Goal: Task Accomplishment & Management: Complete application form

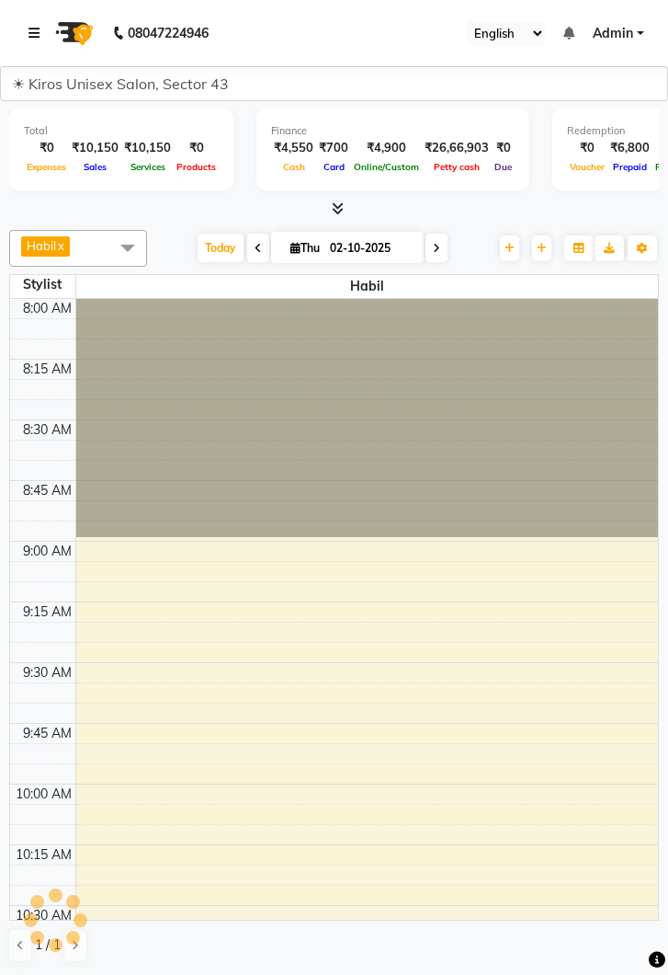
click at [40, 29] on icon at bounding box center [34, 33] width 11 height 13
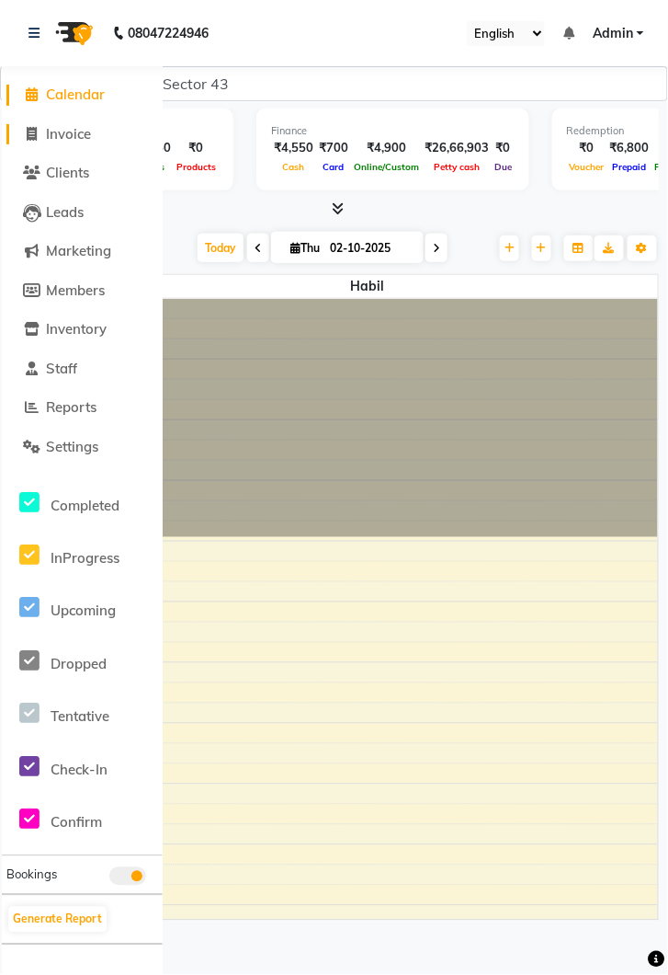
click at [86, 127] on span "Invoice" at bounding box center [68, 133] width 45 height 17
select select "service"
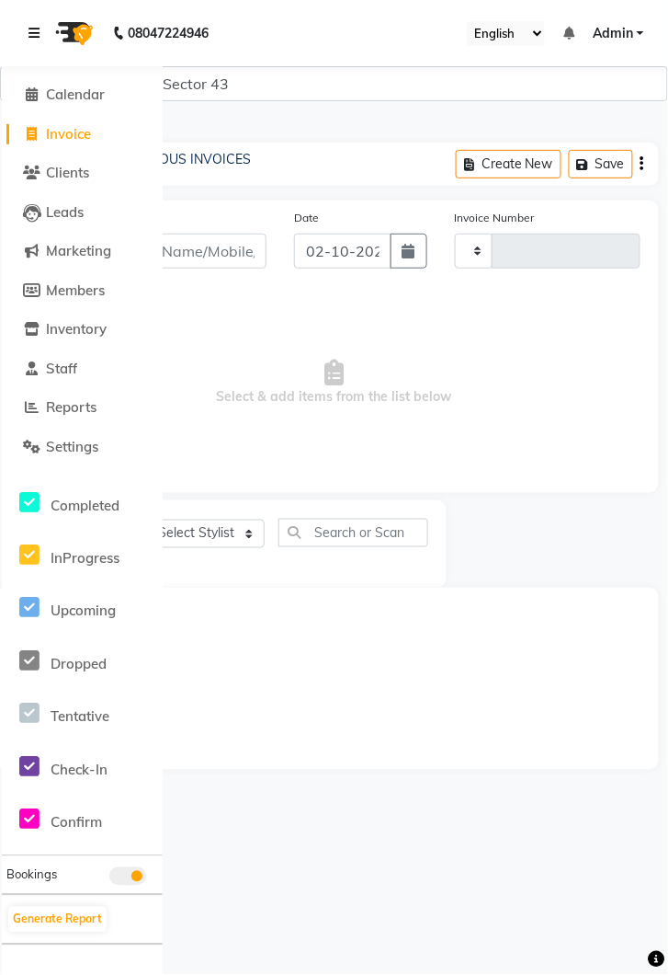
click at [38, 33] on icon at bounding box center [34, 33] width 11 height 13
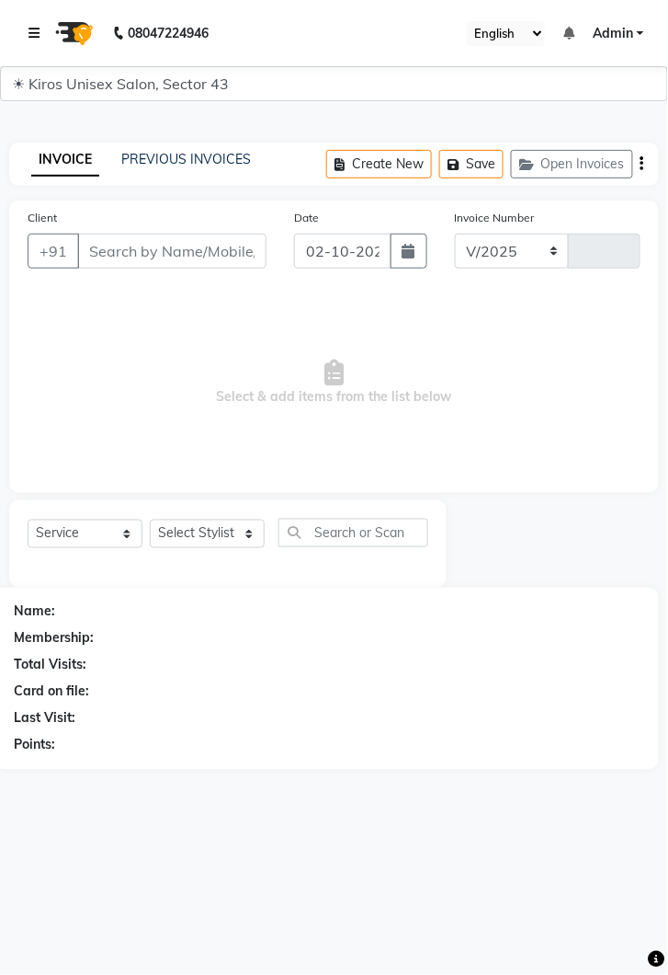
select select "5694"
type input "4286"
click at [197, 240] on input "Client" at bounding box center [171, 251] width 189 height 35
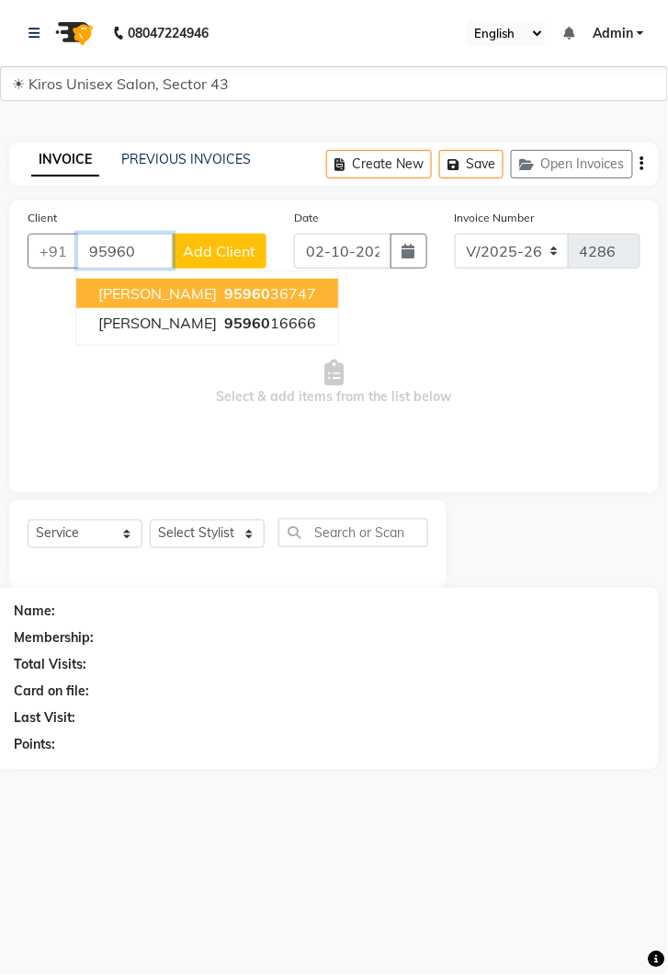
click at [166, 301] on span "Ayush Gupta" at bounding box center [157, 293] width 119 height 18
type input "9596036747"
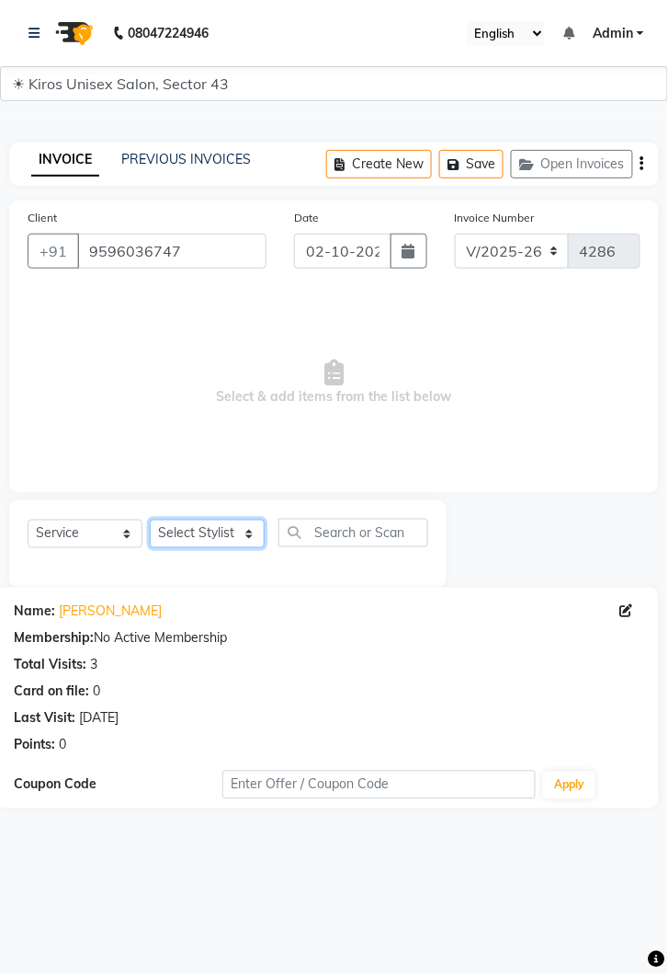
click at [263, 535] on select "Select Stylist Deepak Gunjan Habil Imran Jeet Lalit Lamu Mansi Raj Rashmi Rony …" at bounding box center [207, 534] width 115 height 29
select select "39647"
click at [150, 520] on select "Select Stylist Deepak Gunjan Habil Imran Jeet Lalit Lamu Mansi Raj Rashmi Rony …" at bounding box center [207, 534] width 115 height 29
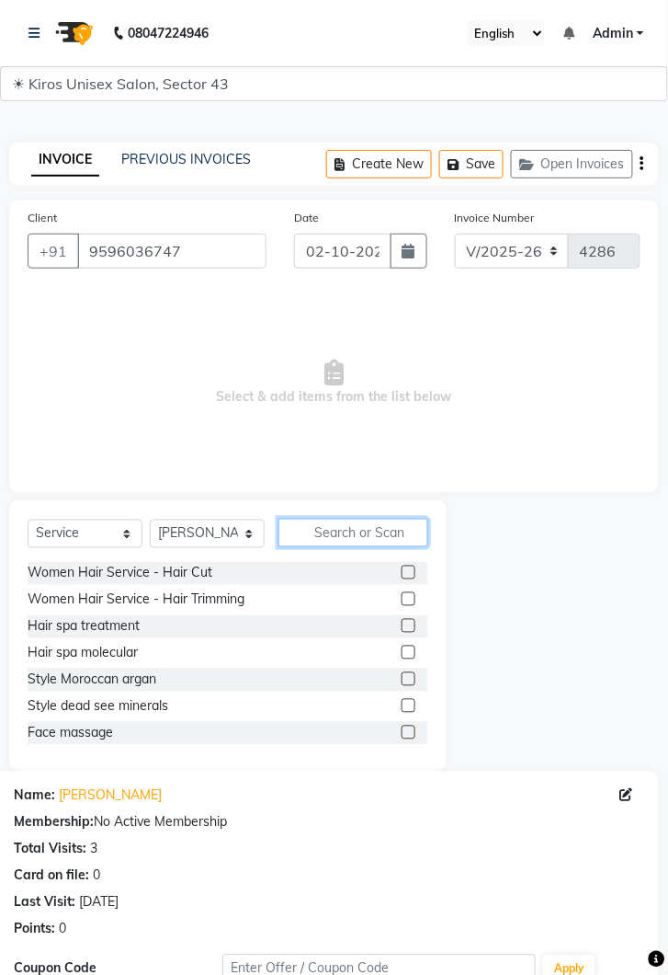
click at [338, 527] on input "text" at bounding box center [354, 533] width 150 height 29
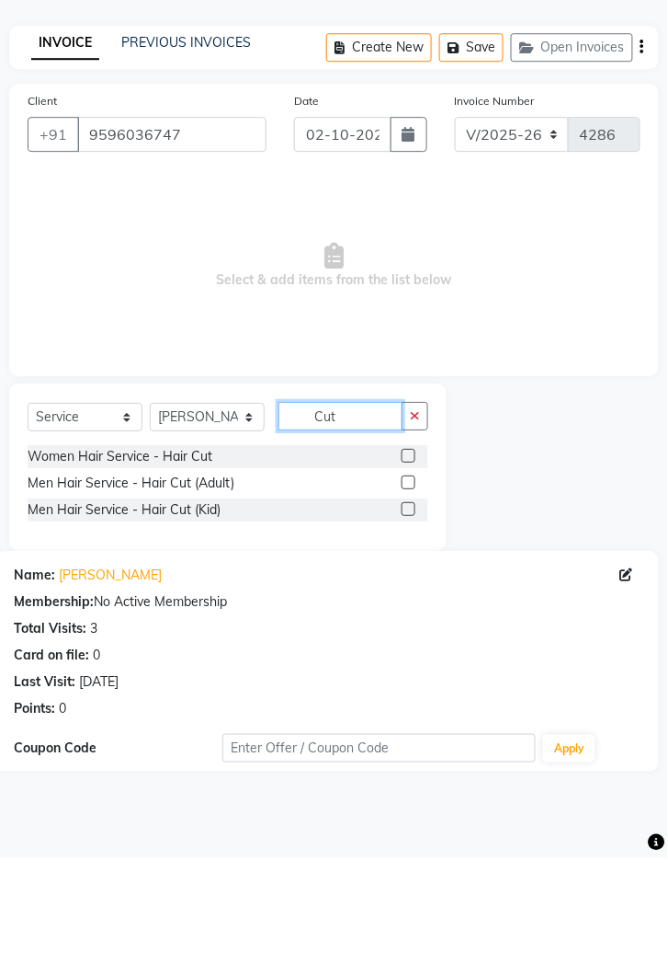
type input "Cut"
click at [410, 597] on label at bounding box center [409, 599] width 14 height 14
click at [410, 597] on input "checkbox" at bounding box center [408, 600] width 12 height 12
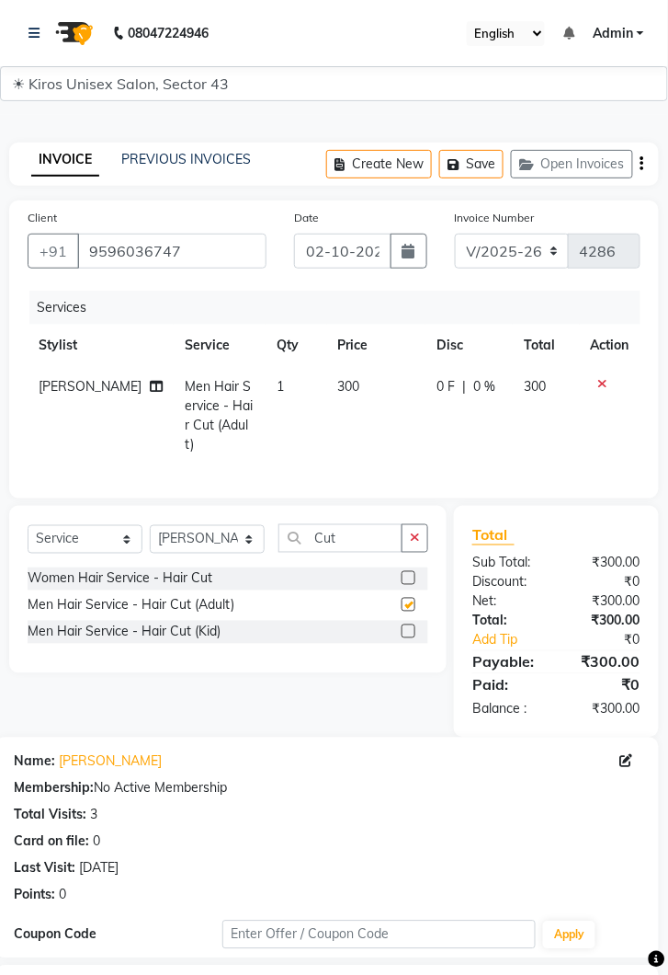
checkbox input "false"
click at [361, 530] on input "Cut" at bounding box center [341, 538] width 124 height 29
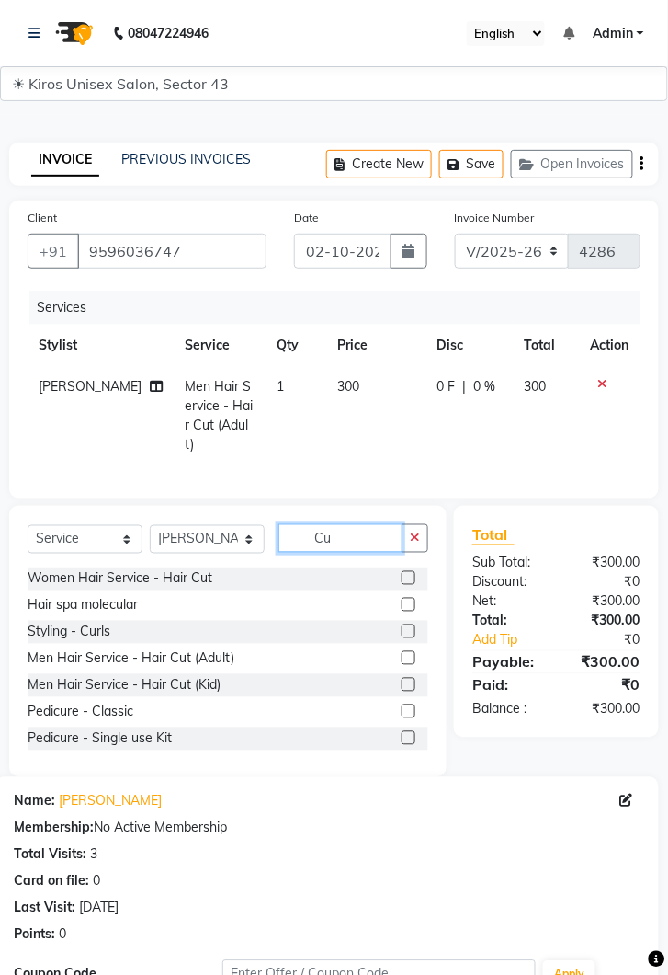
type input "C"
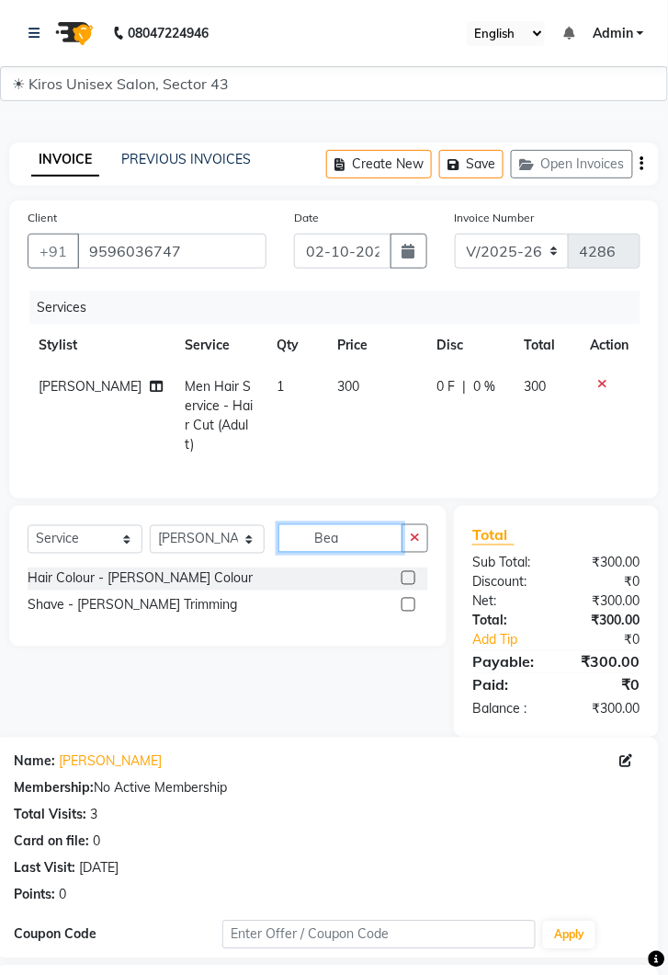
type input "Bea"
click at [406, 599] on label at bounding box center [409, 605] width 14 height 14
click at [406, 600] on input "checkbox" at bounding box center [408, 606] width 12 height 12
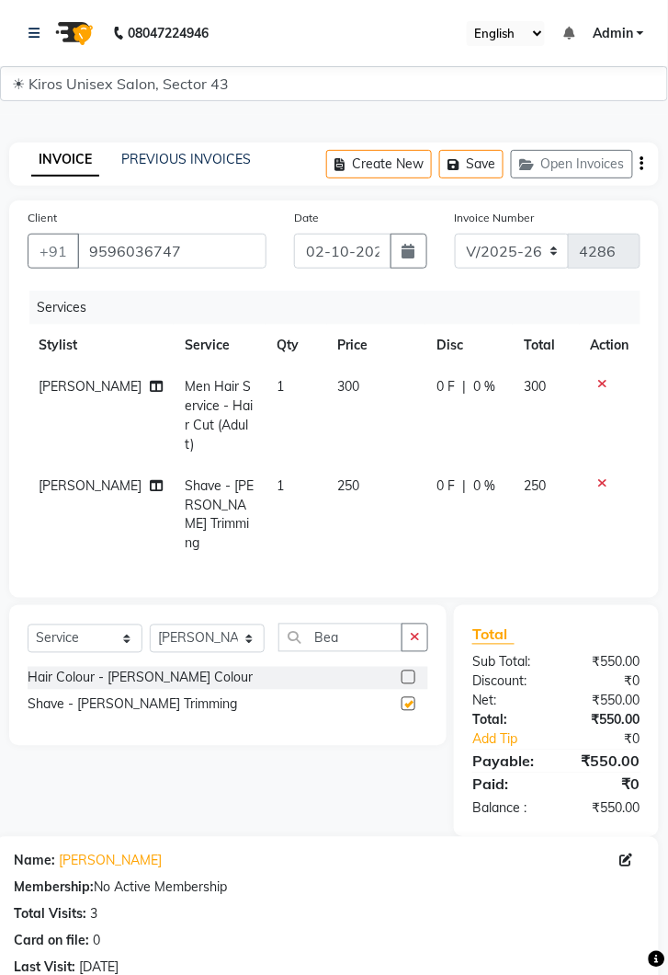
checkbox input "false"
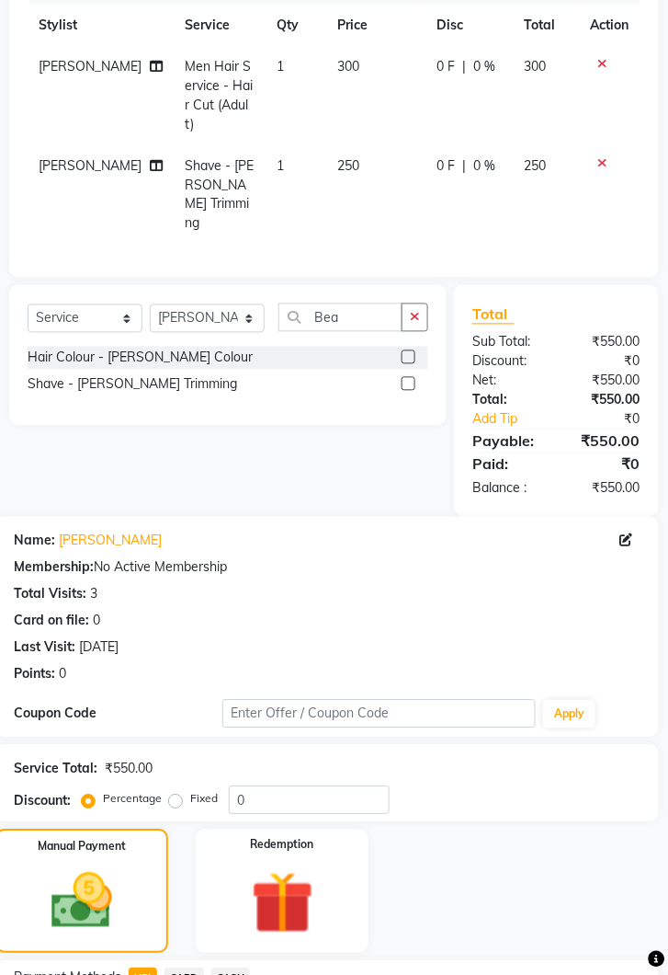
scroll to position [368, 0]
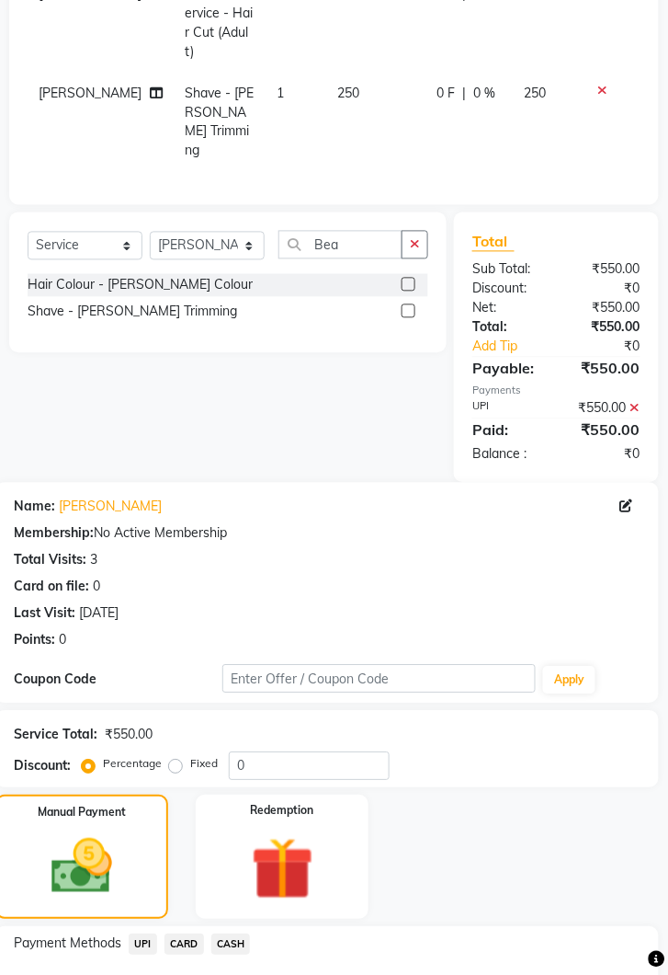
scroll to position [483, 0]
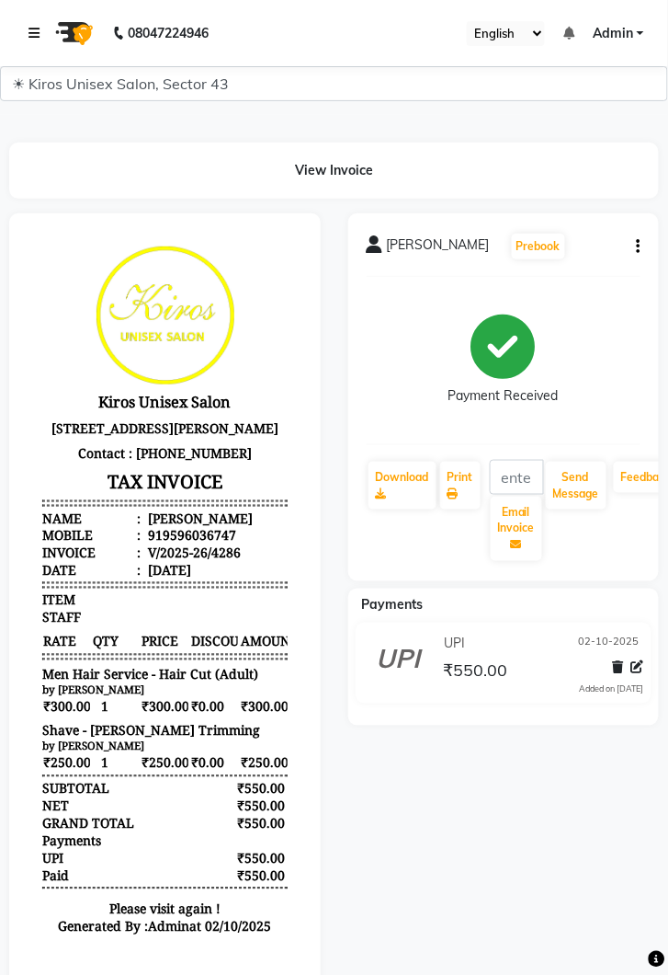
click at [44, 21] on link at bounding box center [38, 32] width 18 height 51
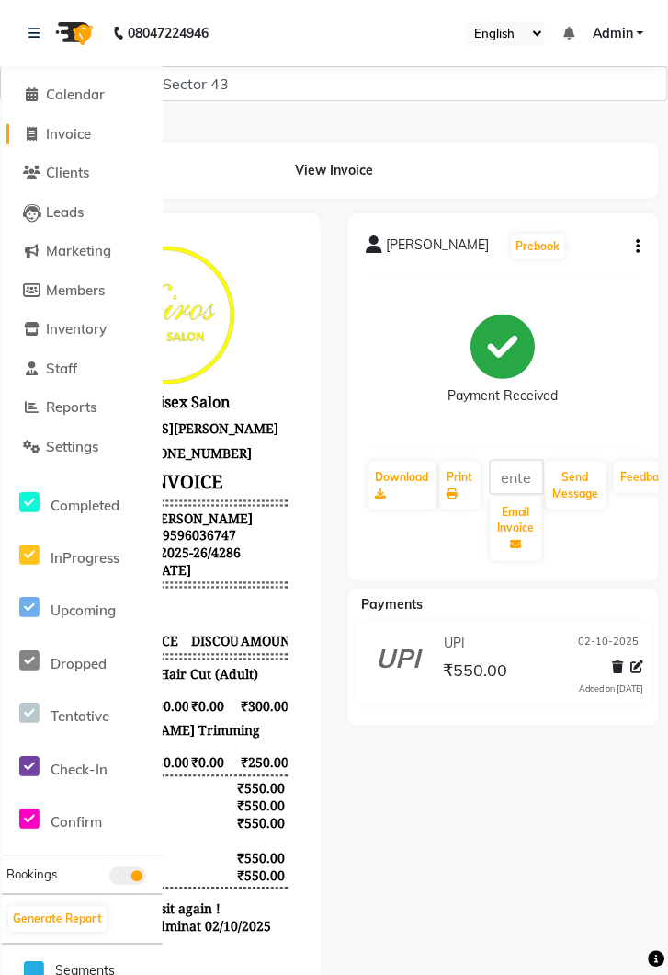
click at [97, 131] on link "Invoice" at bounding box center [82, 134] width 152 height 21
select select "5694"
select select "service"
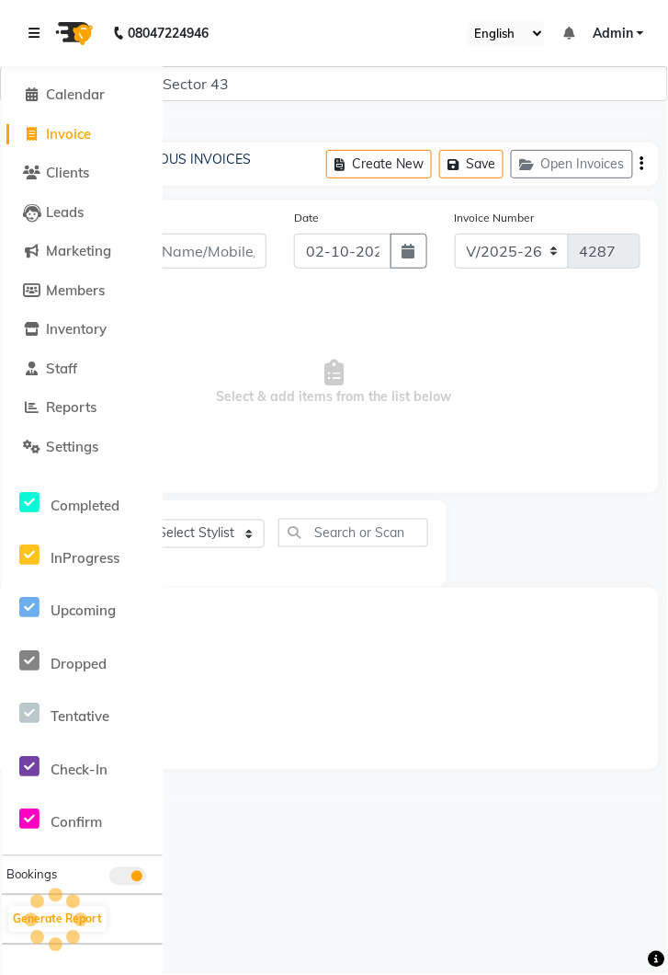
click at [30, 40] on link at bounding box center [38, 32] width 18 height 51
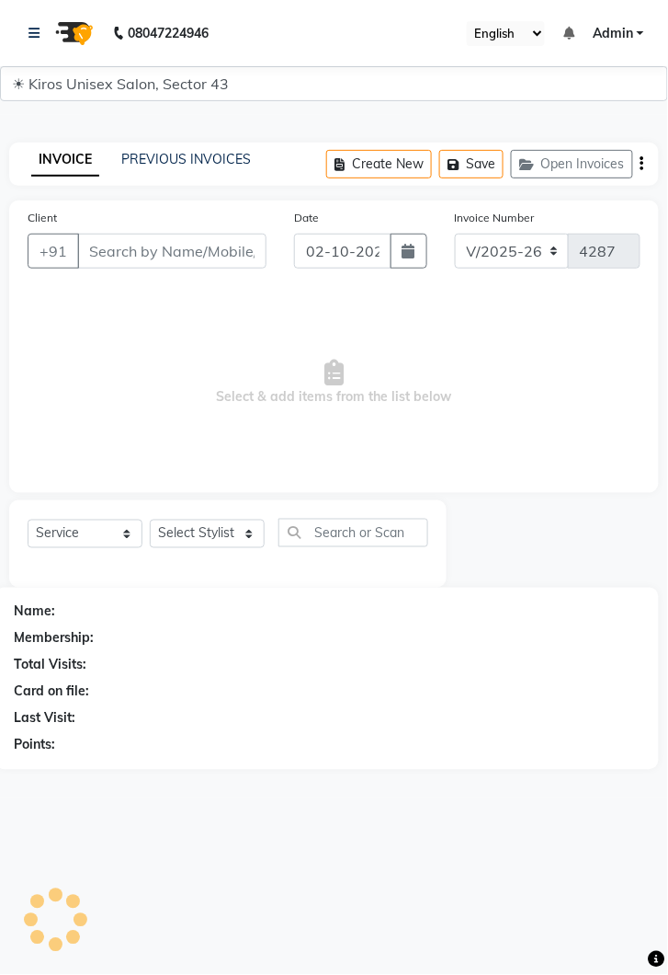
click at [393, 261] on button "button" at bounding box center [409, 251] width 37 height 35
select select "10"
select select "2025"
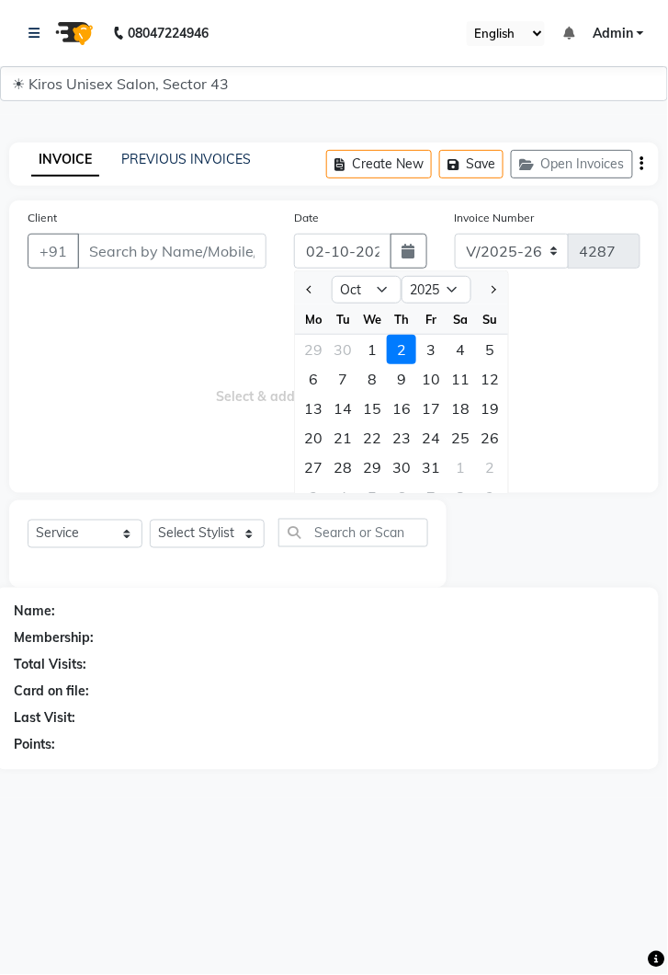
click at [371, 338] on div "1" at bounding box center [372, 349] width 29 height 29
type input "01-10-2025"
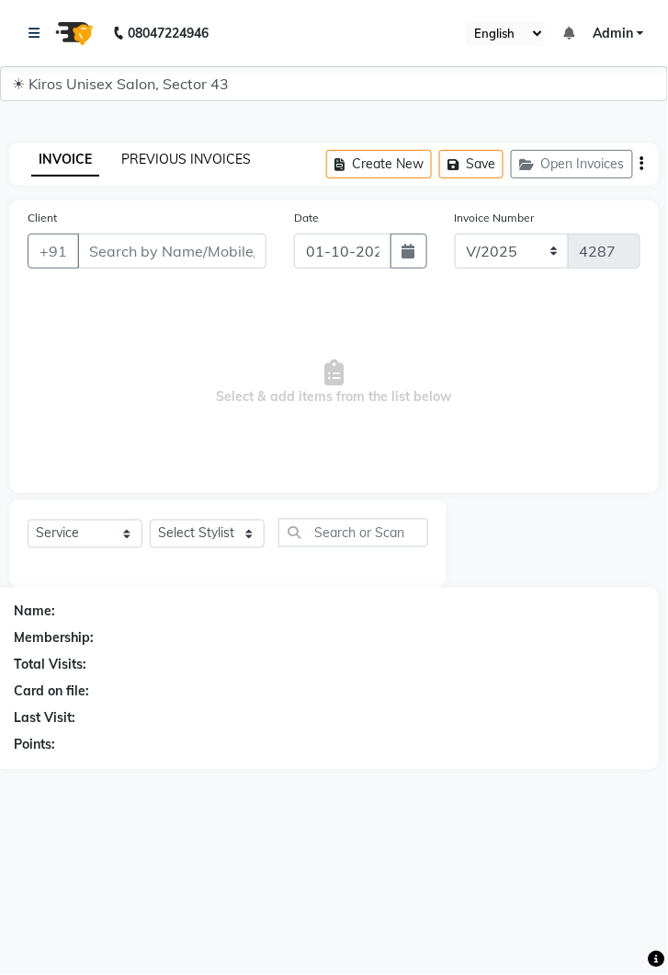
click at [185, 155] on link "PREVIOUS INVOICES" at bounding box center [186, 159] width 130 height 17
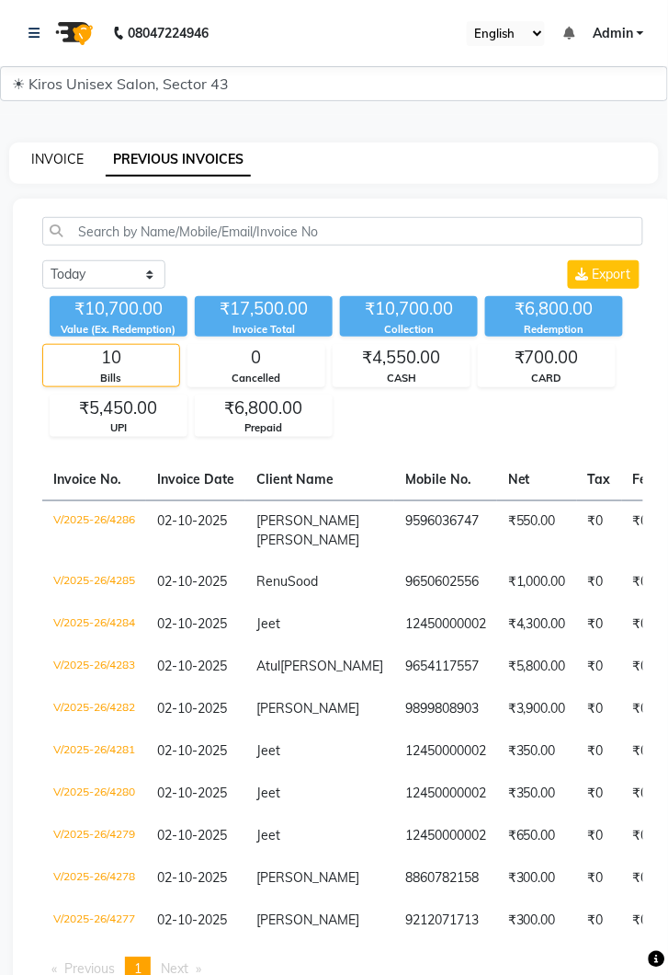
click at [47, 165] on link "INVOICE" at bounding box center [57, 159] width 52 height 17
select select "service"
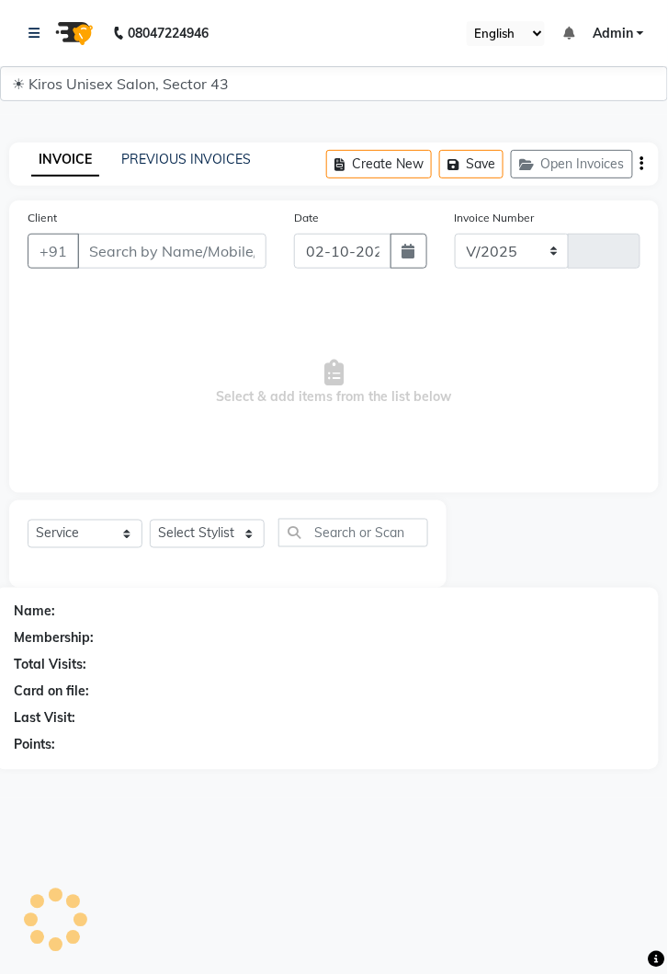
select select "5694"
type input "4287"
click at [420, 258] on button "button" at bounding box center [409, 251] width 37 height 35
select select "10"
select select "2025"
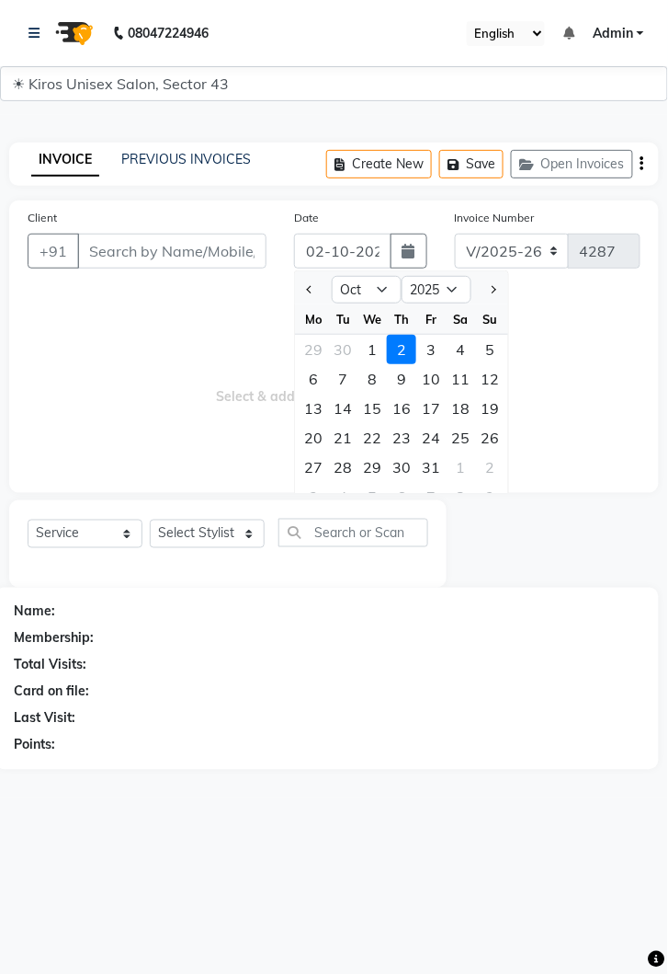
click at [381, 337] on div "1" at bounding box center [372, 349] width 29 height 29
type input "01-10-2025"
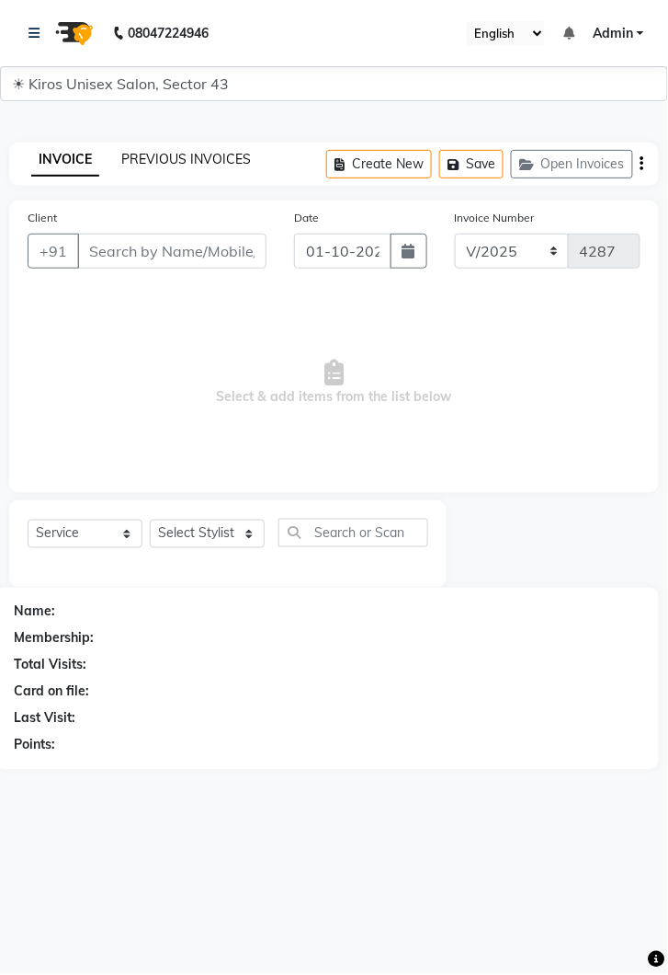
click at [215, 152] on link "PREVIOUS INVOICES" at bounding box center [186, 159] width 130 height 17
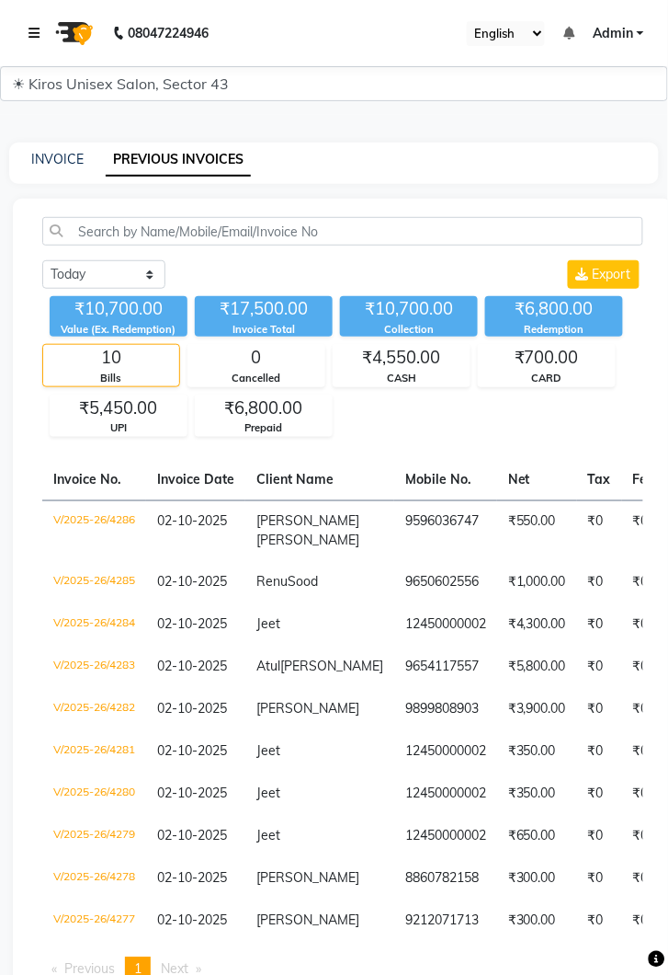
click at [29, 30] on icon at bounding box center [34, 33] width 11 height 13
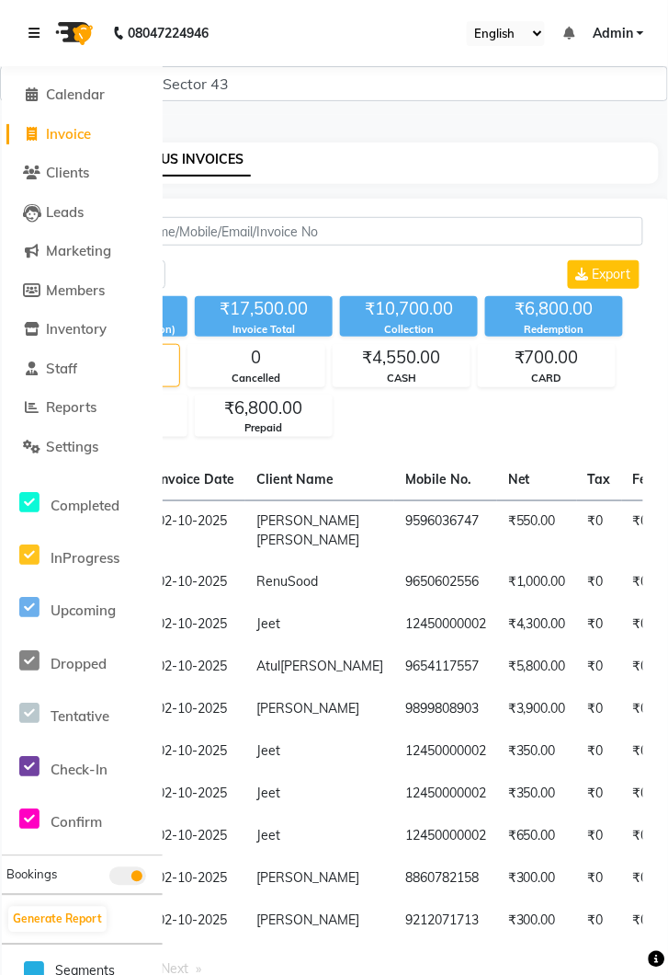
scroll to position [3, 0]
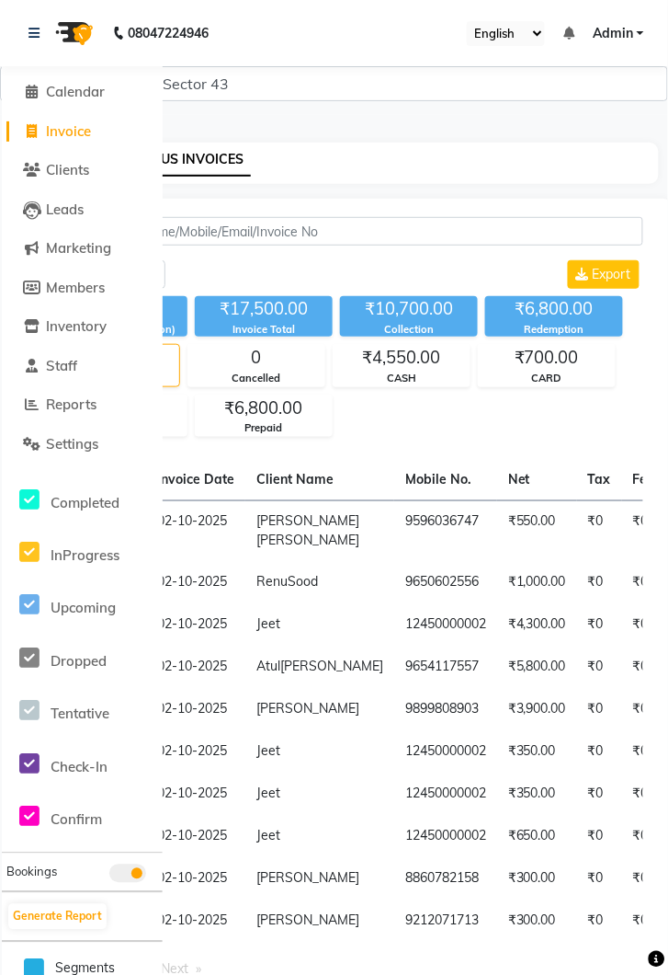
click at [82, 130] on span "Invoice" at bounding box center [68, 130] width 45 height 17
select select "service"
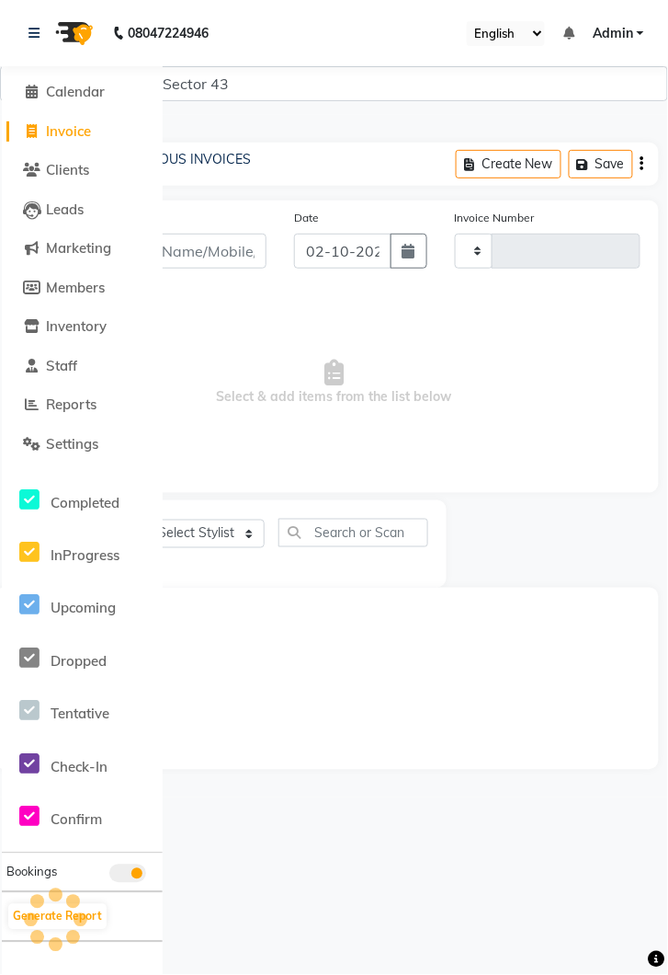
type input "4287"
select select "5694"
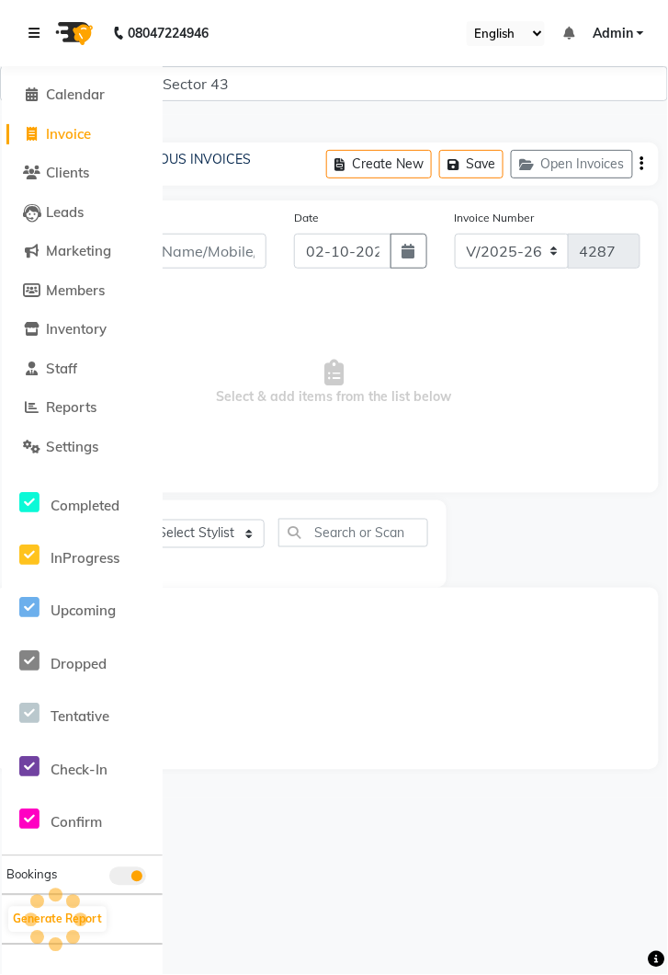
click at [44, 31] on link at bounding box center [38, 32] width 18 height 51
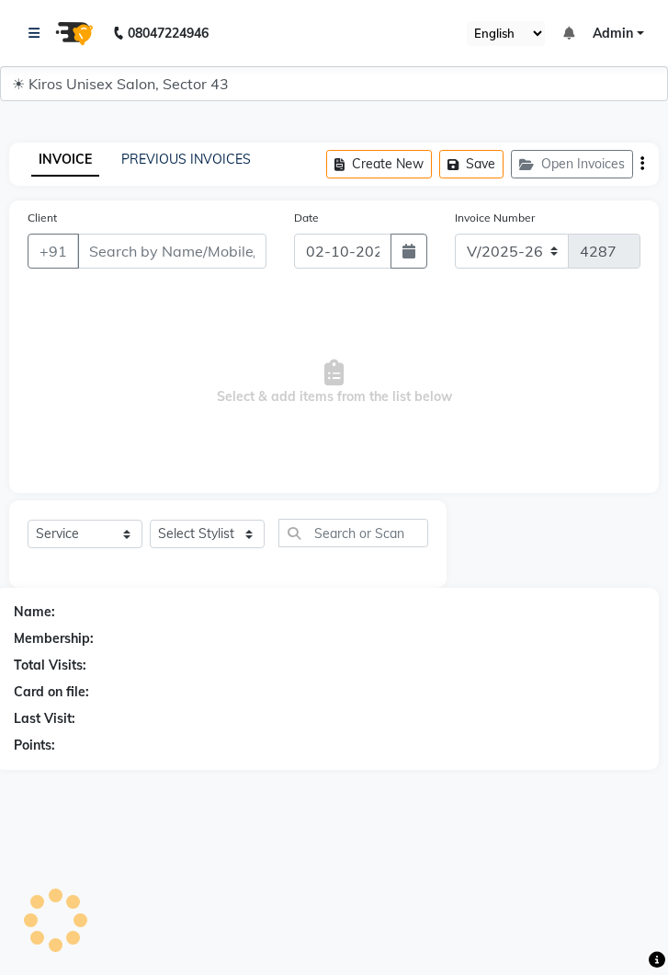
select select "5694"
select select "service"
click at [32, 42] on link at bounding box center [38, 32] width 18 height 51
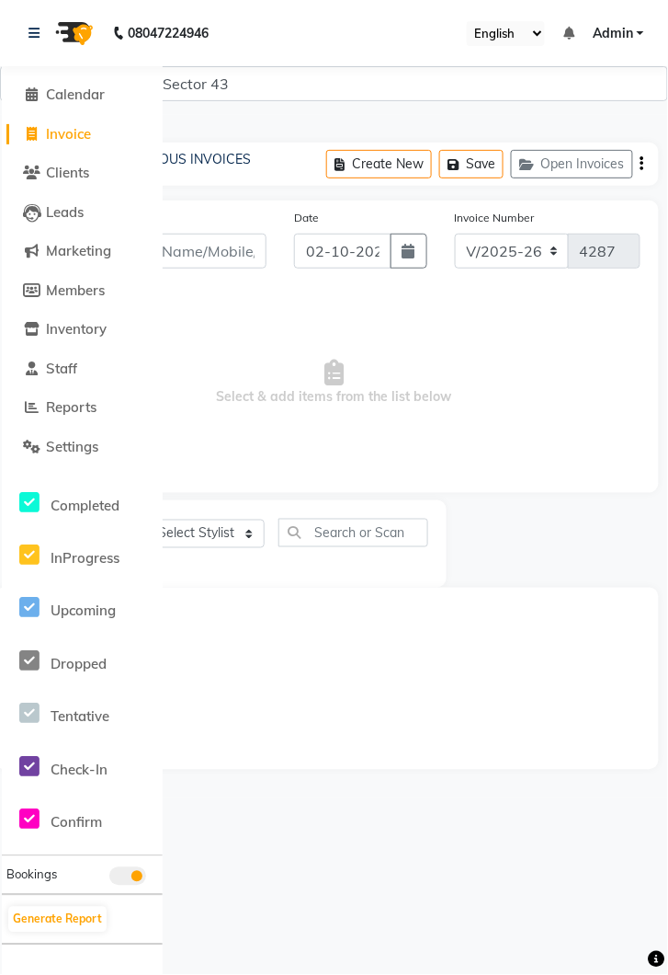
click at [129, 566] on div at bounding box center [82, 558] width 161 height 21
click at [77, 362] on span "Staff" at bounding box center [61, 368] width 31 height 17
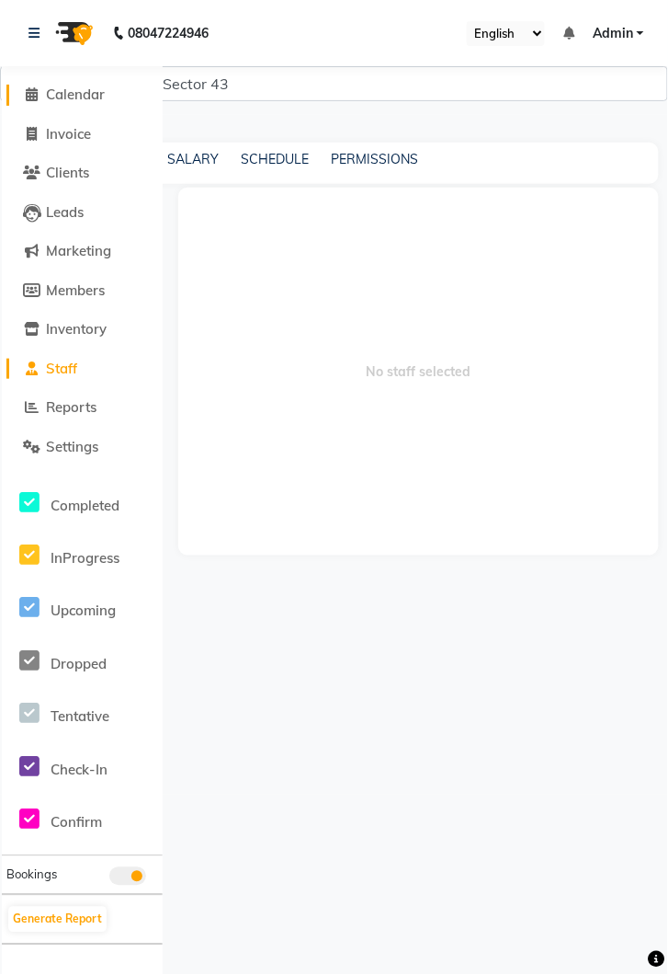
click at [65, 86] on span "Calendar" at bounding box center [75, 94] width 59 height 17
select select "service"
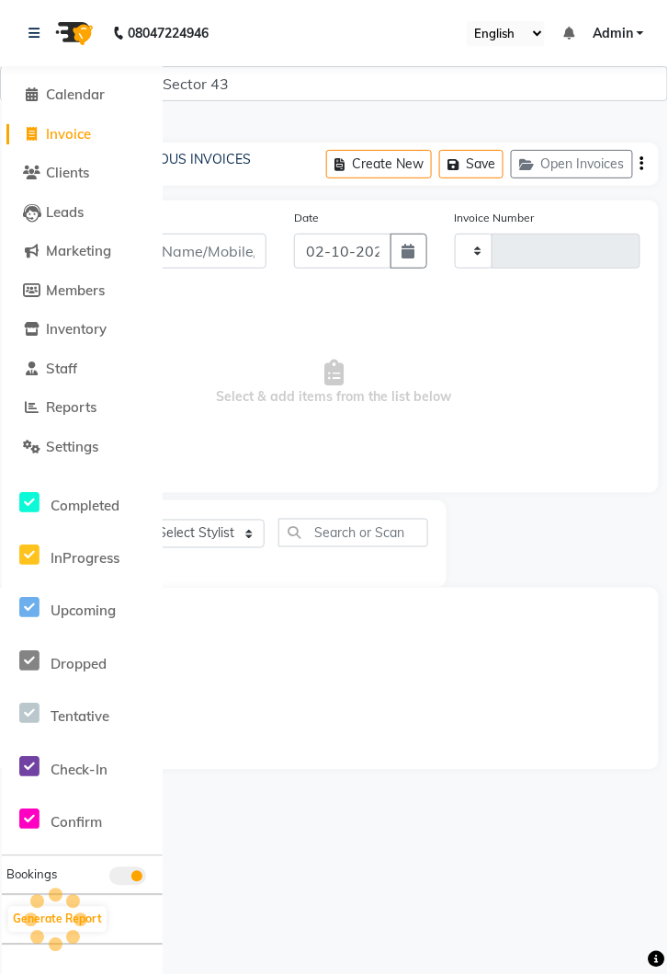
type input "4287"
select select "5694"
click at [74, 407] on span "Reports" at bounding box center [71, 406] width 51 height 17
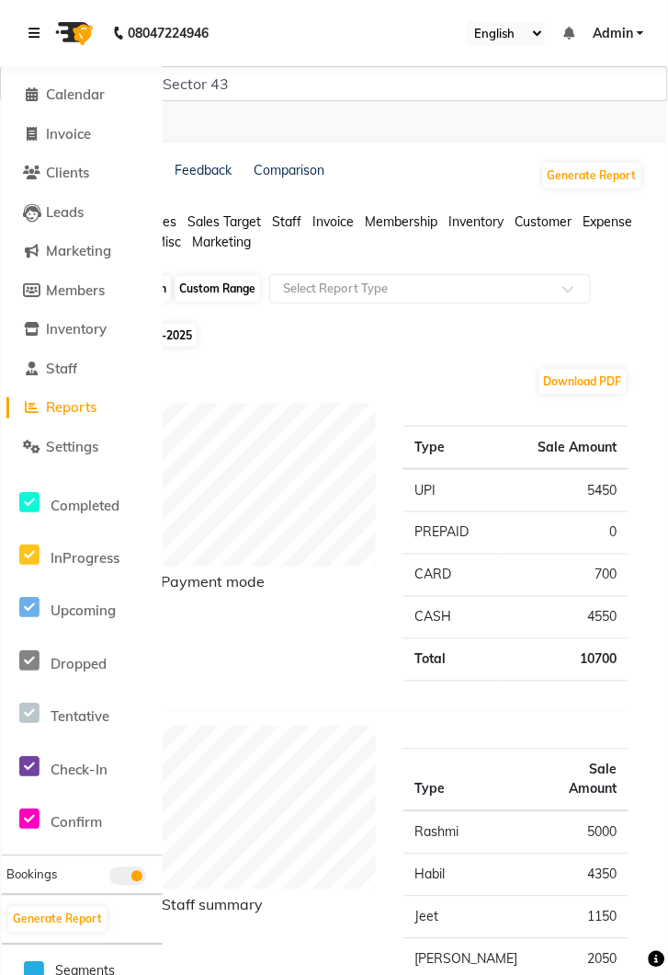
click at [30, 35] on icon at bounding box center [34, 33] width 11 height 13
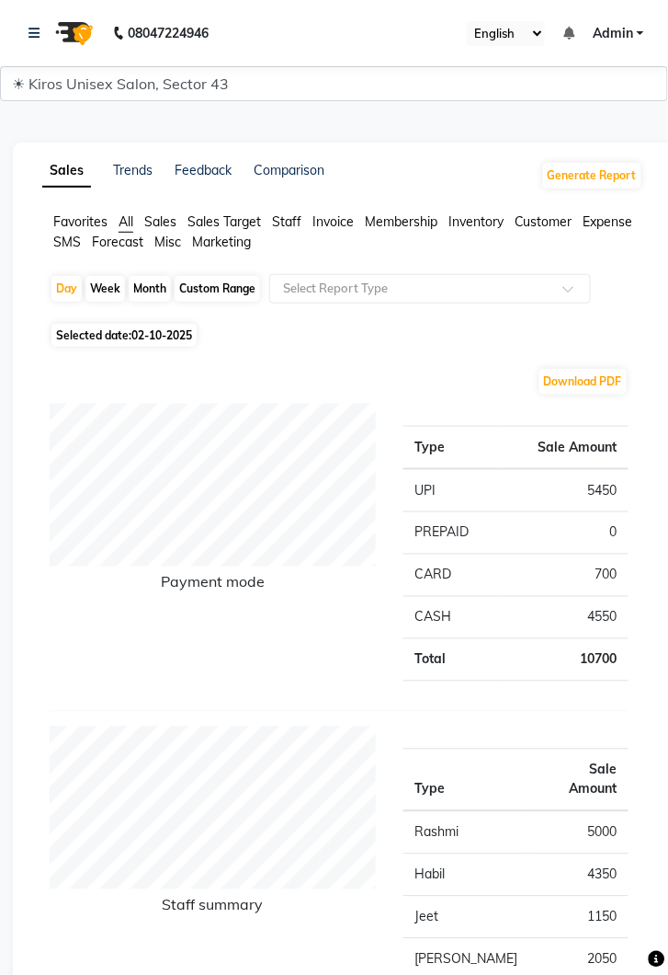
click at [545, 39] on select "English ENGLISH Español العربية मराठी हिंदी ગુજરાતી தமிழ் 中文" at bounding box center [506, 33] width 78 height 25
click at [176, 341] on span "02-10-2025" at bounding box center [161, 335] width 61 height 14
select select "10"
select select "2025"
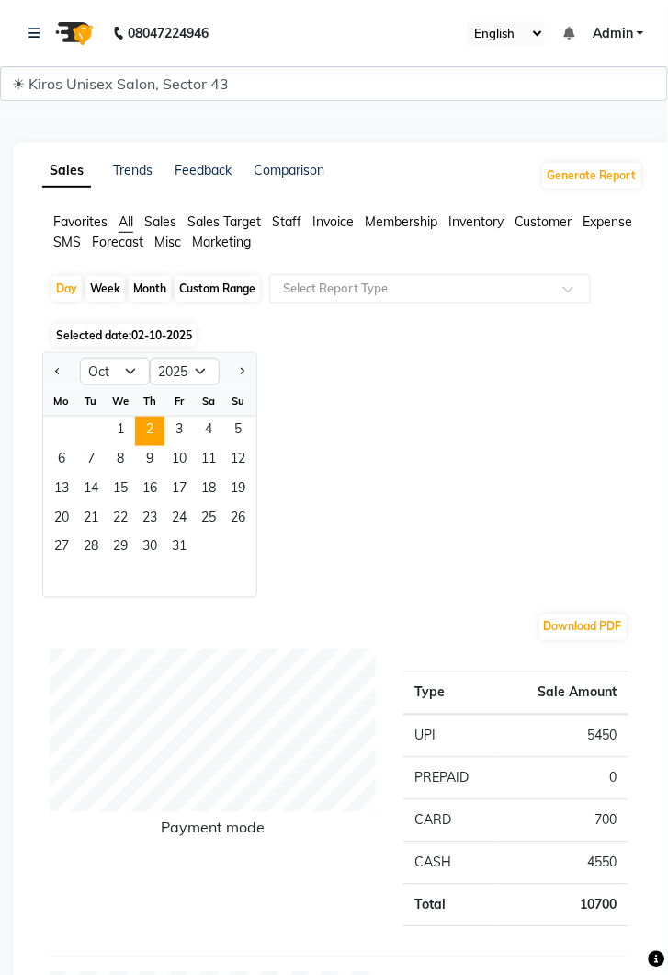
click at [124, 434] on span "1" at bounding box center [120, 431] width 29 height 29
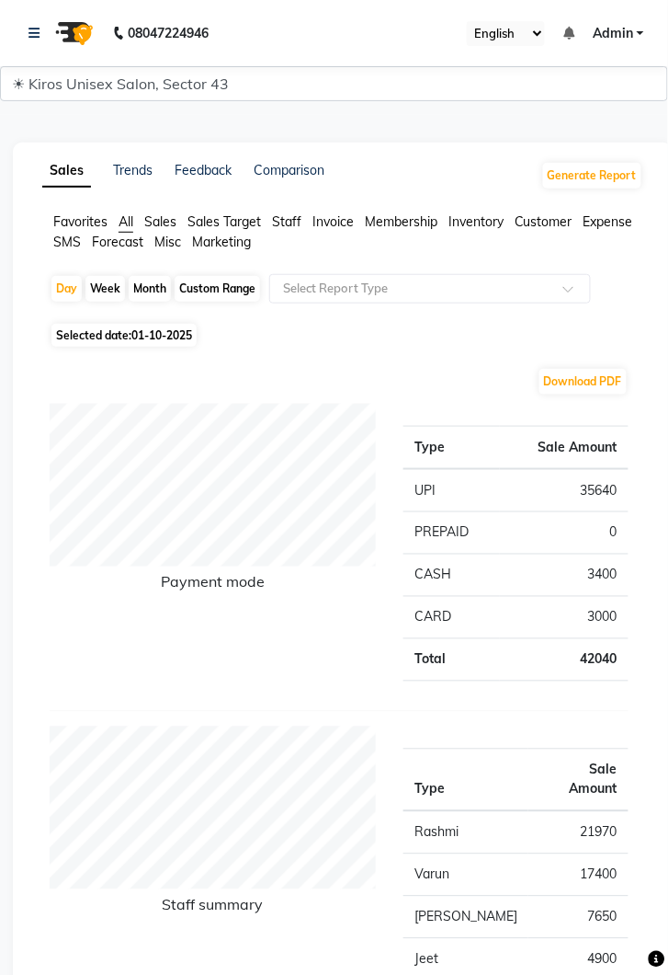
click at [363, 292] on input "text" at bounding box center [412, 289] width 265 height 18
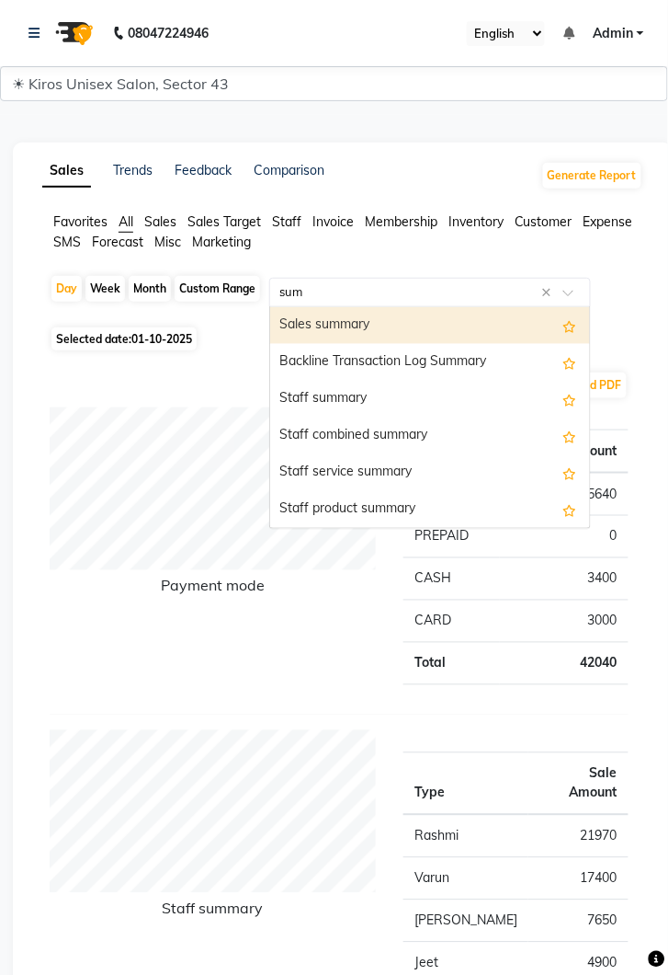
type input "summ"
click at [358, 326] on div "Sales summary" at bounding box center [430, 325] width 320 height 37
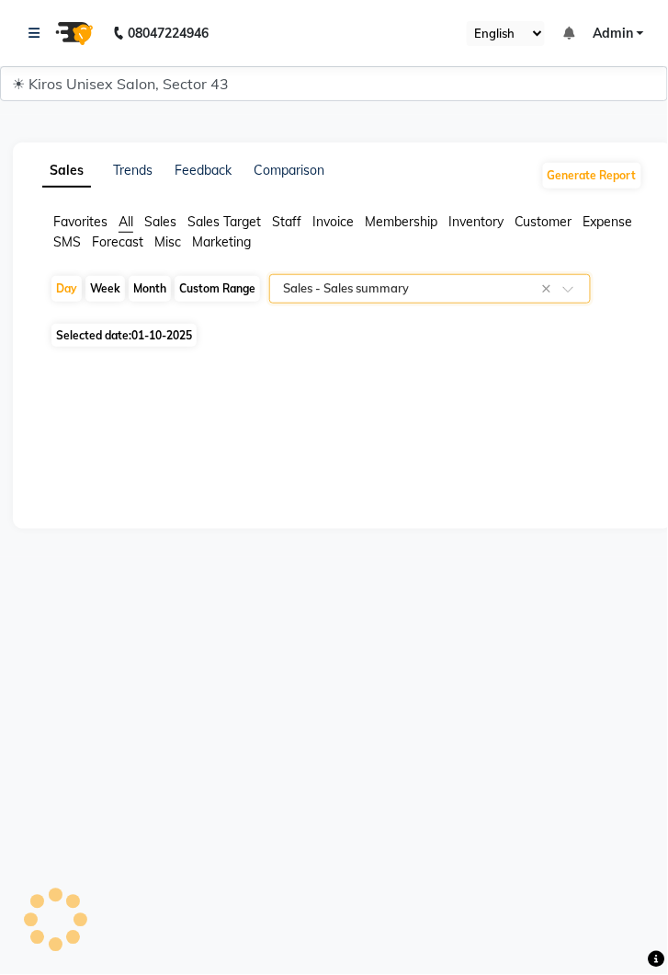
select select "filtered_report"
select select "csv"
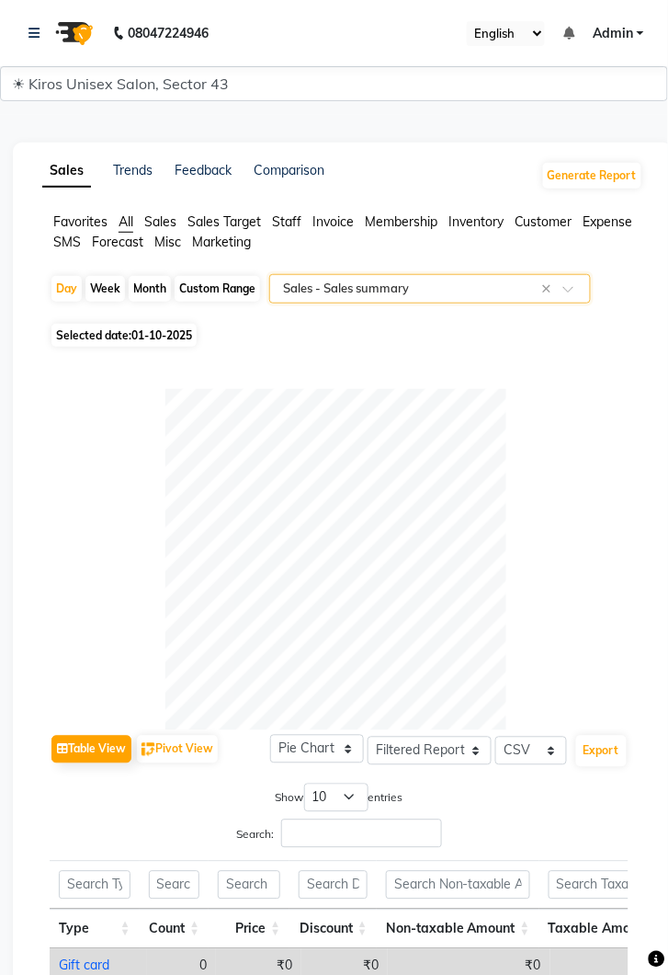
click at [462, 292] on input "text" at bounding box center [412, 289] width 265 height 18
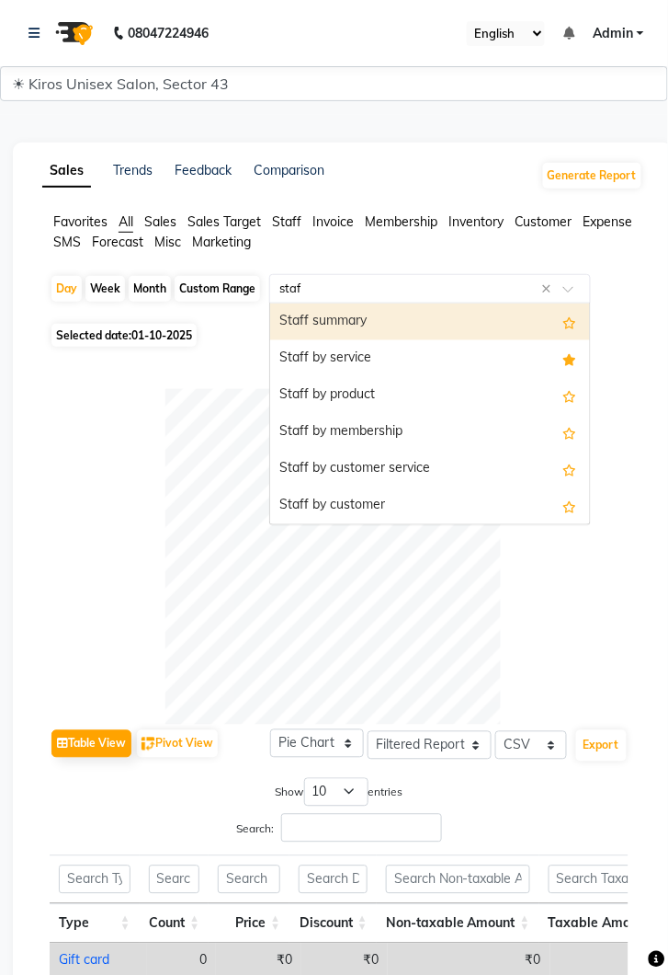
type input "staff"
click at [408, 321] on div "Staff summary" at bounding box center [430, 321] width 320 height 37
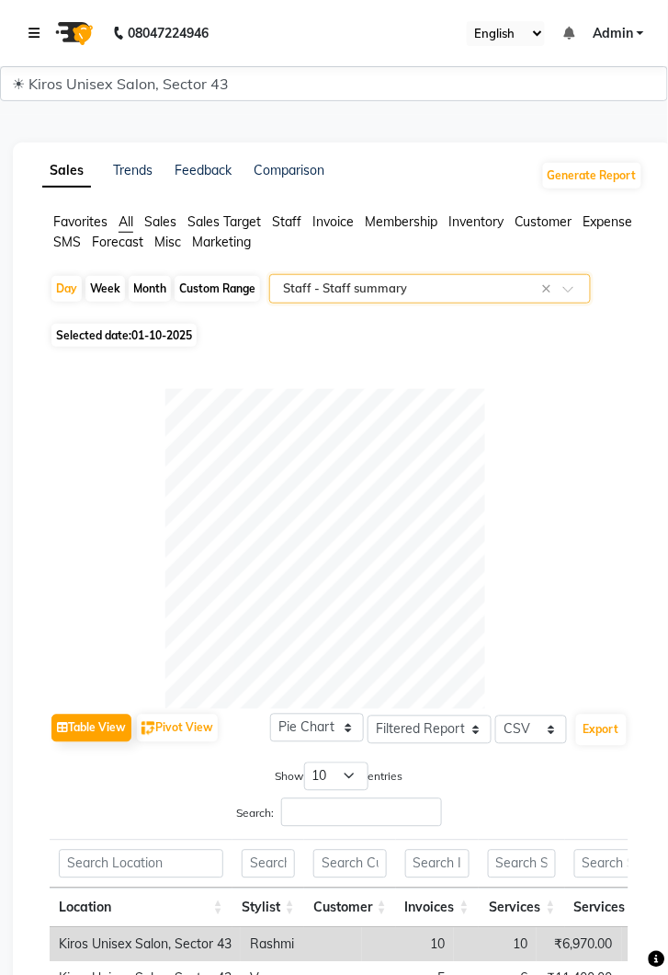
click at [44, 35] on link at bounding box center [38, 32] width 18 height 51
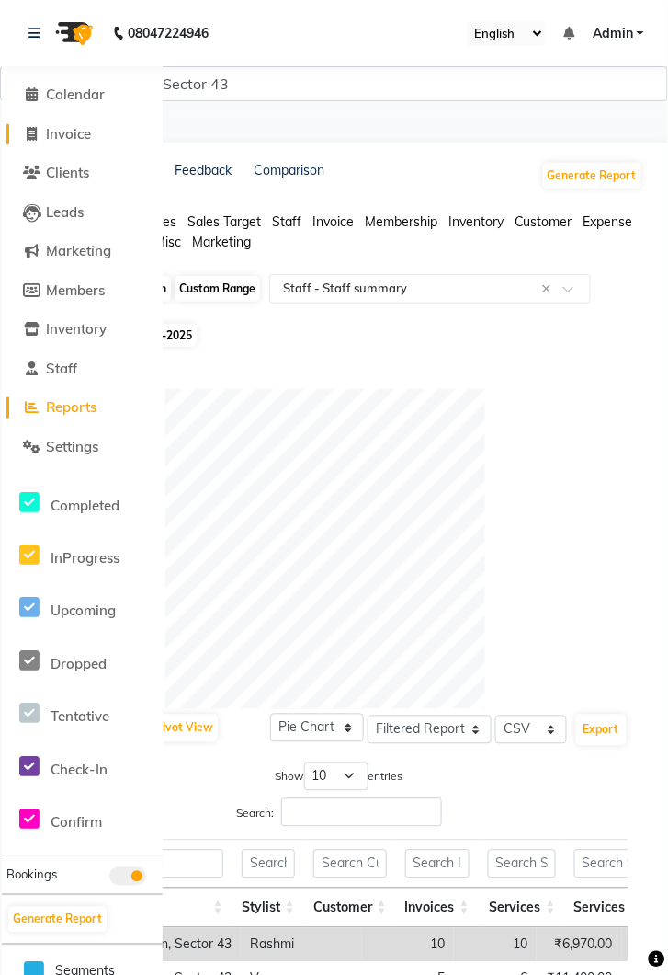
click at [68, 142] on span "Invoice" at bounding box center [68, 133] width 45 height 17
select select "service"
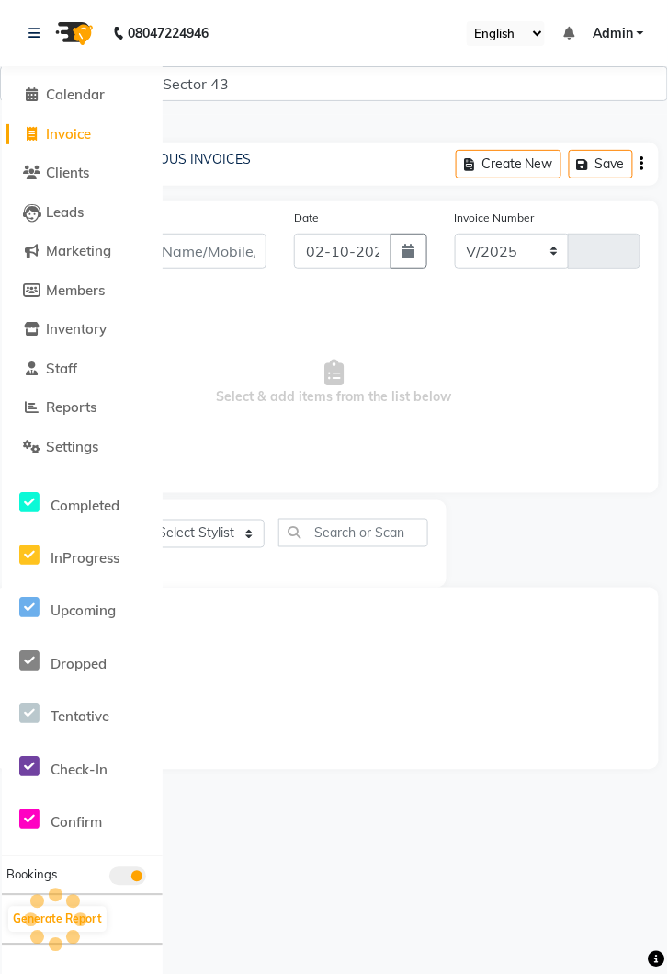
select select "5694"
type input "4287"
click at [42, 24] on link at bounding box center [38, 32] width 18 height 51
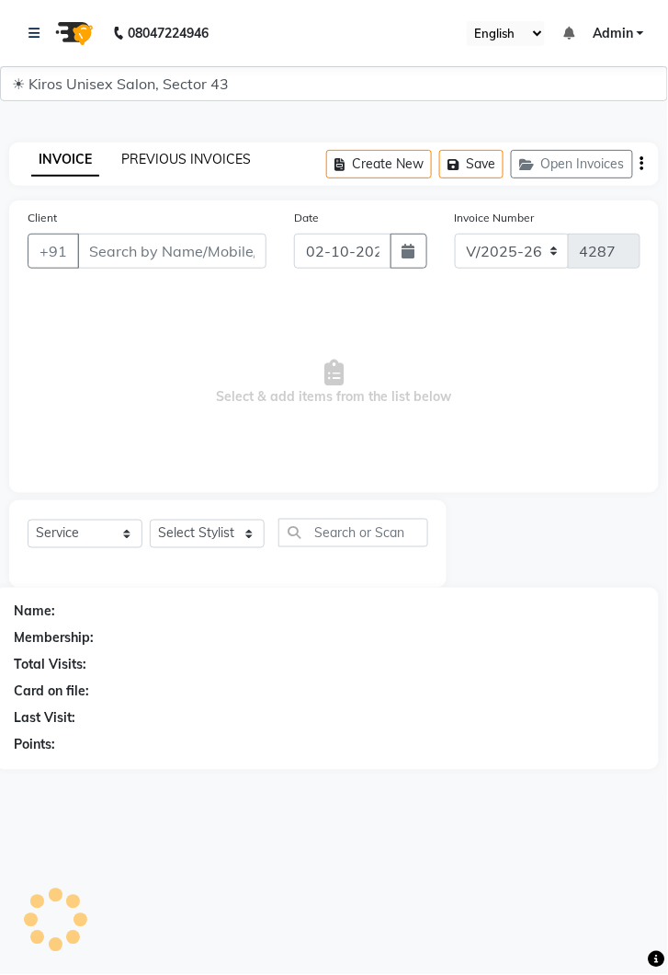
click at [211, 165] on link "PREVIOUS INVOICES" at bounding box center [186, 159] width 130 height 17
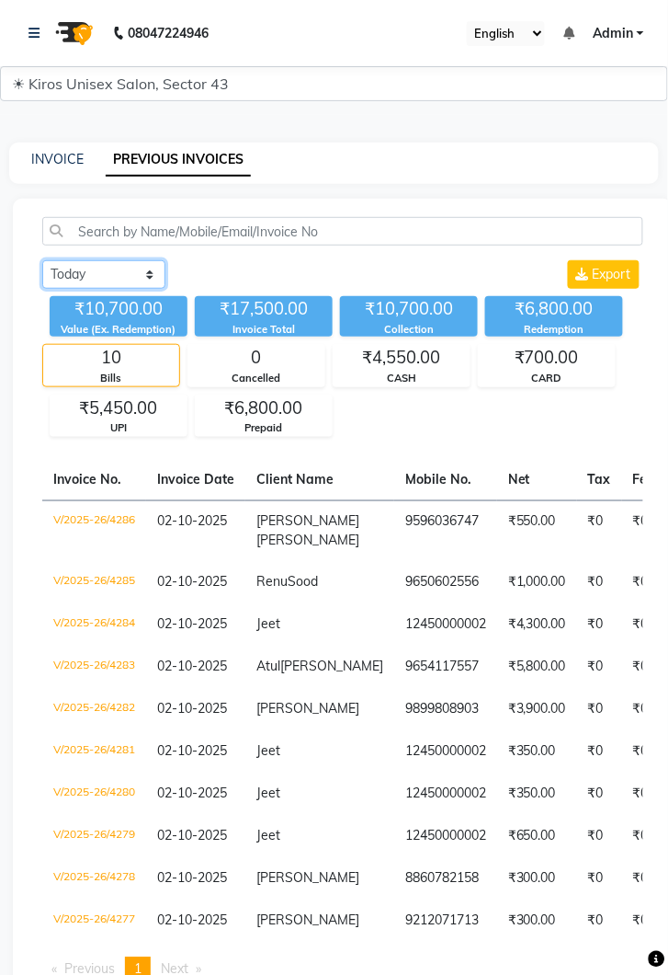
click at [140, 274] on select "Today Yesterday Custom Range" at bounding box center [103, 274] width 123 height 29
select select "yesterday"
click at [42, 260] on select "Today Yesterday Custom Range" at bounding box center [103, 274] width 123 height 29
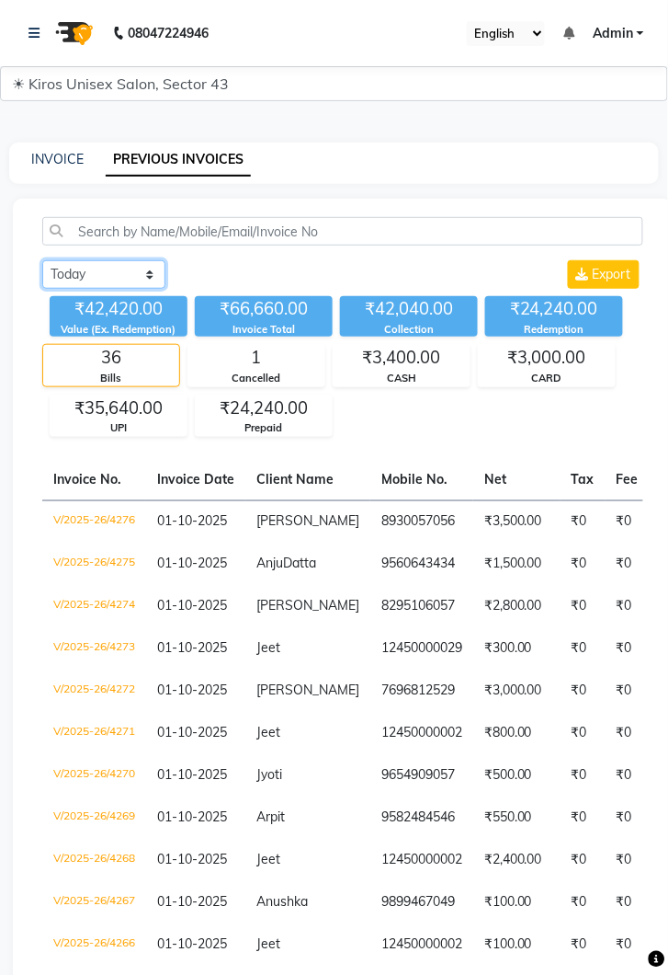
scroll to position [104, 0]
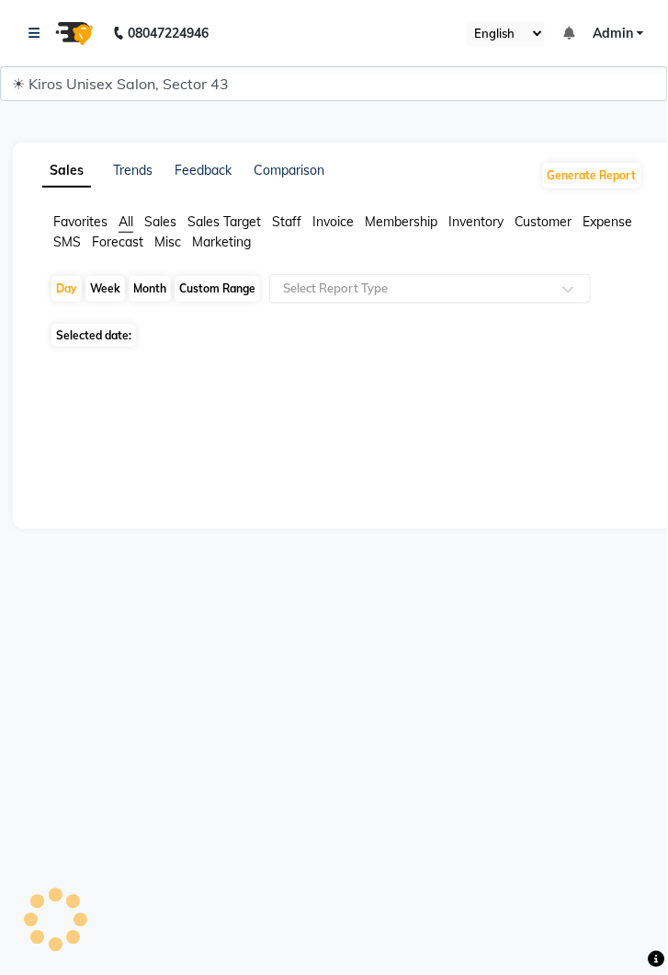
select select "service"
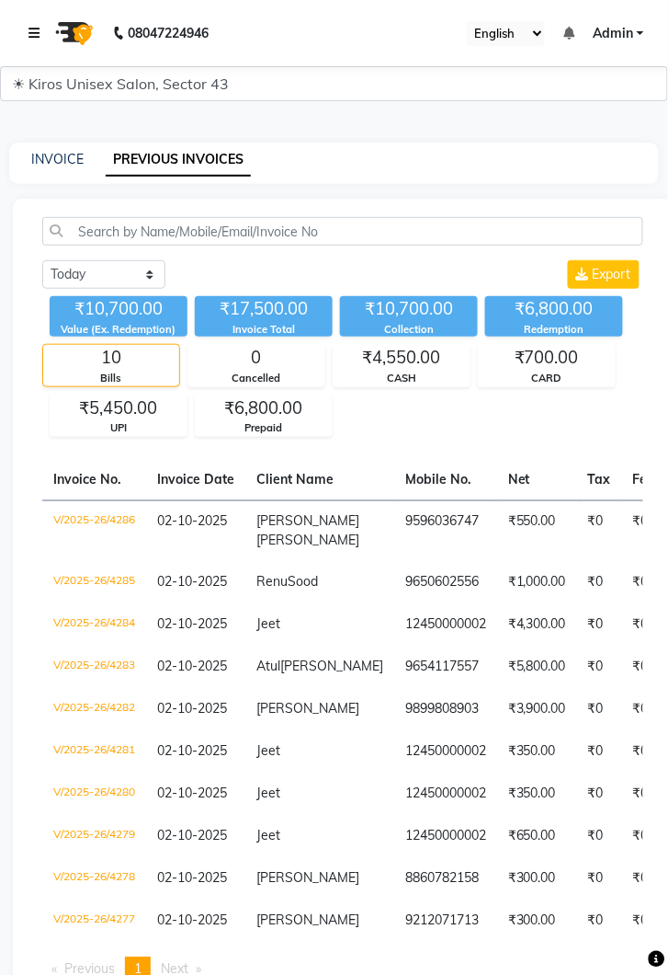
click at [29, 40] on link at bounding box center [38, 32] width 18 height 51
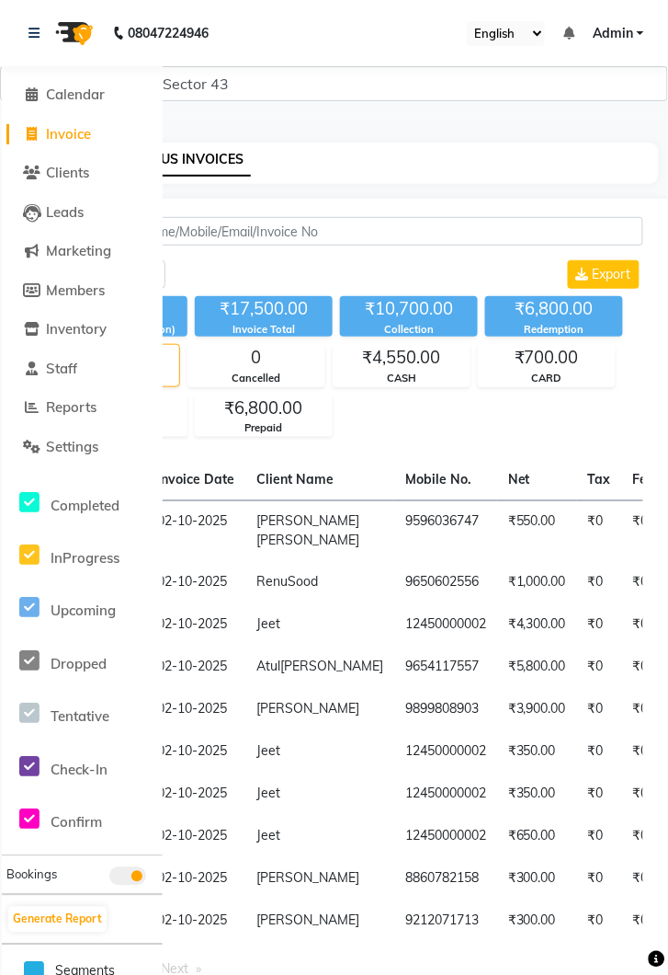
click at [42, 131] on span at bounding box center [32, 134] width 28 height 21
select select "service"
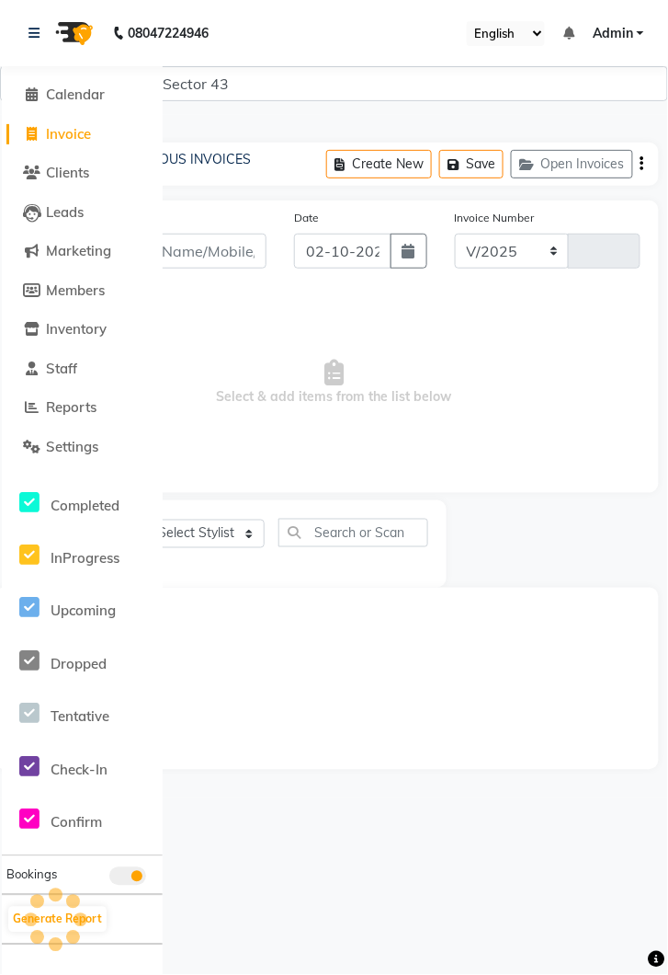
select select "5694"
type input "4287"
click at [30, 29] on icon at bounding box center [34, 33] width 11 height 13
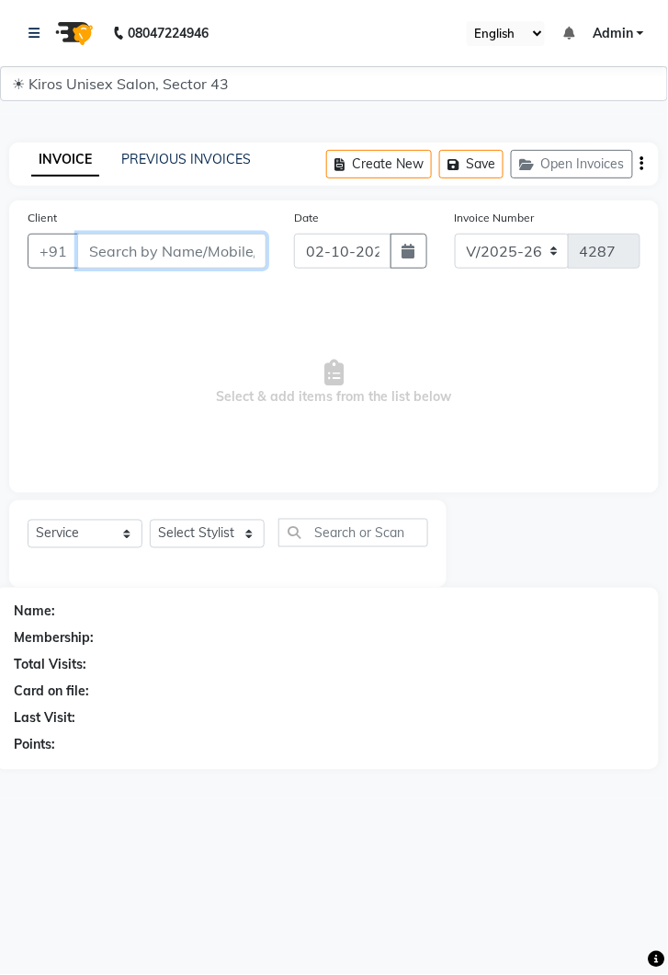
click at [180, 257] on input "Client" at bounding box center [171, 251] width 189 height 35
click at [200, 163] on link "PREVIOUS INVOICES" at bounding box center [186, 159] width 130 height 17
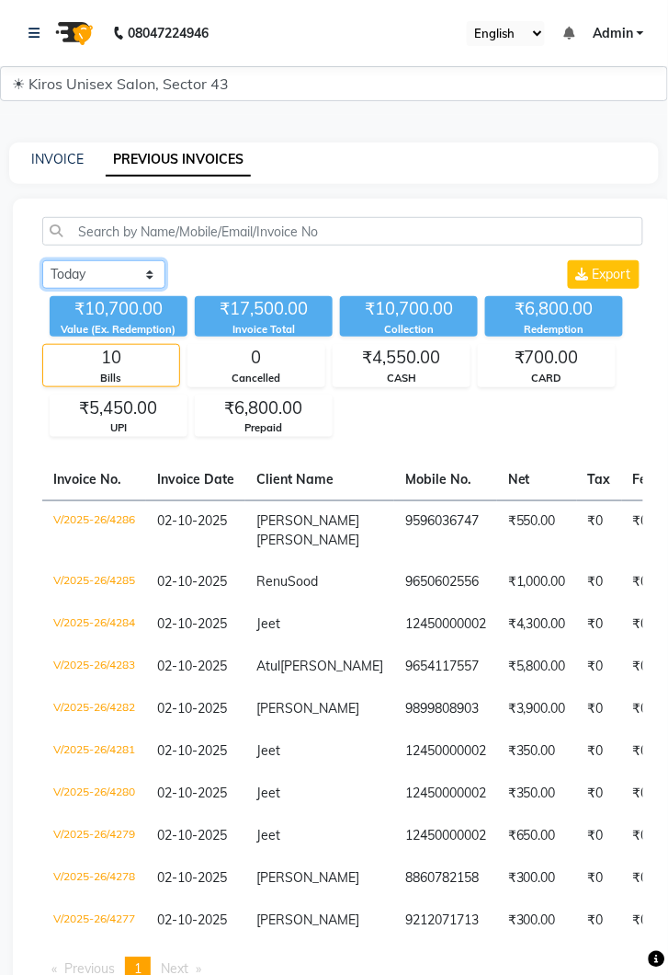
click at [102, 279] on select "Today Yesterday Custom Range" at bounding box center [103, 274] width 123 height 29
click at [42, 260] on select "Today Yesterday Custom Range" at bounding box center [103, 274] width 123 height 29
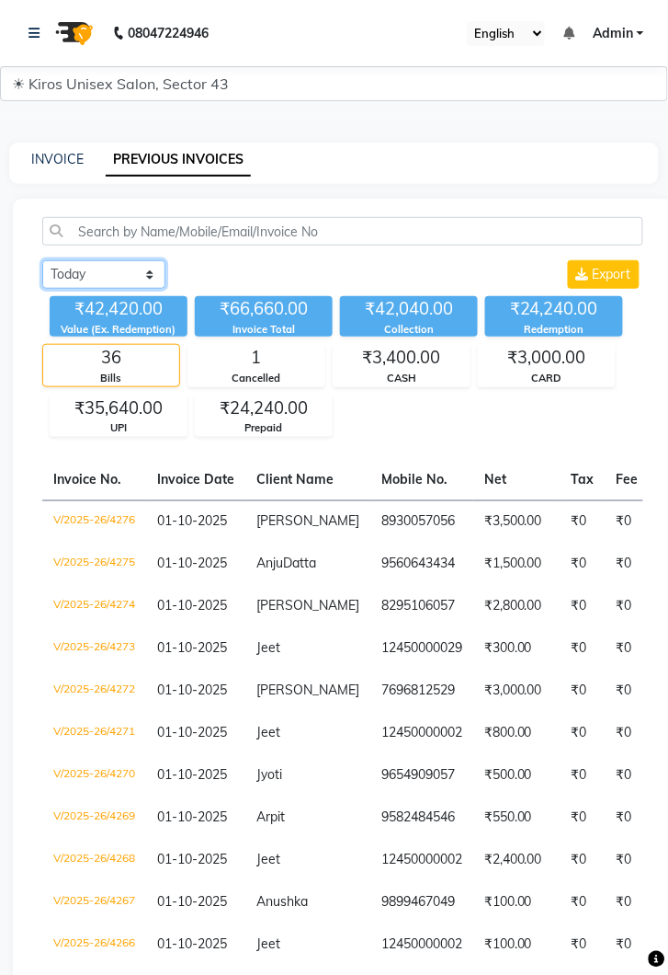
click at [130, 283] on select "Today Yesterday Custom Range" at bounding box center [103, 274] width 123 height 29
select select "today"
click at [42, 260] on select "Today Yesterday Custom Range" at bounding box center [103, 274] width 123 height 29
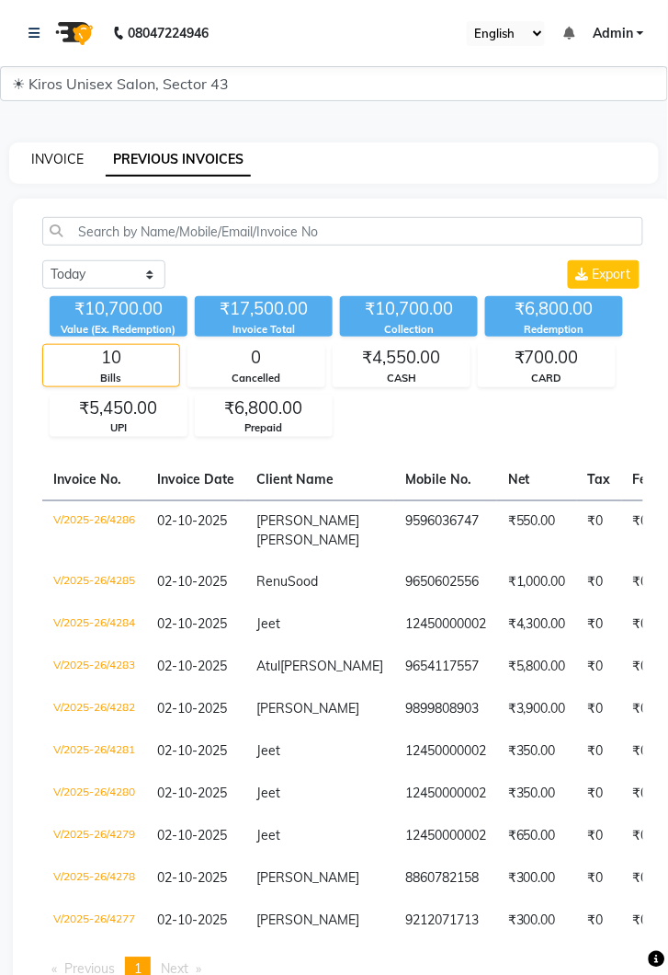
click at [76, 166] on link "INVOICE" at bounding box center [57, 159] width 52 height 17
select select "service"
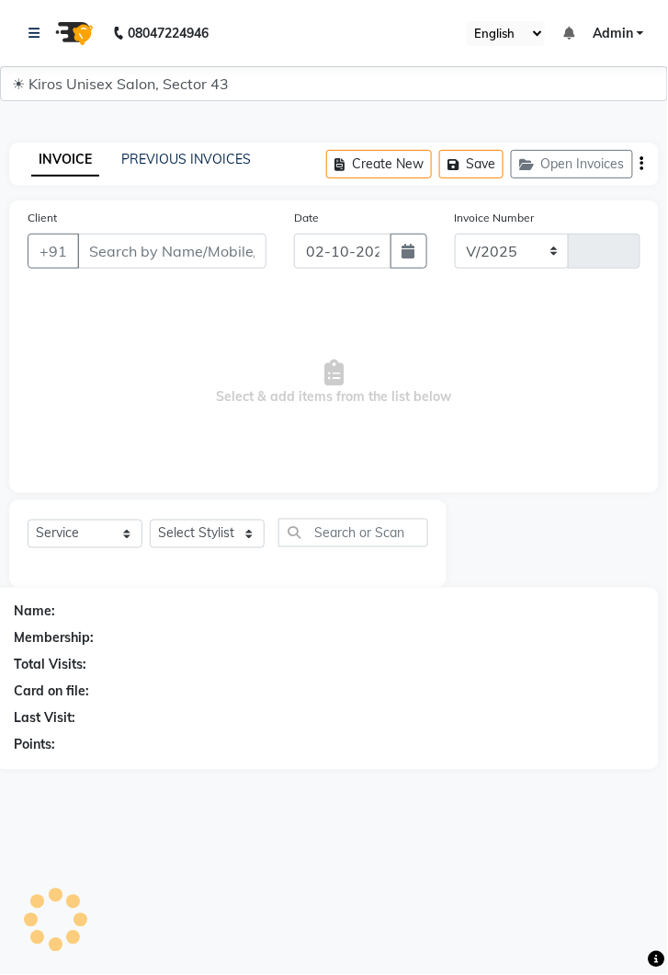
select select "5694"
type input "4287"
click at [182, 246] on input "Client" at bounding box center [171, 251] width 189 height 35
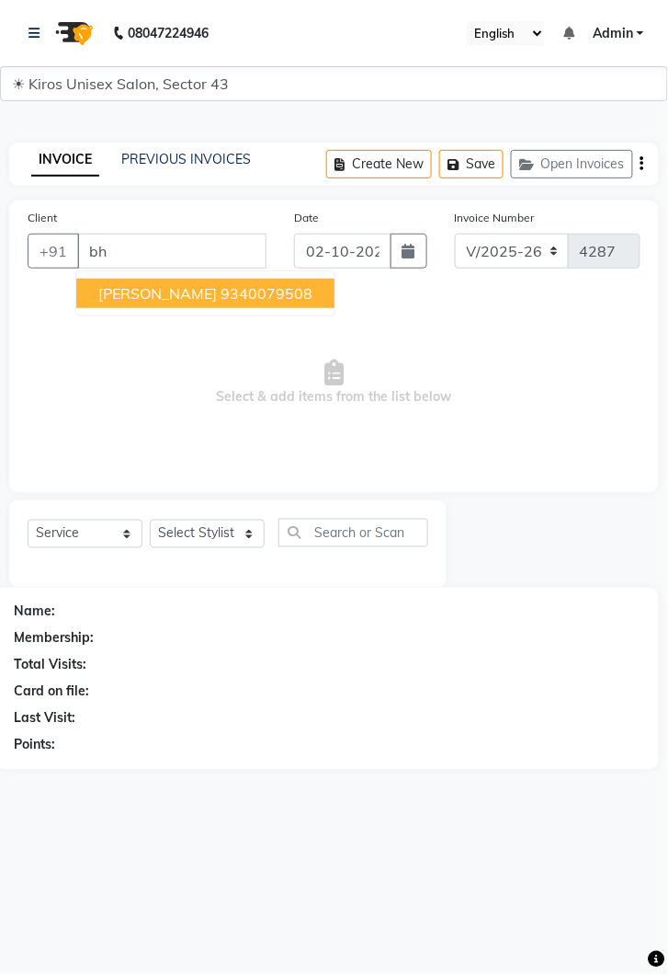
type input "b"
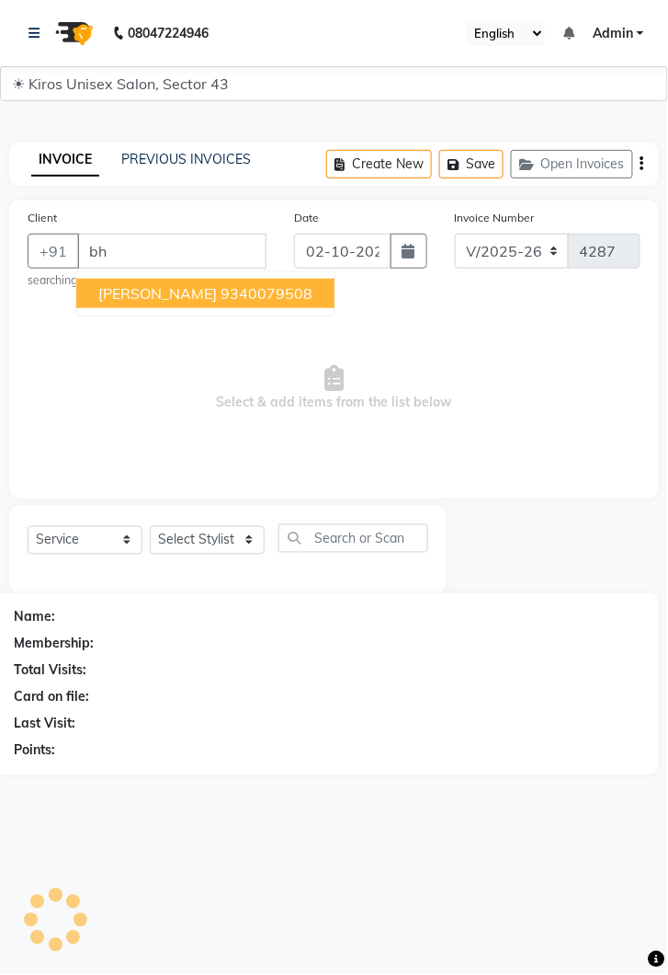
type input "b"
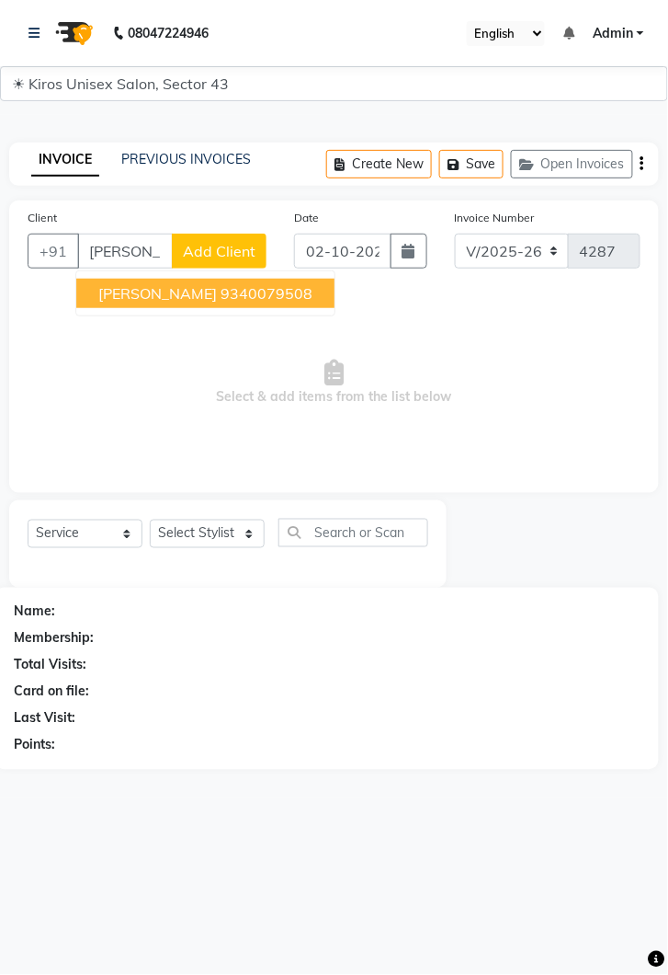
click at [252, 299] on ngb-highlight "9340079508" at bounding box center [267, 293] width 92 height 18
type input "9340079508"
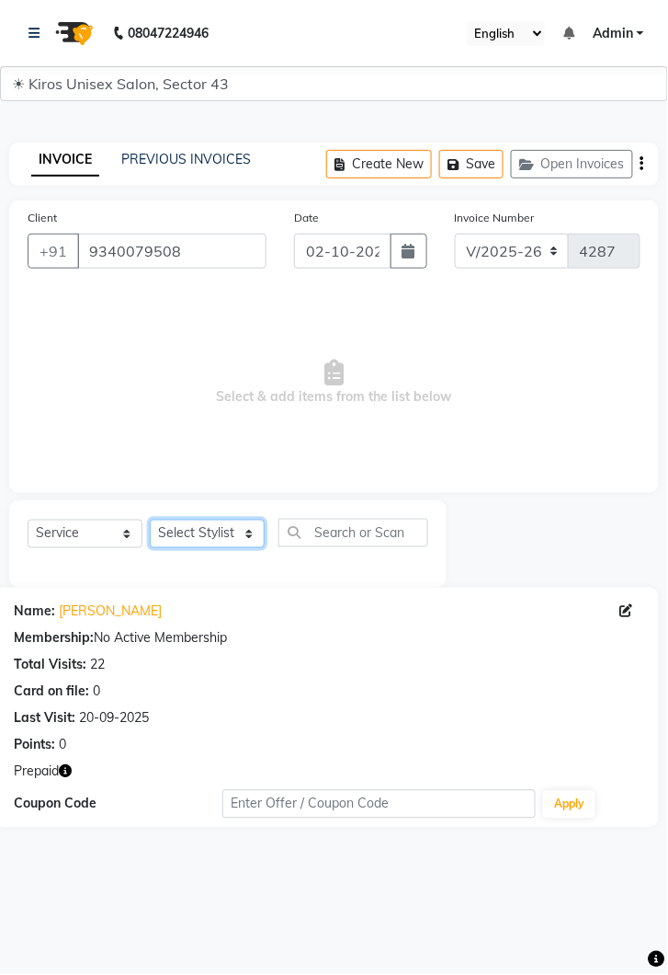
click at [221, 536] on select "Select Stylist Deepak Gunjan Habil Imran Jeet Lalit Lamu Mansi Raj Rashmi Rony …" at bounding box center [207, 534] width 115 height 29
click at [376, 255] on input "02-10-2025" at bounding box center [342, 251] width 97 height 35
select select "10"
select select "2025"
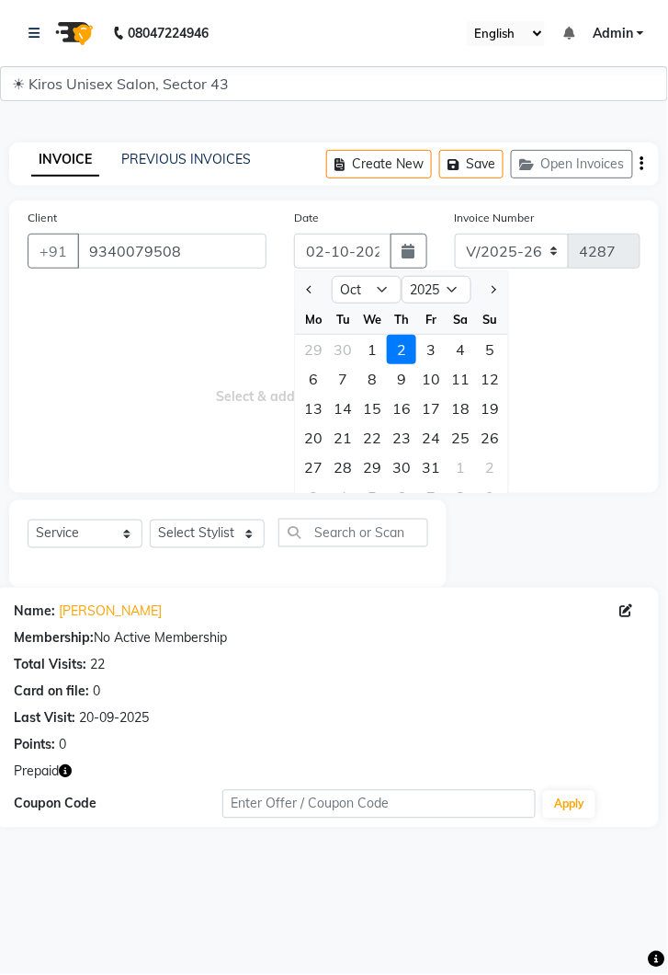
click at [377, 348] on div "1" at bounding box center [372, 349] width 29 height 29
type input "01-10-2025"
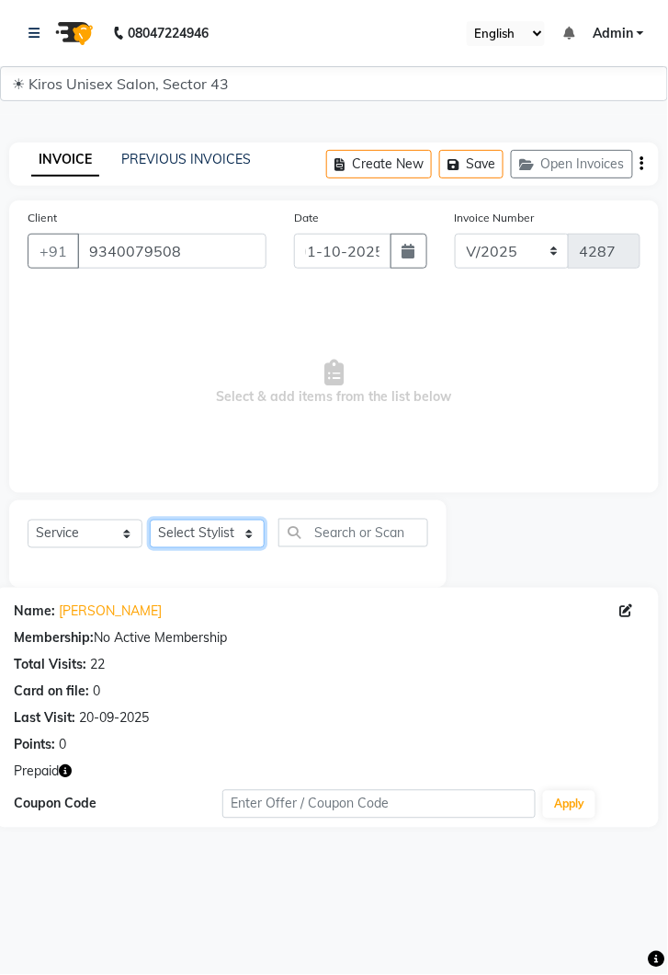
click at [216, 542] on select "Select Stylist Deepak Gunjan Habil Imran Jeet Lalit Lamu Mansi Raj Rashmi Rony …" at bounding box center [207, 534] width 115 height 29
select select "39650"
click at [150, 520] on select "Select Stylist Deepak Gunjan Habil Imran Jeet Lalit Lamu Mansi Raj Rashmi Rony …" at bounding box center [207, 534] width 115 height 29
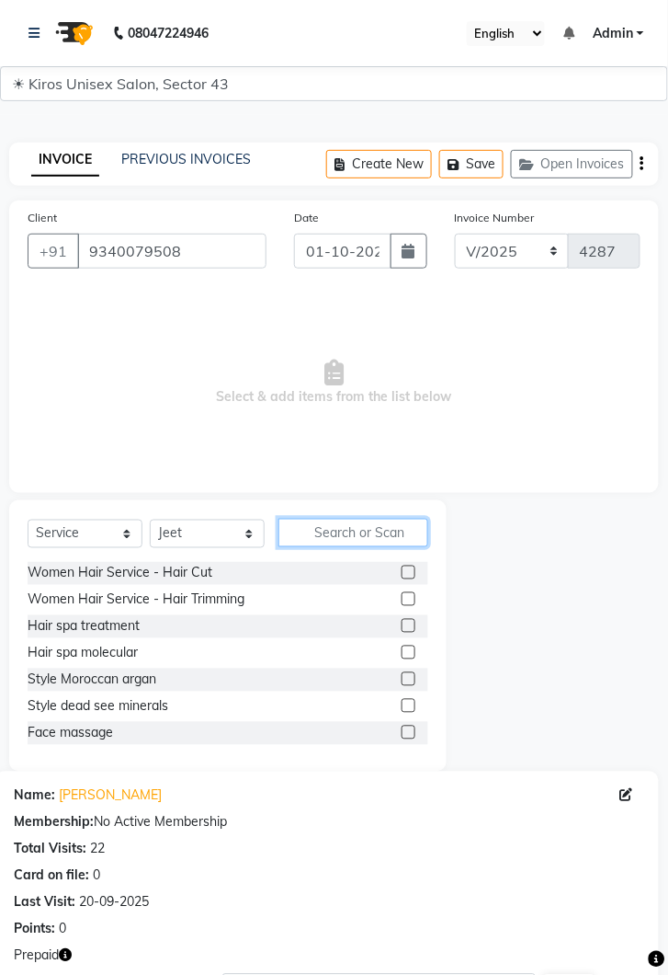
click at [371, 539] on input "text" at bounding box center [354, 533] width 150 height 29
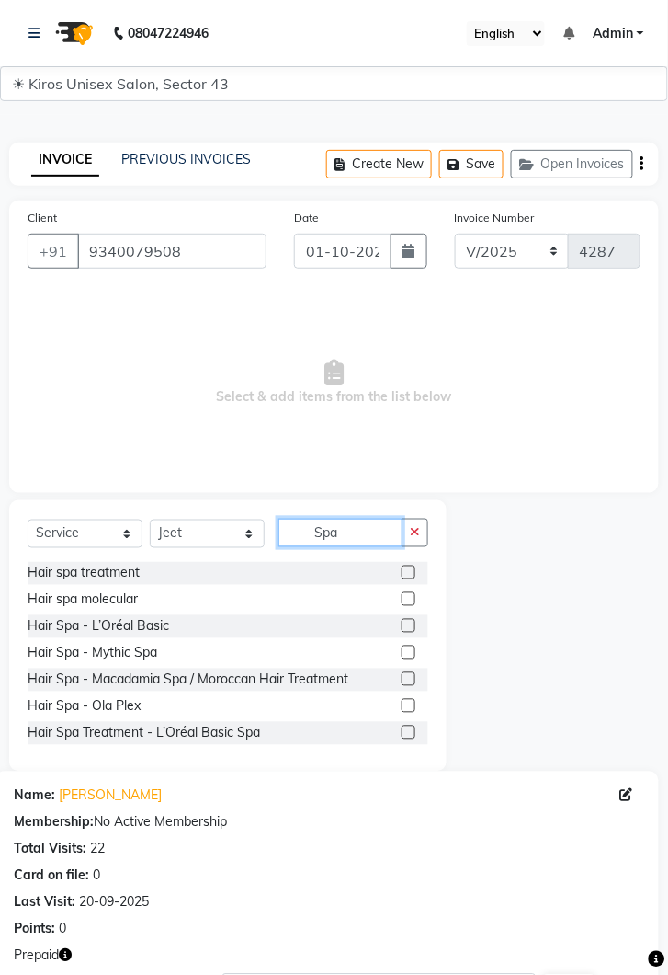
type input "Spa"
click at [407, 570] on label at bounding box center [409, 573] width 14 height 14
click at [407, 570] on input "checkbox" at bounding box center [408, 573] width 12 height 12
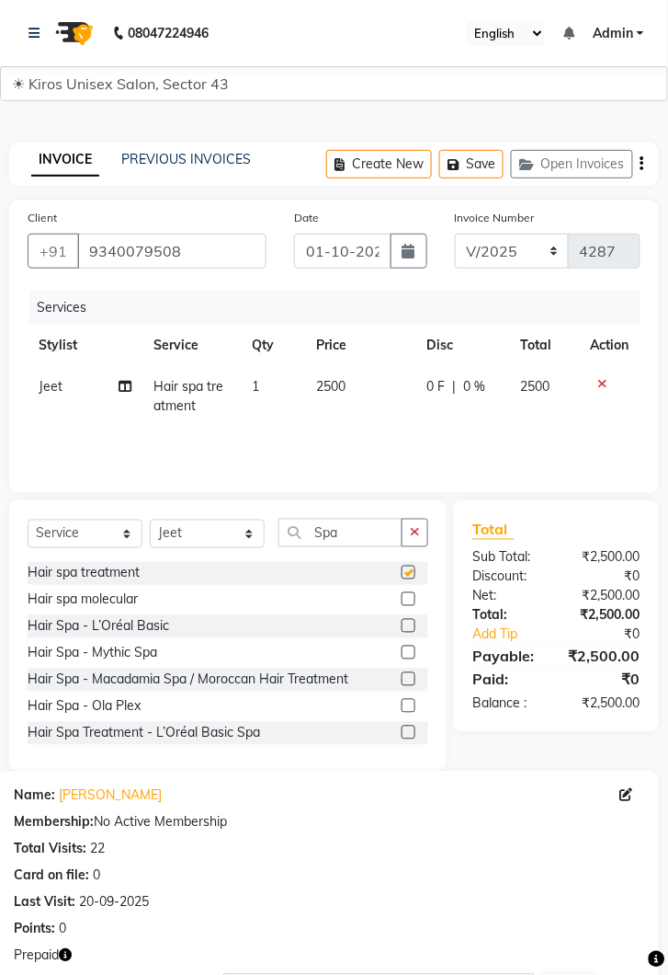
checkbox input "false"
click at [357, 394] on td "2500" at bounding box center [361, 396] width 110 height 61
select select "39650"
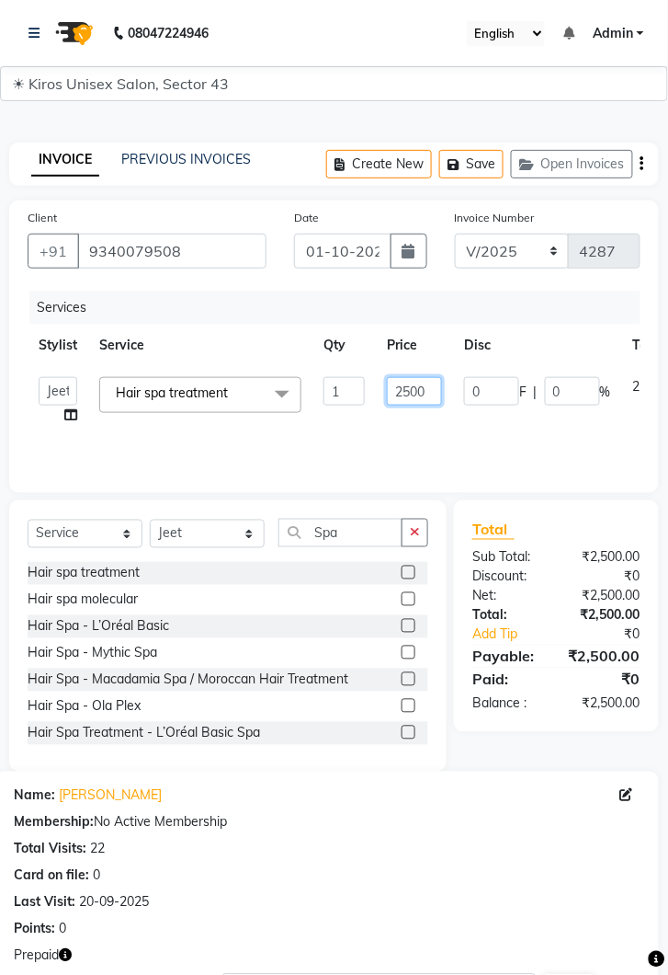
click at [422, 394] on input "2500" at bounding box center [414, 391] width 55 height 29
type input "2"
type input "1500"
click at [433, 447] on div "Services Stylist Service Qty Price Disc Total Action Deepak Gunjan Habil Imran …" at bounding box center [334, 383] width 613 height 184
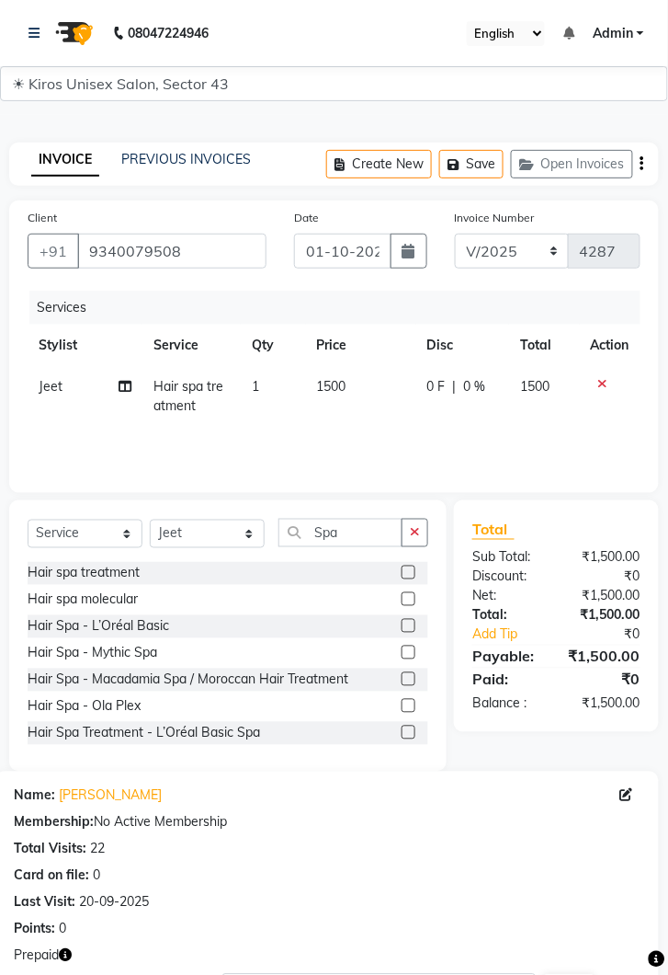
click at [413, 542] on button "button" at bounding box center [415, 533] width 27 height 29
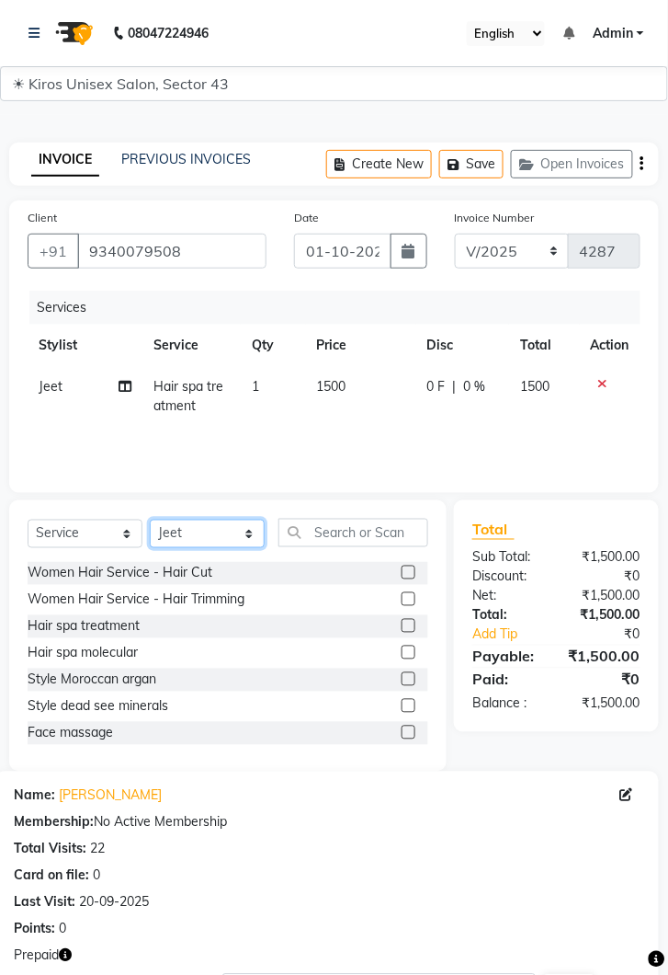
click at [229, 543] on select "Select Stylist Deepak Gunjan Habil Imran Jeet Lalit Lamu Mansi Raj Rashmi Rony …" at bounding box center [207, 534] width 115 height 29
click at [347, 453] on div "Services Stylist Service Qty Price Disc Total Action Jeet Hair spa treatment 1 …" at bounding box center [334, 383] width 613 height 184
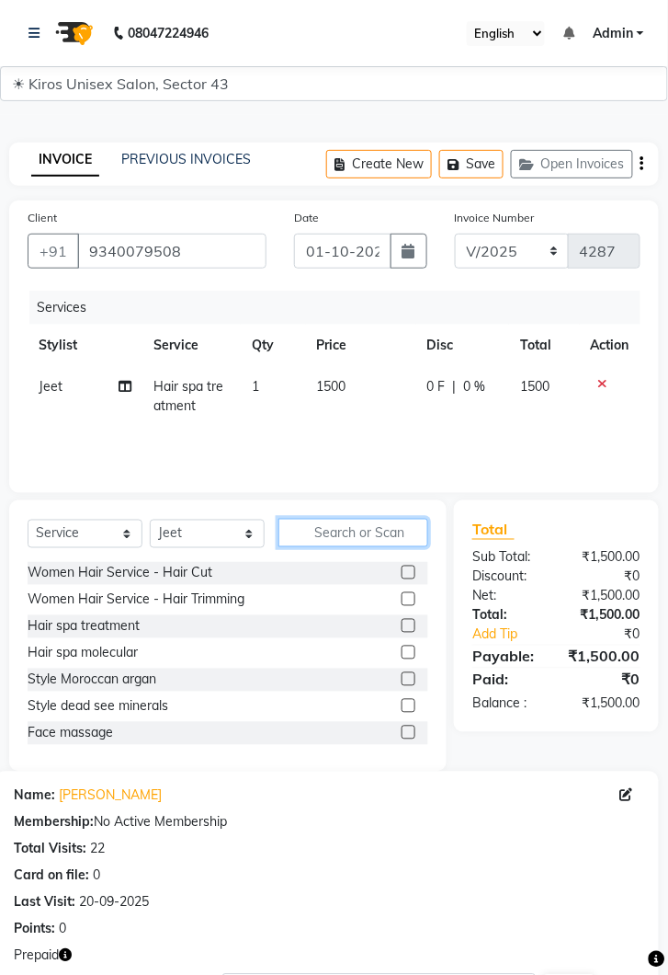
click at [373, 539] on input "text" at bounding box center [354, 533] width 150 height 29
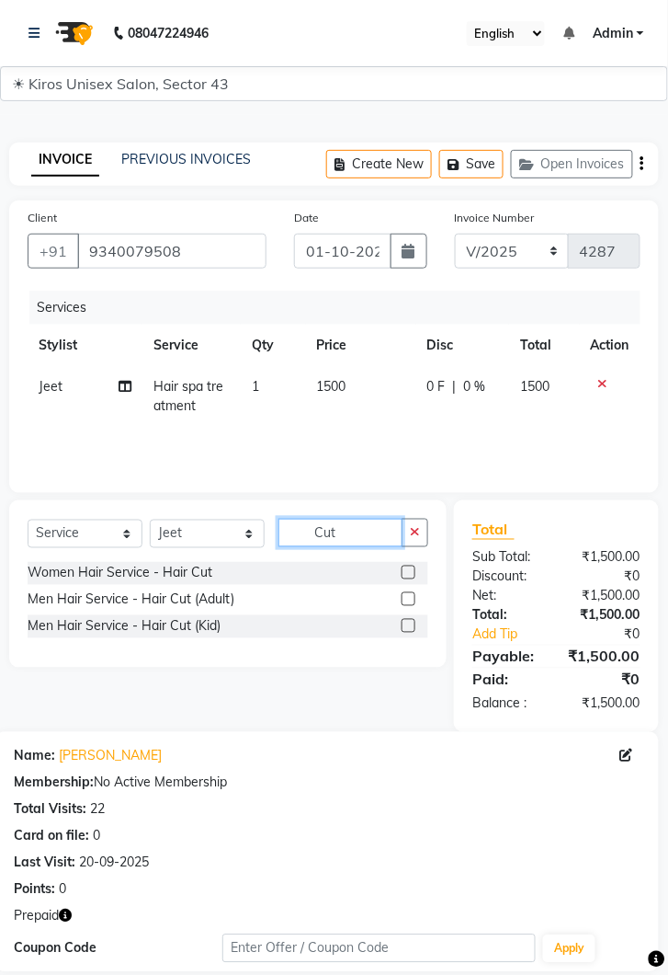
type input "Cut"
click at [407, 605] on label at bounding box center [409, 599] width 14 height 14
click at [407, 605] on input "checkbox" at bounding box center [408, 600] width 12 height 12
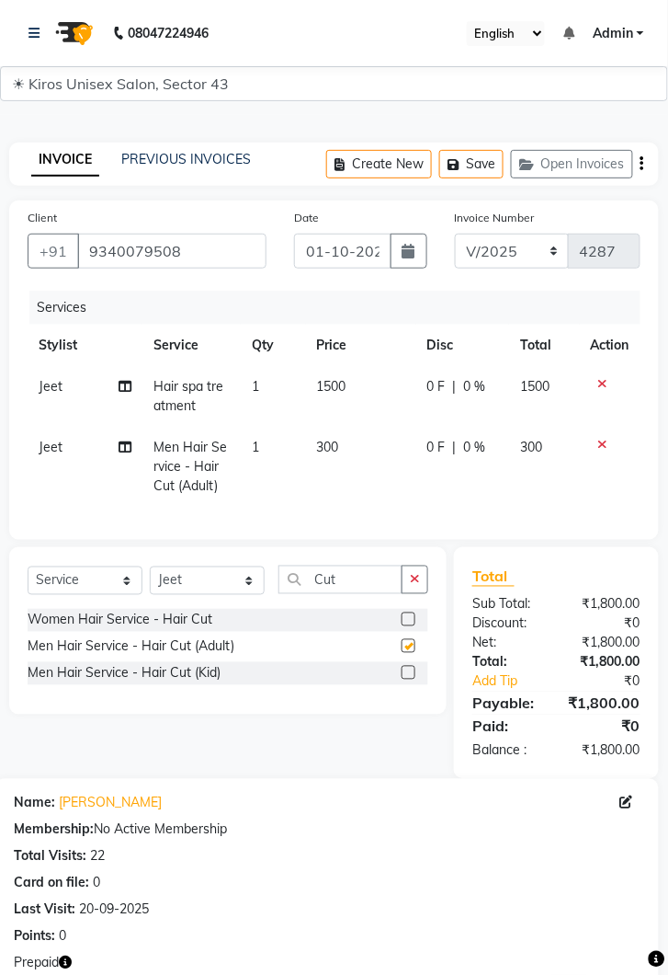
checkbox input "false"
click at [416, 586] on button "button" at bounding box center [415, 580] width 27 height 29
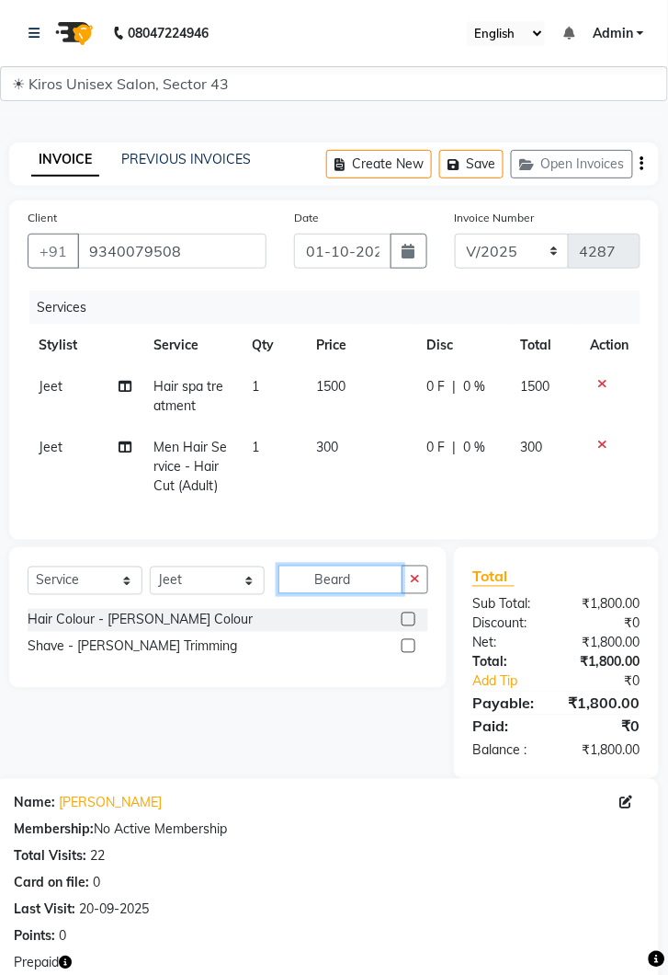
type input "Beard"
click at [407, 617] on label at bounding box center [409, 619] width 14 height 14
click at [407, 617] on input "checkbox" at bounding box center [408, 620] width 12 height 12
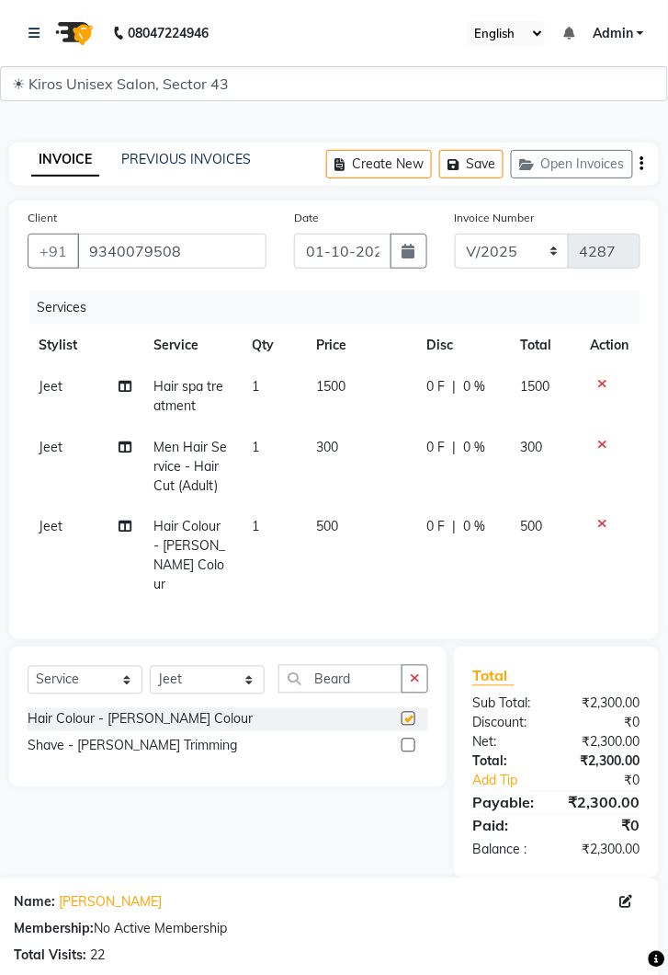
checkbox input "false"
click at [406, 738] on label at bounding box center [409, 745] width 14 height 14
click at [406, 740] on input "checkbox" at bounding box center [408, 746] width 12 height 12
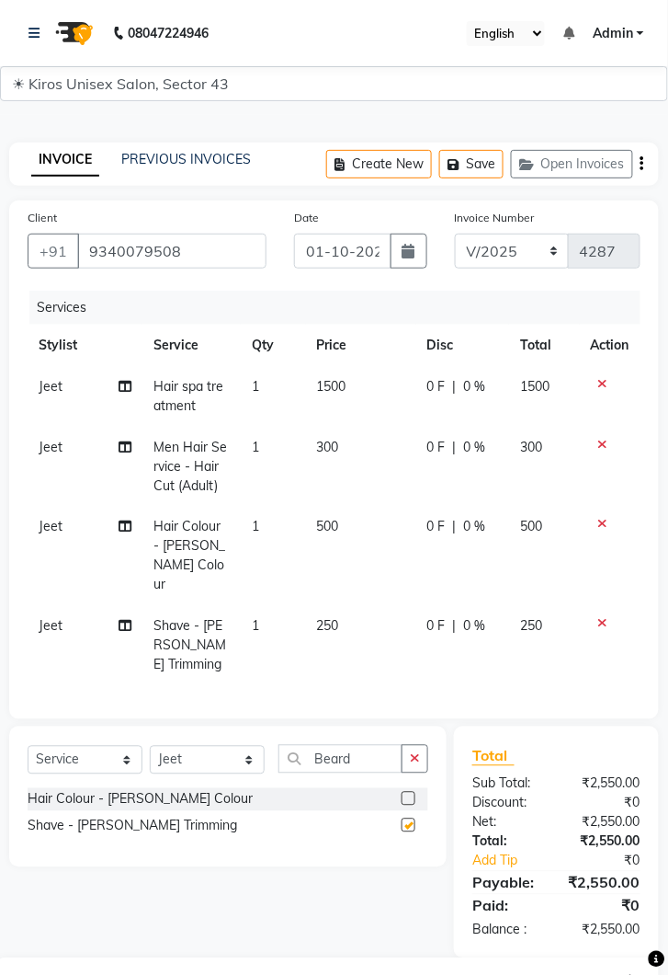
checkbox input "false"
click at [603, 525] on icon at bounding box center [604, 524] width 10 height 13
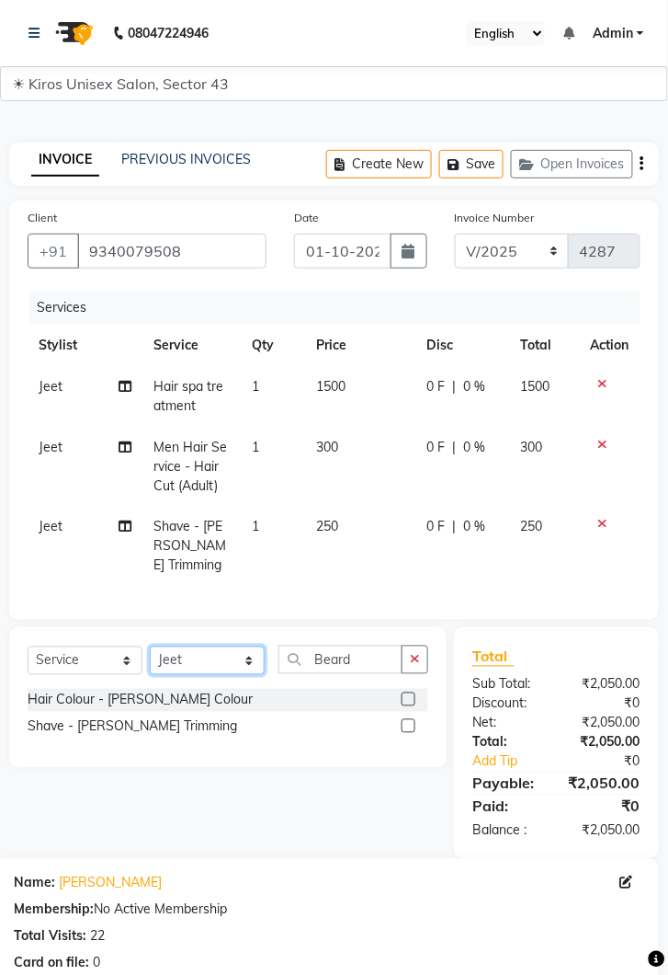
click at [245, 653] on select "Select Stylist Deepak Gunjan Habil Imran Jeet Lalit Lamu Mansi Raj Rashmi Rony …" at bounding box center [207, 660] width 115 height 29
select select "67564"
click at [150, 646] on select "Select Stylist Deepak Gunjan Habil Imran Jeet Lalit Lamu Mansi Raj Rashmi Rony …" at bounding box center [207, 660] width 115 height 29
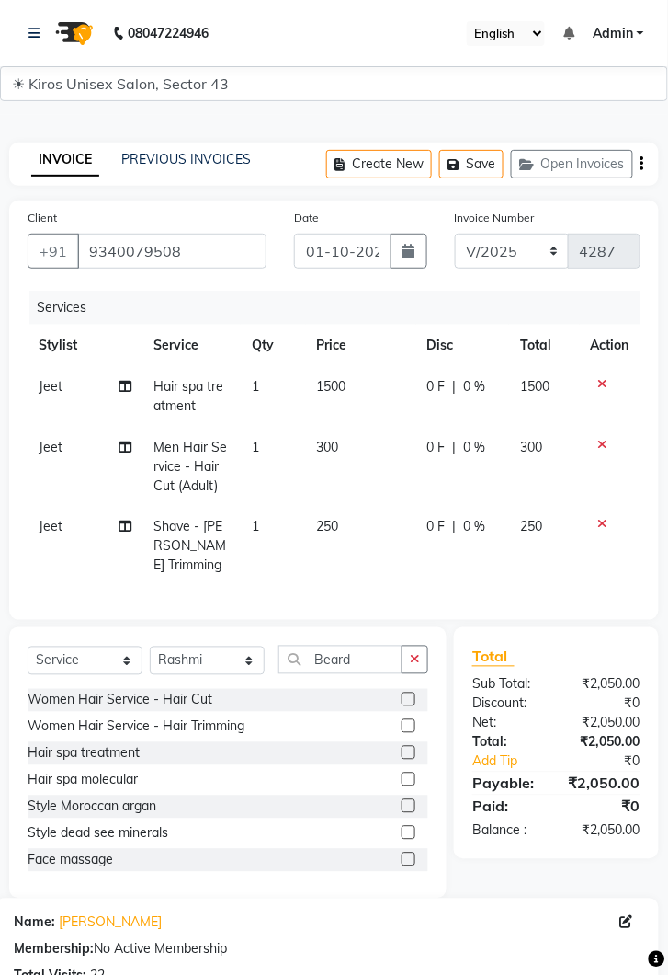
click at [413, 651] on button "button" at bounding box center [415, 660] width 27 height 29
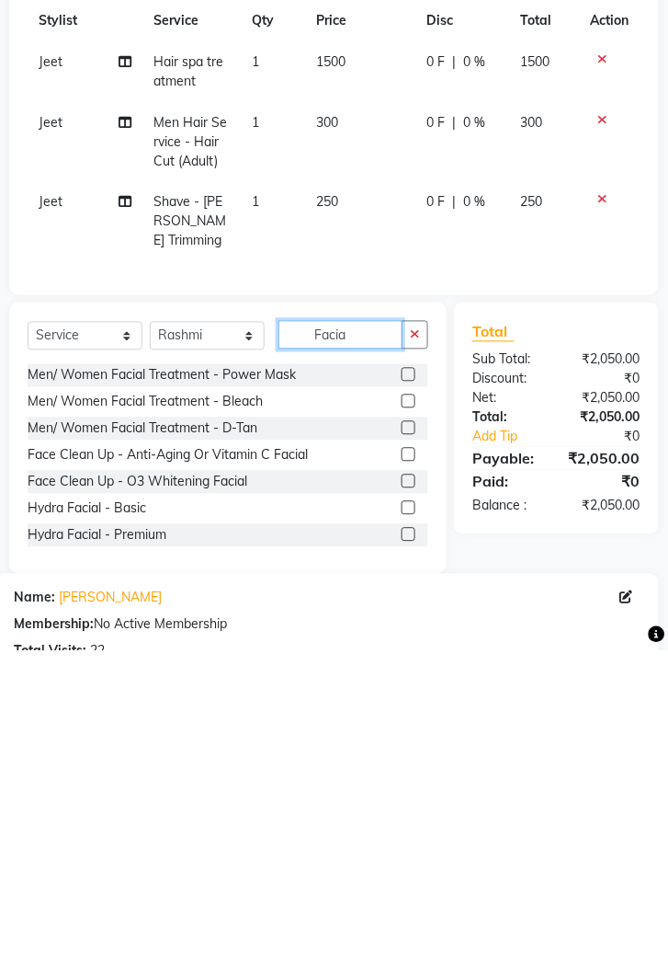
type input "Facia"
click at [407, 772] on label at bounding box center [409, 779] width 14 height 14
click at [407, 774] on input "checkbox" at bounding box center [408, 780] width 12 height 12
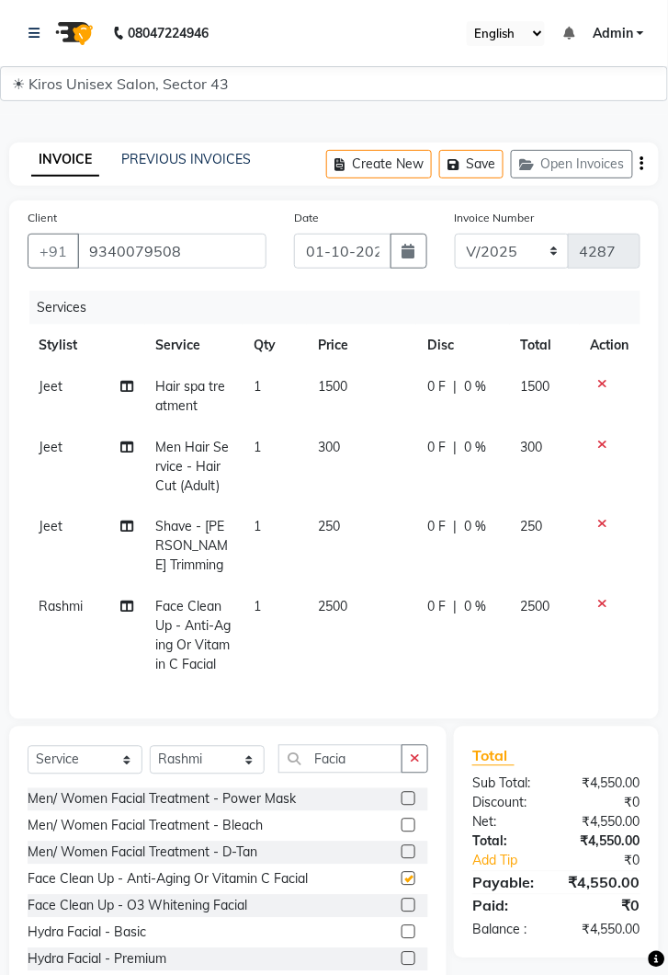
checkbox input "false"
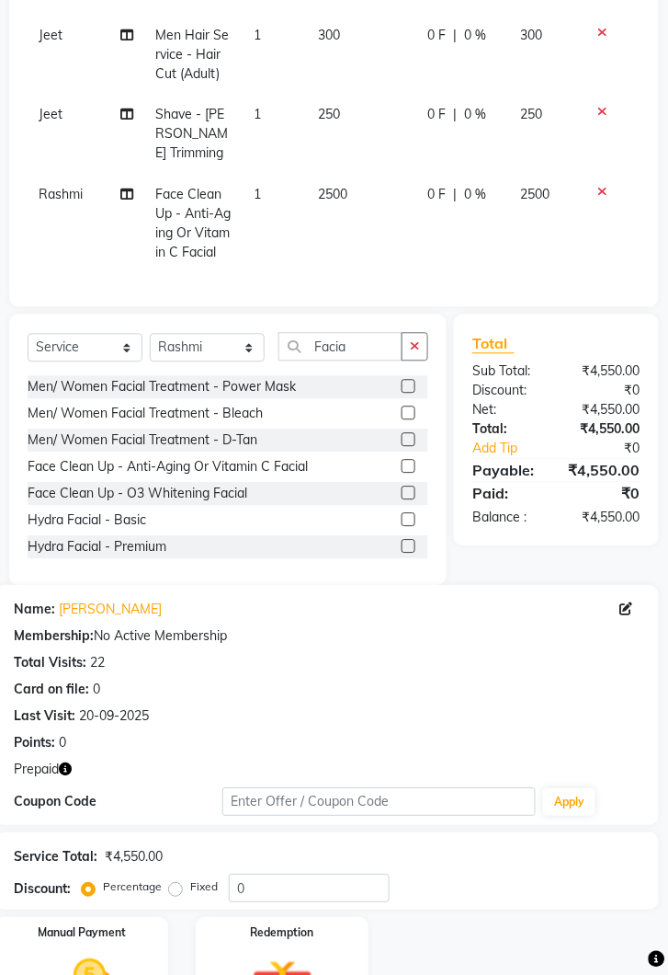
scroll to position [443, 0]
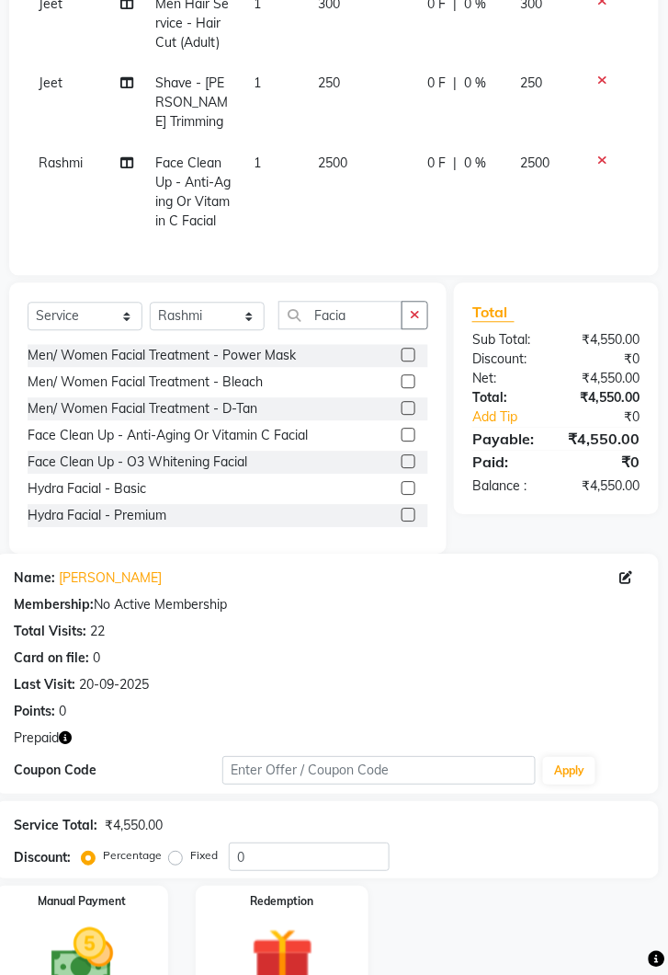
click at [282, 938] on img at bounding box center [283, 960] width 102 height 78
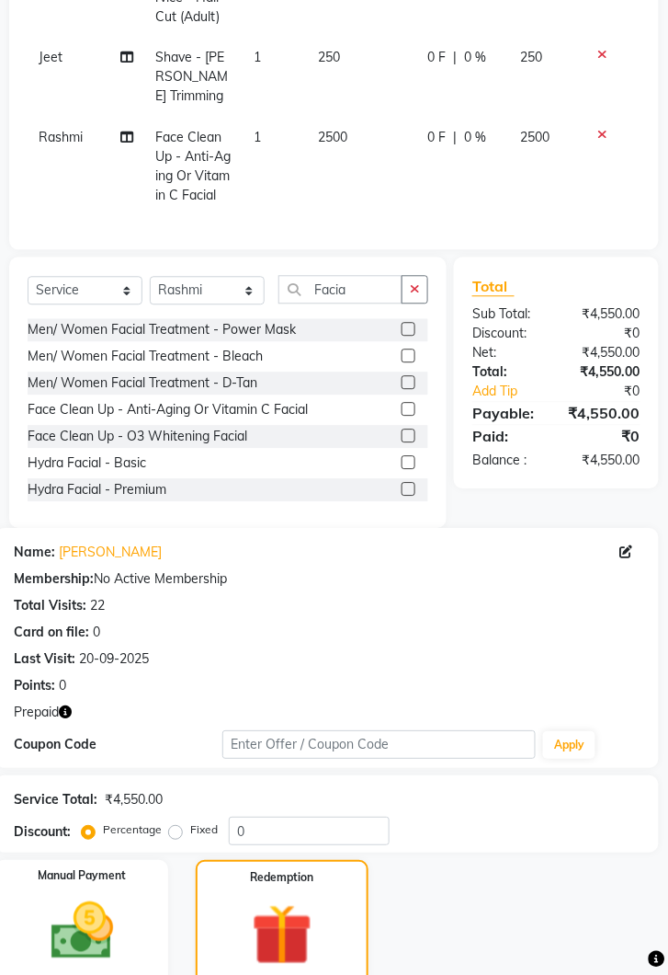
scroll to position [577, 0]
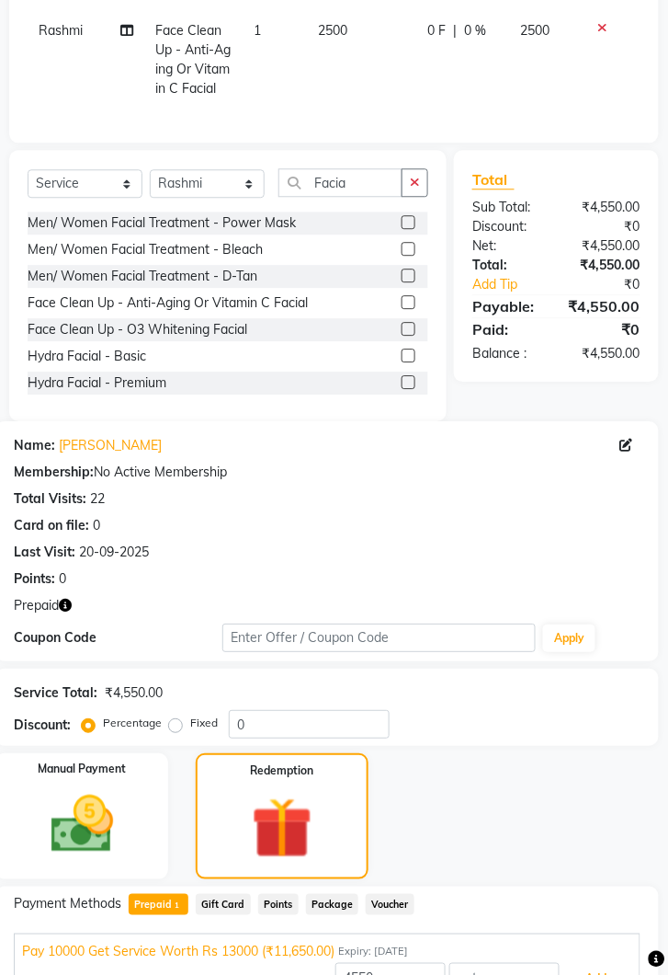
click at [588, 964] on button "Add" at bounding box center [597, 978] width 67 height 31
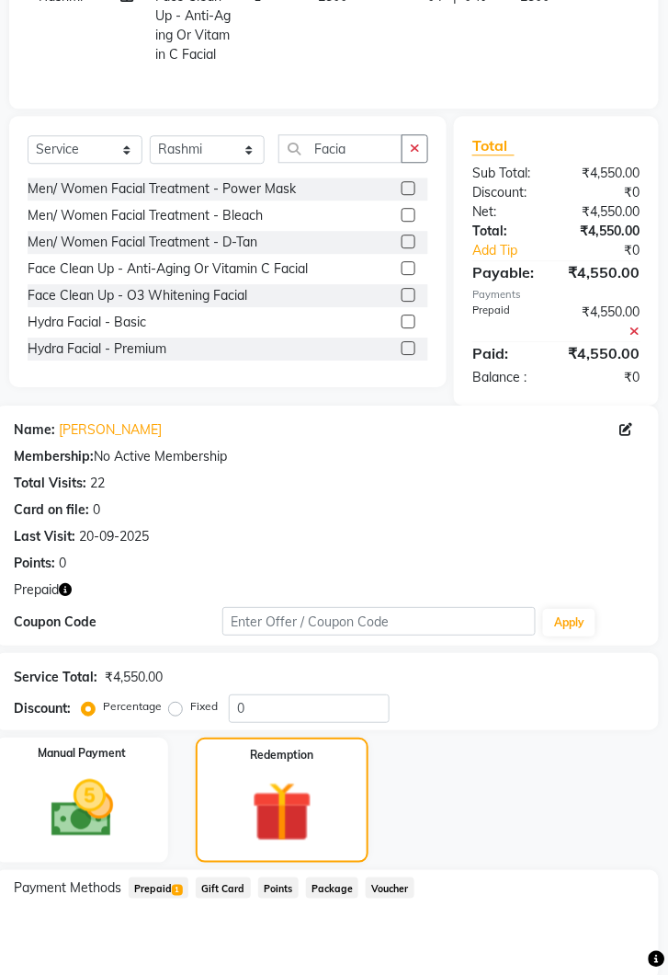
scroll to position [683, 0]
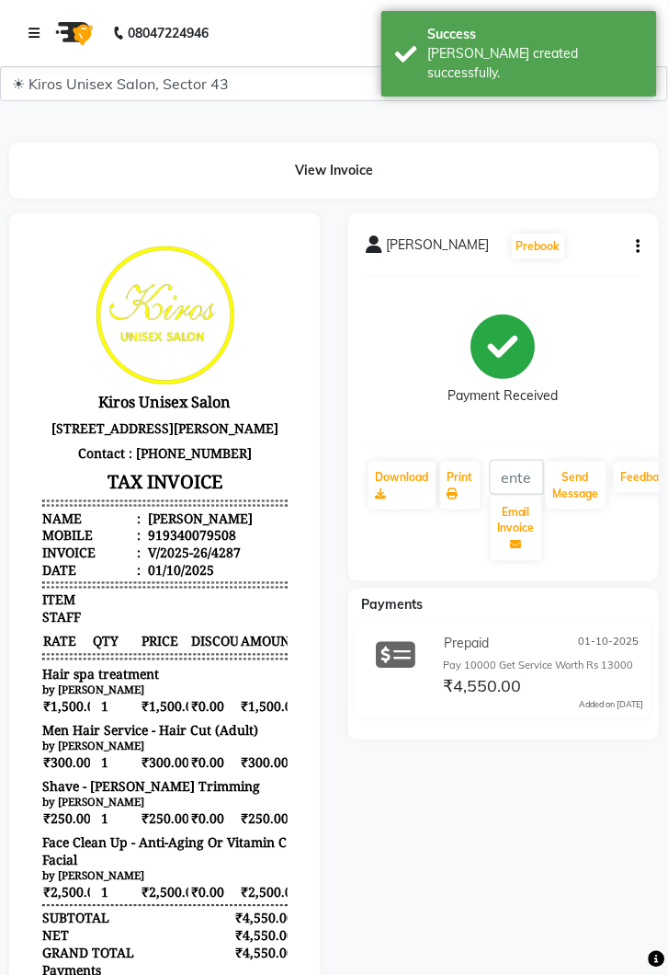
click at [40, 38] on icon at bounding box center [34, 33] width 11 height 13
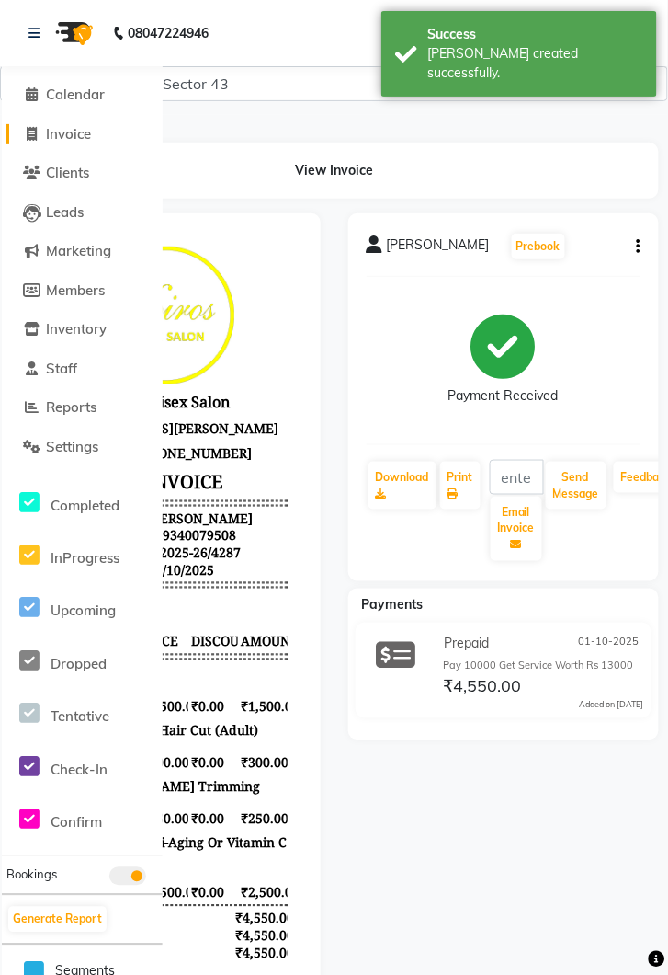
click at [81, 131] on span "Invoice" at bounding box center [68, 133] width 45 height 17
select select "service"
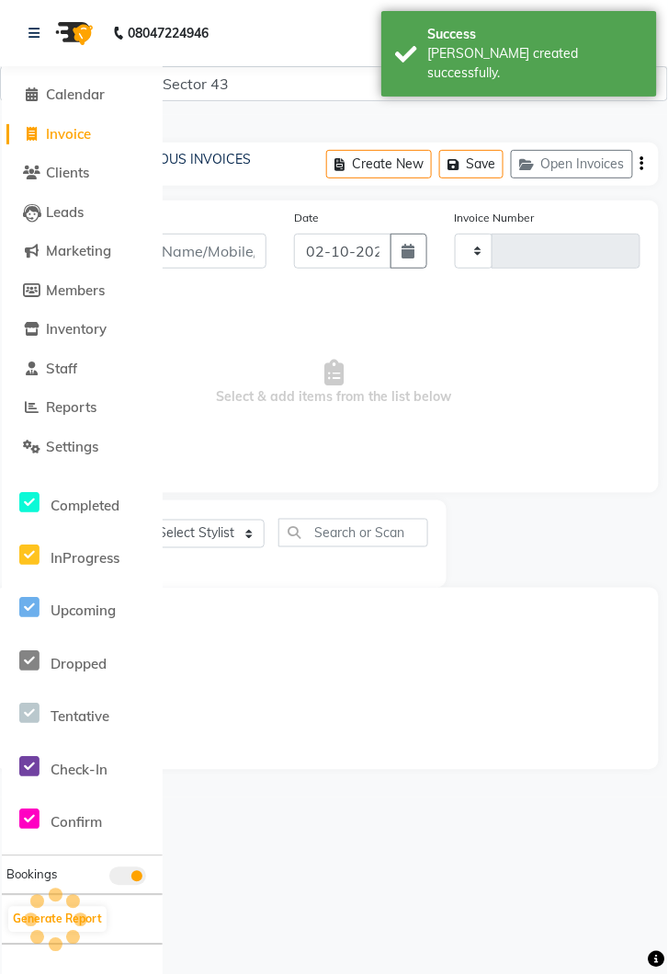
type input "4288"
select select "5694"
click at [40, 34] on link at bounding box center [38, 32] width 18 height 51
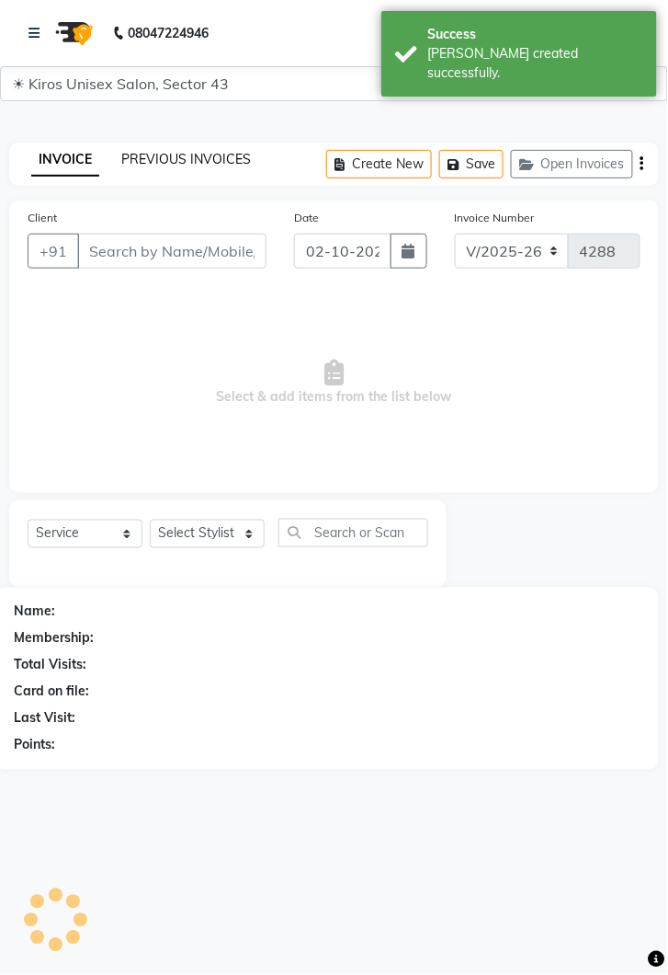
click at [190, 154] on link "PREVIOUS INVOICES" at bounding box center [186, 159] width 130 height 17
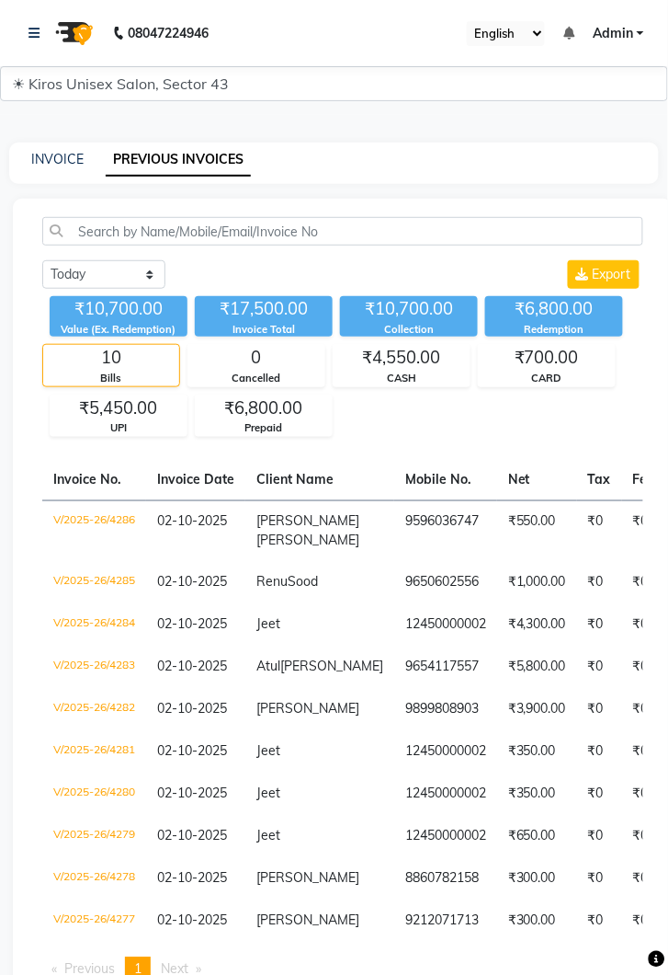
click at [505, 616] on td "₹4,300.00" at bounding box center [537, 625] width 80 height 42
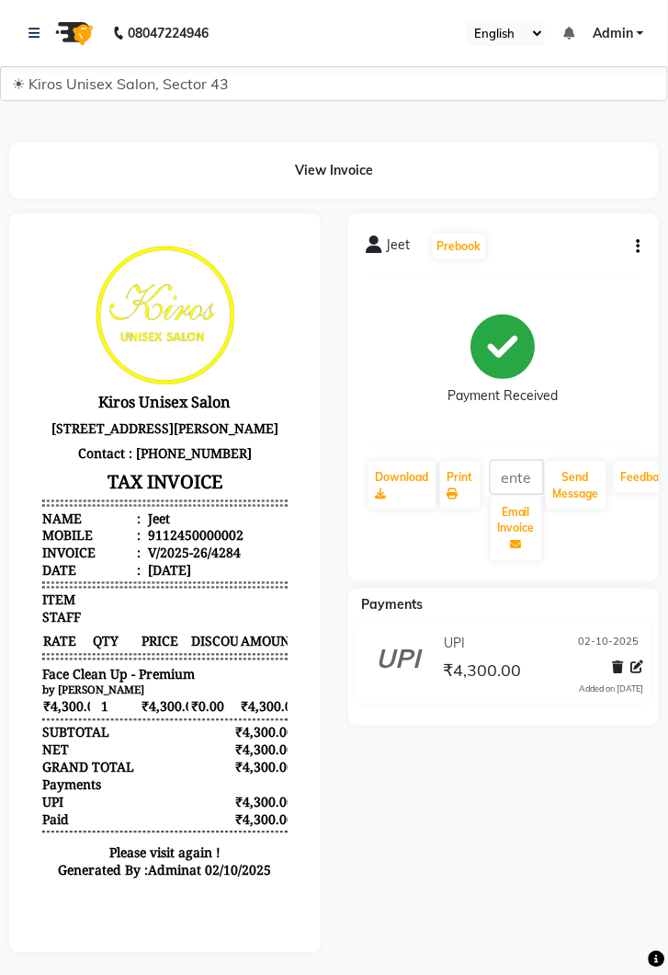
click at [169, 861] on p "Please visit again !" at bounding box center [164, 851] width 246 height 17
click at [639, 246] on icon "button" at bounding box center [639, 246] width 4 height 1
click at [578, 256] on div "Edit Item Staff" at bounding box center [548, 246] width 126 height 23
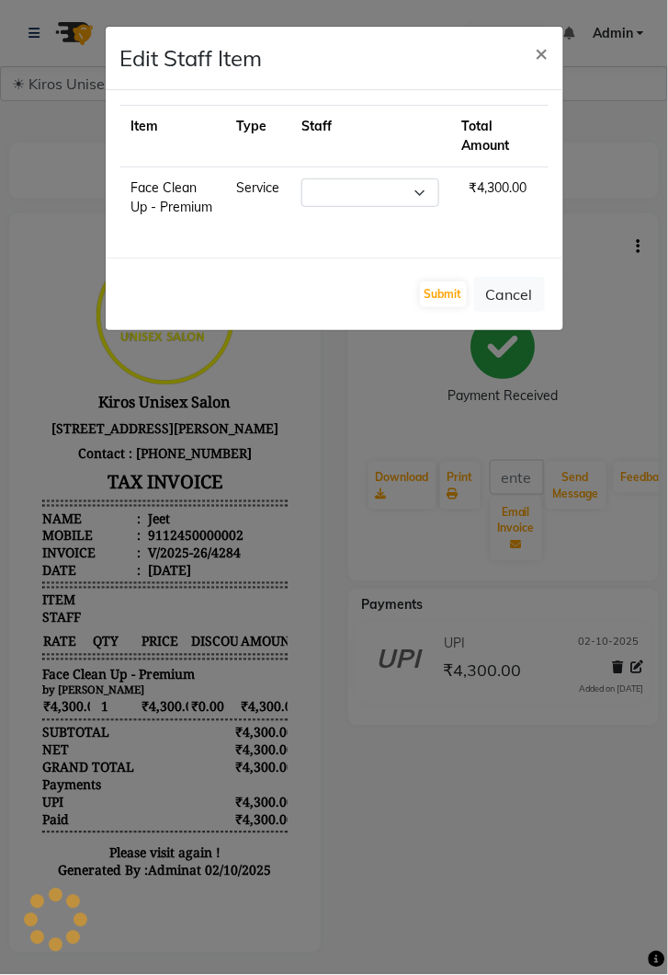
select select "67564"
click at [550, 62] on button "×" at bounding box center [542, 52] width 42 height 51
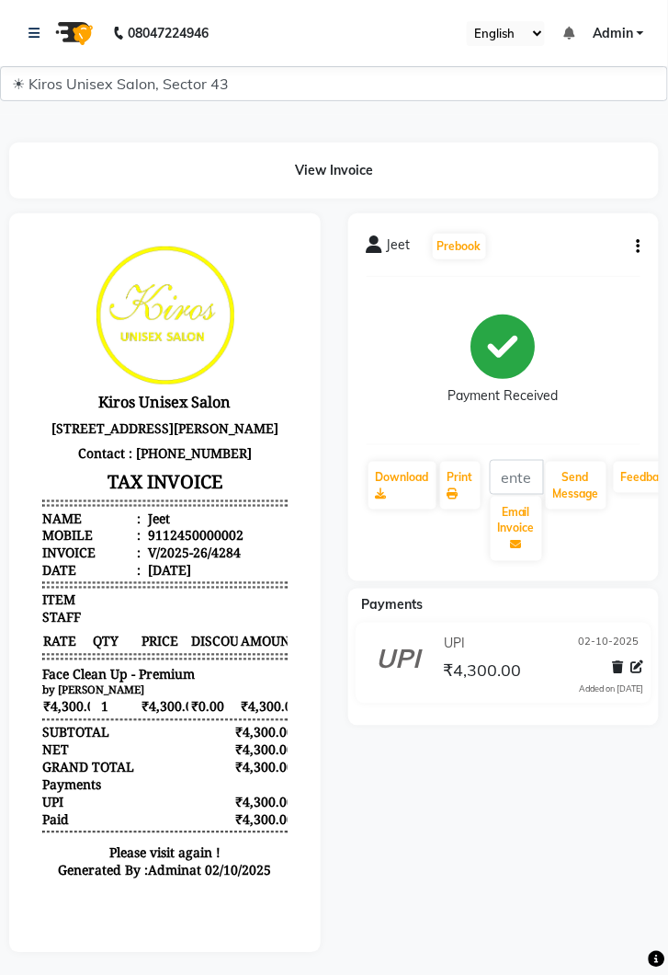
click at [639, 246] on icon "button" at bounding box center [639, 246] width 4 height 1
click at [558, 276] on div "Edit Invoice" at bounding box center [548, 269] width 126 height 23
select select "service"
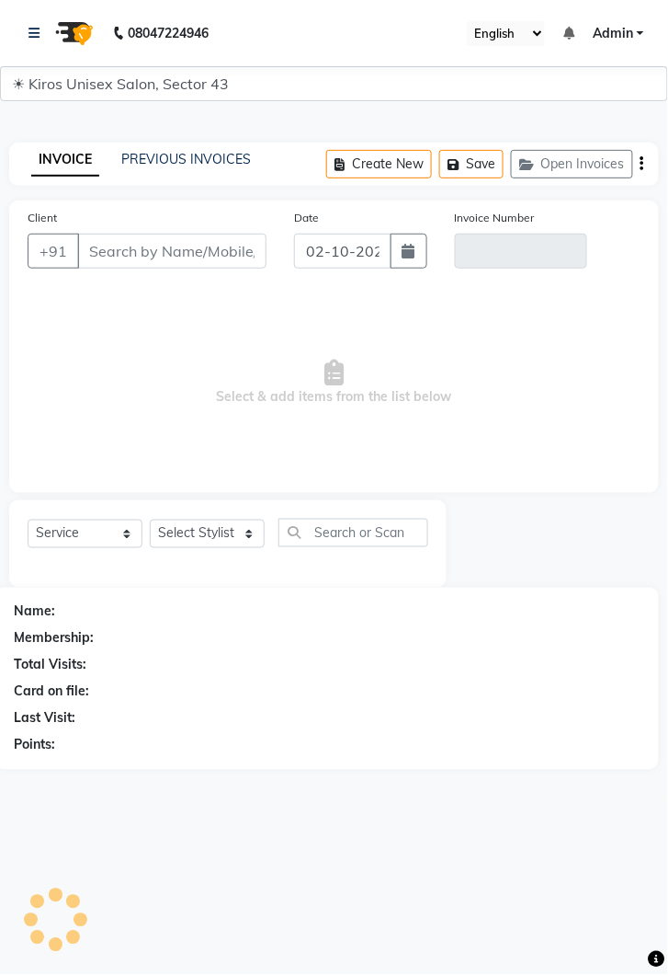
type input "12450000002"
type input "V/2025-26/4284"
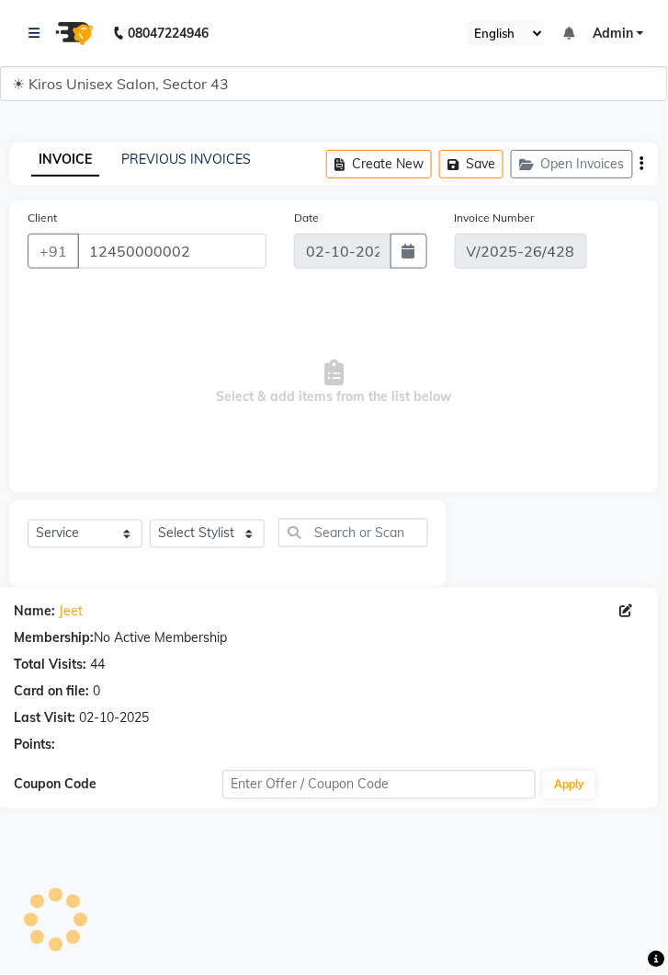
select select "select"
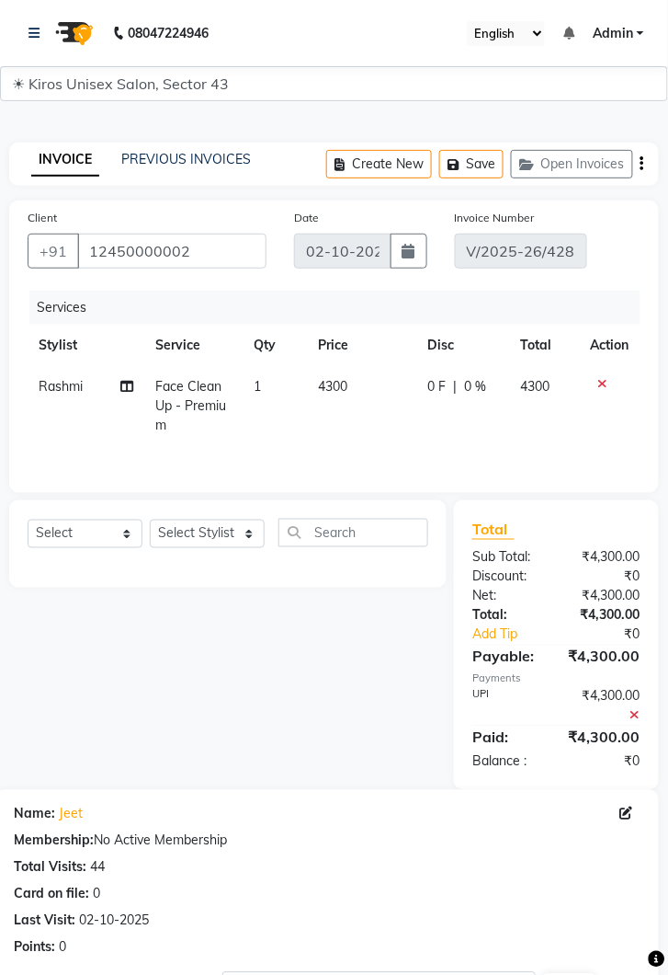
click at [602, 386] on icon at bounding box center [604, 383] width 10 height 13
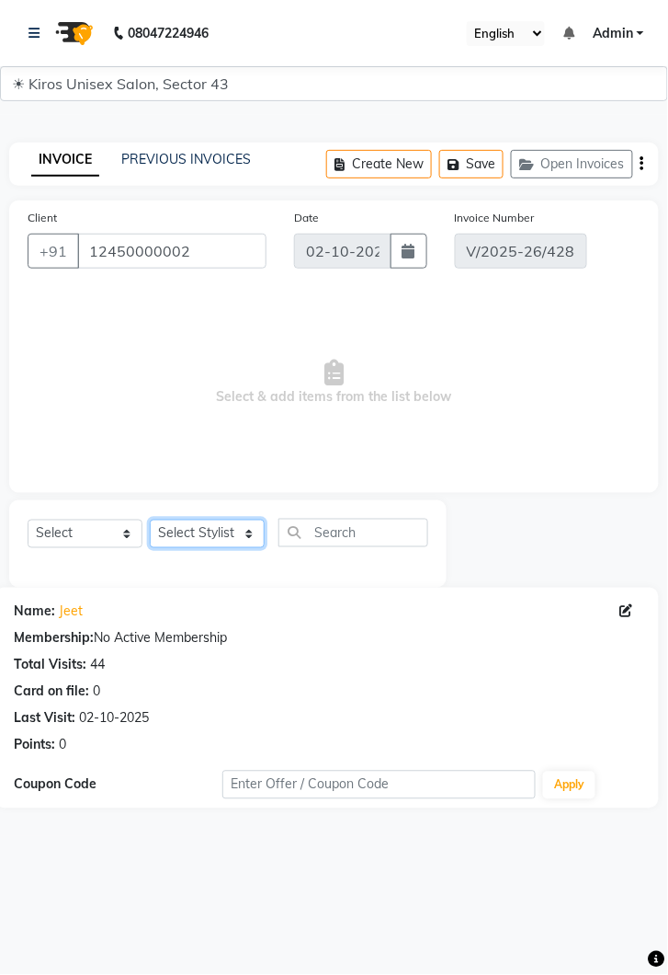
click at [236, 540] on select "Select Stylist [PERSON_NAME] [PERSON_NAME] Jeet Lalit Lamu [PERSON_NAME] [PERSO…" at bounding box center [207, 534] width 115 height 29
select select "67564"
click at [150, 520] on select "Select Stylist [PERSON_NAME] [PERSON_NAME] Jeet Lalit Lamu [PERSON_NAME] [PERSO…" at bounding box center [207, 534] width 115 height 29
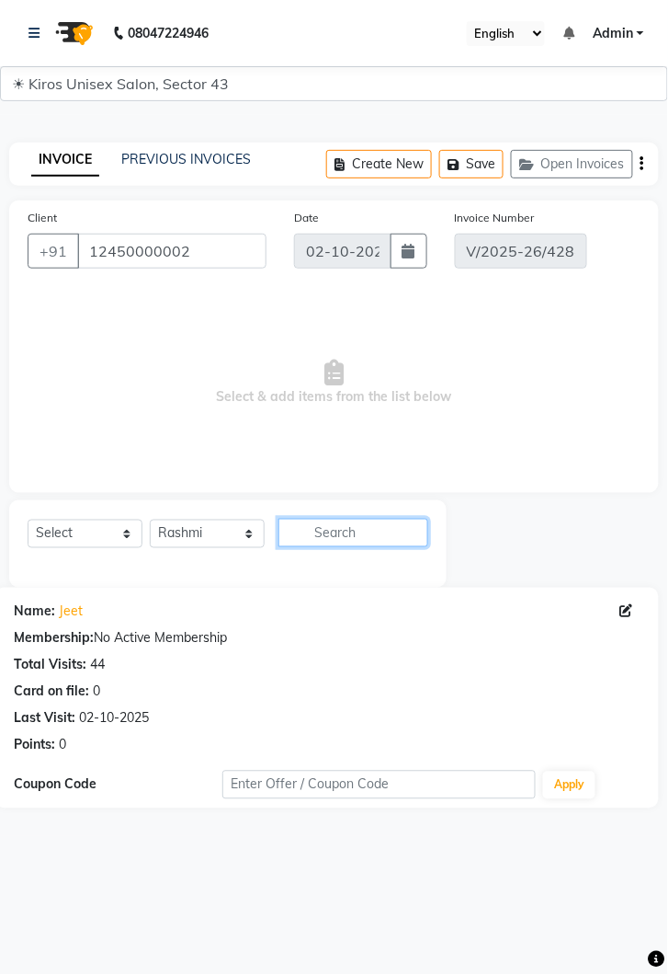
click at [360, 536] on input "text" at bounding box center [354, 533] width 150 height 29
type input "C"
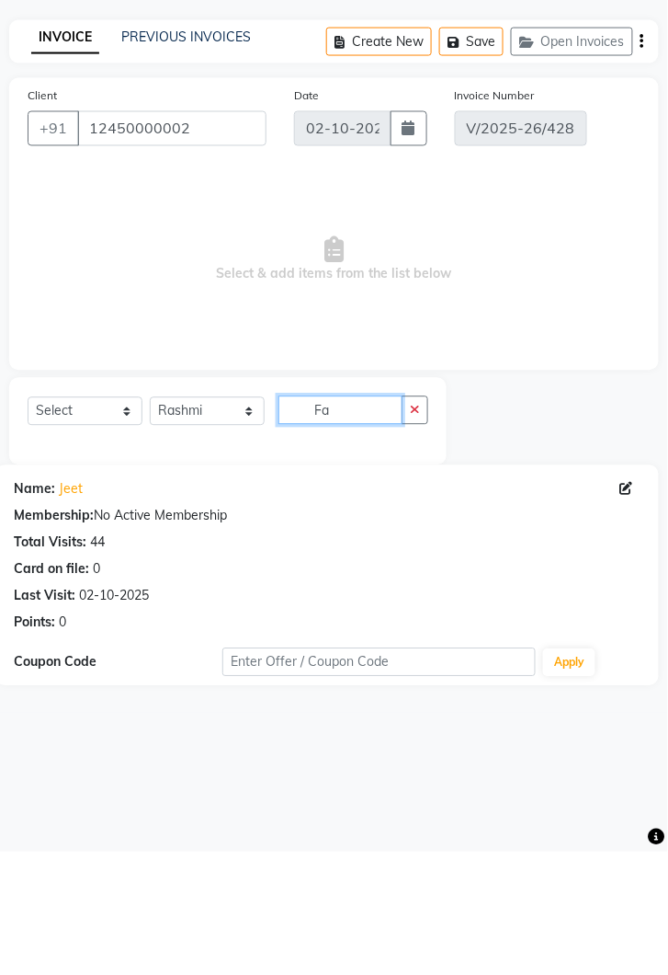
type input "F"
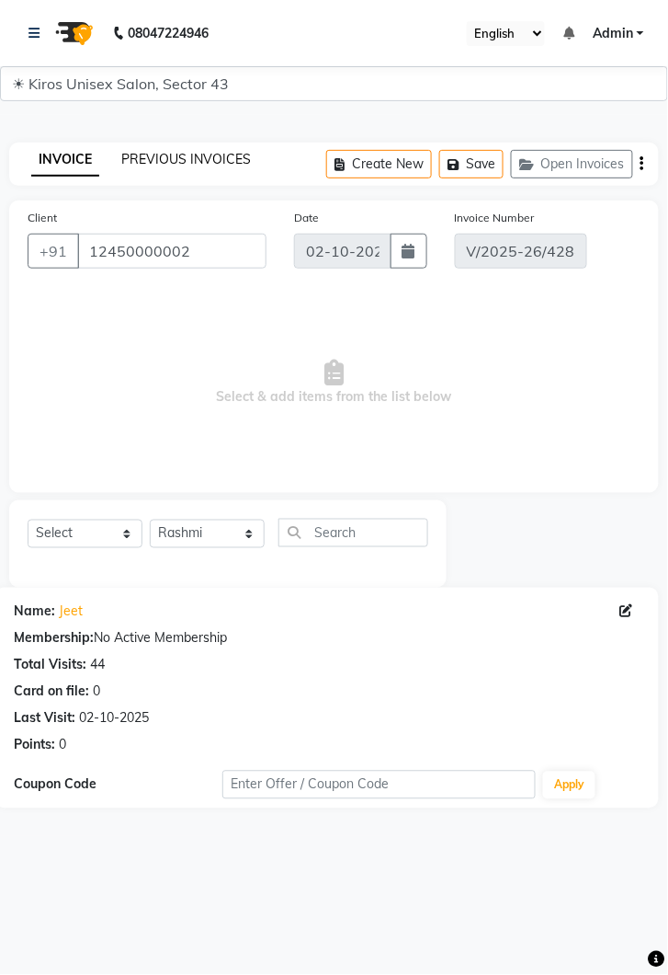
click at [202, 164] on link "PREVIOUS INVOICES" at bounding box center [186, 159] width 130 height 17
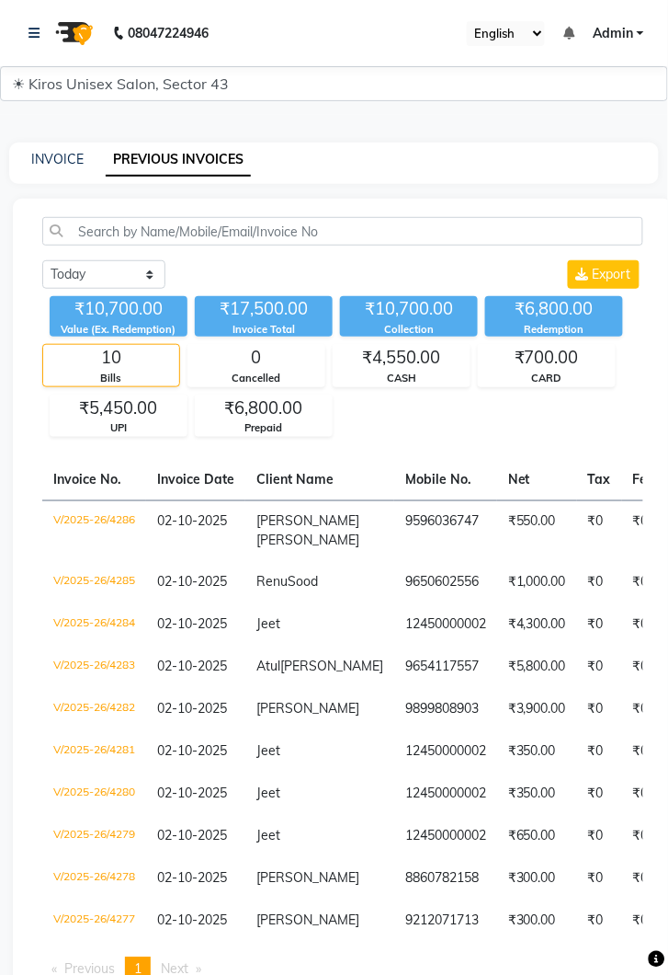
click at [577, 624] on td "₹0" at bounding box center [599, 625] width 45 height 42
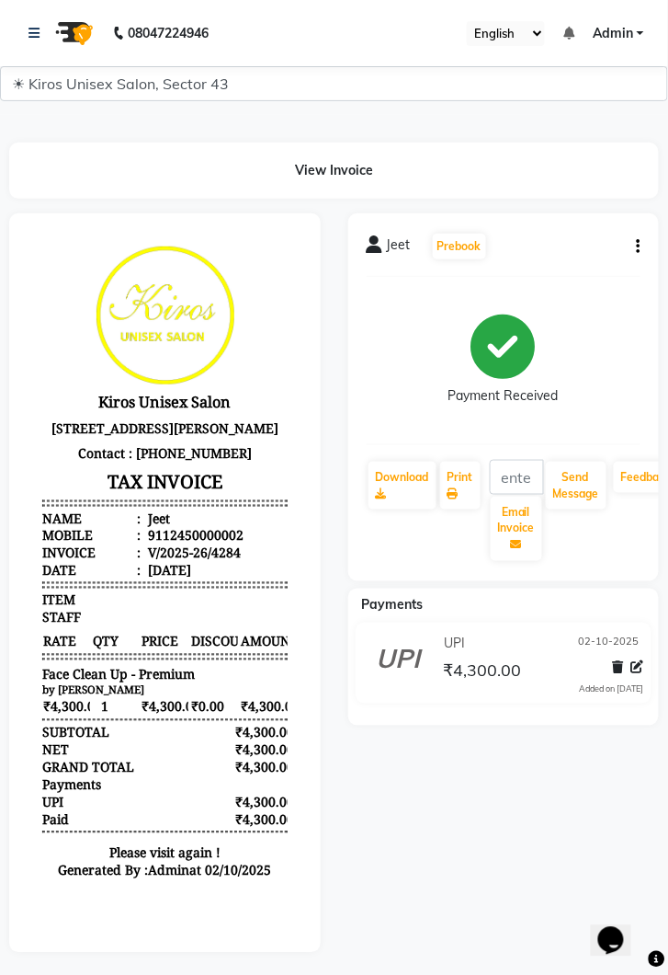
scroll to position [15, 0]
click at [640, 246] on icon "button" at bounding box center [639, 246] width 4 height 1
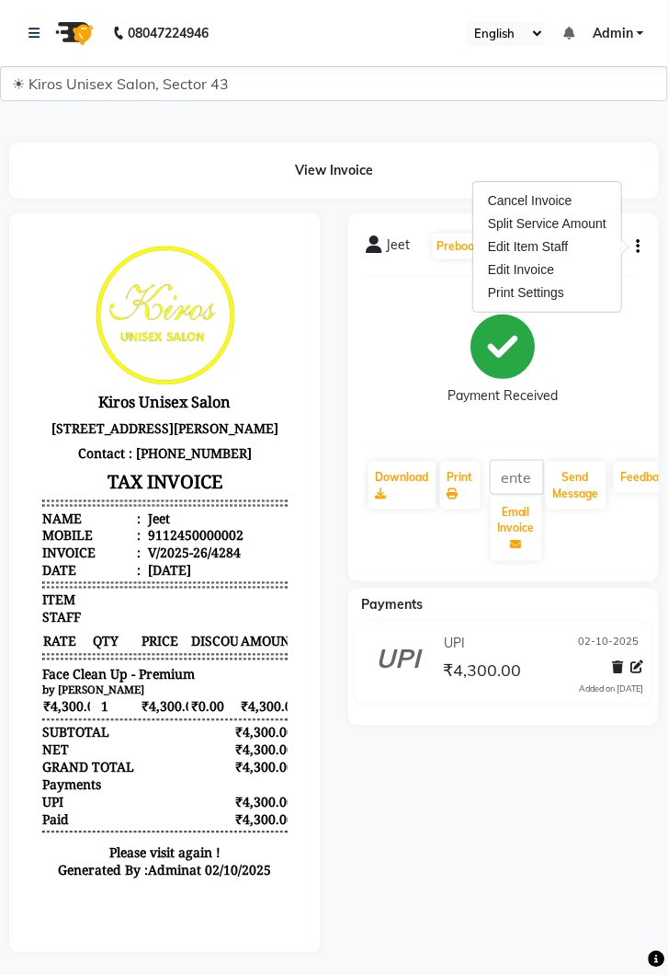
click at [566, 205] on div "Cancel Invoice" at bounding box center [548, 200] width 126 height 23
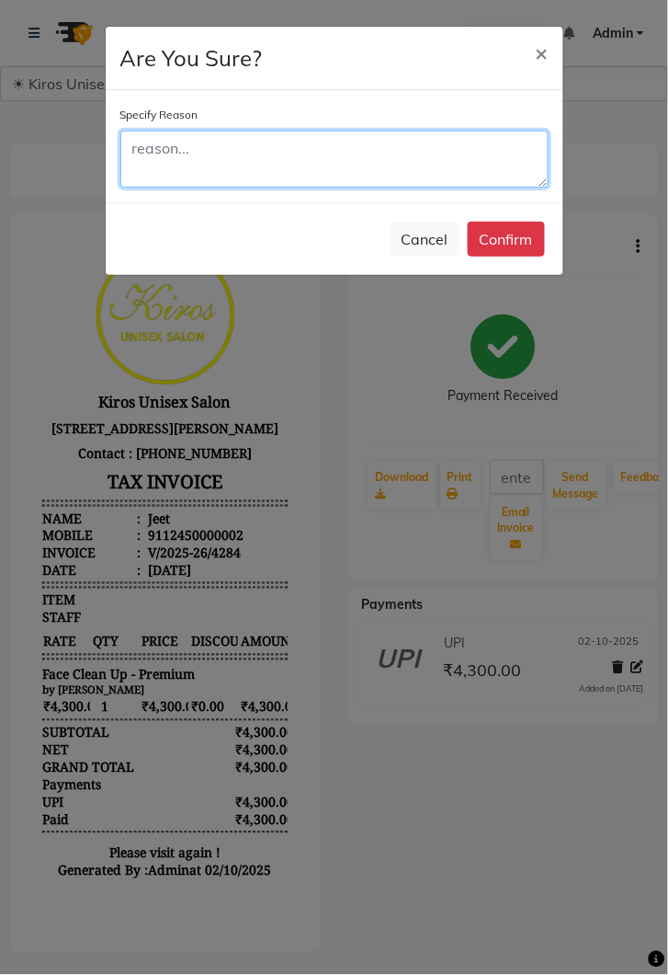
click at [388, 167] on textarea at bounding box center [334, 159] width 428 height 57
type textarea "Na"
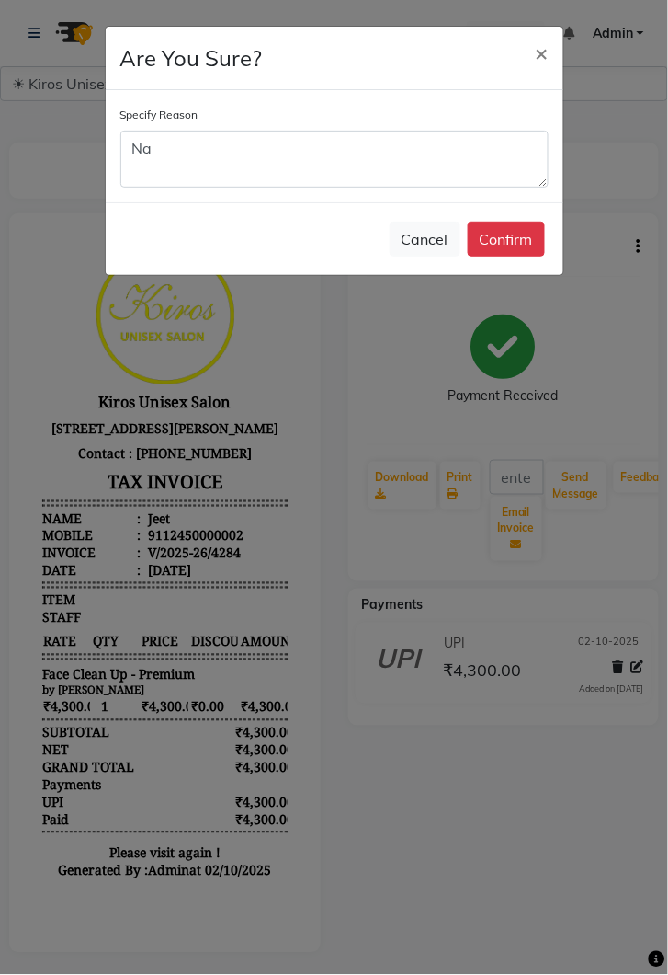
click at [514, 242] on button "Confirm" at bounding box center [506, 239] width 77 height 35
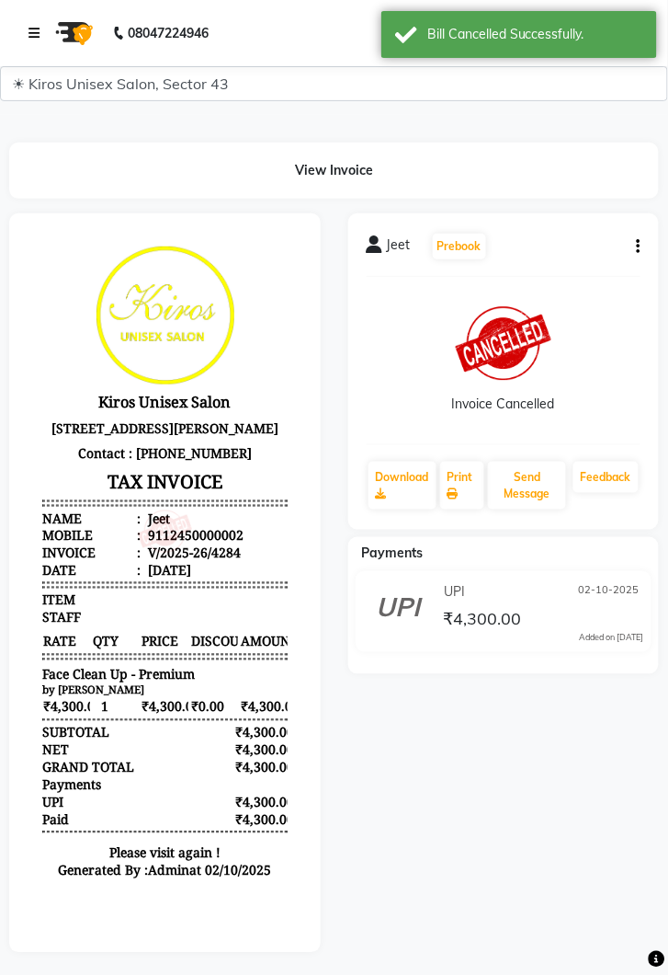
click at [39, 29] on icon at bounding box center [34, 33] width 11 height 13
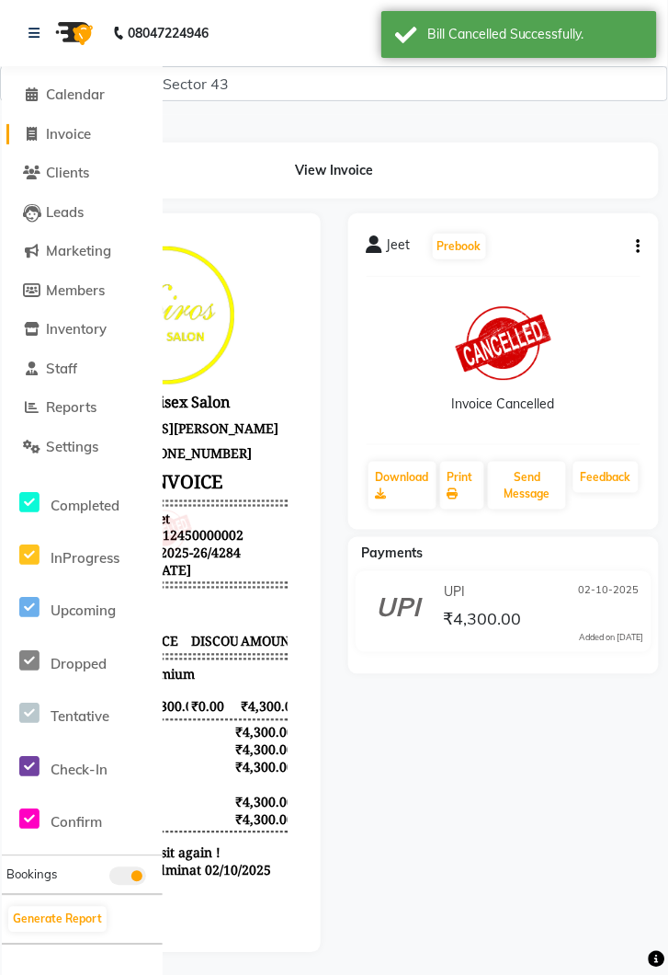
click at [83, 140] on span "Invoice" at bounding box center [68, 133] width 45 height 17
select select "service"
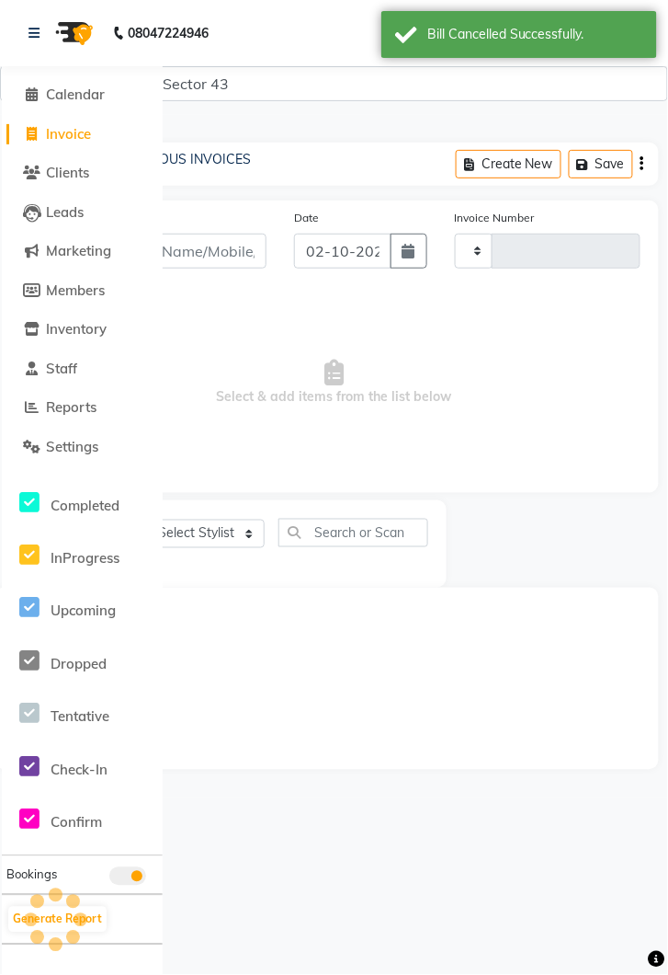
type input "4288"
select select "5694"
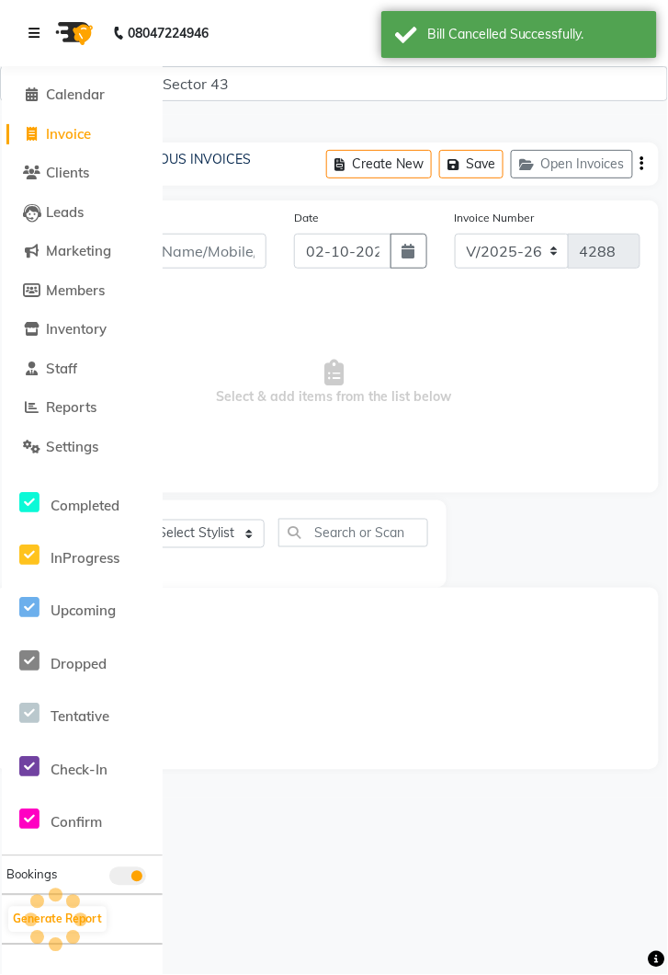
click at [42, 26] on link at bounding box center [38, 32] width 18 height 51
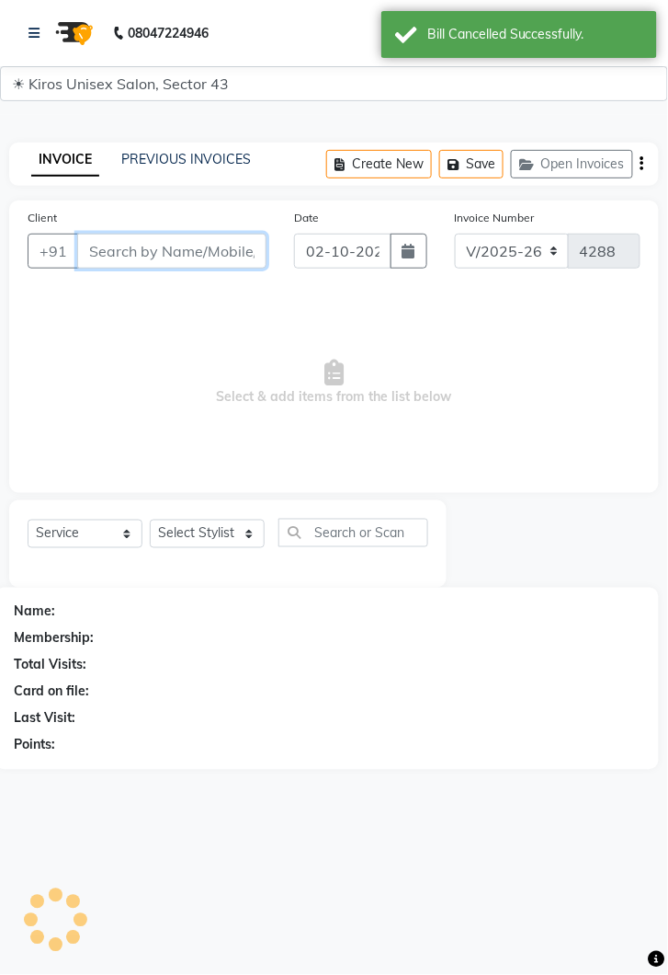
click at [178, 255] on input "Client" at bounding box center [171, 251] width 189 height 35
type input "r"
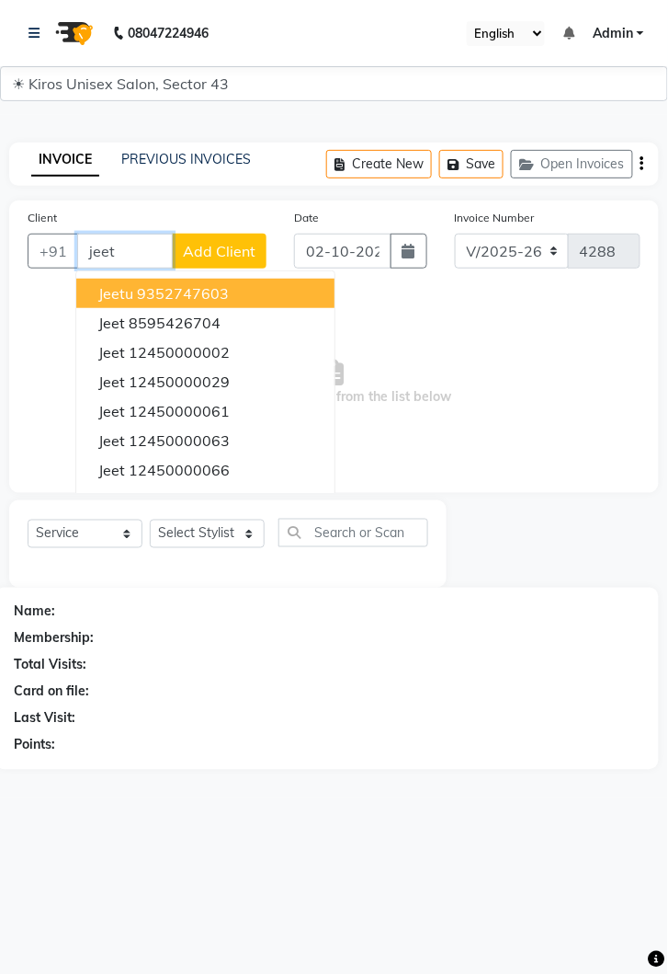
click at [209, 360] on button "Jeet 12450000002" at bounding box center [205, 351] width 258 height 29
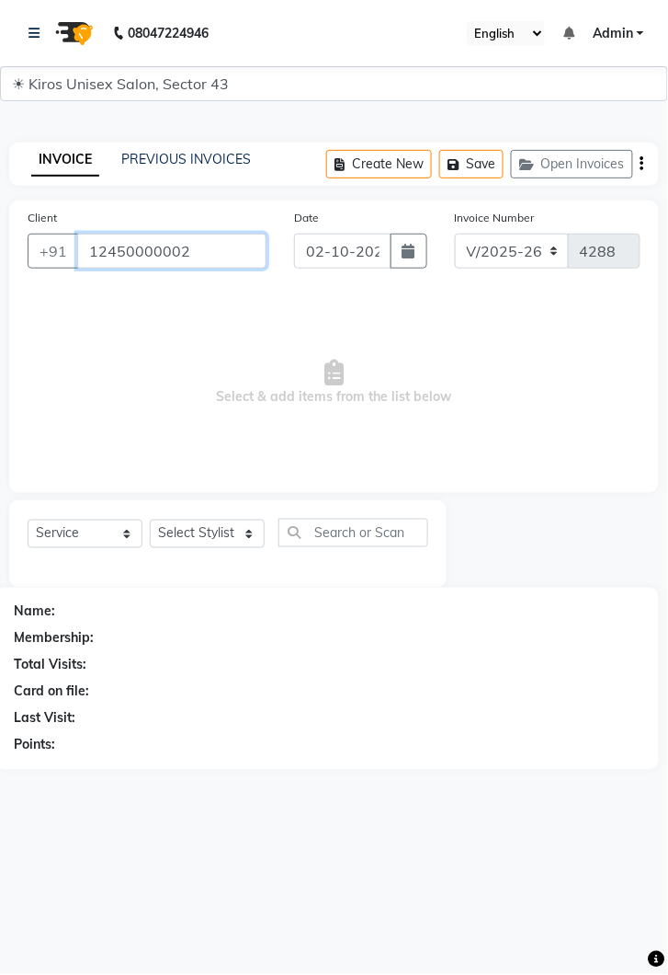
type input "12450000002"
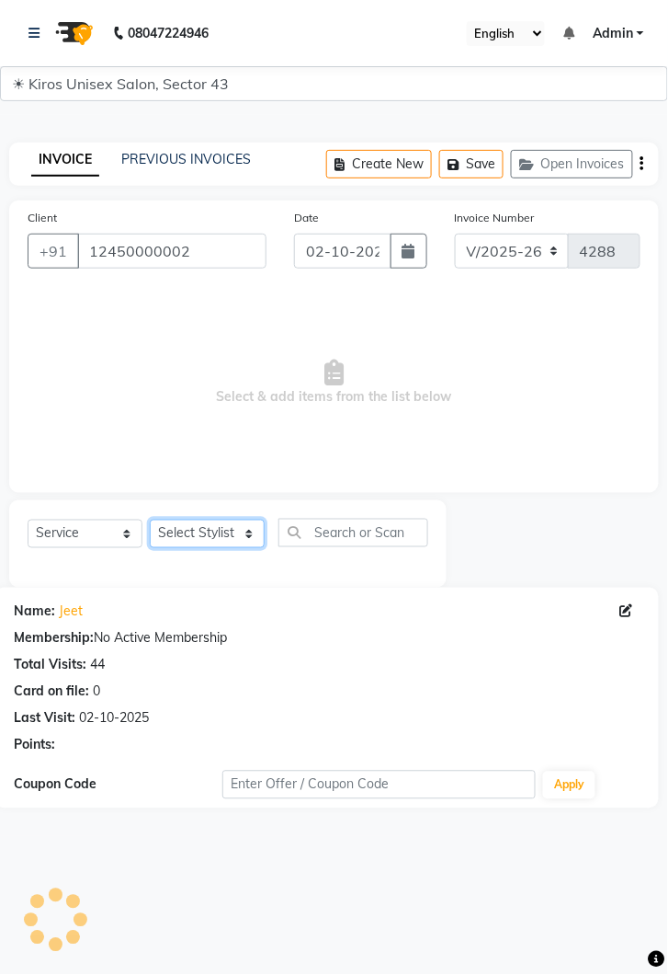
click at [223, 545] on select "Select Stylist [PERSON_NAME] [PERSON_NAME] Jeet Lalit Lamu [PERSON_NAME] [PERSO…" at bounding box center [207, 534] width 115 height 29
select select "67564"
click at [150, 520] on select "Select Stylist [PERSON_NAME] [PERSON_NAME] Jeet Lalit Lamu [PERSON_NAME] [PERSO…" at bounding box center [207, 534] width 115 height 29
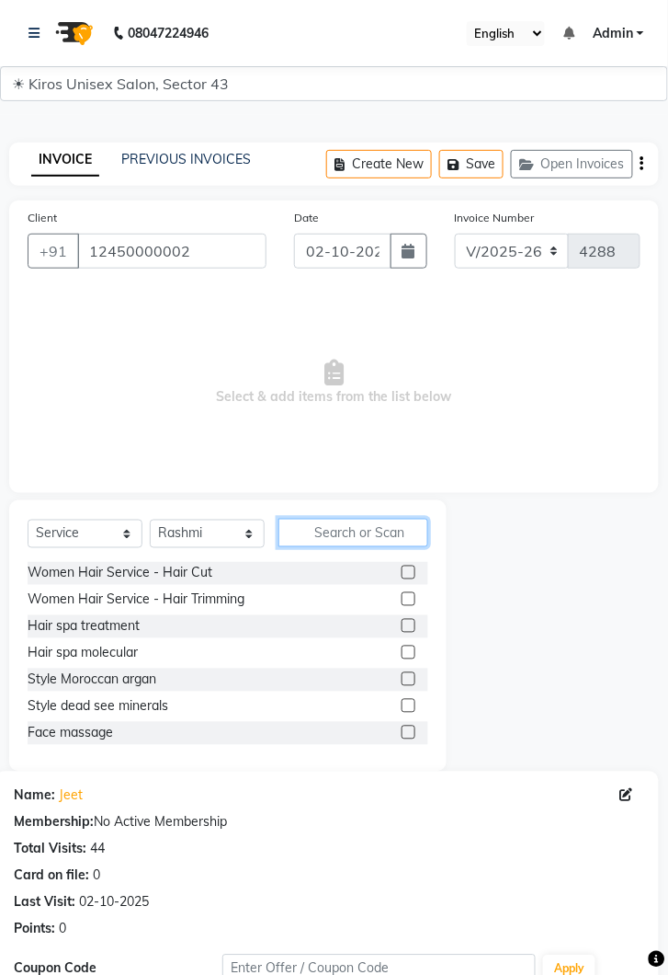
click at [352, 543] on input "text" at bounding box center [354, 533] width 150 height 29
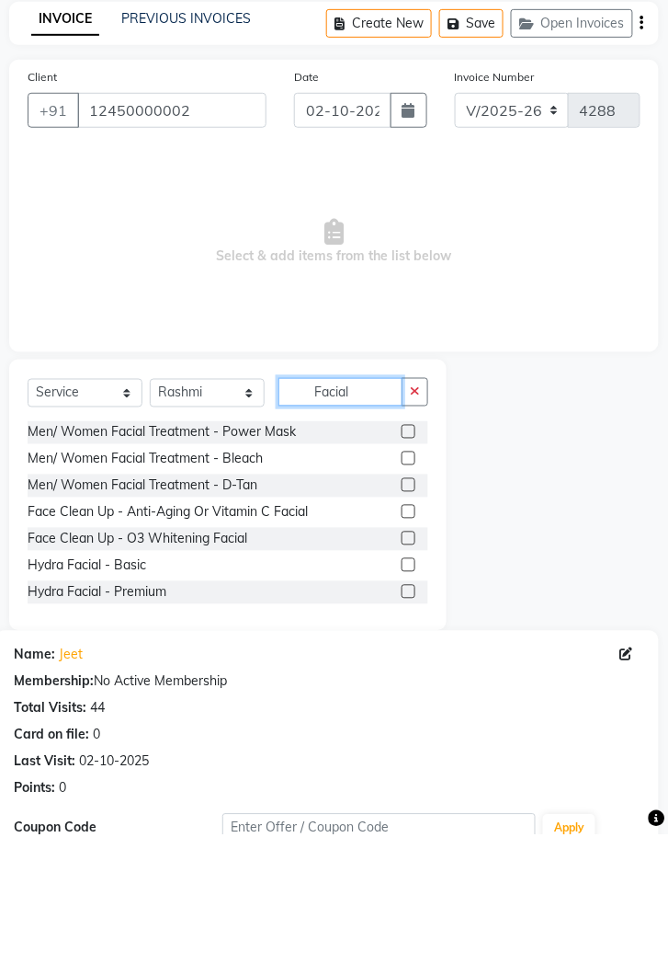
type input "Facial"
click at [407, 685] on label at bounding box center [409, 679] width 14 height 14
click at [407, 685] on input "checkbox" at bounding box center [408, 680] width 12 height 12
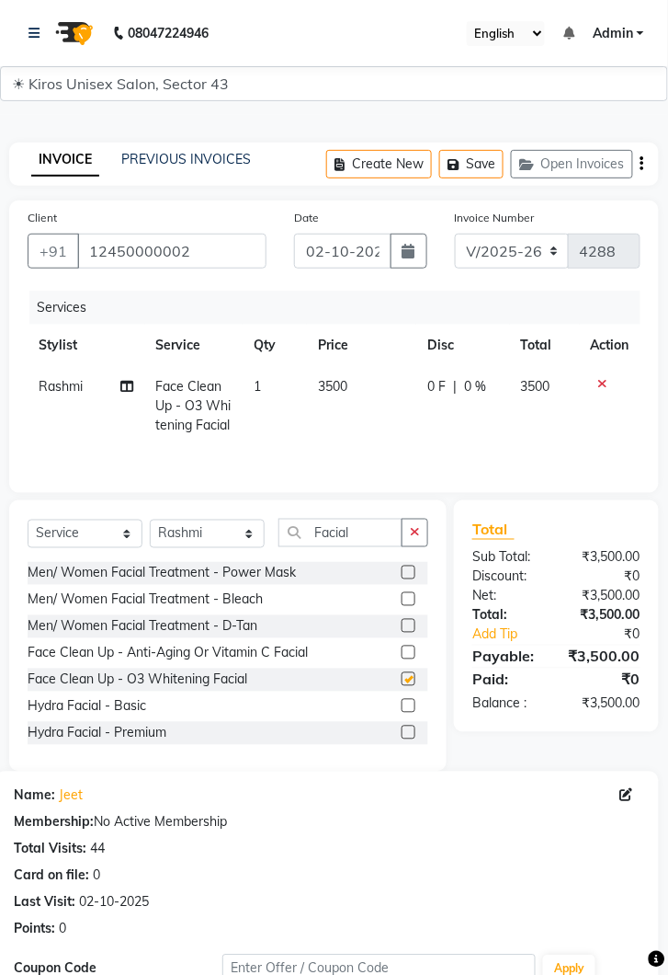
checkbox input "false"
click at [243, 543] on select "Select Stylist [PERSON_NAME] [PERSON_NAME] Jeet Lalit Lamu [PERSON_NAME] [PERSO…" at bounding box center [207, 534] width 115 height 29
select select "39650"
click at [150, 524] on select "Select Stylist [PERSON_NAME] [PERSON_NAME] Jeet Lalit Lamu [PERSON_NAME] [PERSO…" at bounding box center [207, 534] width 115 height 29
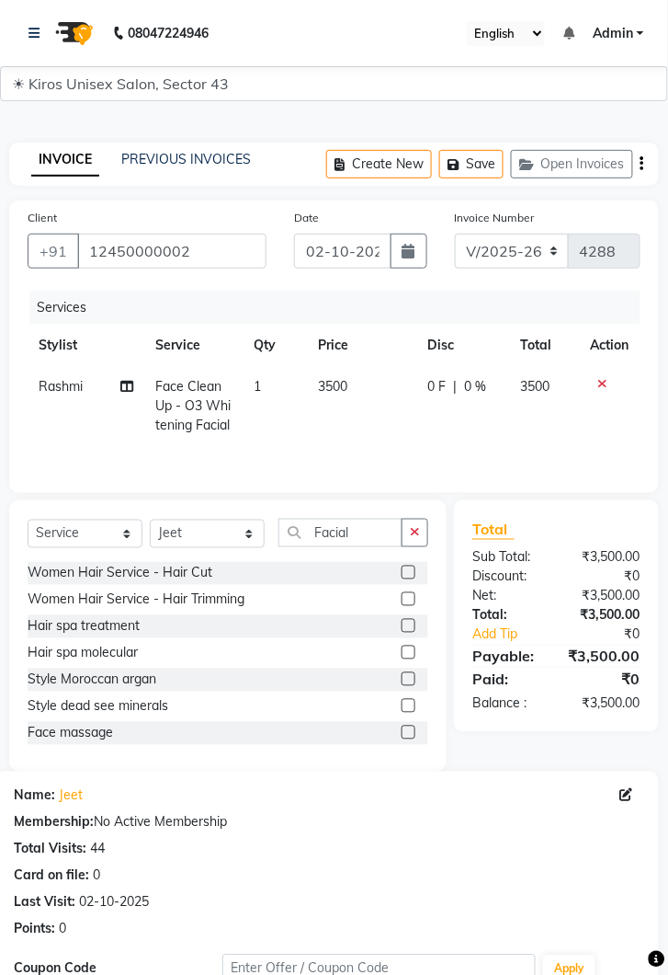
click at [413, 538] on icon "button" at bounding box center [415, 532] width 10 height 13
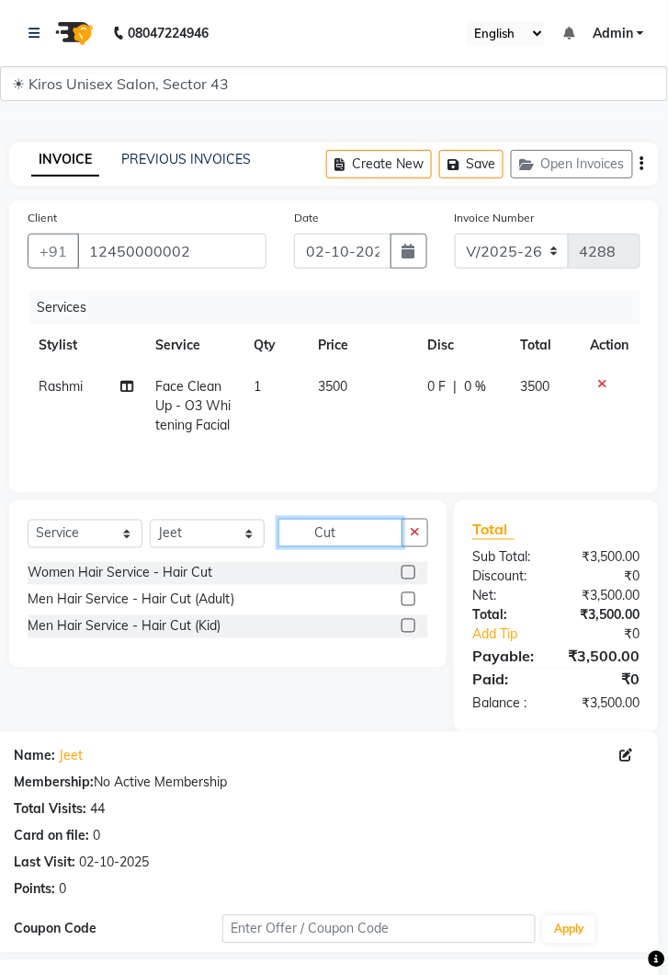
type input "Cut"
click at [407, 603] on label at bounding box center [409, 599] width 14 height 14
click at [407, 603] on input "checkbox" at bounding box center [408, 600] width 12 height 12
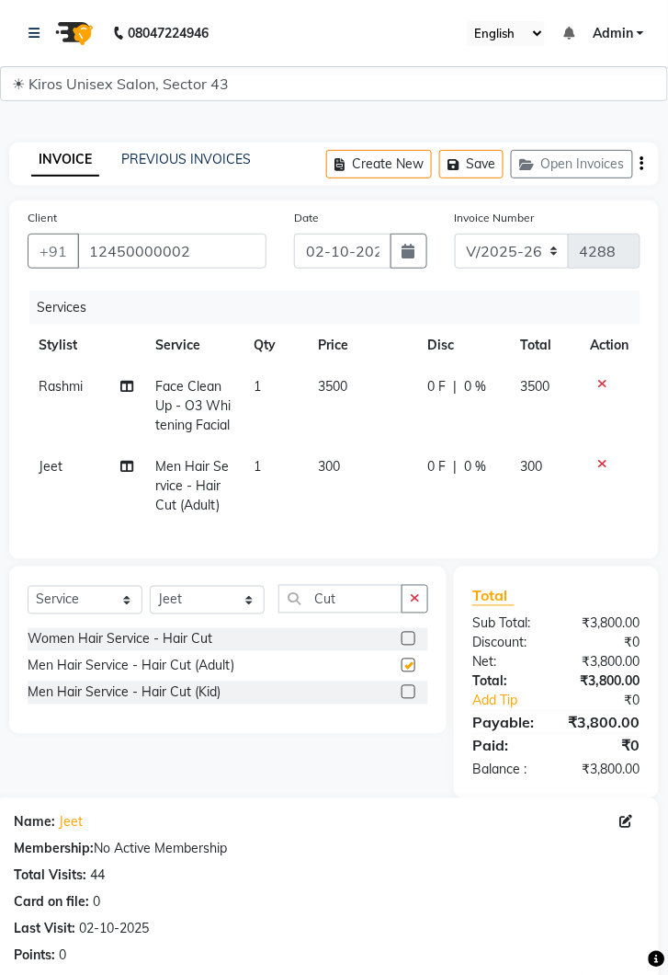
checkbox input "false"
click at [352, 489] on td "300" at bounding box center [361, 486] width 109 height 80
select select "39650"
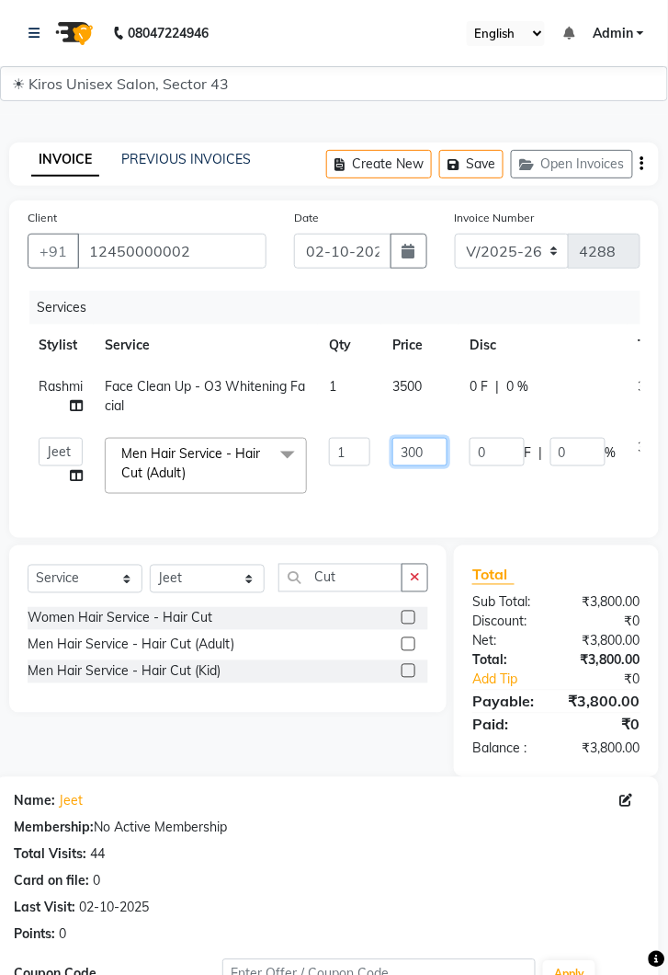
click at [424, 455] on input "300" at bounding box center [420, 452] width 55 height 29
type input "3"
type input "800"
click at [501, 499] on td "0 F | 0 %" at bounding box center [543, 466] width 169 height 78
select select "39650"
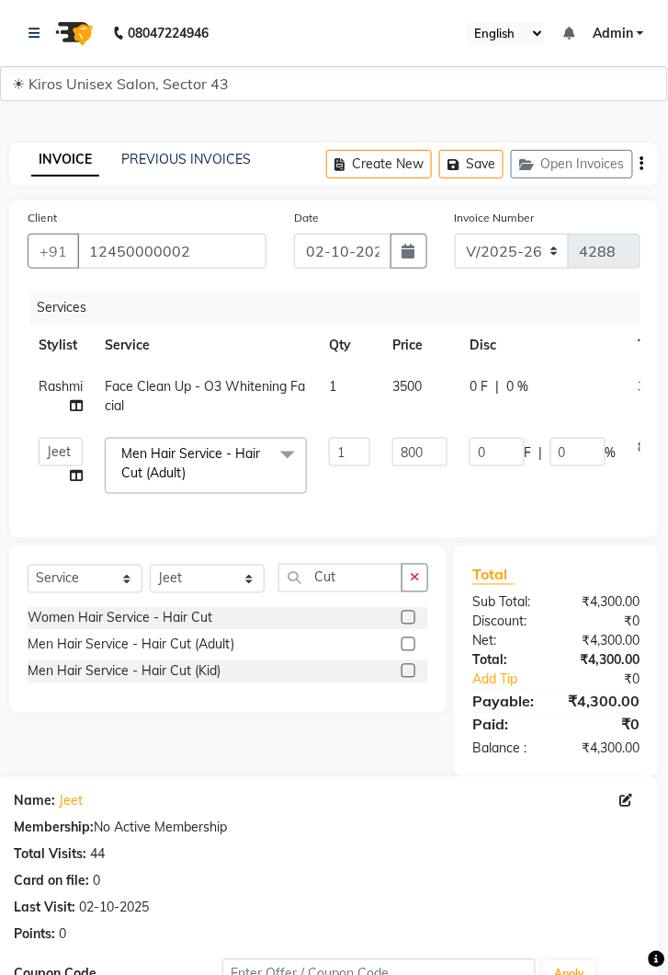
scroll to position [221, 0]
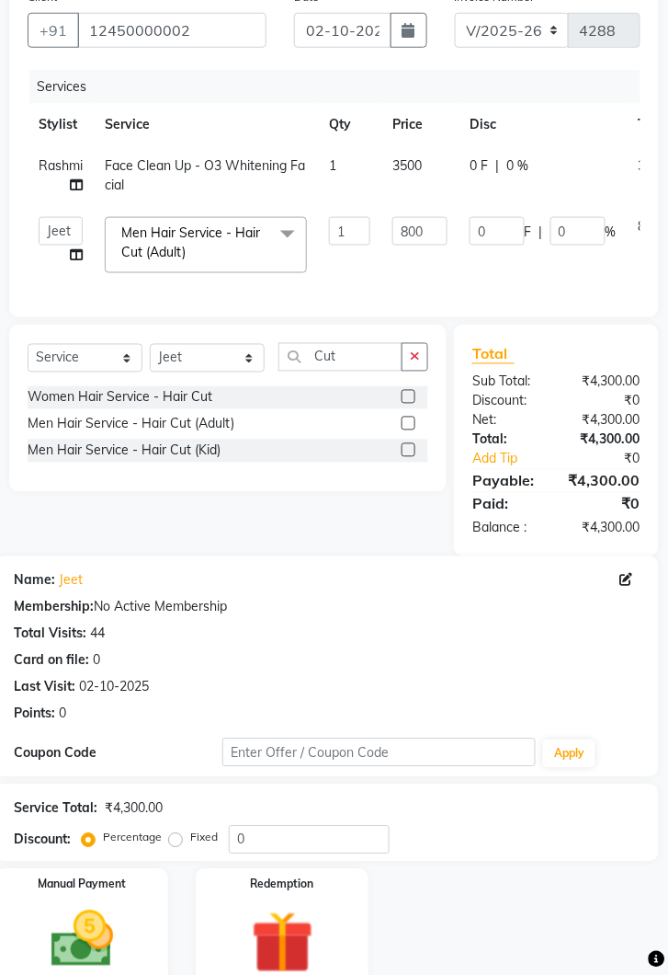
click at [86, 942] on img at bounding box center [82, 940] width 102 height 73
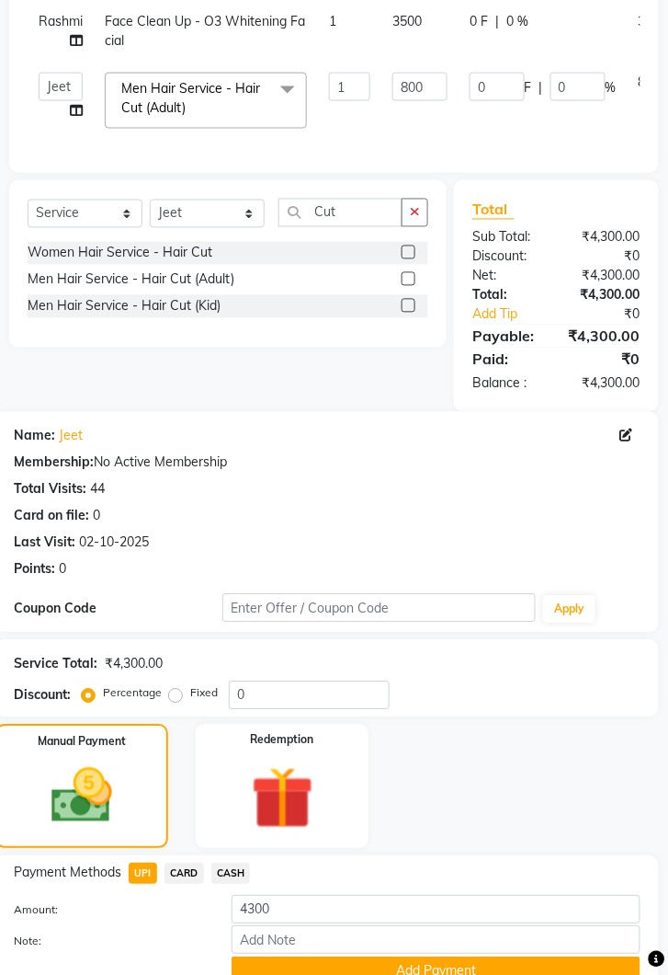
click at [394, 974] on button "Add Payment" at bounding box center [436, 971] width 409 height 29
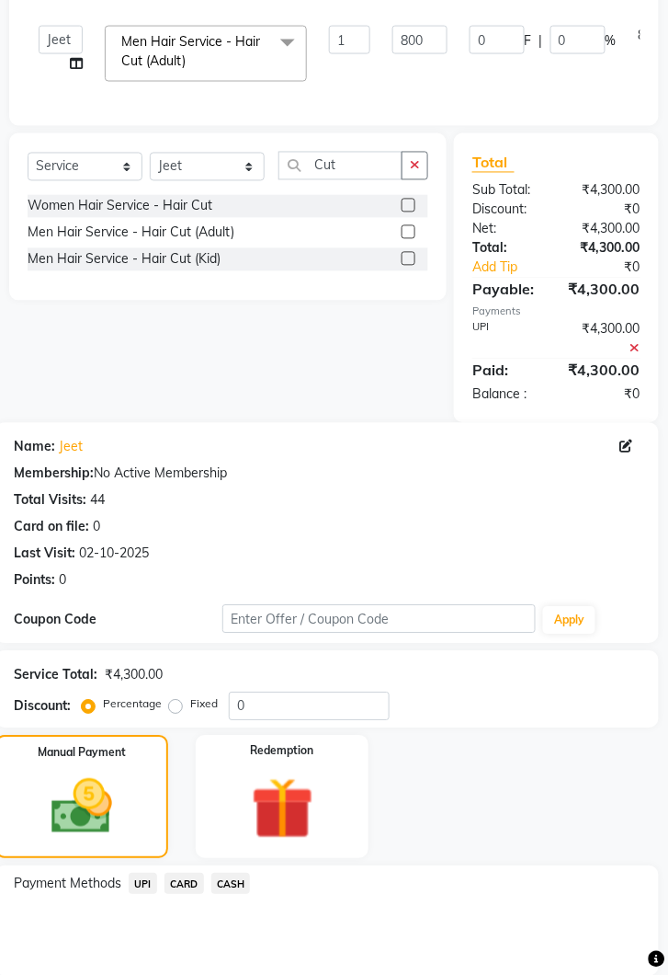
scroll to position [499, 0]
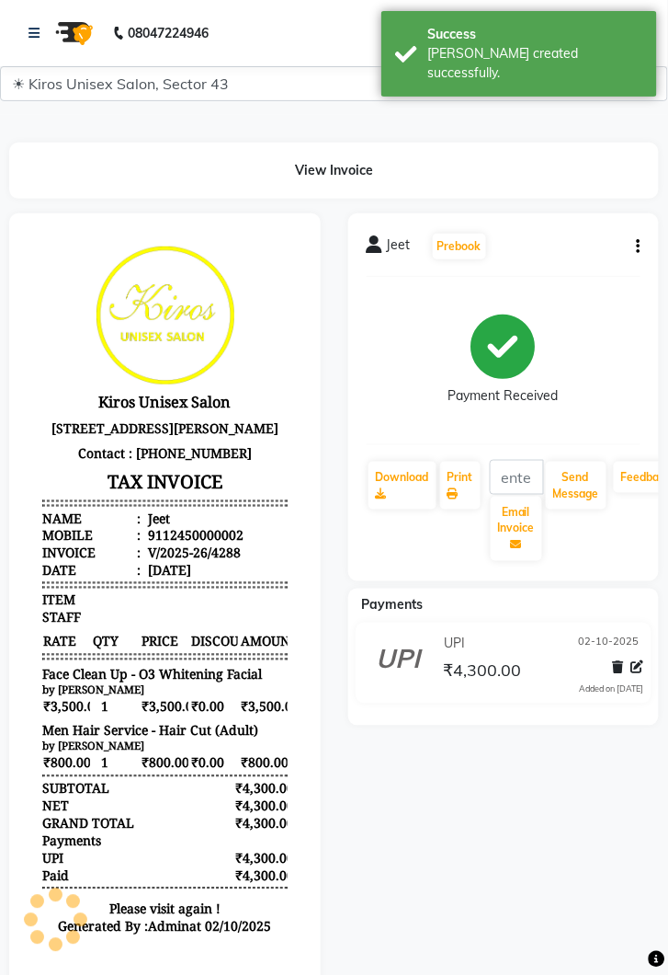
scroll to position [14, 0]
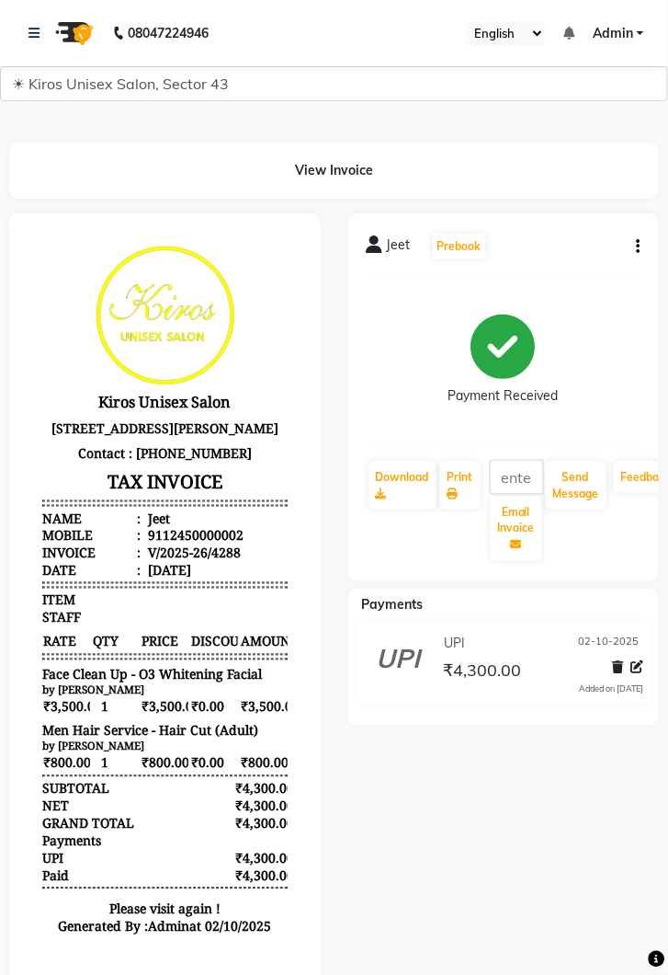
select select "service"
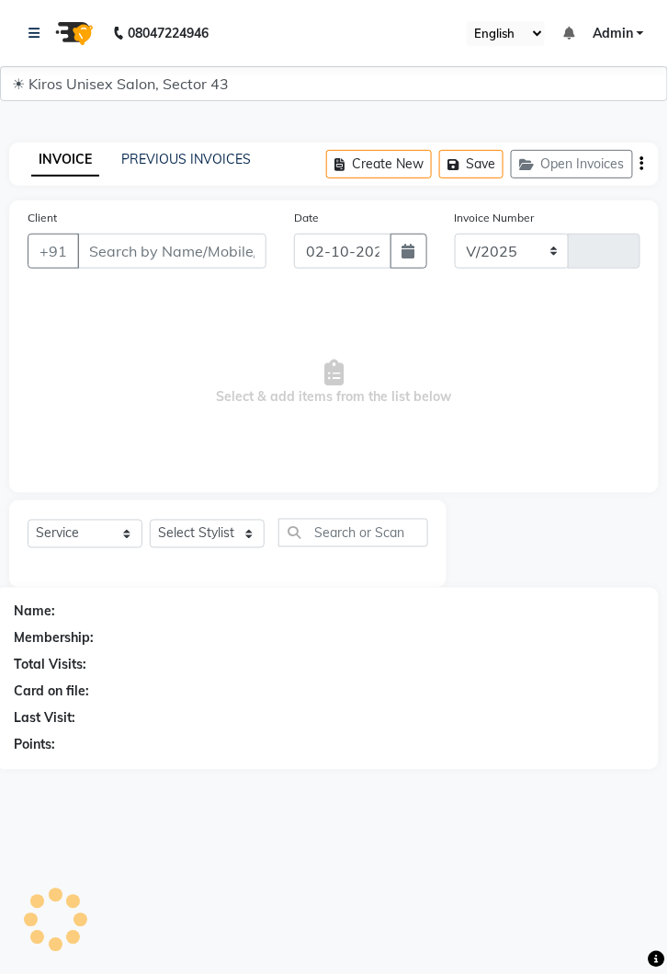
select select "5694"
type input "4289"
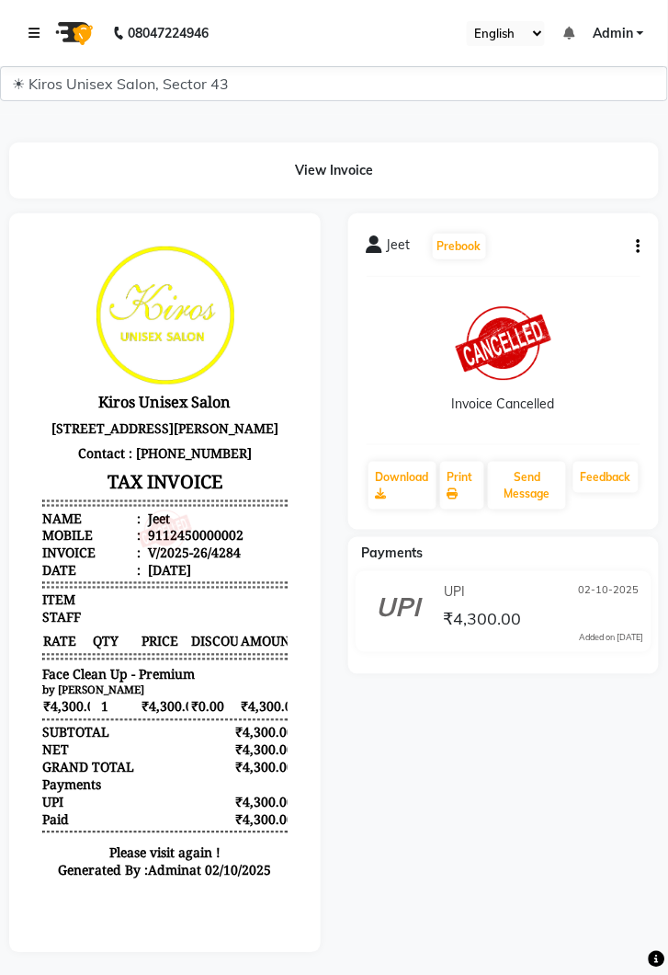
click at [45, 33] on link at bounding box center [38, 32] width 18 height 51
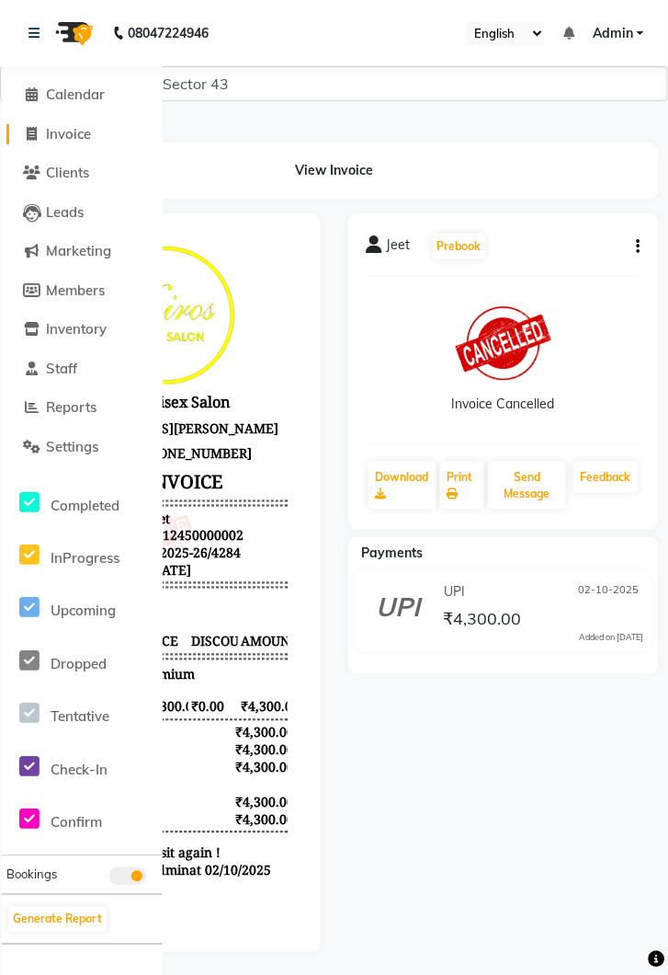
click at [86, 135] on span "Invoice" at bounding box center [68, 133] width 45 height 17
select select "service"
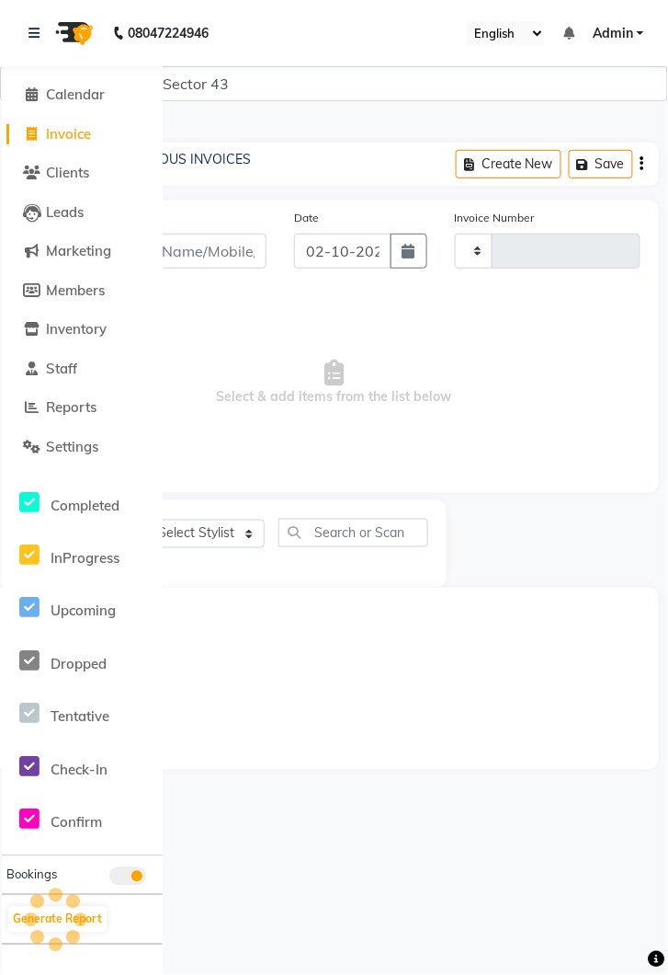
type input "4289"
select select "5694"
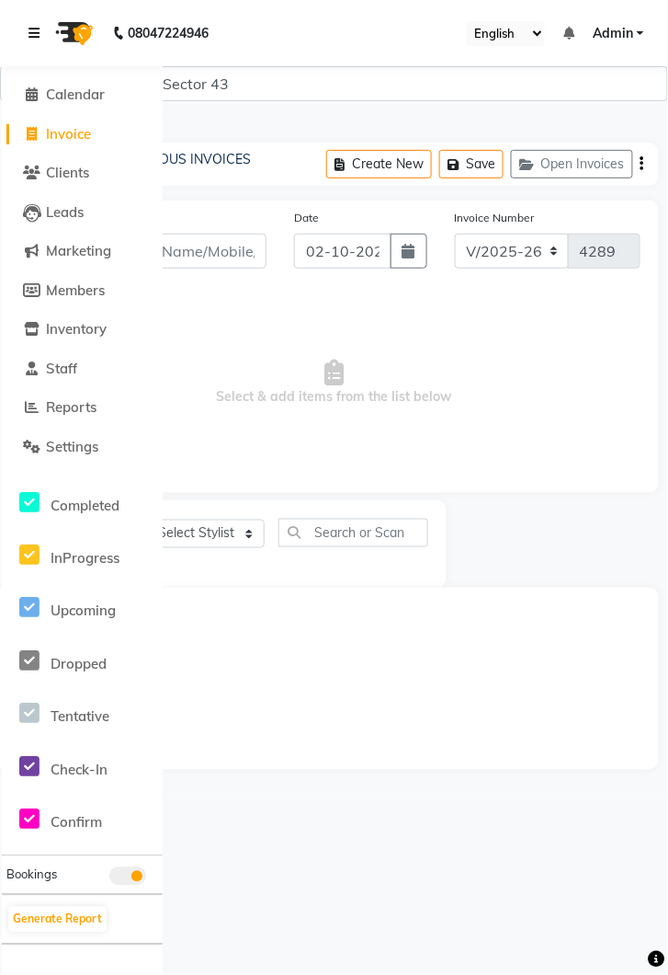
click at [35, 35] on icon at bounding box center [34, 33] width 11 height 13
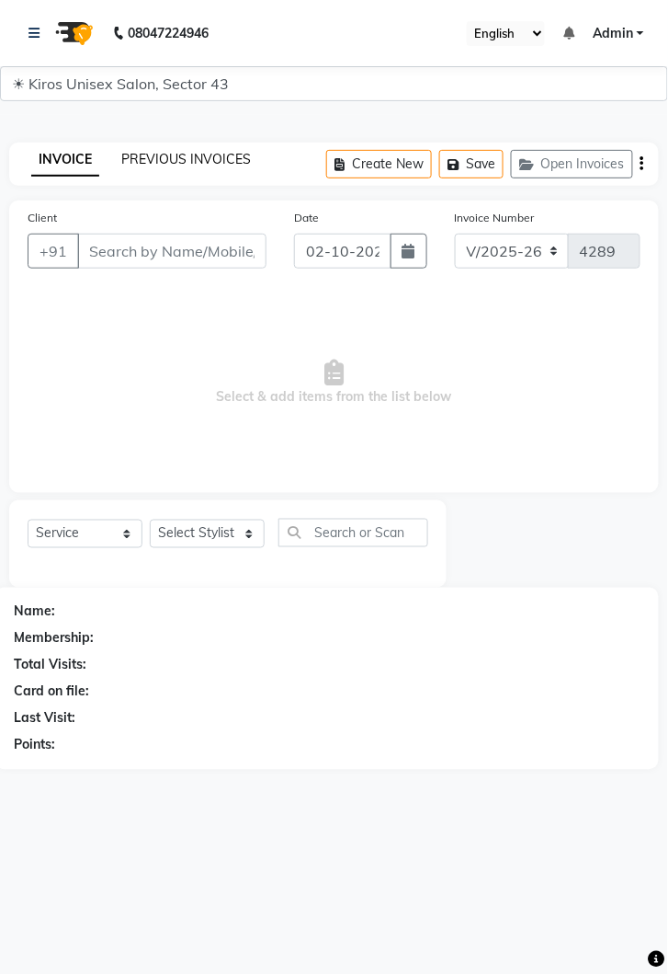
click at [193, 156] on link "PREVIOUS INVOICES" at bounding box center [186, 159] width 130 height 17
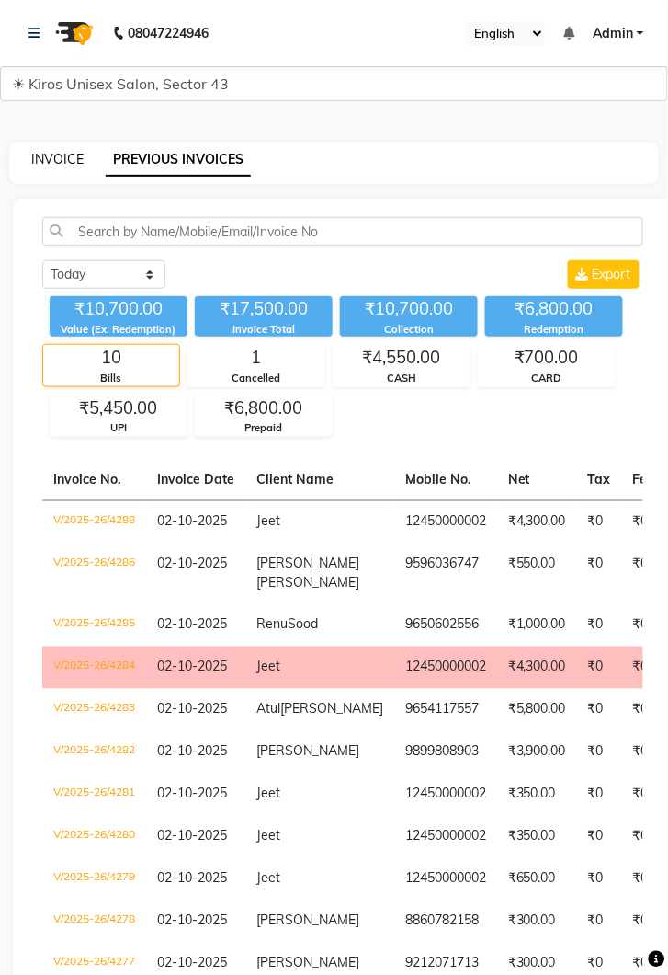
click at [62, 166] on link "INVOICE" at bounding box center [57, 159] width 52 height 17
select select "5694"
select select "service"
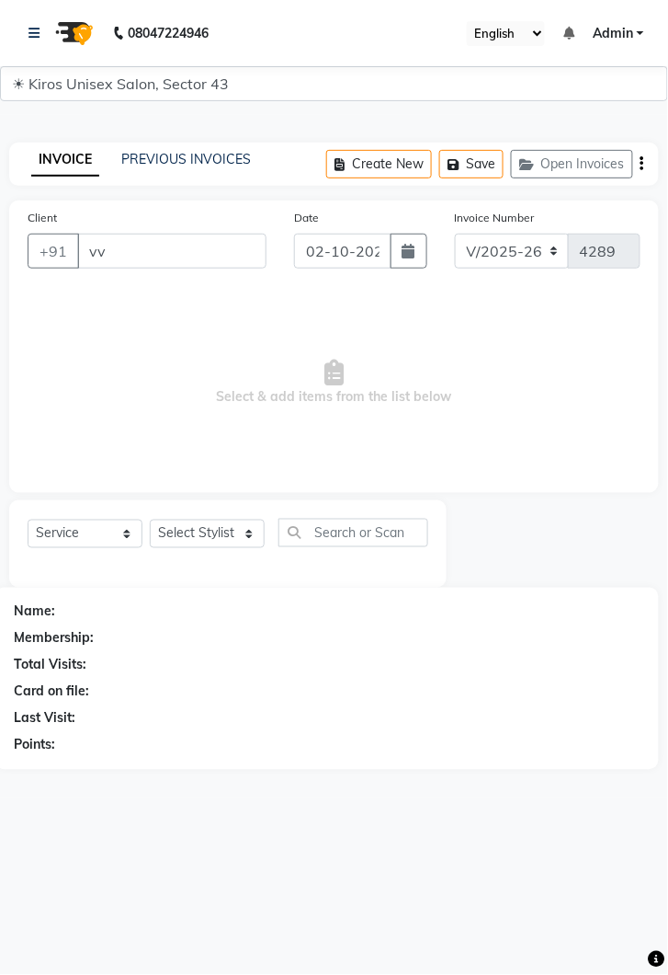
type input "vv"
click at [212, 190] on main "INVOICE PREVIOUS INVOICES Create New Save Open Invoices Client +91 vv Date 02-1…" at bounding box center [334, 456] width 668 height 682
click at [216, 163] on link "PREVIOUS INVOICES" at bounding box center [186, 159] width 130 height 17
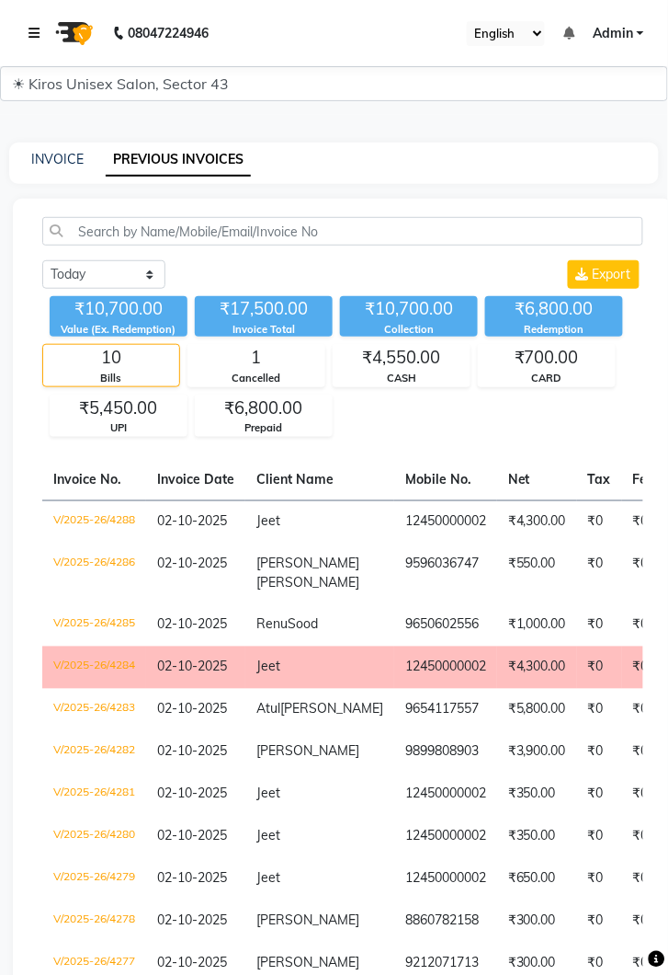
click at [38, 37] on icon at bounding box center [34, 33] width 11 height 13
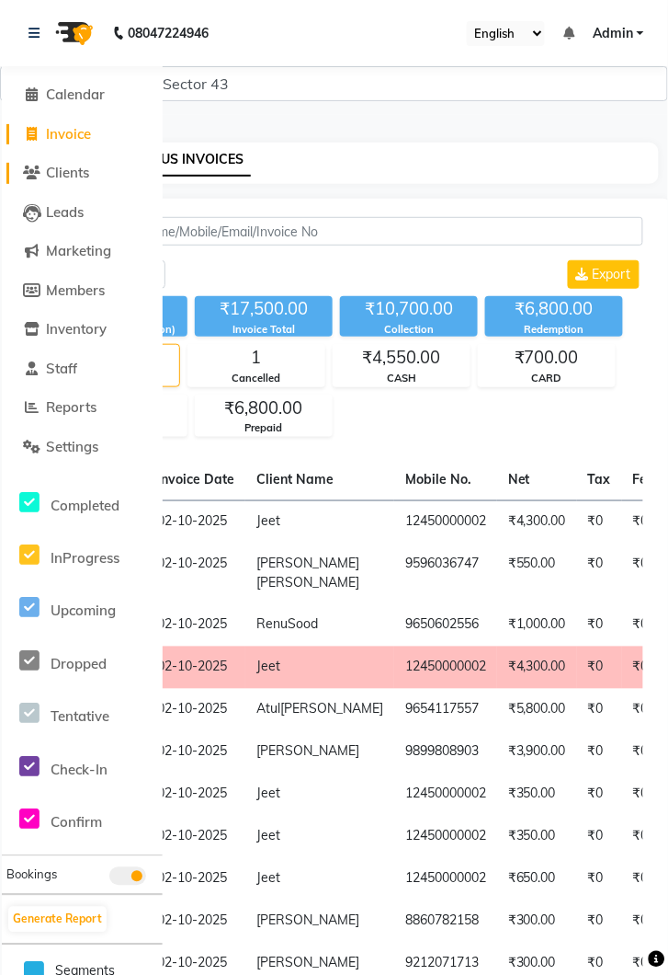
click at [65, 163] on link "Clients" at bounding box center [82, 173] width 152 height 21
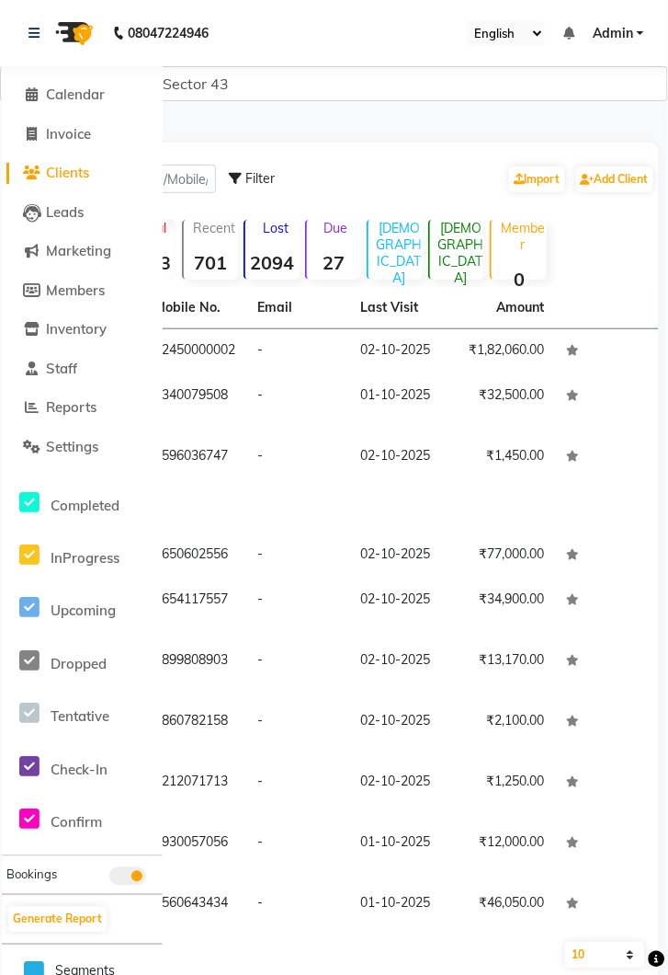
click at [19, 37] on nav "08047224946 Select Location × Kiros Unisex Salon, Sector 43 English ENGLISH Esp…" at bounding box center [334, 33] width 668 height 66
click at [62, 132] on span "Invoice" at bounding box center [68, 133] width 45 height 17
select select "service"
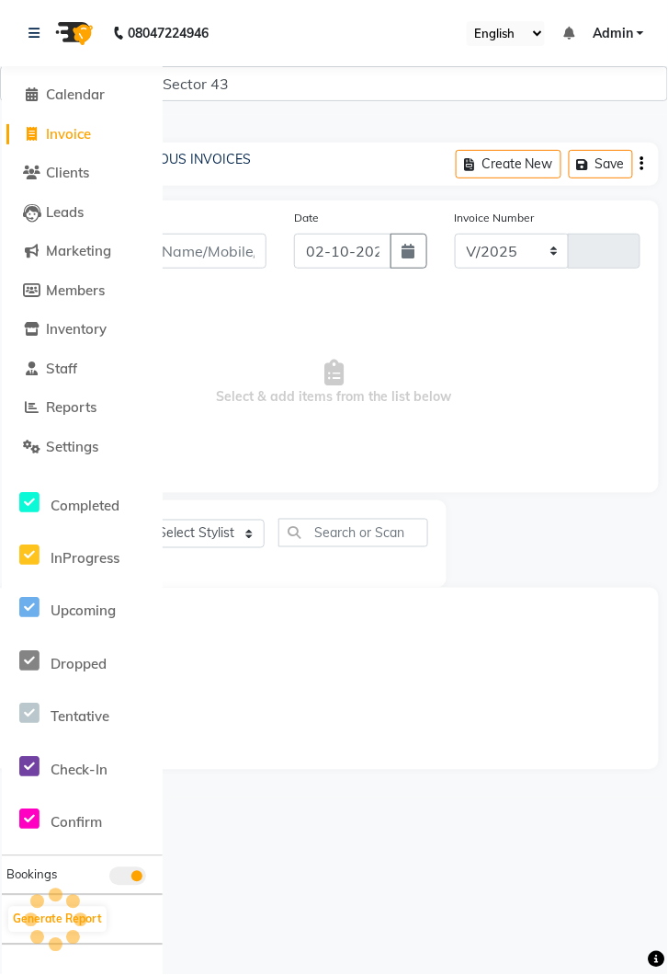
select select "5694"
type input "4289"
click at [38, 37] on icon at bounding box center [34, 33] width 11 height 13
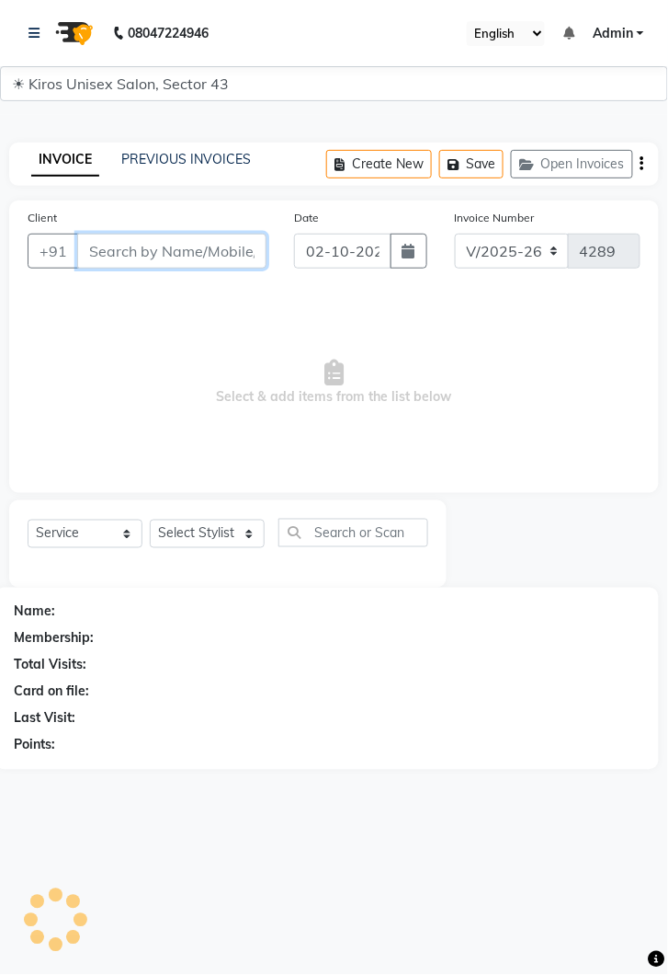
click at [163, 258] on input "Client" at bounding box center [171, 251] width 189 height 35
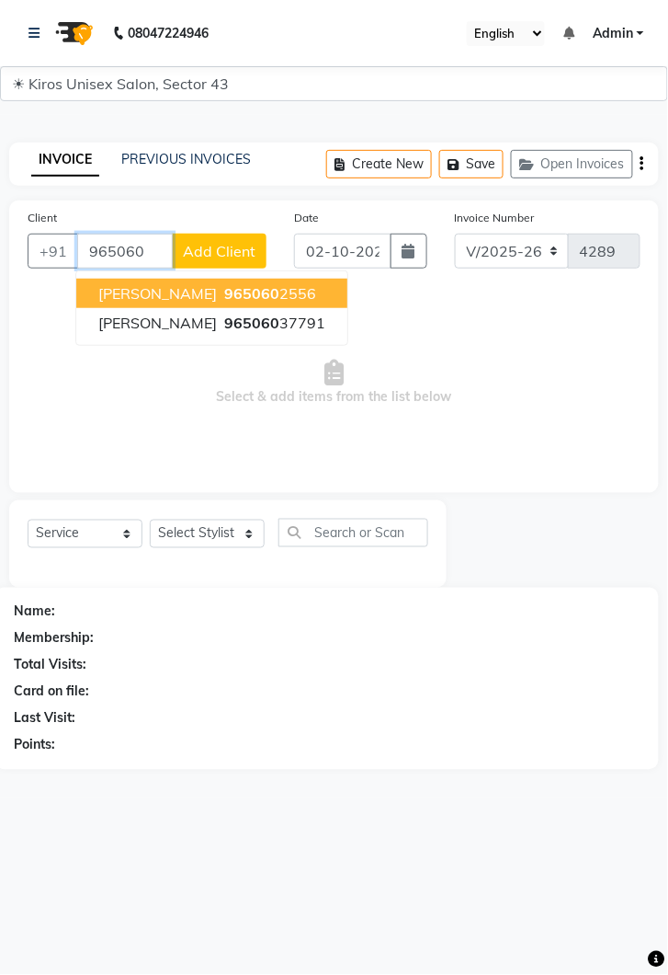
click at [254, 291] on ngb-highlight "965060 2556" at bounding box center [269, 293] width 96 height 18
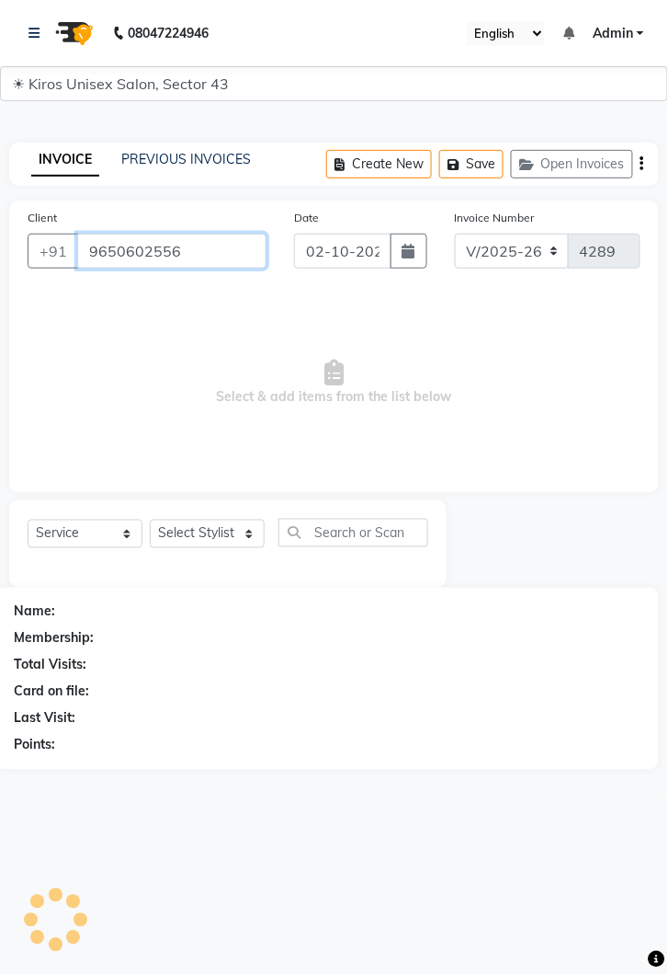
type input "9650602556"
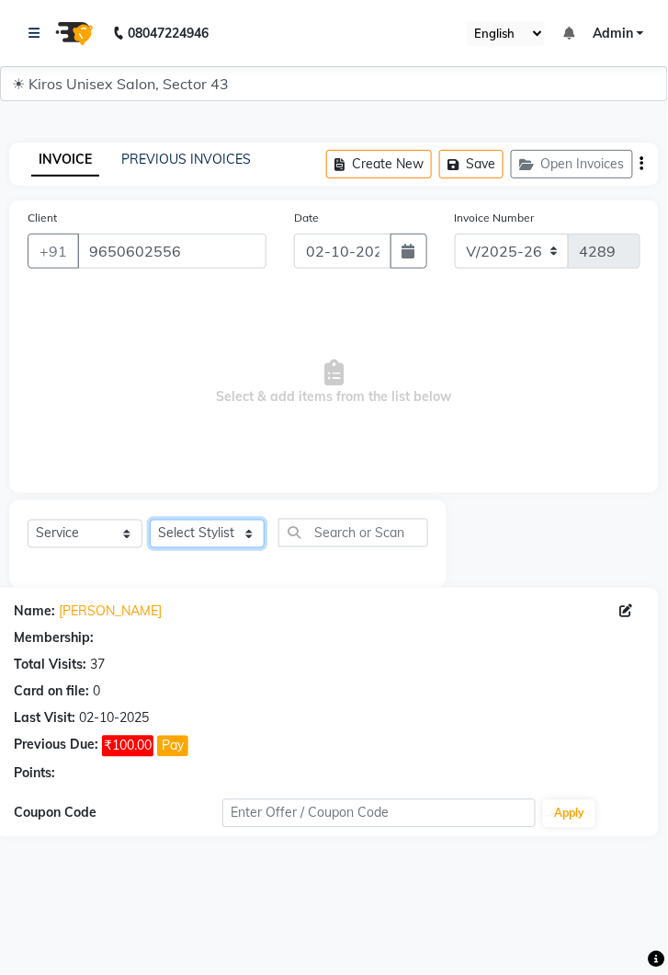
click at [243, 524] on select "Select Stylist Deepak Gunjan Habil Imran Jeet Lalit Lamu Mansi Raj Rashmi Rony …" at bounding box center [207, 534] width 115 height 29
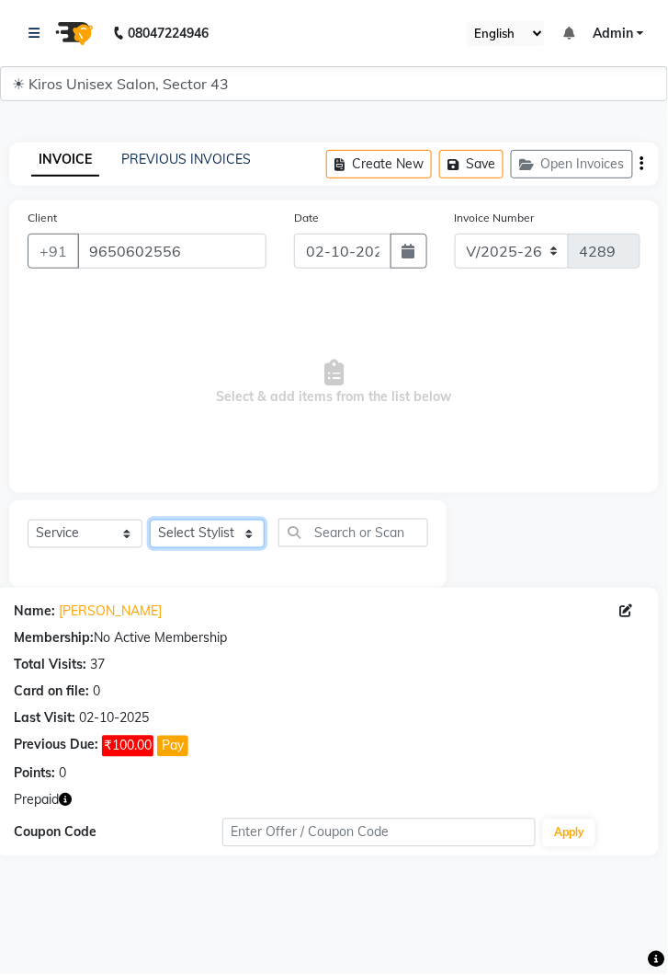
select select "39647"
click at [150, 520] on select "Select Stylist Deepak Gunjan Habil Imran Jeet Lalit Lamu Mansi Raj Rashmi Rony …" at bounding box center [207, 534] width 115 height 29
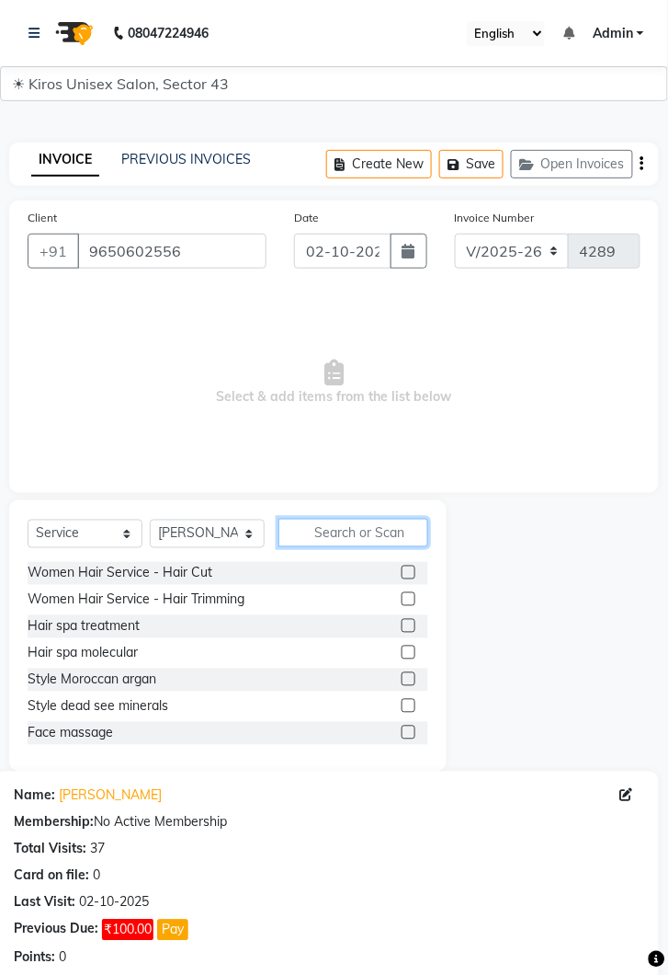
click at [361, 529] on input "text" at bounding box center [354, 533] width 150 height 29
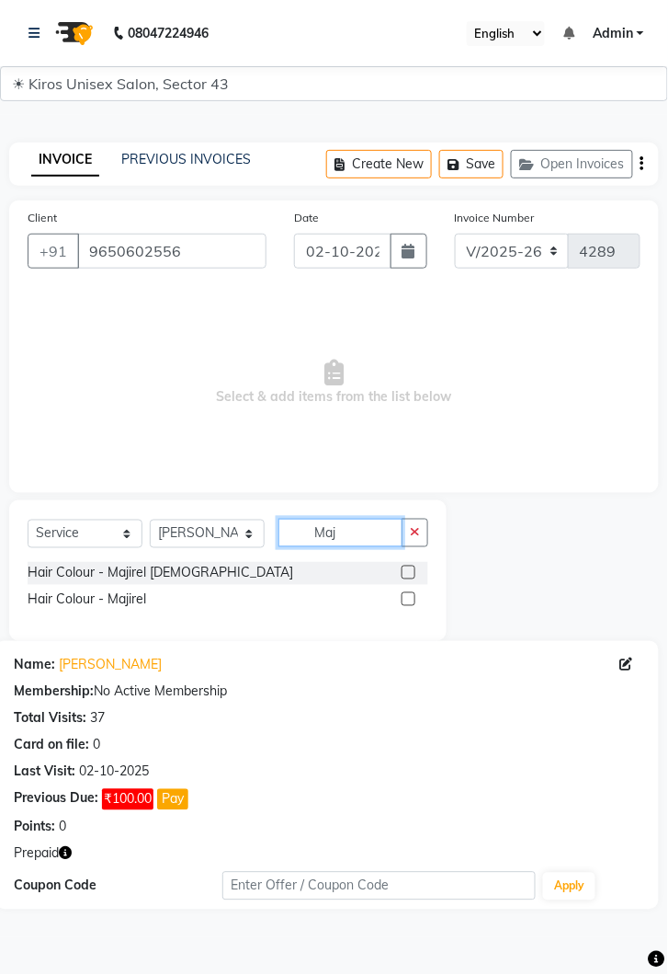
type input "Maj"
click at [407, 570] on label at bounding box center [409, 573] width 14 height 14
click at [407, 570] on input "checkbox" at bounding box center [408, 573] width 12 height 12
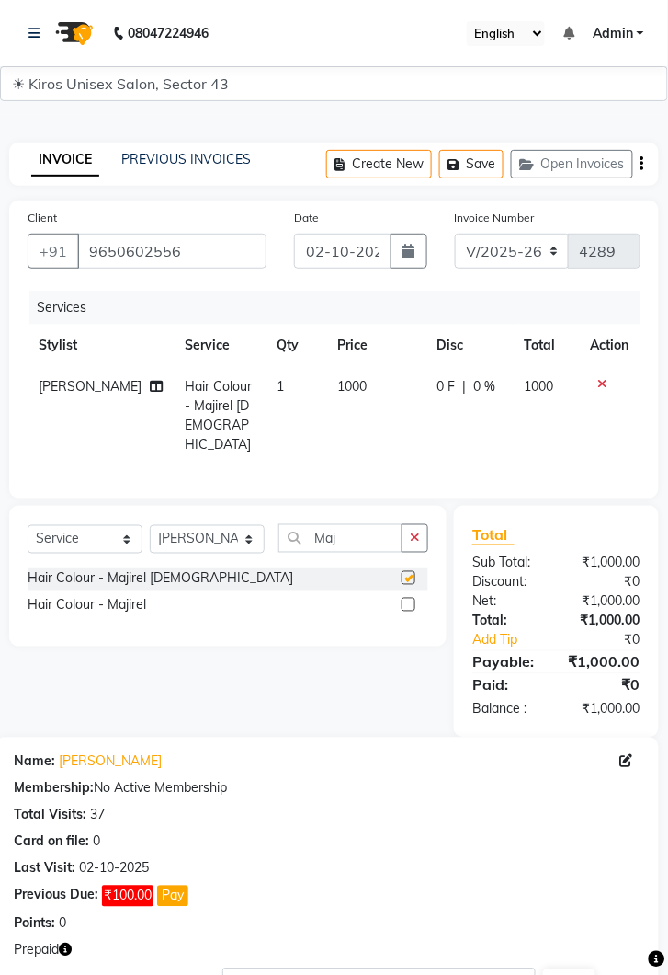
checkbox input "false"
click at [375, 378] on td "1000" at bounding box center [376, 415] width 99 height 99
select select "39647"
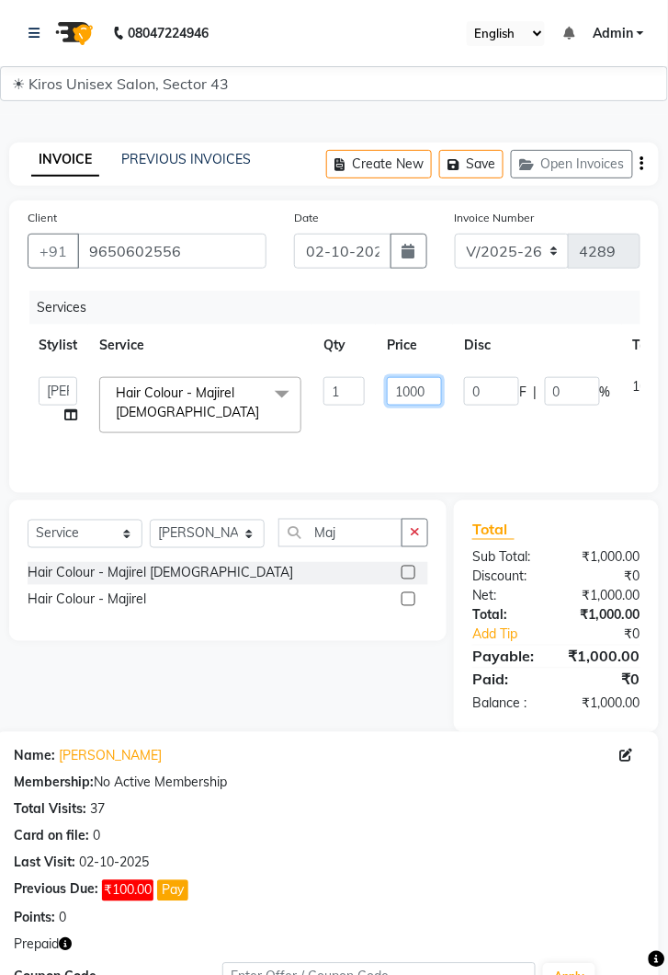
click at [430, 391] on input "1000" at bounding box center [414, 391] width 55 height 29
type input "1"
type input "5500"
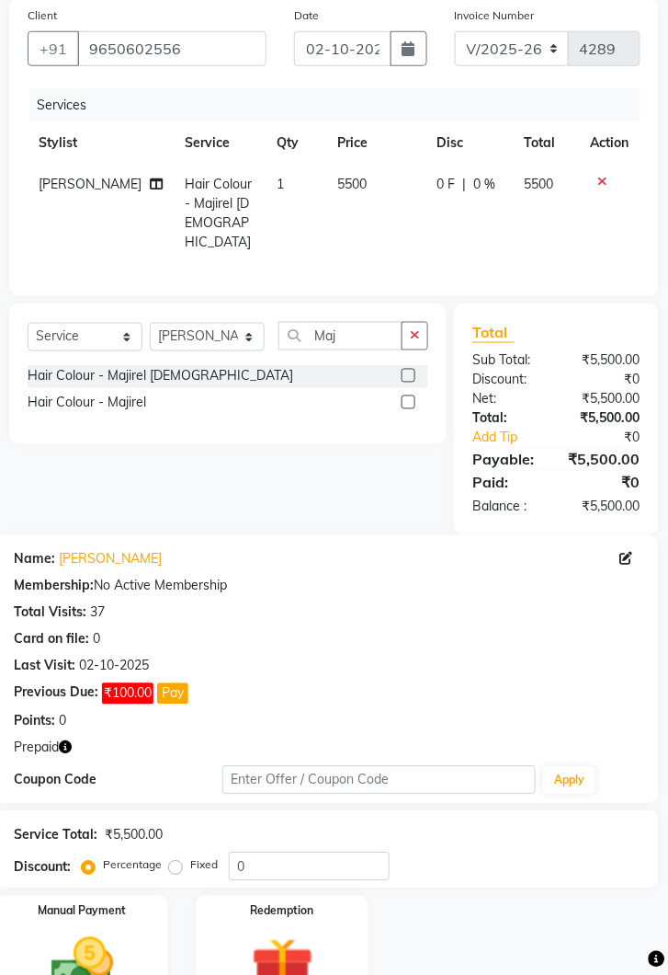
scroll to position [224, 0]
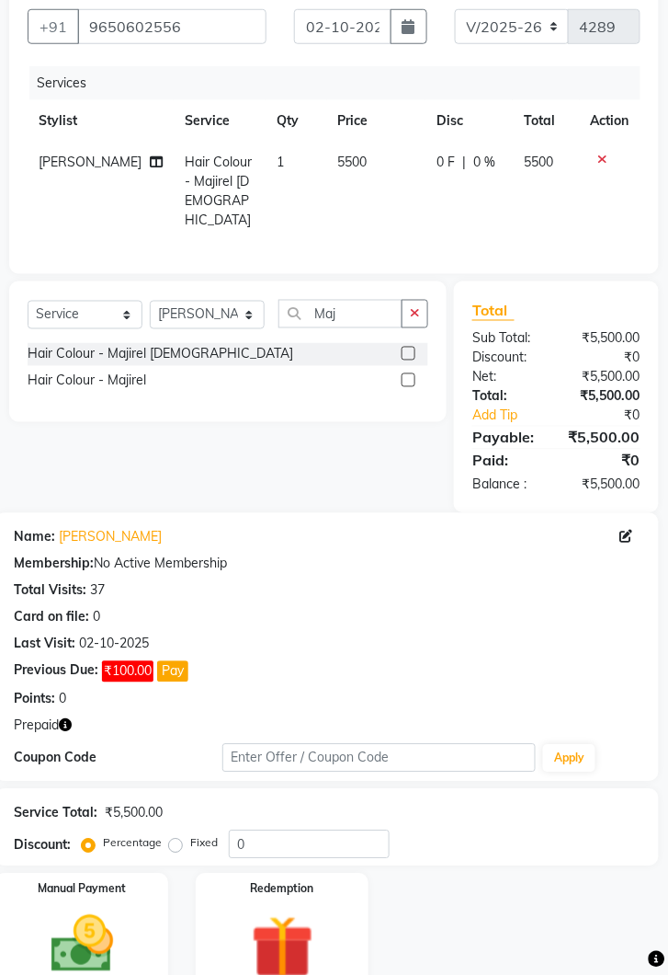
click at [108, 921] on img at bounding box center [82, 944] width 102 height 73
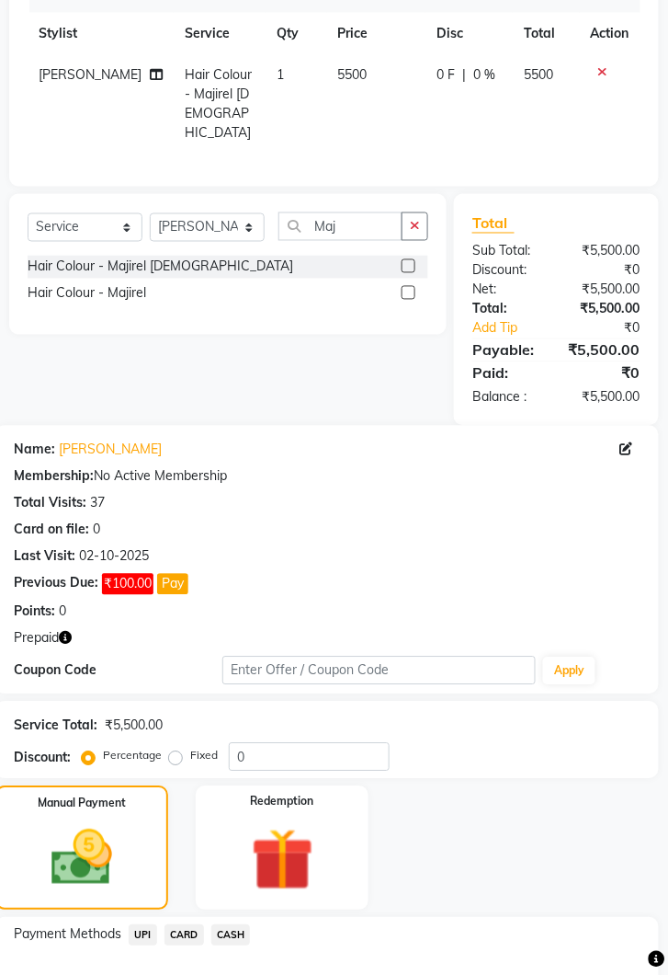
scroll to position [342, 0]
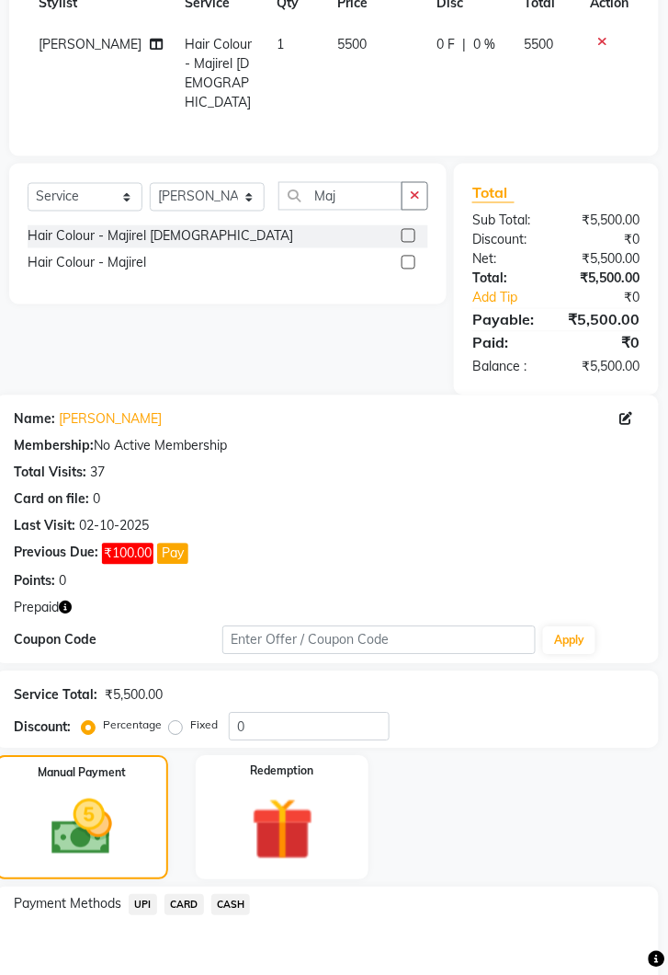
click at [150, 895] on span "UPI" at bounding box center [143, 905] width 29 height 21
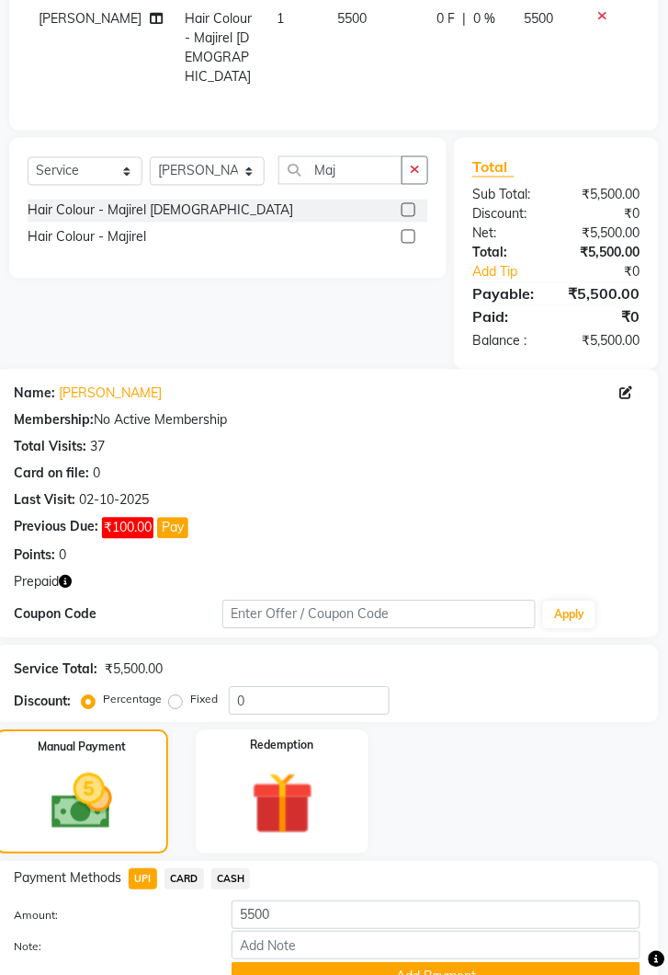
click at [451, 974] on button "Add Payment" at bounding box center [436, 977] width 409 height 29
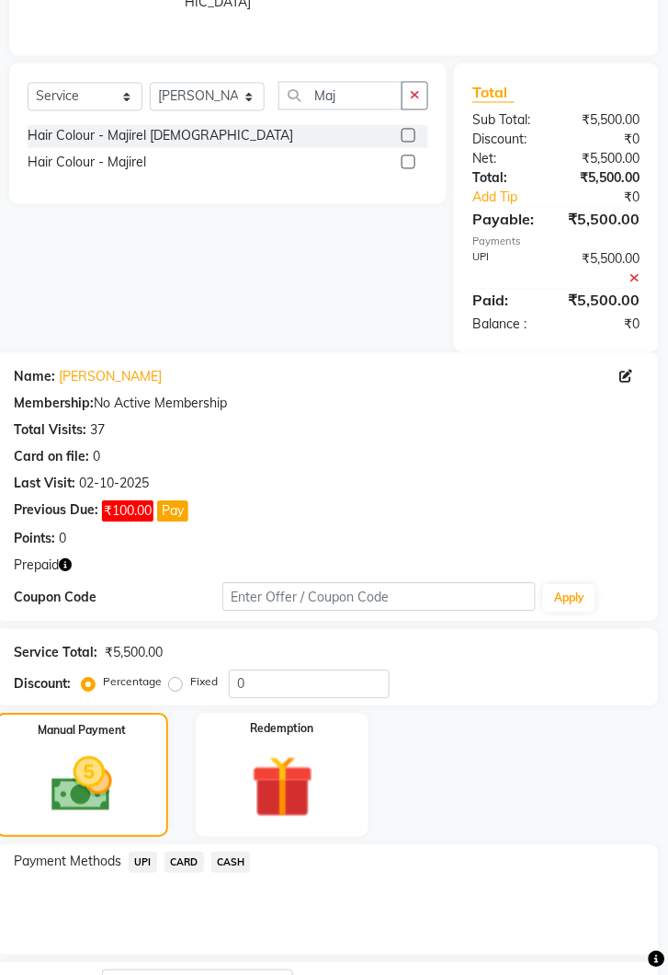
scroll to position [504, 0]
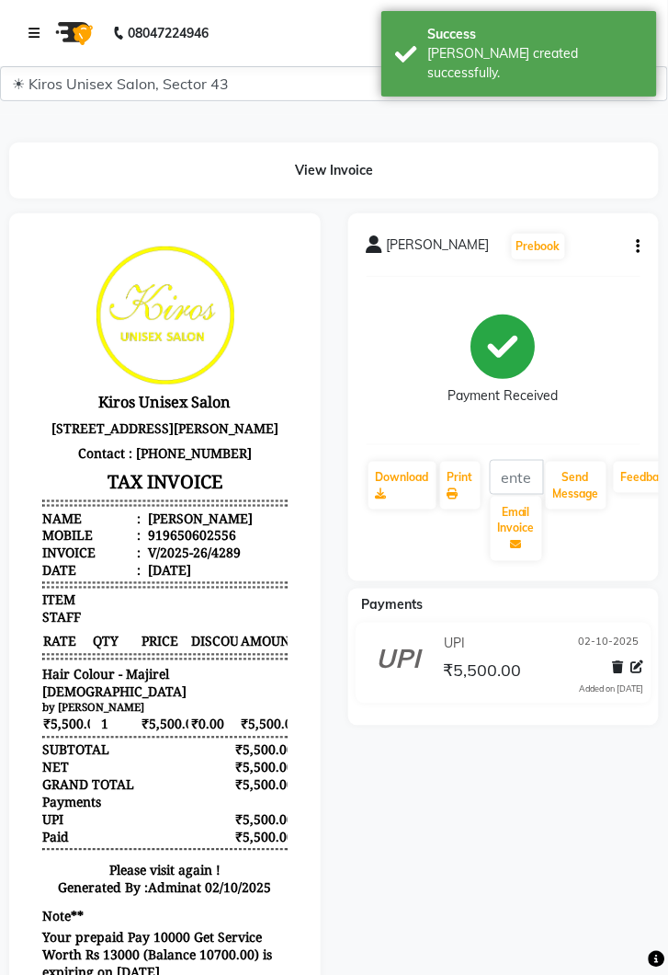
click at [38, 22] on link at bounding box center [38, 32] width 18 height 51
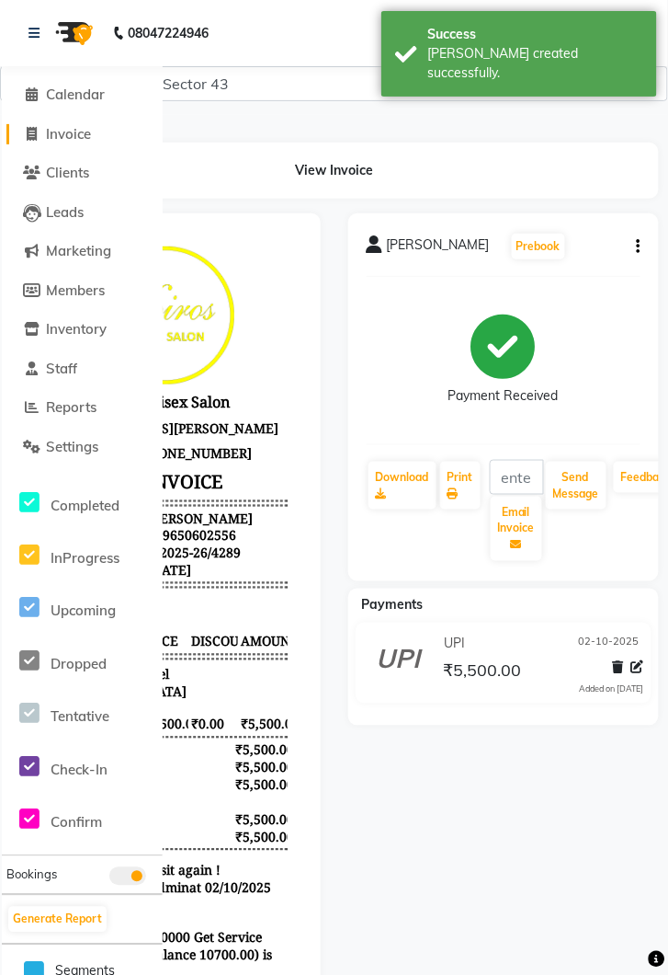
click at [95, 125] on link "Invoice" at bounding box center [82, 134] width 152 height 21
select select "service"
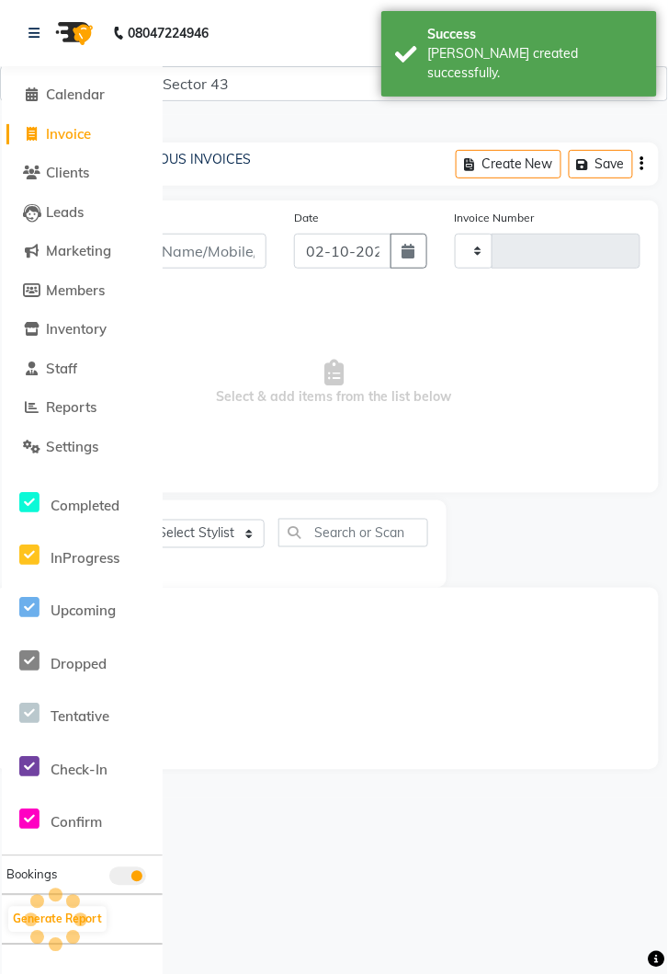
type input "4290"
select select "5694"
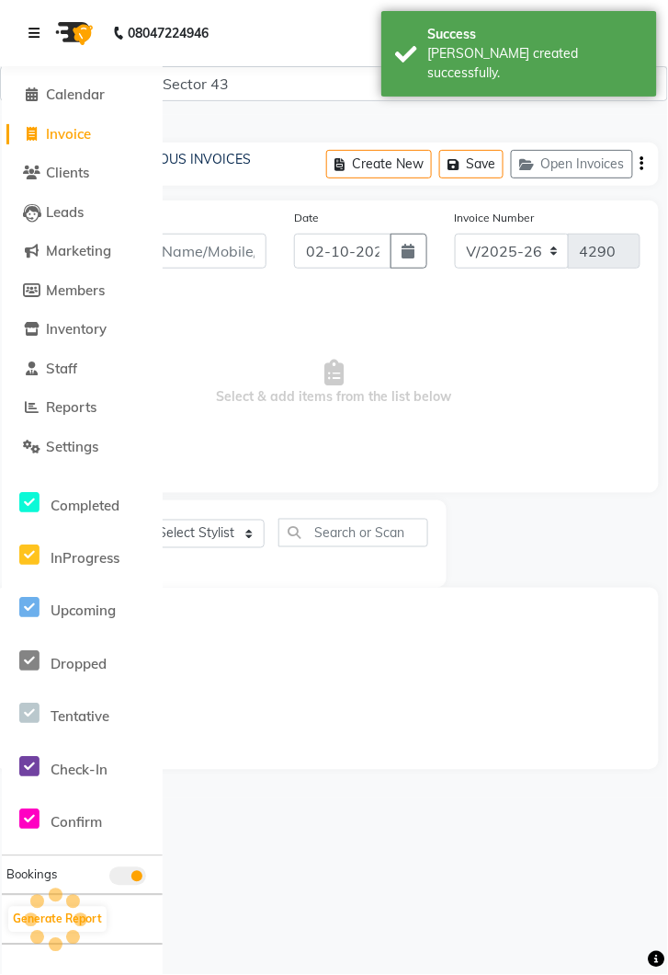
click at [41, 27] on link at bounding box center [38, 32] width 18 height 51
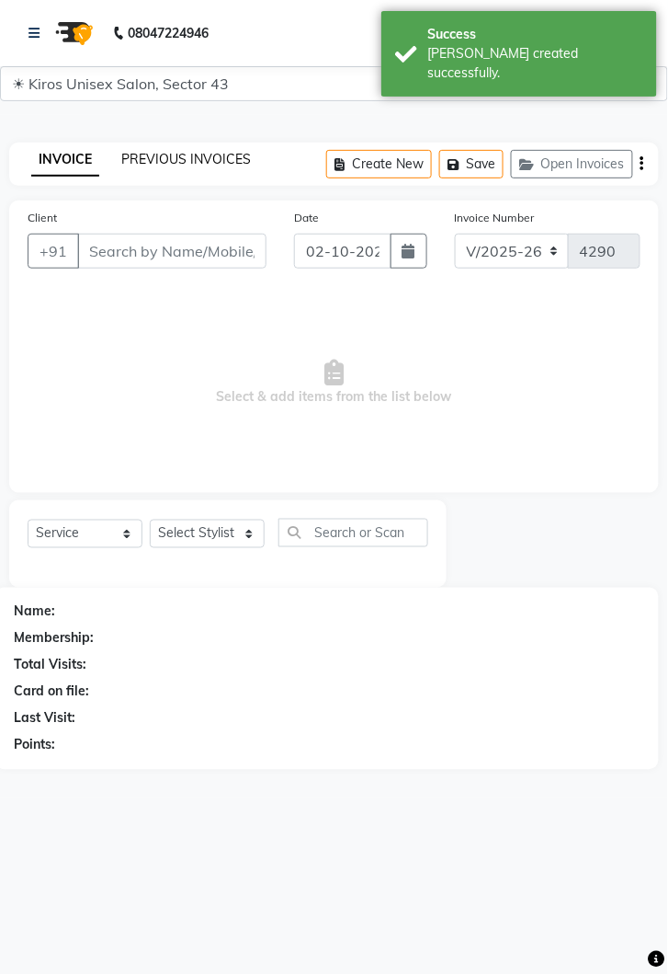
click at [189, 160] on link "PREVIOUS INVOICES" at bounding box center [186, 159] width 130 height 17
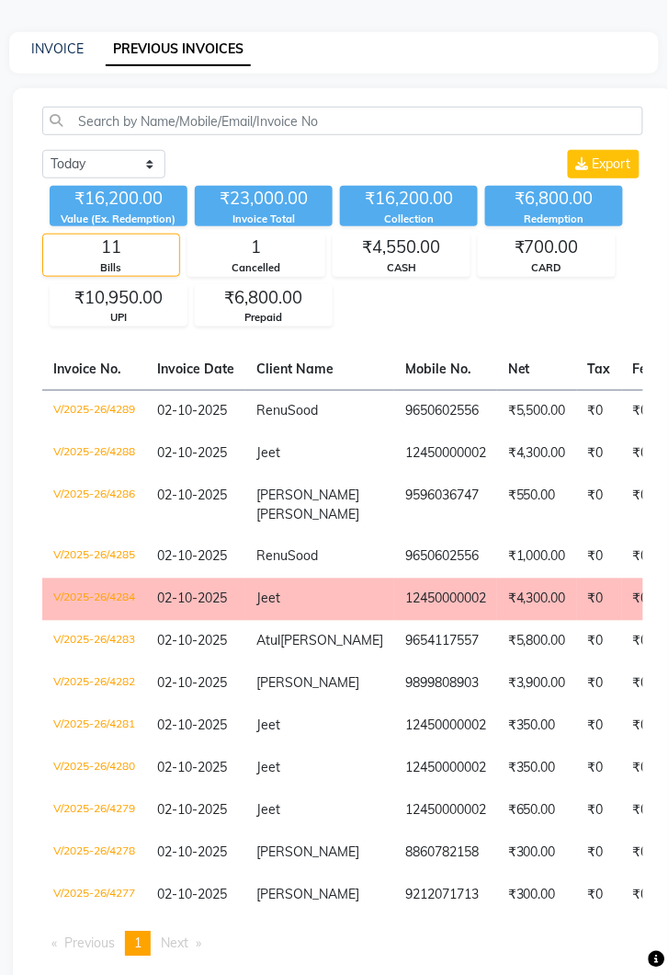
scroll to position [122, 0]
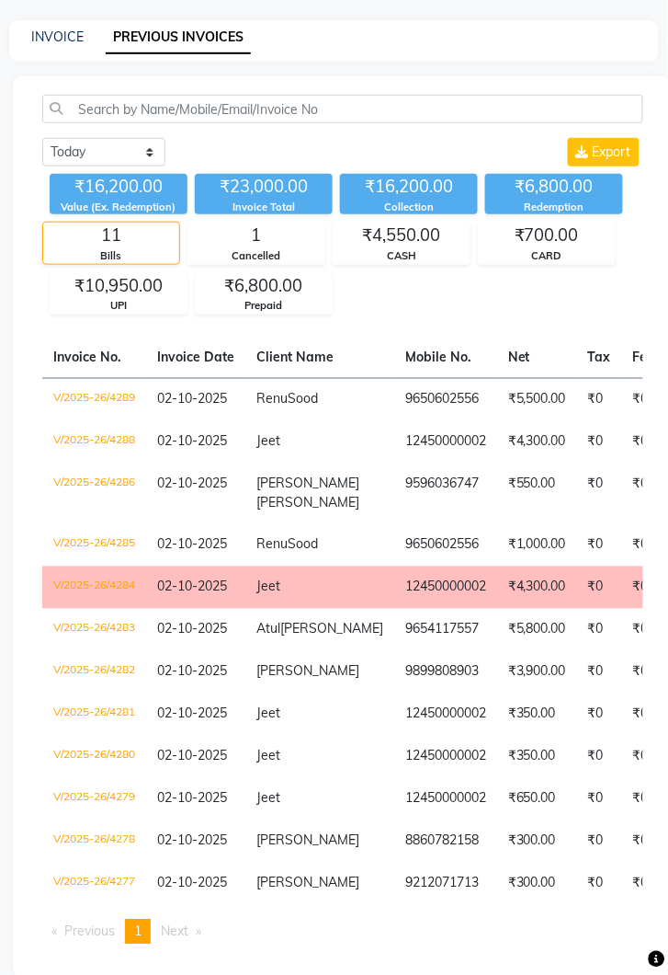
click at [394, 490] on td "9596036747" at bounding box center [445, 493] width 103 height 61
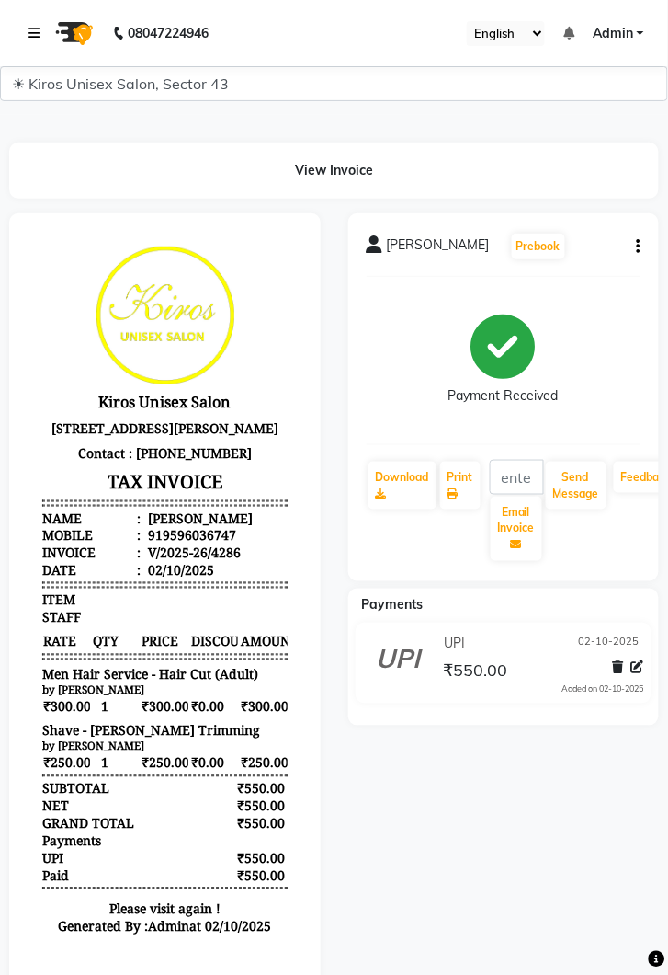
click at [29, 29] on icon at bounding box center [34, 33] width 11 height 13
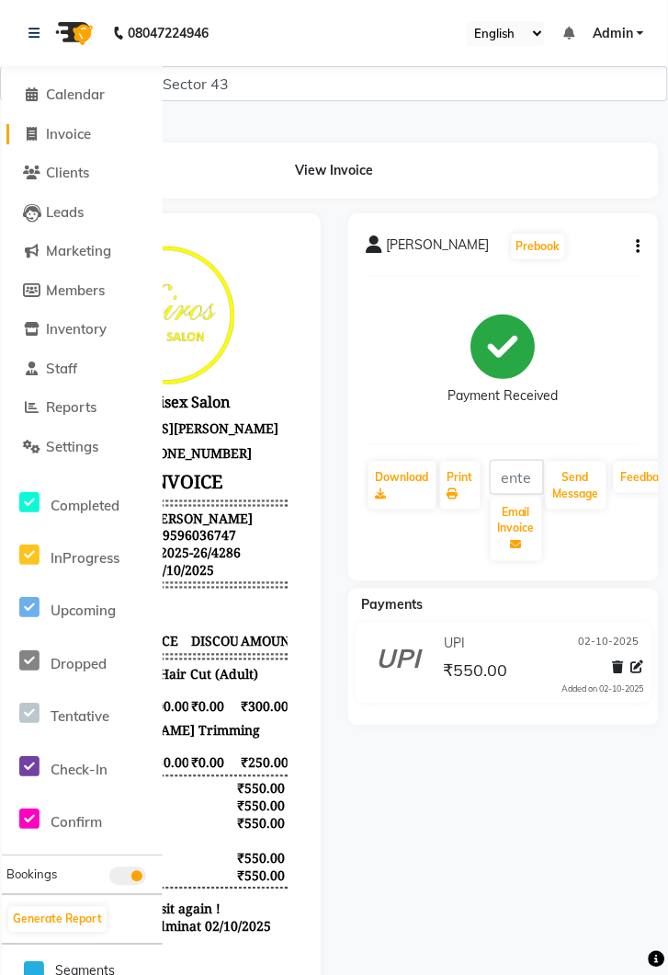
click at [71, 130] on span "Invoice" at bounding box center [68, 133] width 45 height 17
select select "service"
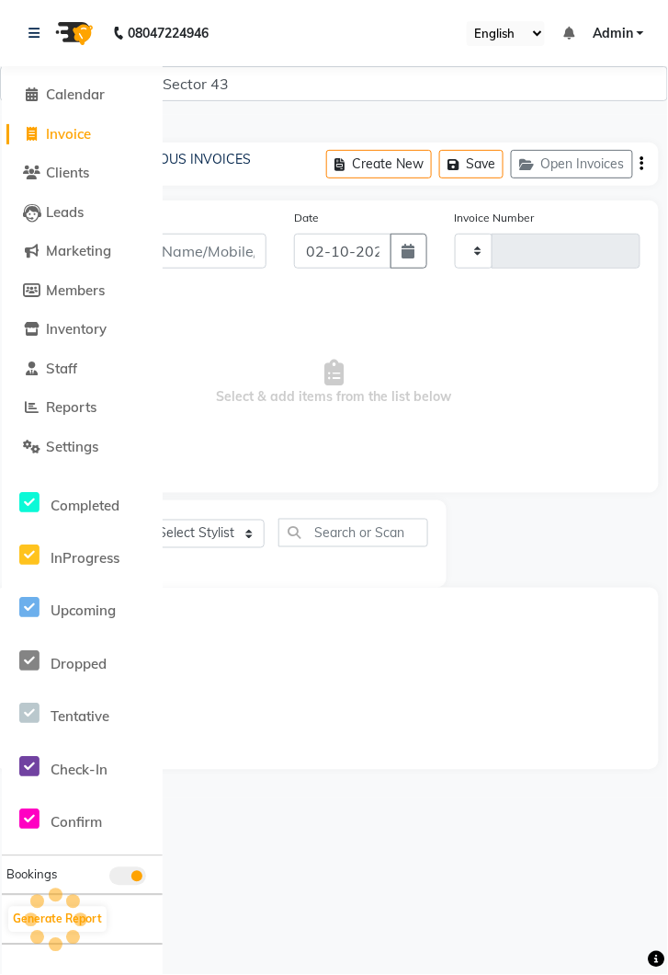
type input "4290"
select select "5694"
click at [35, 19] on link at bounding box center [38, 32] width 18 height 51
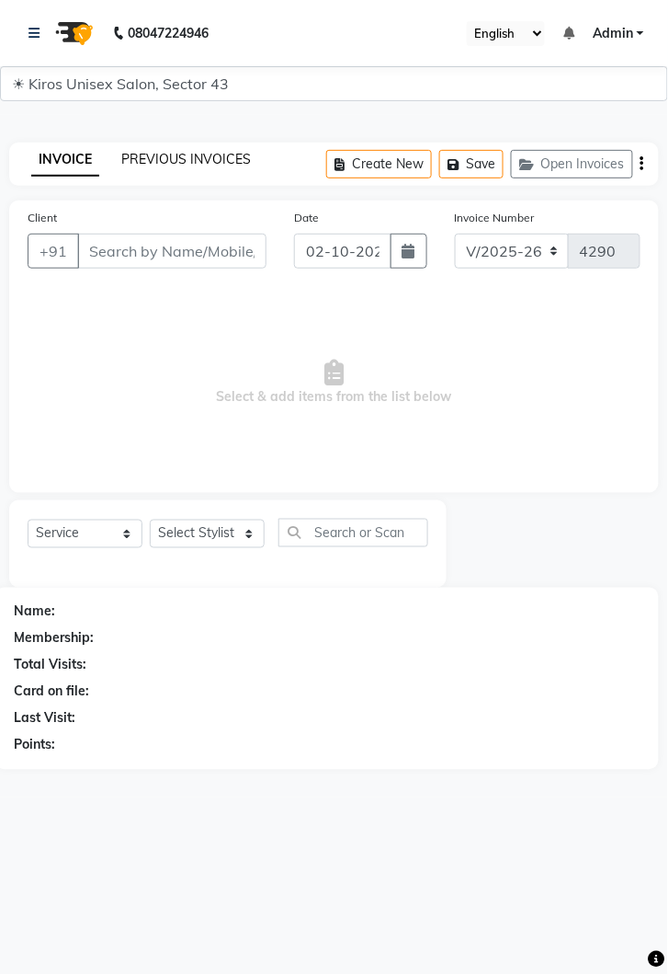
click at [200, 156] on link "PREVIOUS INVOICES" at bounding box center [186, 159] width 130 height 17
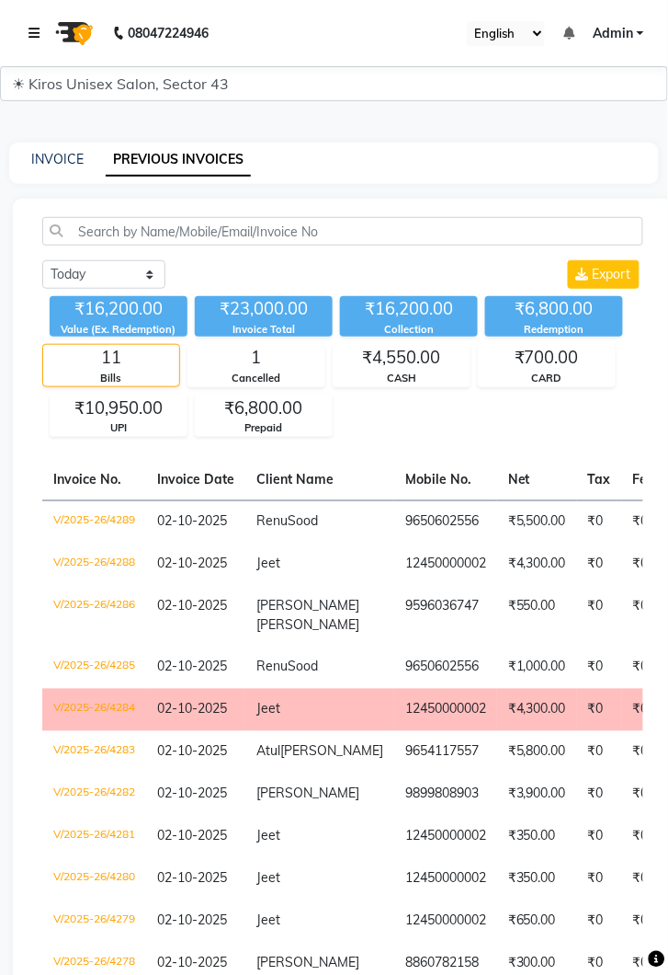
click at [30, 22] on link at bounding box center [38, 32] width 18 height 51
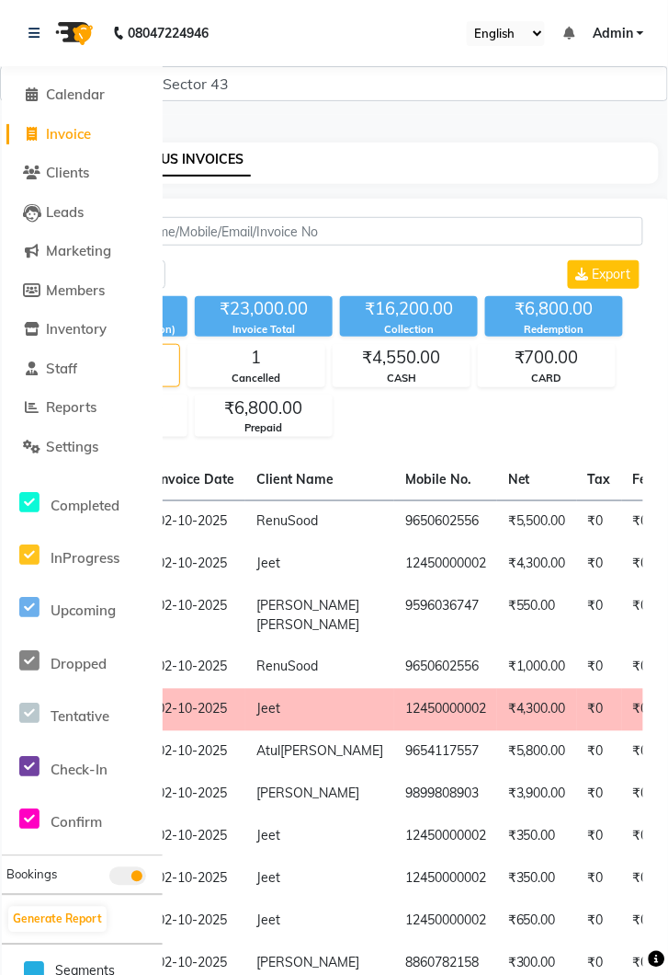
click at [83, 135] on span "Invoice" at bounding box center [68, 133] width 45 height 17
select select "service"
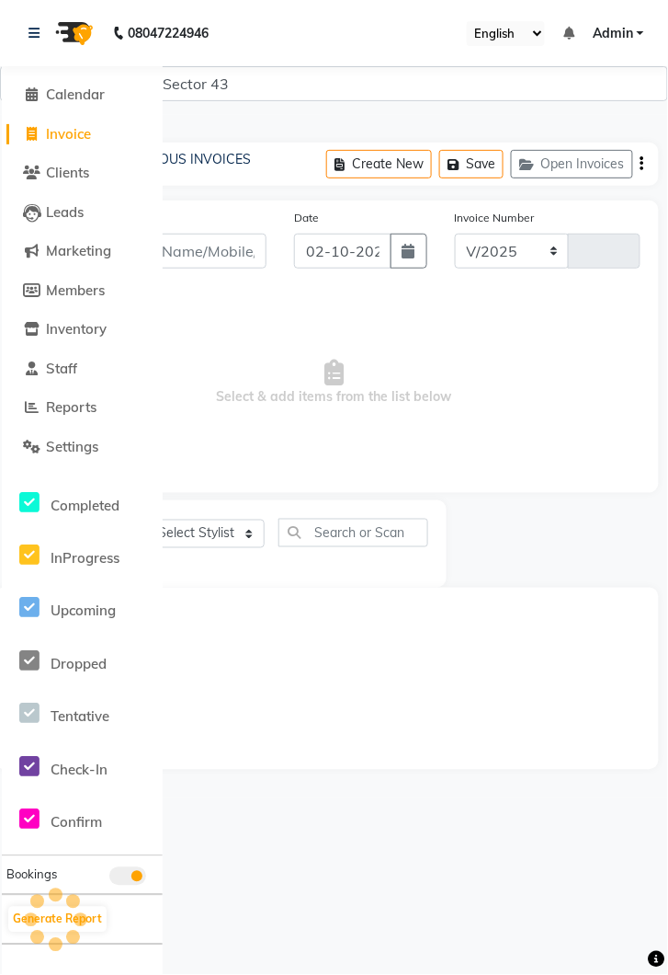
select select "5694"
type input "4290"
click at [30, 32] on icon at bounding box center [34, 33] width 11 height 13
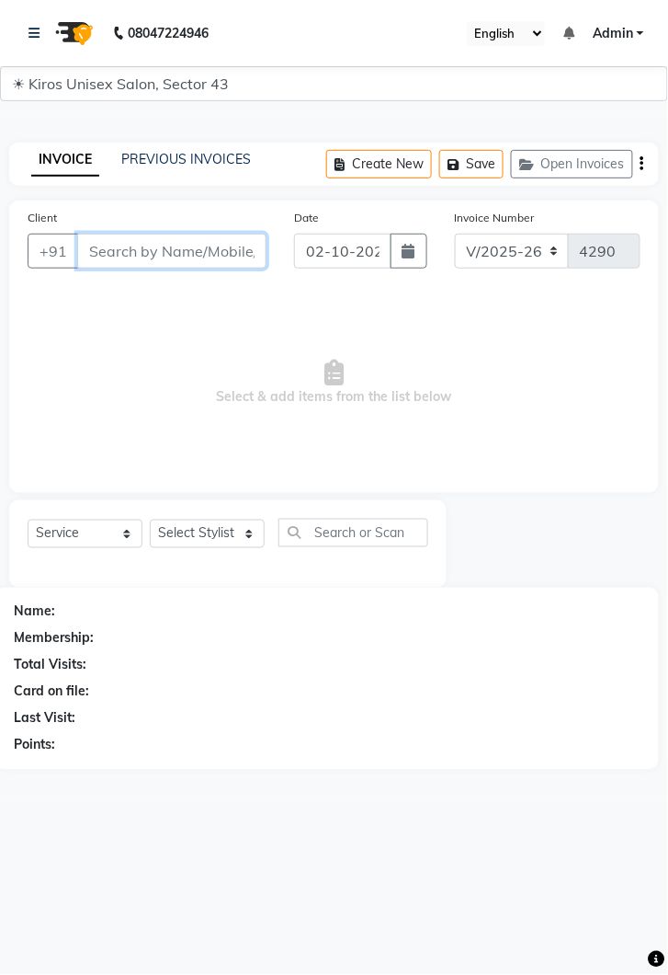
click at [211, 243] on input "Client" at bounding box center [171, 251] width 189 height 35
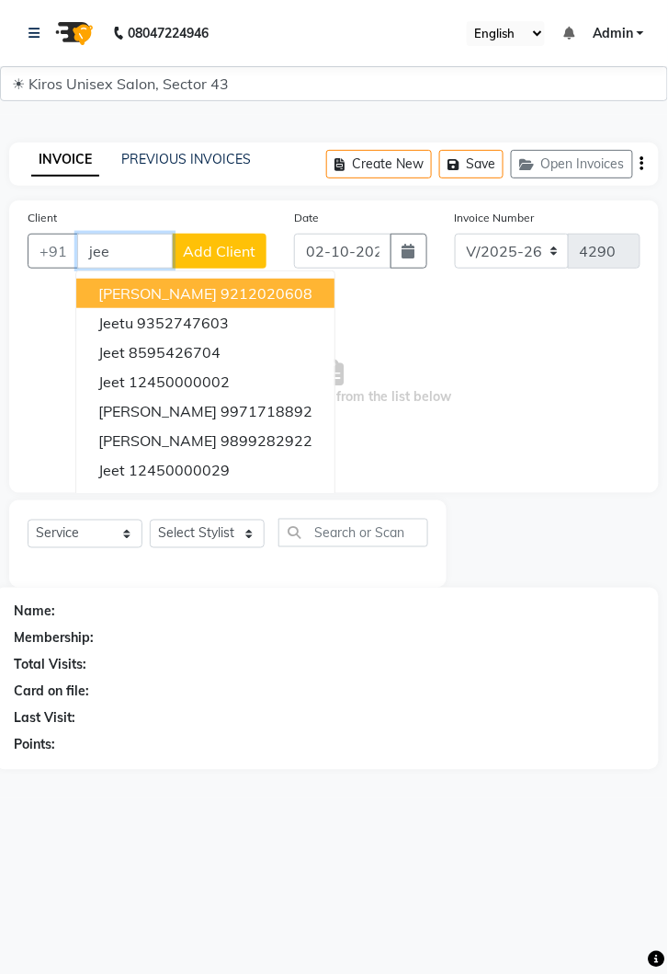
click at [216, 372] on ngb-highlight "12450000002" at bounding box center [179, 381] width 101 height 18
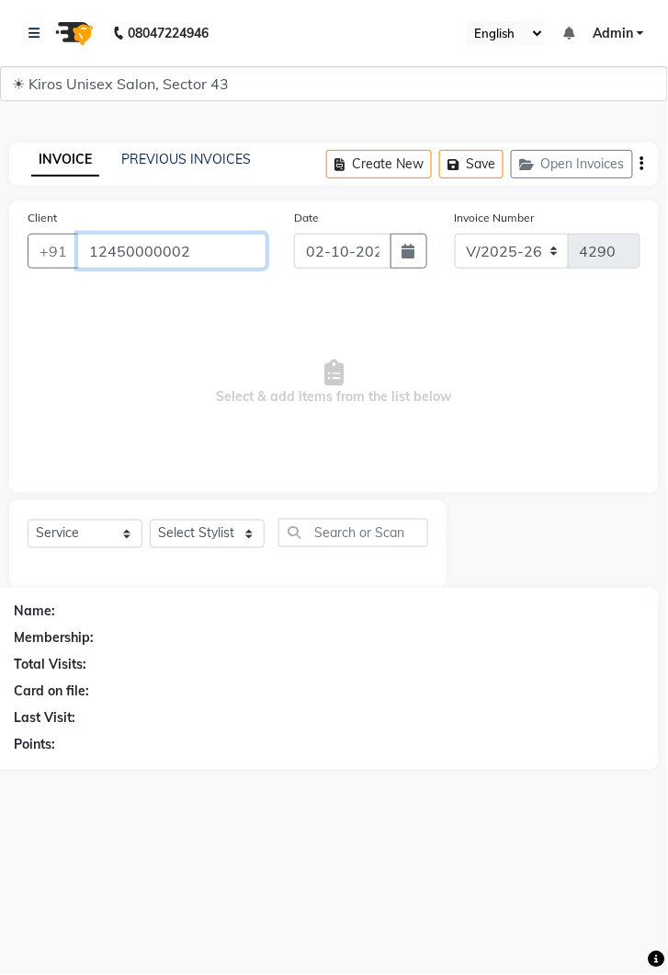
type input "12450000002"
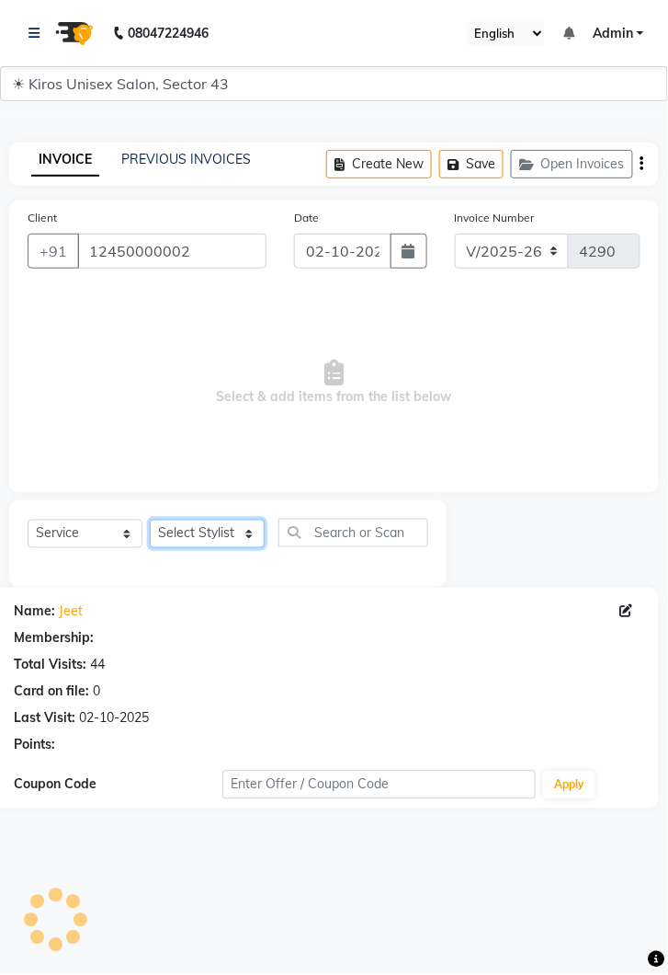
click at [247, 531] on select "Select Stylist [PERSON_NAME] [PERSON_NAME] Jeet Lalit Lamu [PERSON_NAME] [PERSO…" at bounding box center [207, 534] width 115 height 29
select select "90703"
click at [150, 520] on select "Select Stylist [PERSON_NAME] [PERSON_NAME] Jeet Lalit Lamu [PERSON_NAME] [PERSO…" at bounding box center [207, 534] width 115 height 29
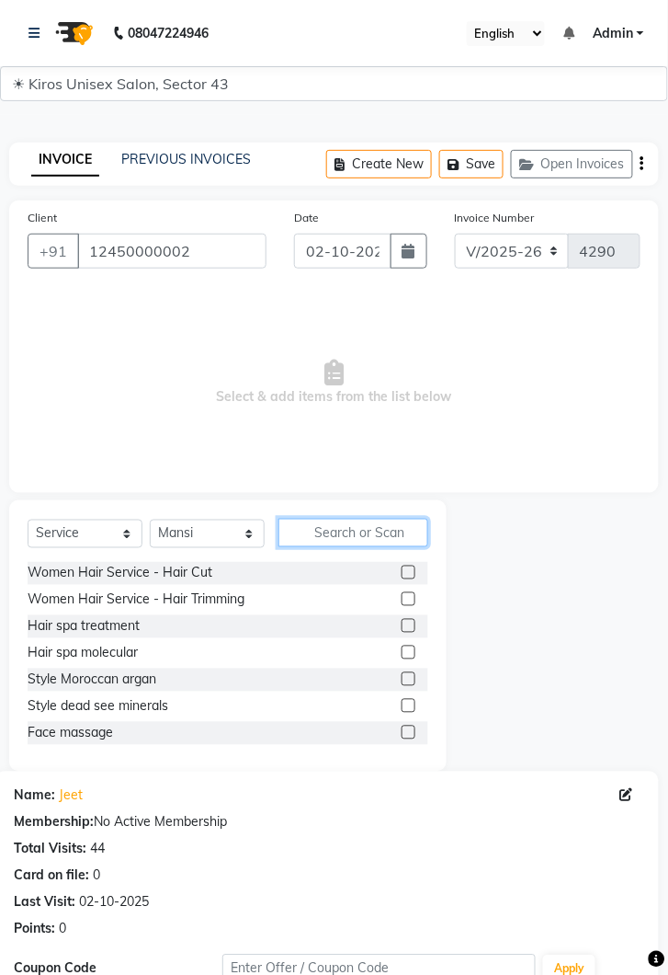
click at [320, 529] on input "text" at bounding box center [354, 533] width 150 height 29
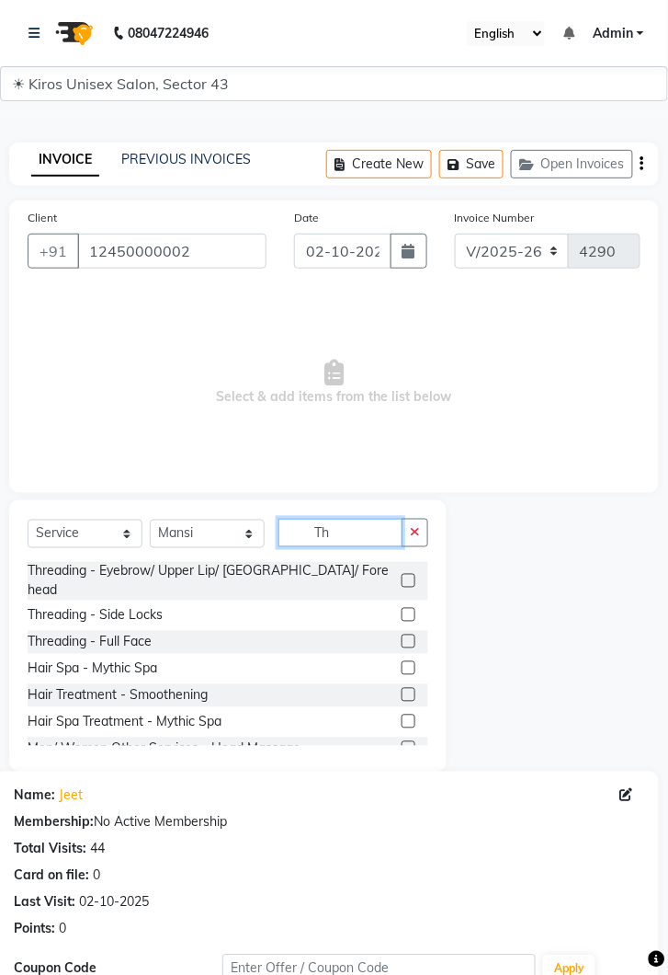
type input "Th"
click at [409, 574] on label at bounding box center [409, 581] width 14 height 14
click at [409, 576] on input "checkbox" at bounding box center [408, 582] width 12 height 12
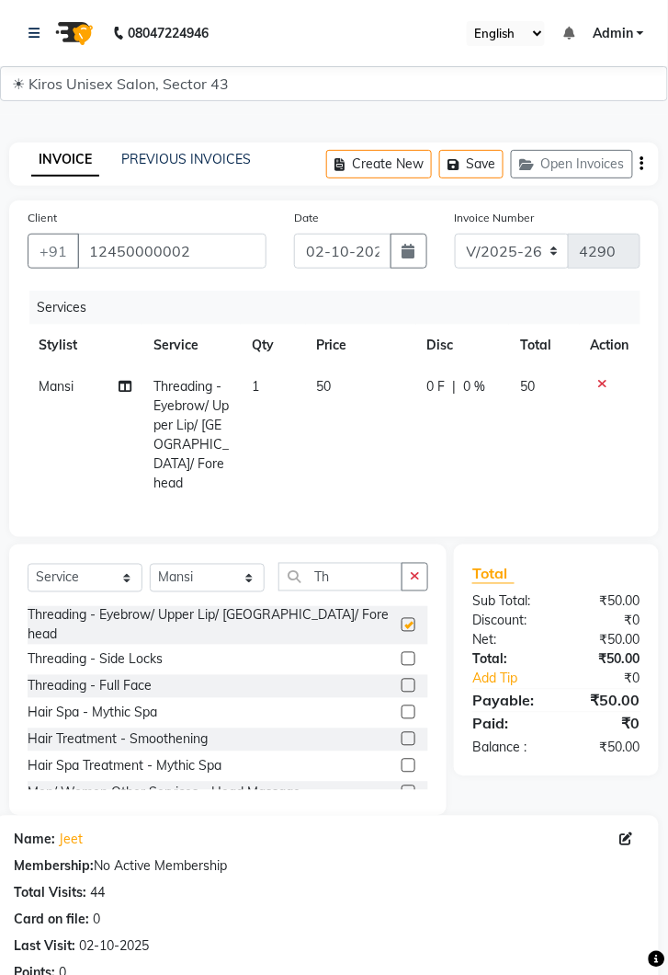
checkbox input "false"
click at [348, 392] on td "50" at bounding box center [361, 435] width 110 height 138
select select "90703"
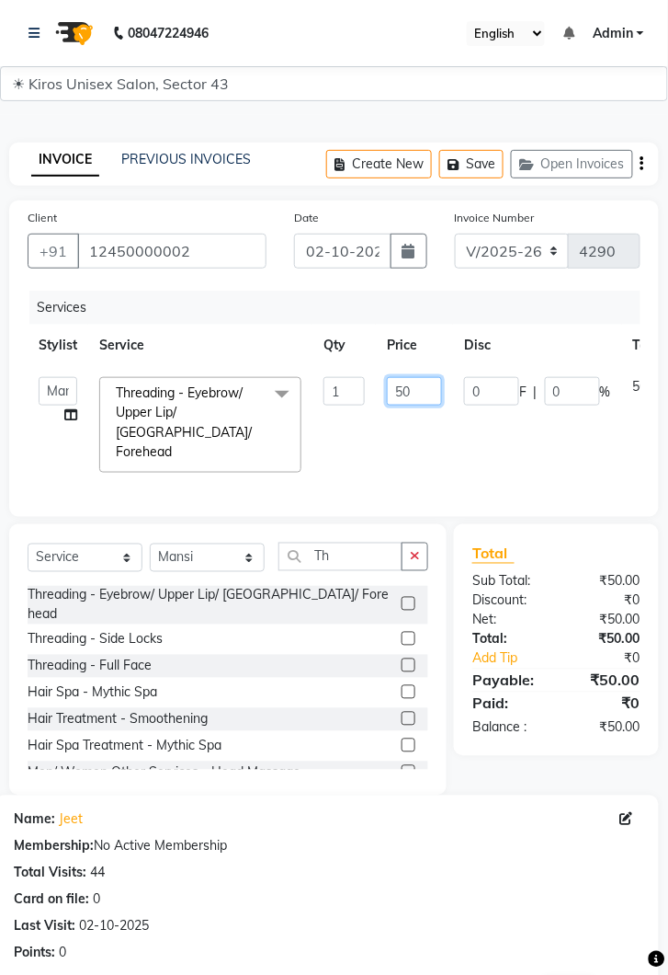
click at [412, 388] on input "50" at bounding box center [414, 391] width 55 height 29
type input "5"
type input "100"
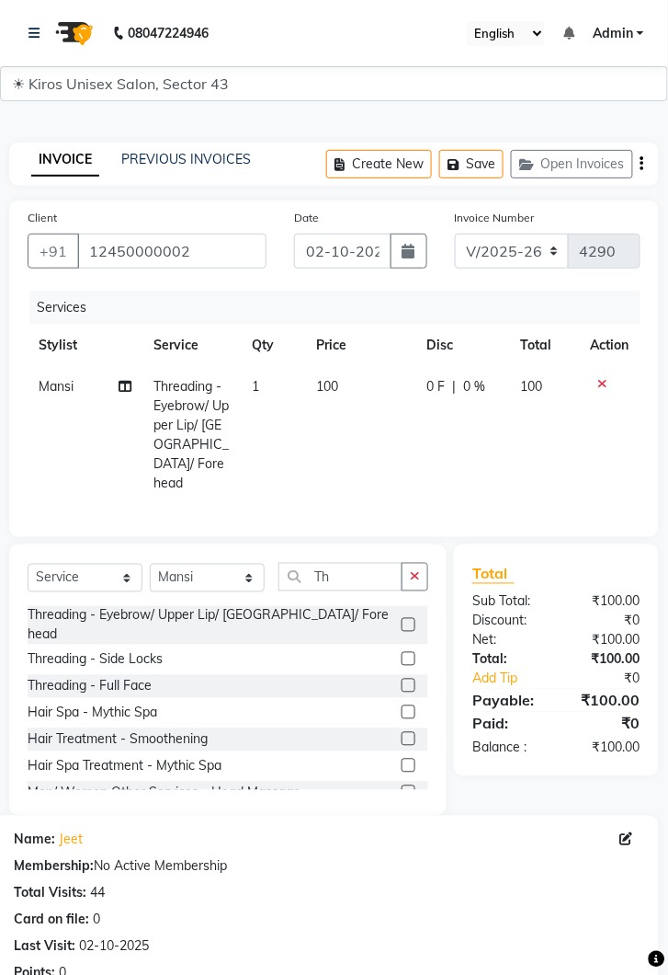
scroll to position [223, 0]
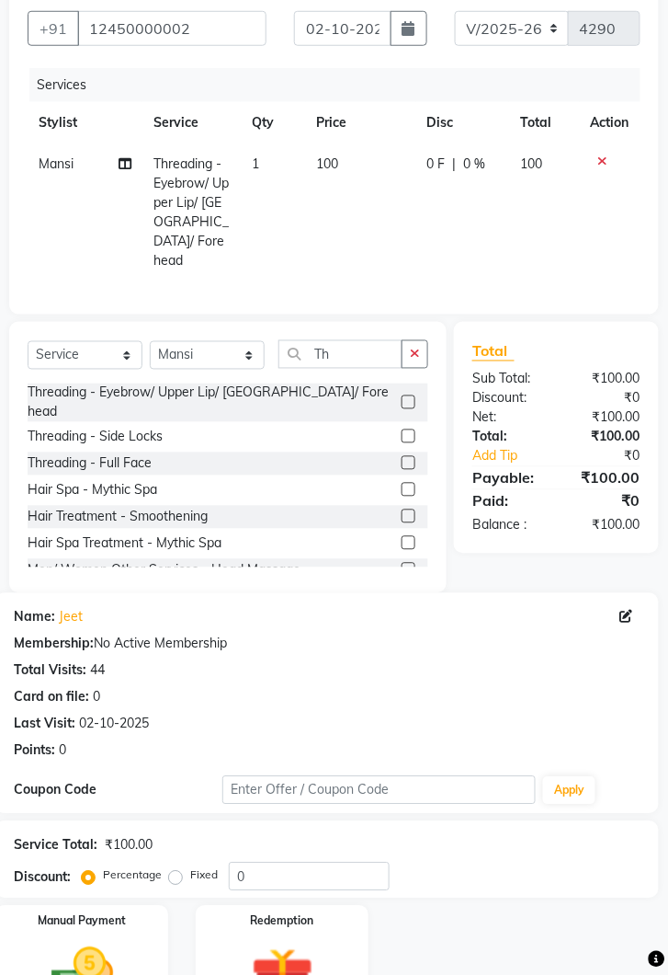
click at [119, 942] on img at bounding box center [82, 977] width 102 height 73
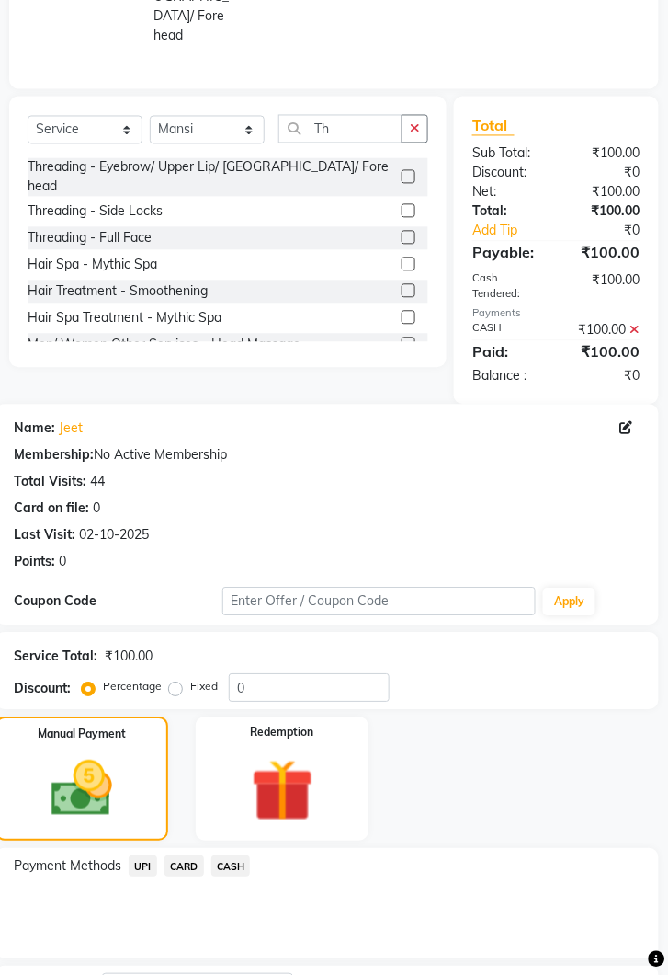
scroll to position [480, 0]
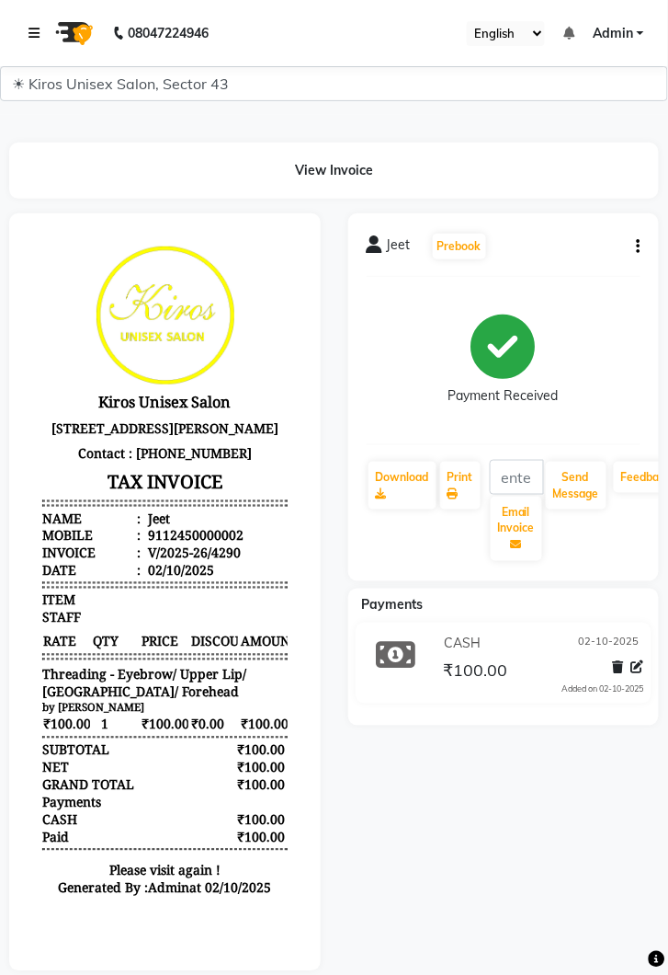
click at [46, 38] on link at bounding box center [38, 32] width 18 height 51
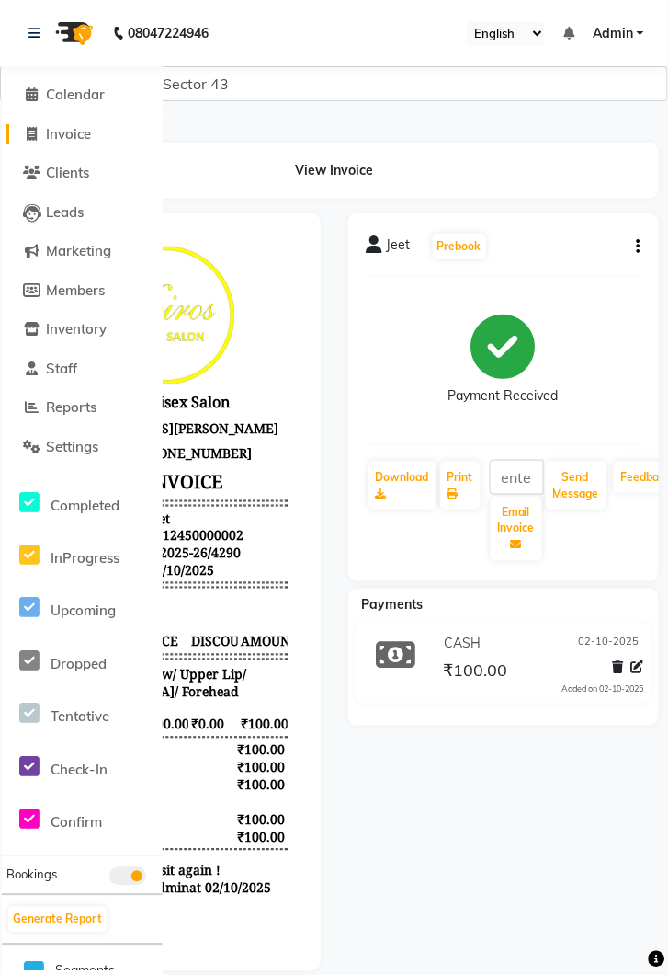
click at [77, 140] on span "Invoice" at bounding box center [68, 133] width 45 height 17
select select "service"
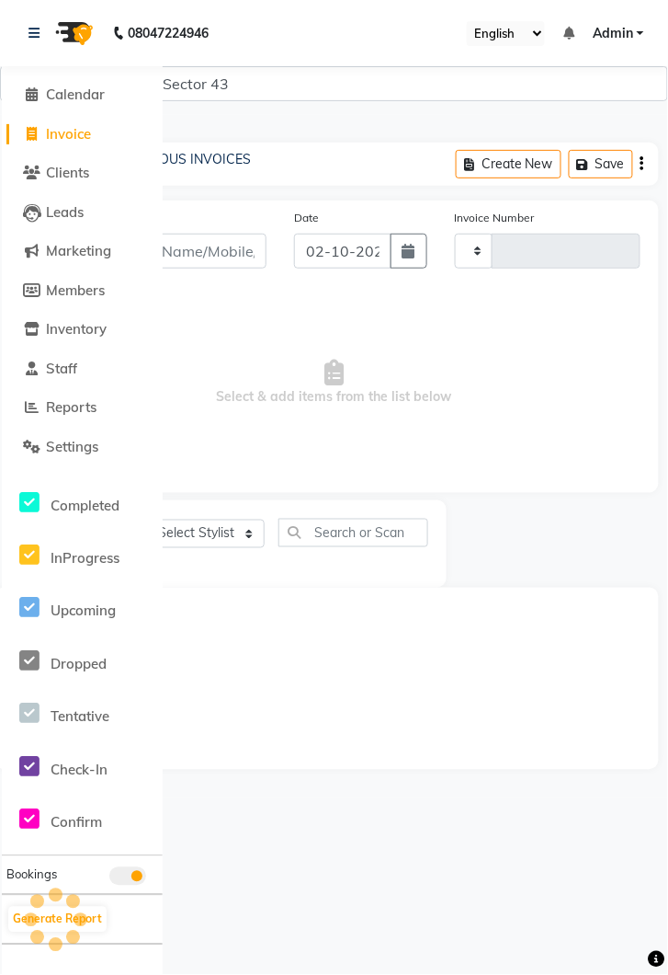
type input "4291"
select select "5694"
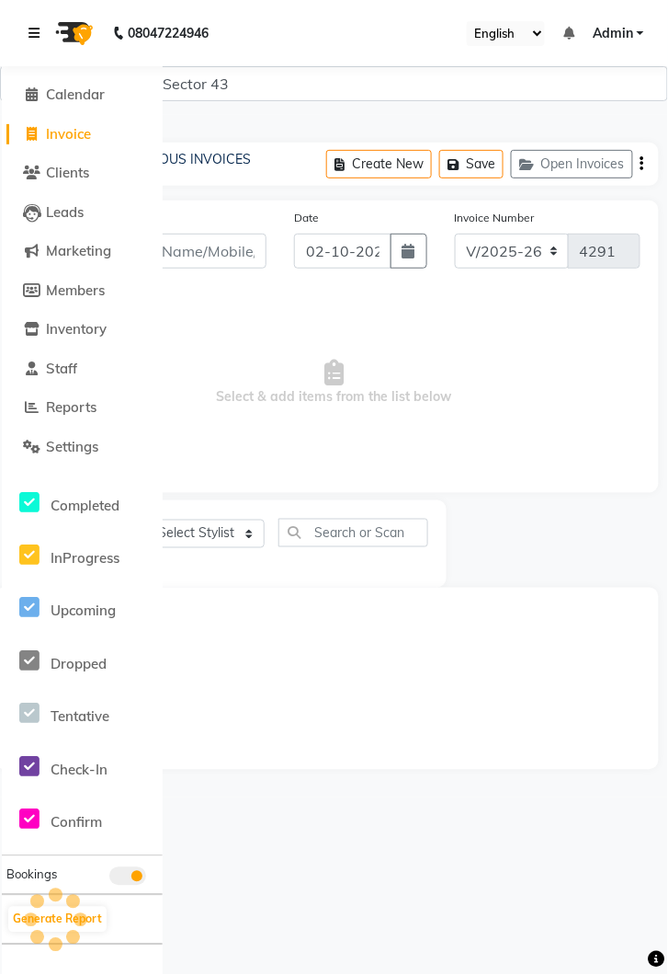
click at [29, 37] on icon at bounding box center [34, 33] width 11 height 13
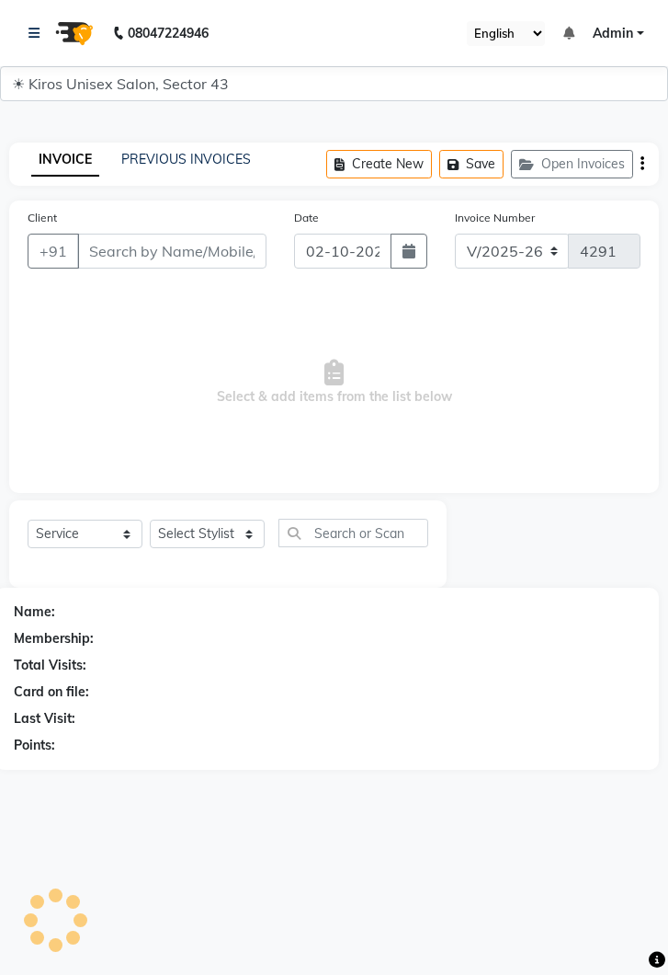
select select "5694"
select select "service"
click at [177, 166] on link "PREVIOUS INVOICES" at bounding box center [186, 159] width 130 height 17
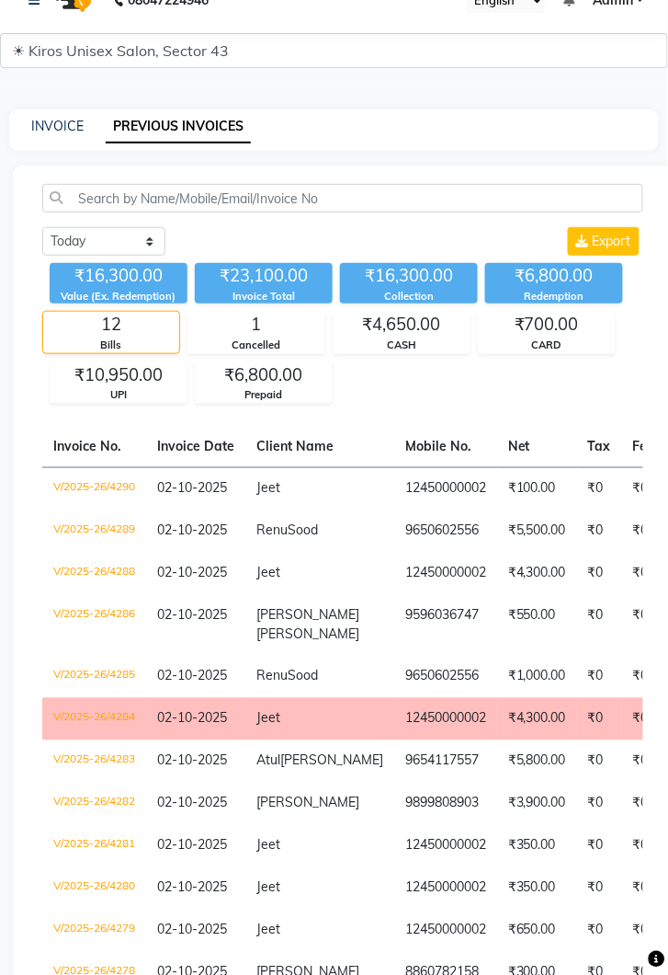
scroll to position [32, 0]
click at [668, 281] on div "[DATE] [DATE] Custom Range Export ₹16,300.00 Value (Ex. Redemption) ₹23,100.00 …" at bounding box center [343, 637] width 660 height 943
click at [497, 815] on td "₹3,900.00" at bounding box center [537, 804] width 80 height 42
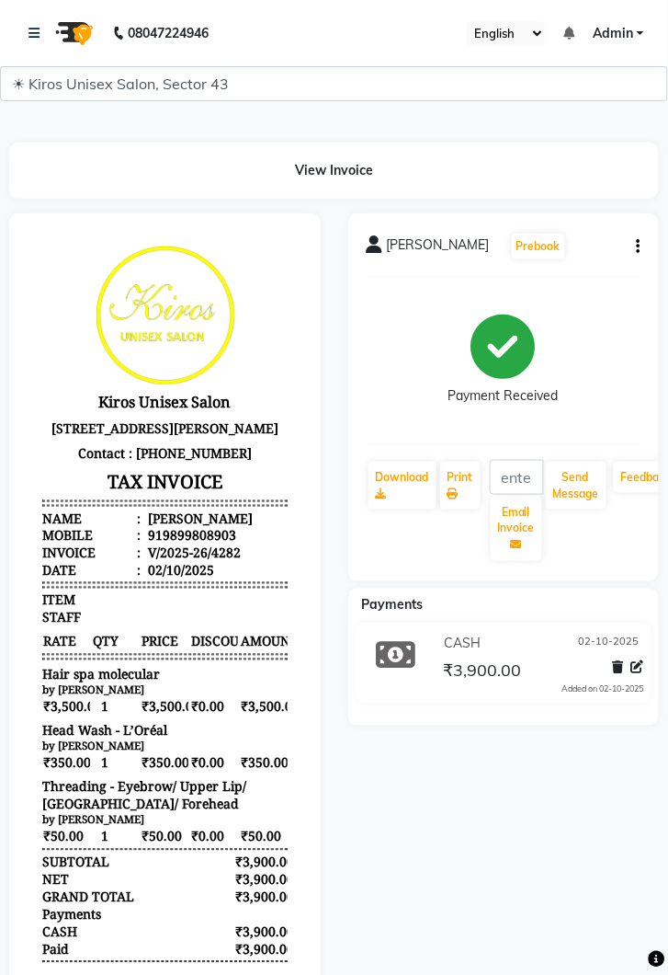
click at [668, 391] on div "[PERSON_NAME] Prebook Payment Received Download Print Email Invoice Send Messag…" at bounding box center [504, 650] width 339 height 874
click at [598, 664] on div "₹3,900.00" at bounding box center [542, 670] width 204 height 25
click at [37, 27] on icon at bounding box center [34, 33] width 11 height 13
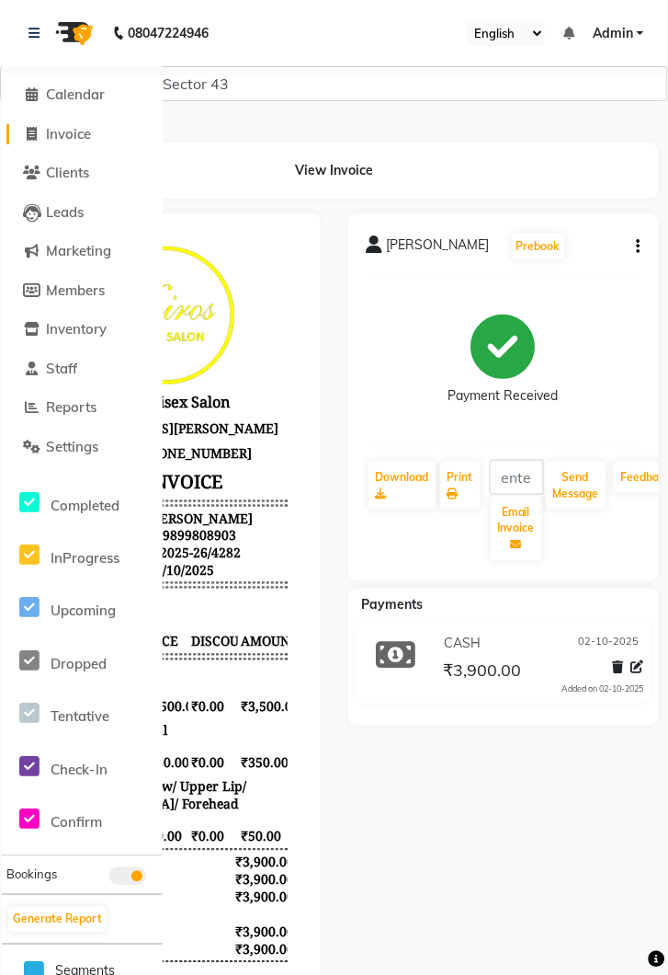
click at [87, 135] on span "Invoice" at bounding box center [68, 133] width 45 height 17
select select "service"
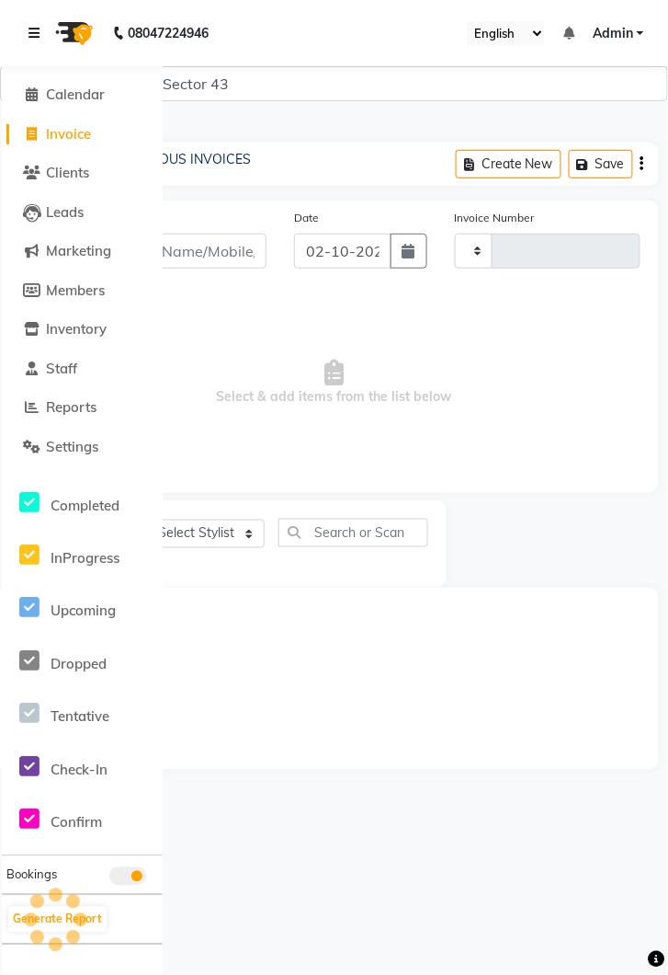
click at [40, 35] on icon at bounding box center [34, 33] width 11 height 13
type input "4291"
select select "5694"
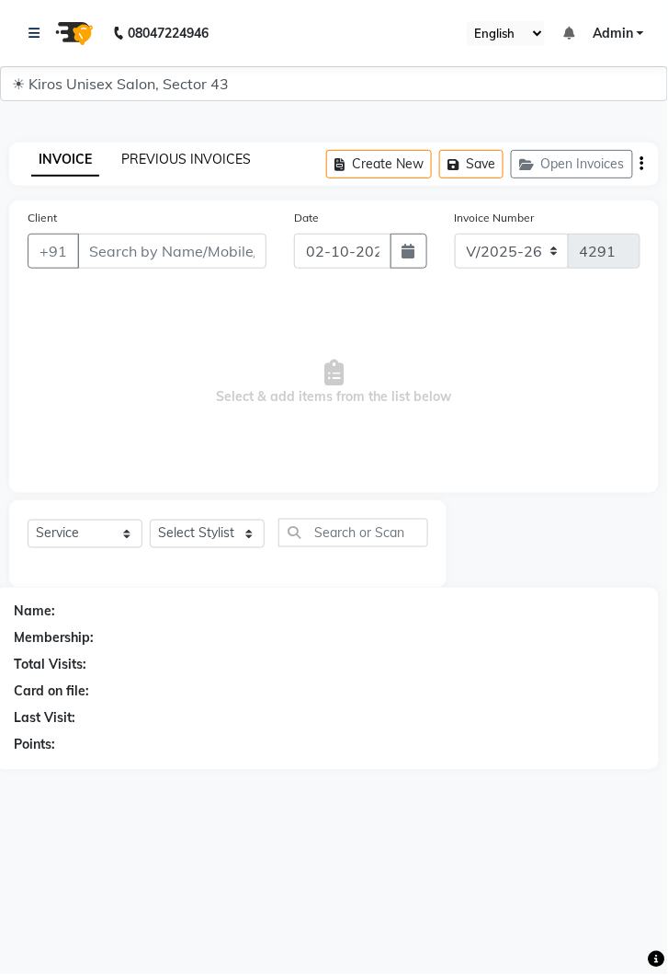
click at [213, 151] on link "PREVIOUS INVOICES" at bounding box center [186, 159] width 130 height 17
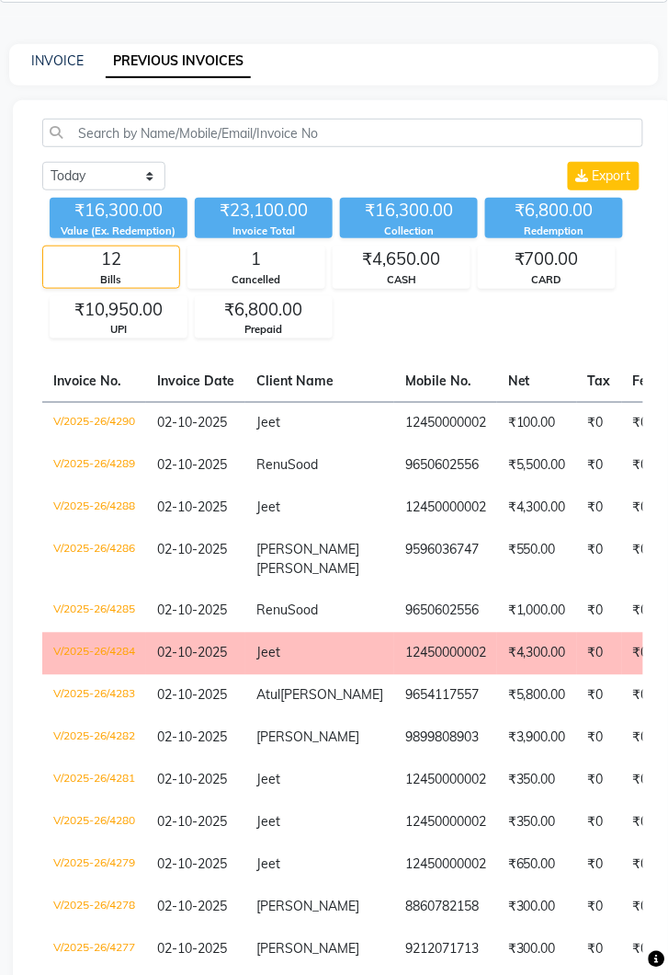
scroll to position [89, 0]
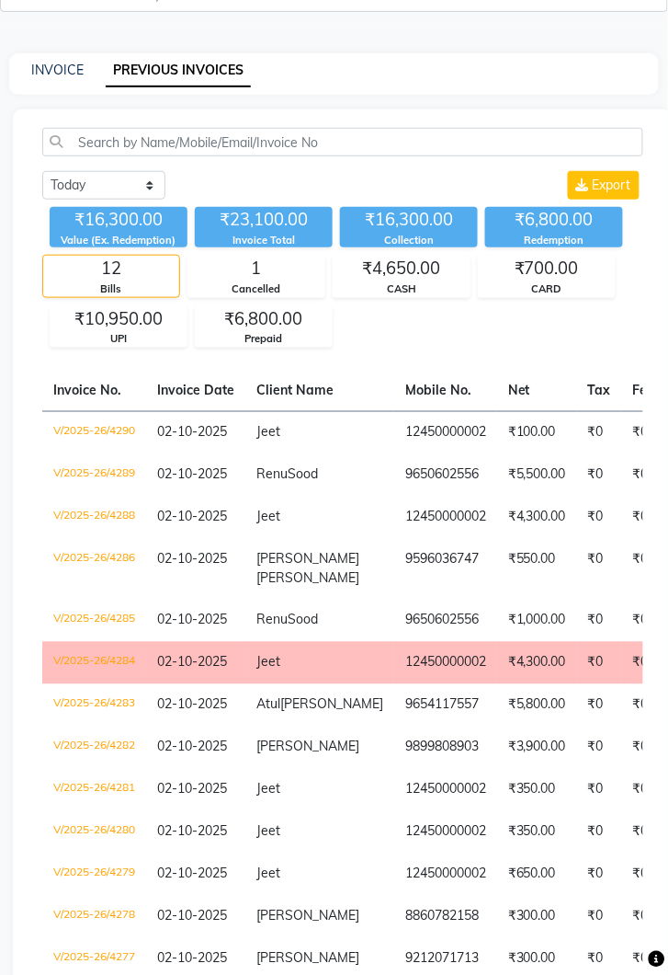
click at [423, 868] on td "12450000002" at bounding box center [445, 874] width 103 height 42
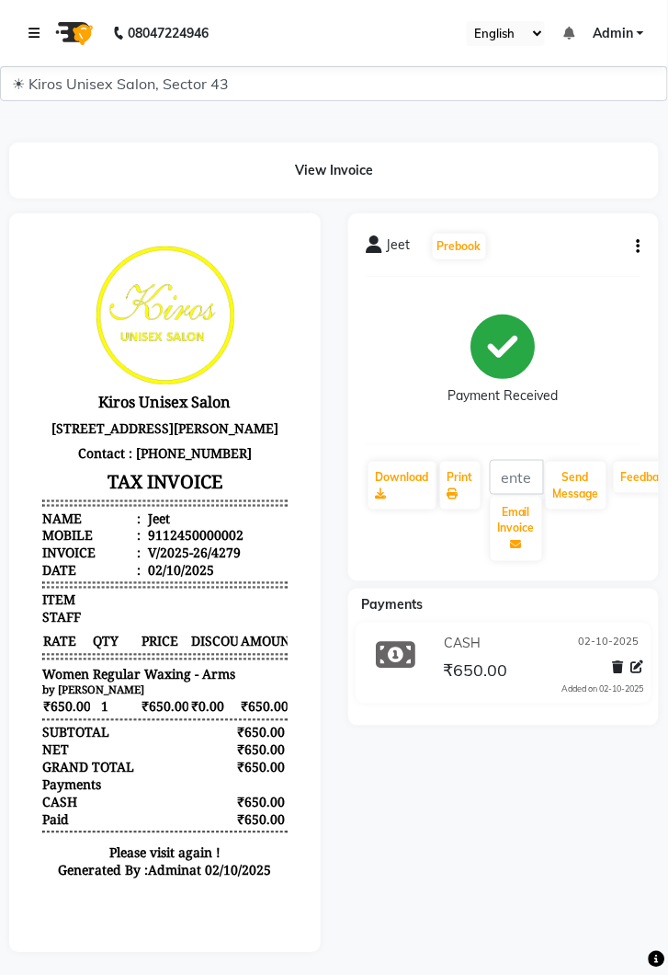
click at [30, 30] on icon at bounding box center [34, 33] width 11 height 13
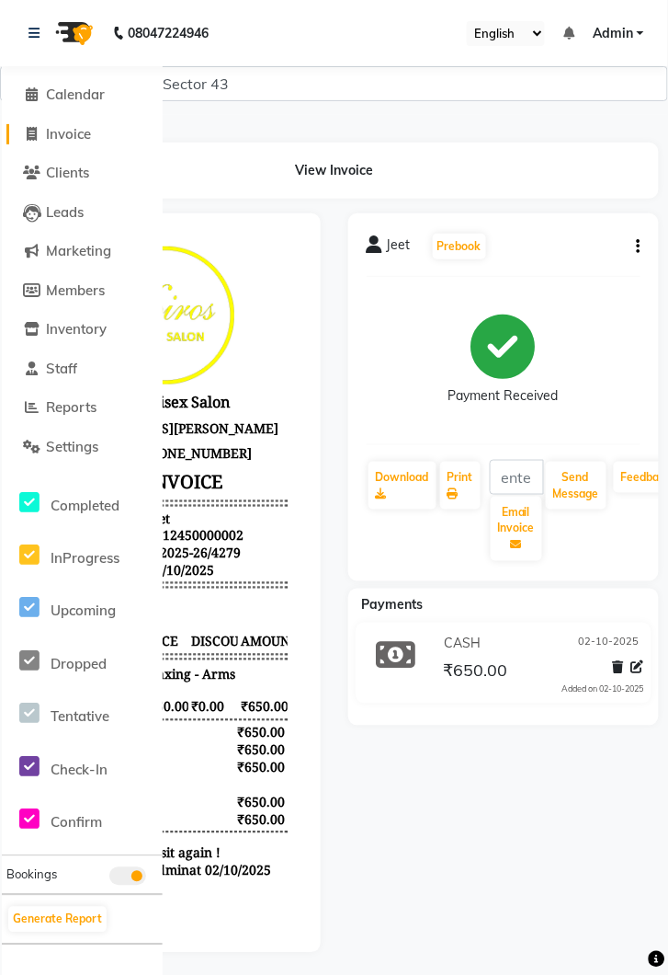
click at [91, 126] on span "Invoice" at bounding box center [68, 133] width 45 height 17
select select "service"
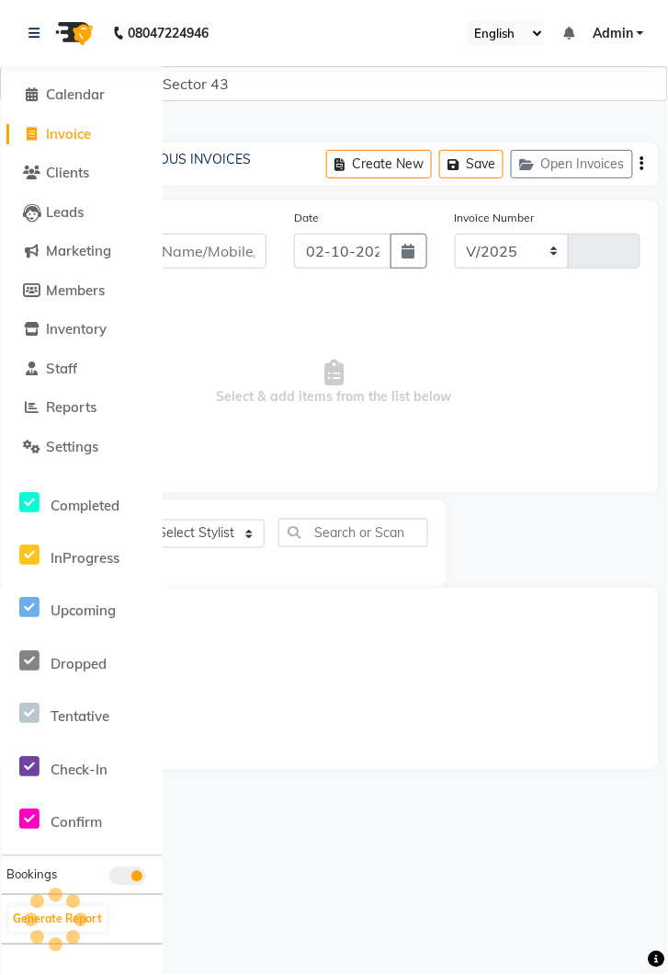
select select "5694"
type input "4291"
click at [188, 154] on link "PREVIOUS INVOICES" at bounding box center [186, 159] width 130 height 17
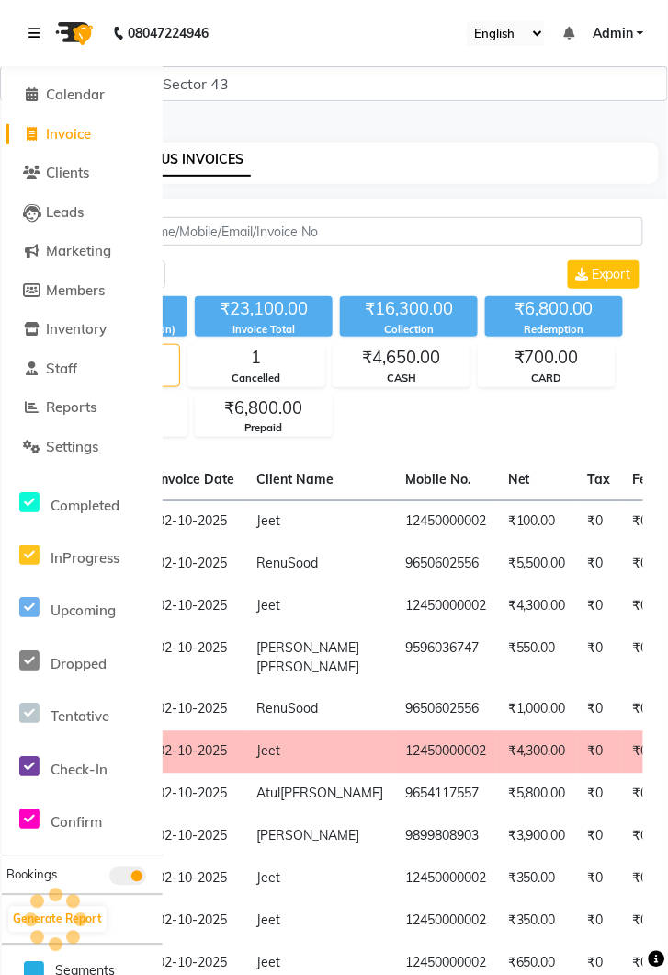
click at [39, 24] on link at bounding box center [38, 32] width 18 height 51
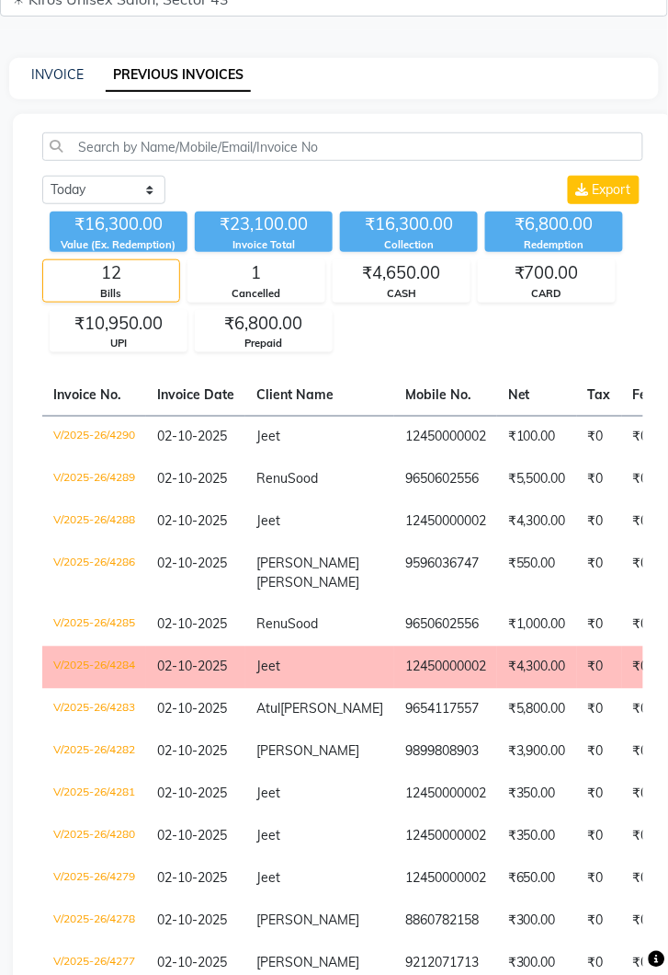
scroll to position [77, 0]
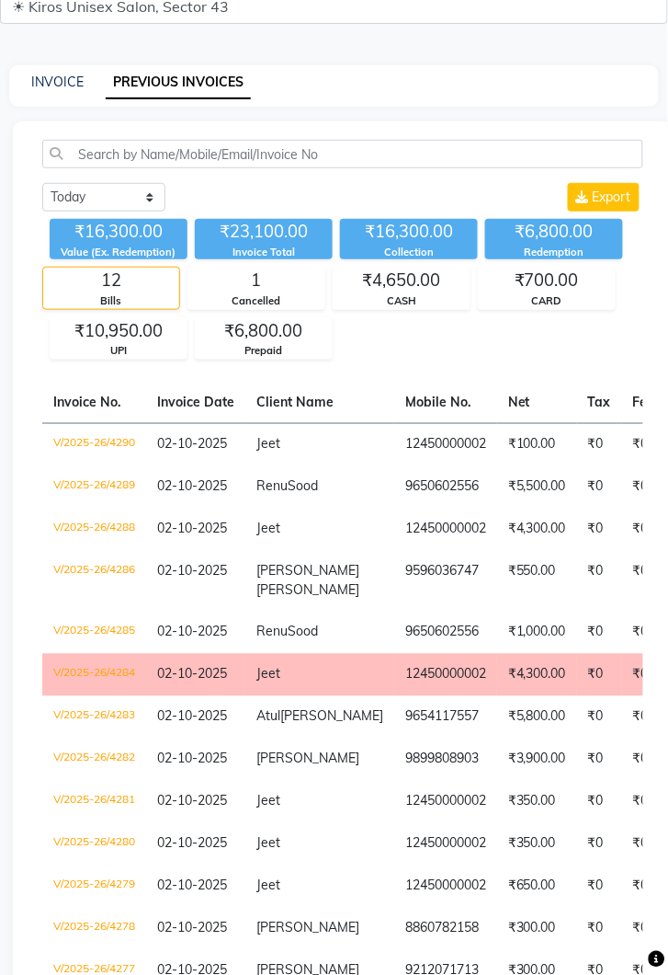
click at [497, 752] on td "₹3,900.00" at bounding box center [537, 759] width 80 height 42
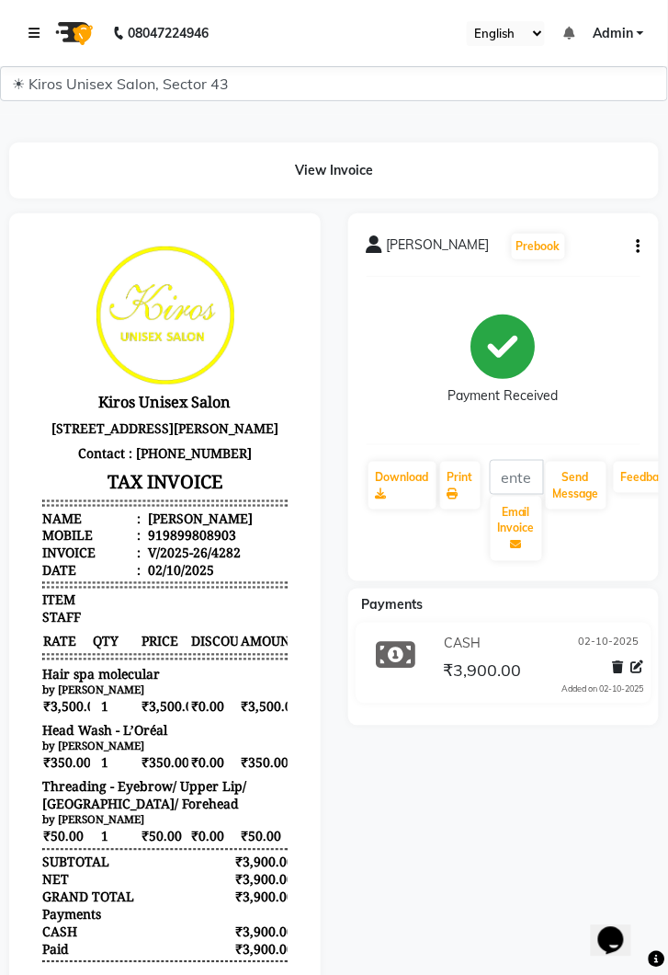
click at [30, 29] on icon at bounding box center [34, 33] width 11 height 13
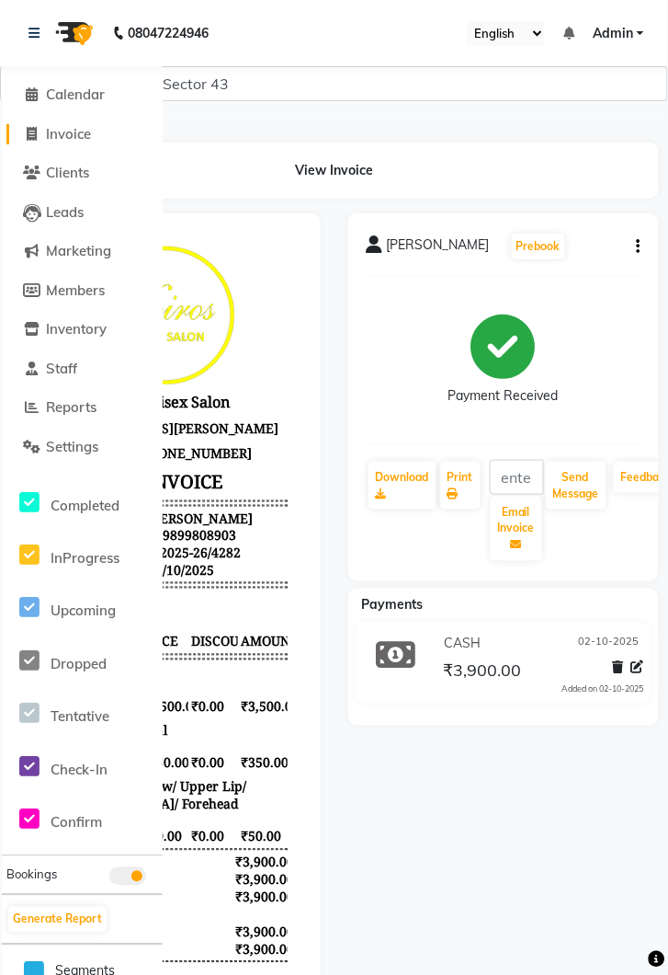
click at [78, 125] on span "Invoice" at bounding box center [68, 133] width 45 height 17
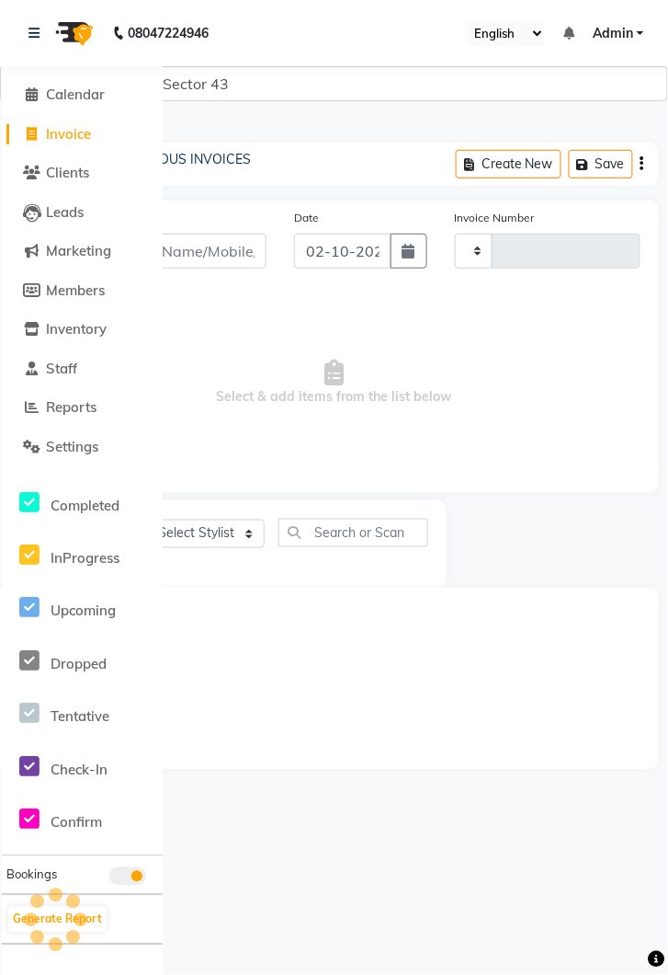
click at [66, 126] on span "Invoice" at bounding box center [68, 133] width 45 height 17
click at [209, 160] on link "PREVIOUS INVOICES" at bounding box center [186, 159] width 130 height 17
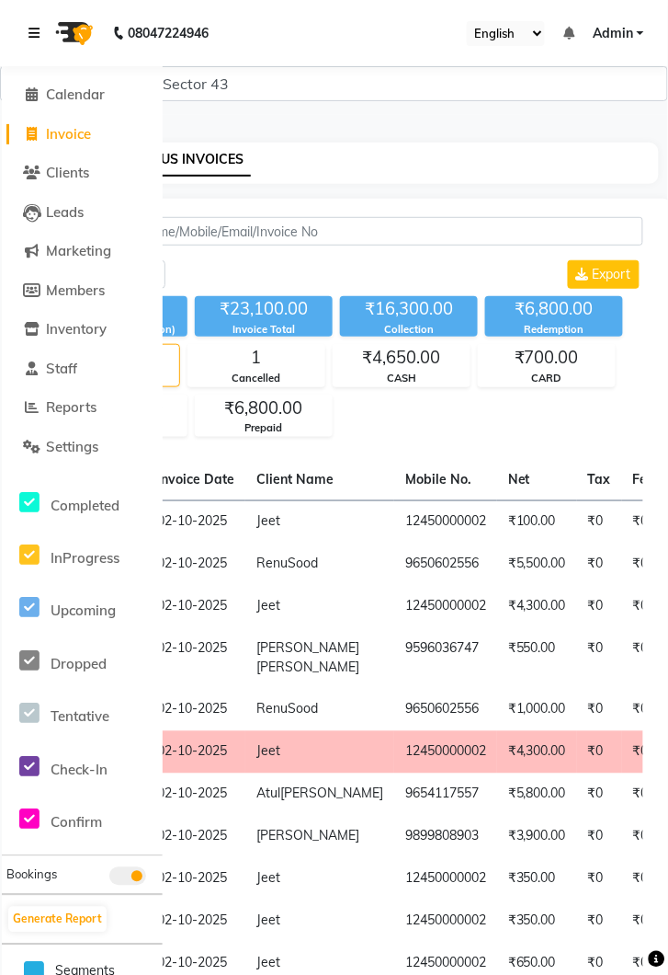
click at [31, 15] on link at bounding box center [38, 32] width 18 height 51
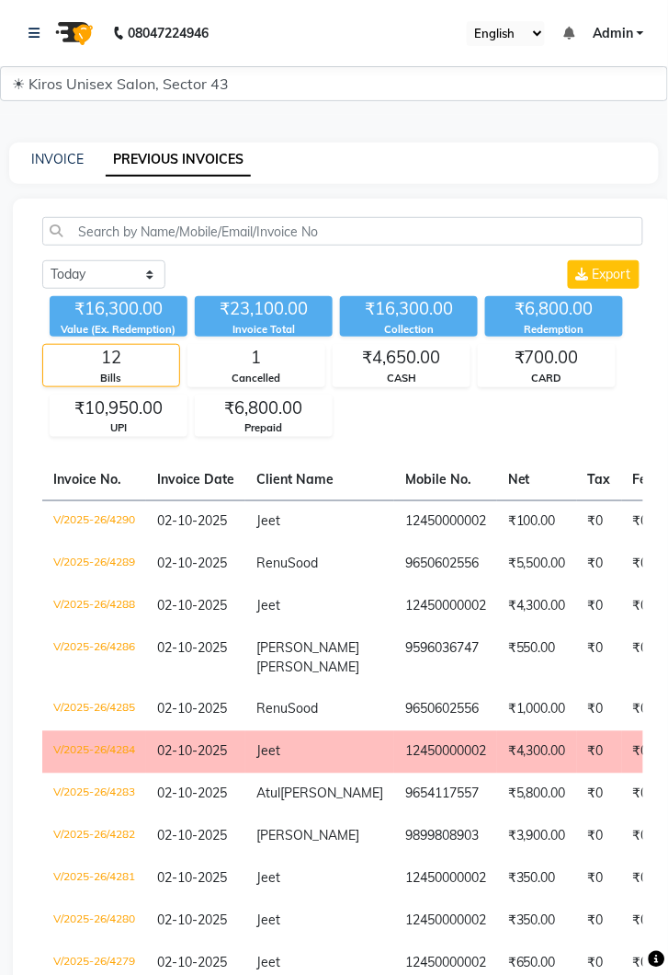
click at [497, 824] on td "₹3,900.00" at bounding box center [537, 837] width 80 height 42
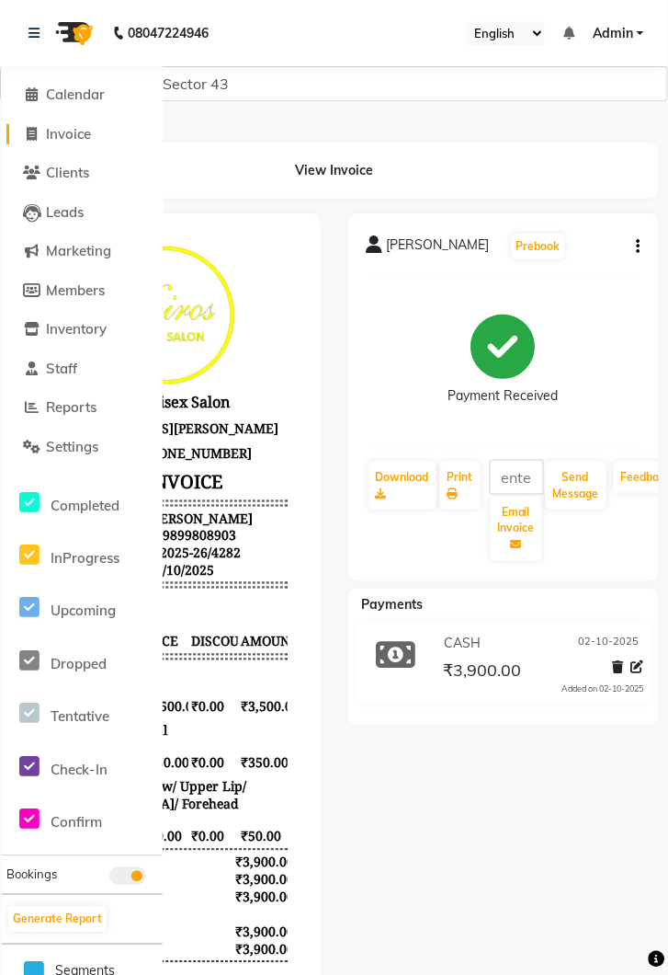
click at [76, 126] on span "Invoice" at bounding box center [68, 133] width 45 height 17
select select "service"
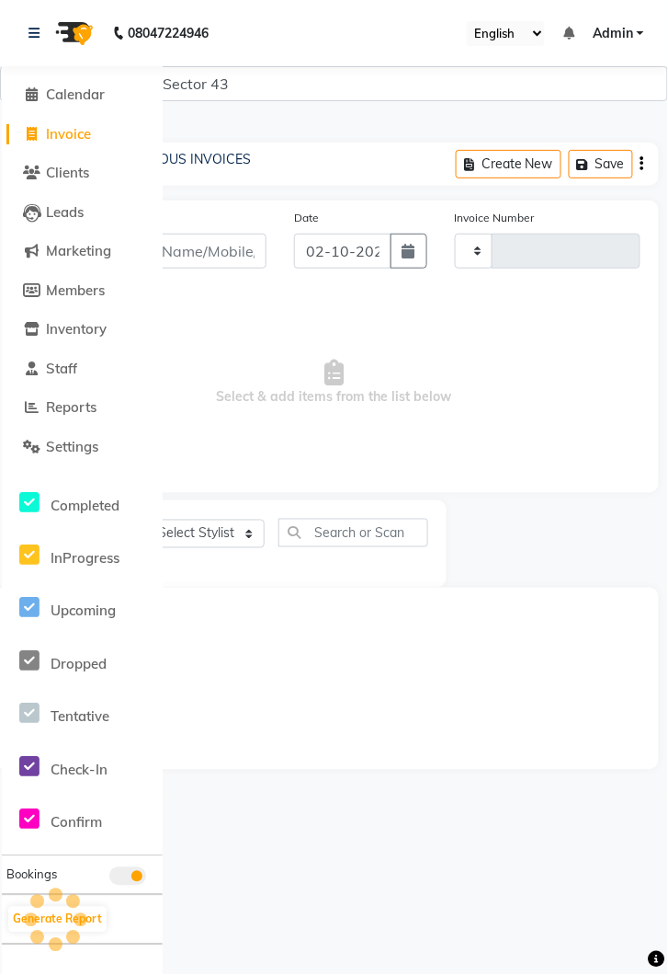
type input "4291"
select select "5694"
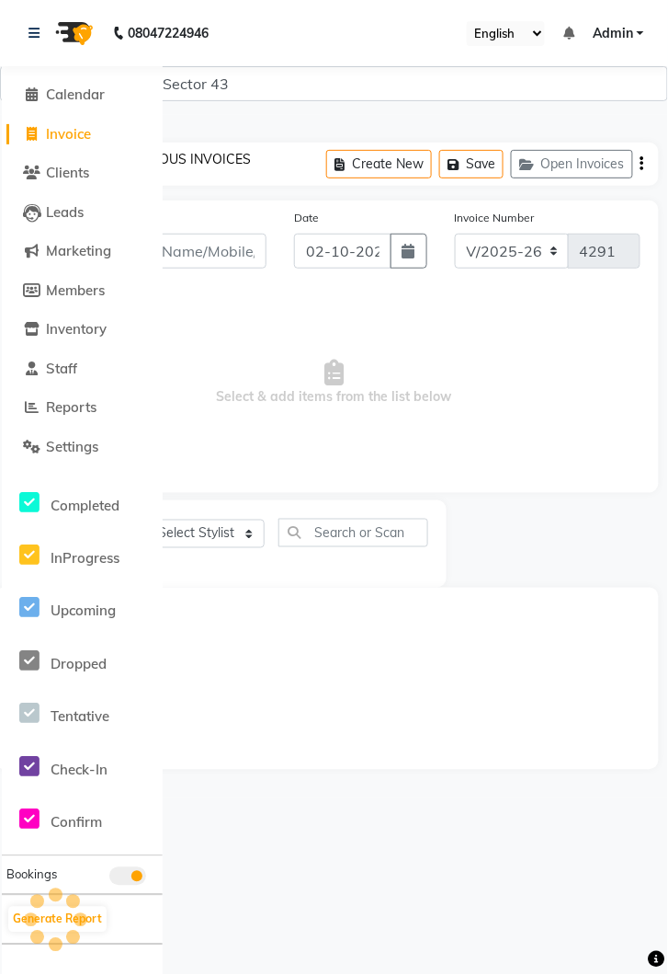
click at [217, 151] on link "PREVIOUS INVOICES" at bounding box center [186, 159] width 130 height 17
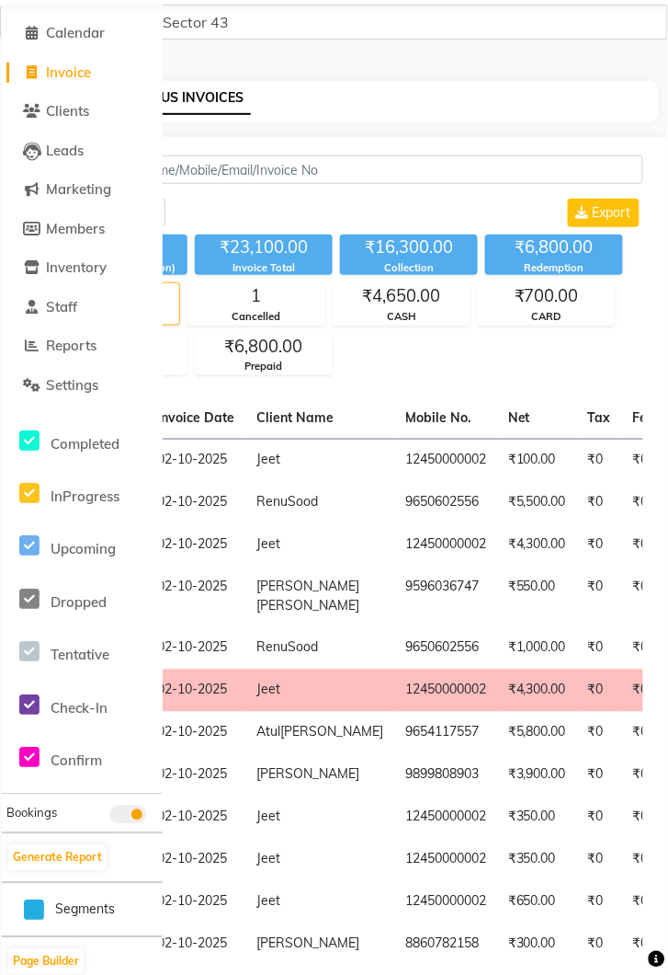
scroll to position [116, 0]
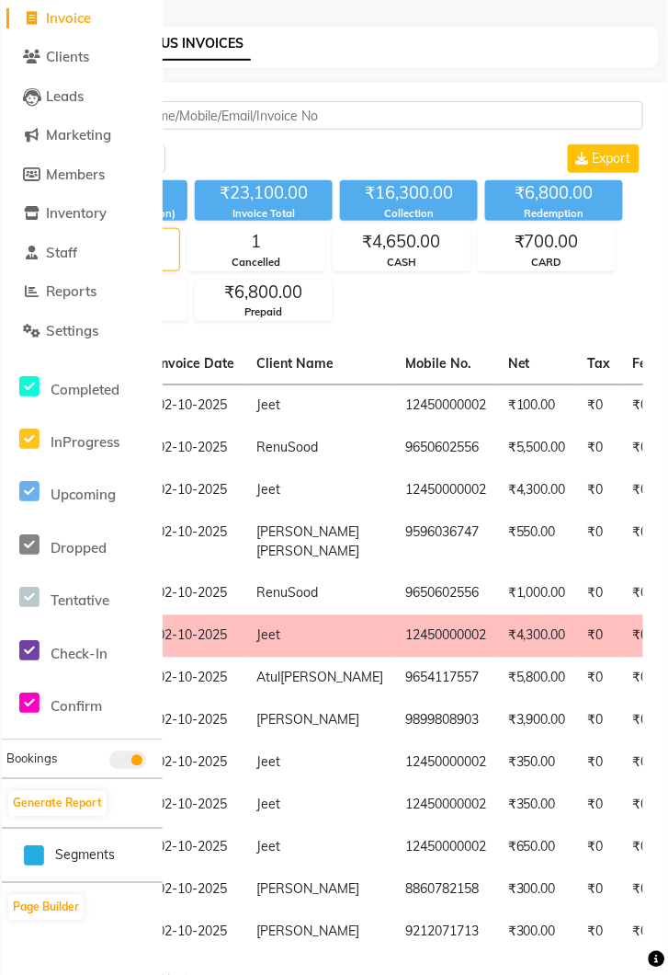
click at [328, 924] on td "[PERSON_NAME]" at bounding box center [320, 932] width 149 height 42
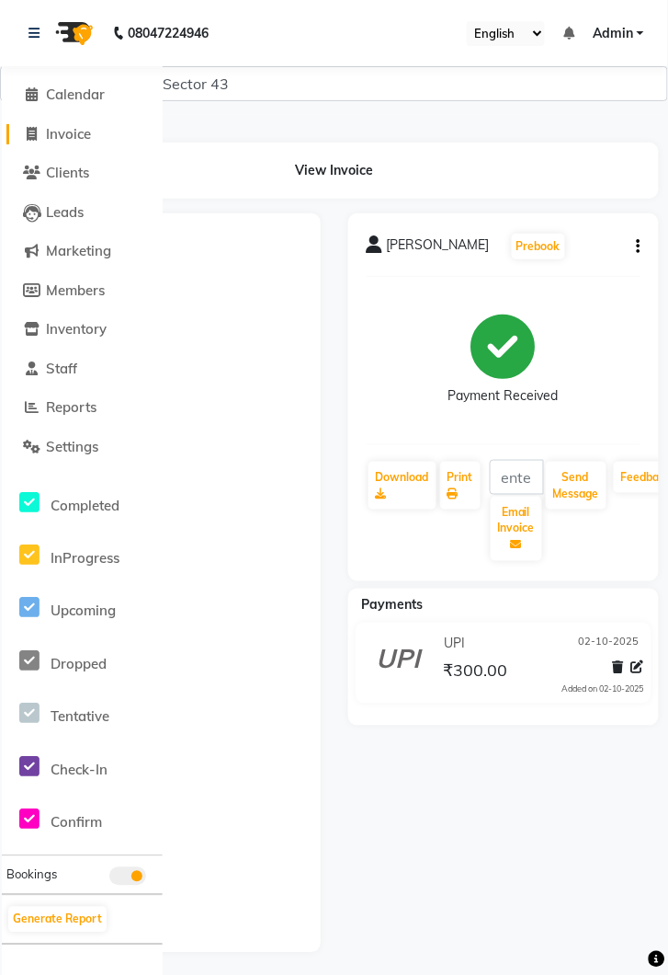
click at [74, 135] on span "Invoice" at bounding box center [68, 133] width 45 height 17
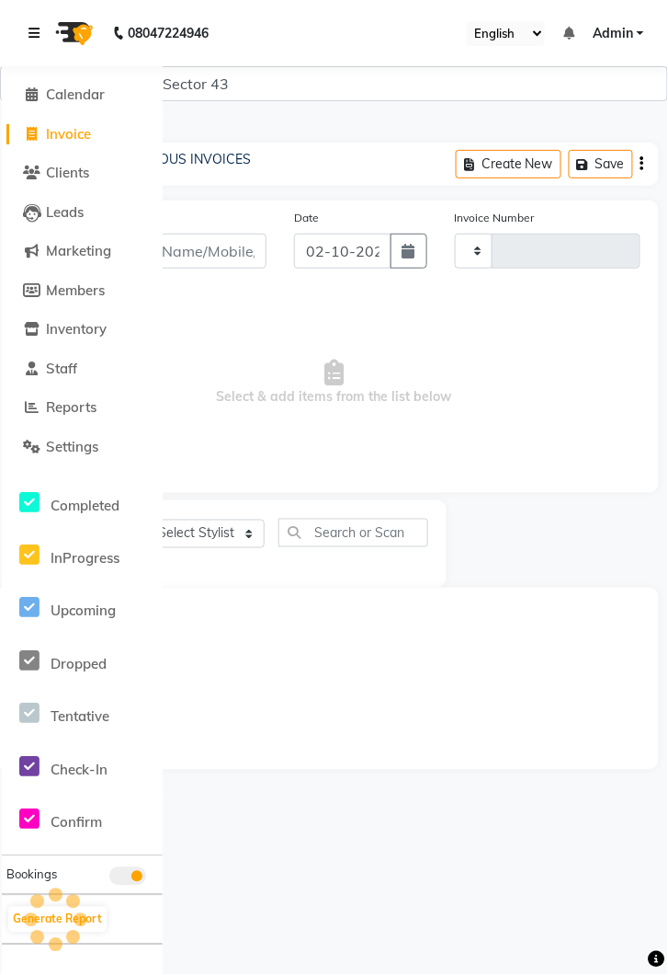
click at [31, 27] on icon at bounding box center [34, 33] width 11 height 13
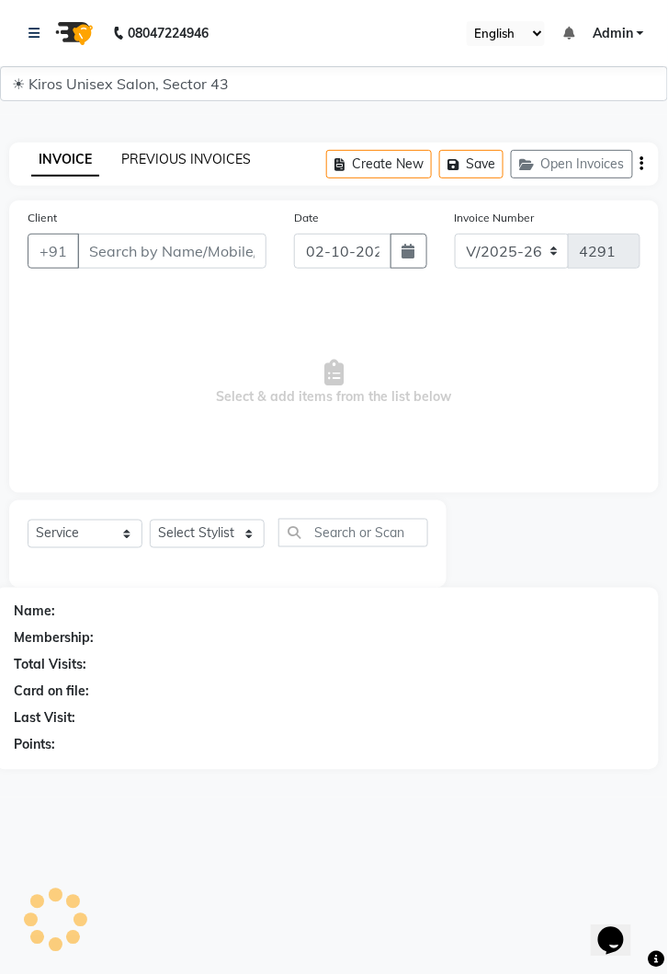
click at [204, 156] on link "PREVIOUS INVOICES" at bounding box center [186, 159] width 130 height 17
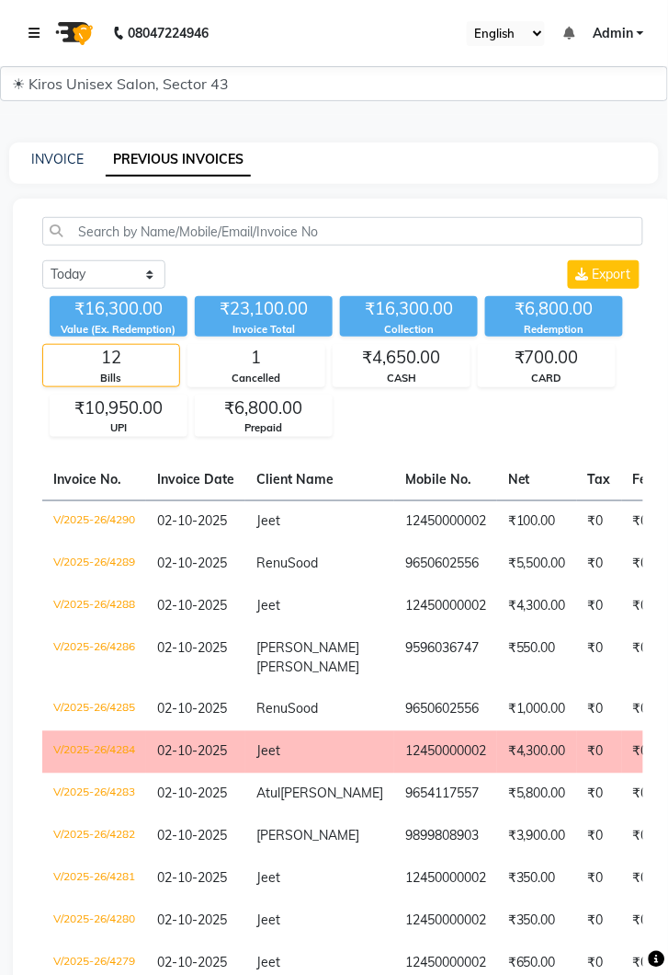
click at [31, 19] on link at bounding box center [38, 32] width 18 height 51
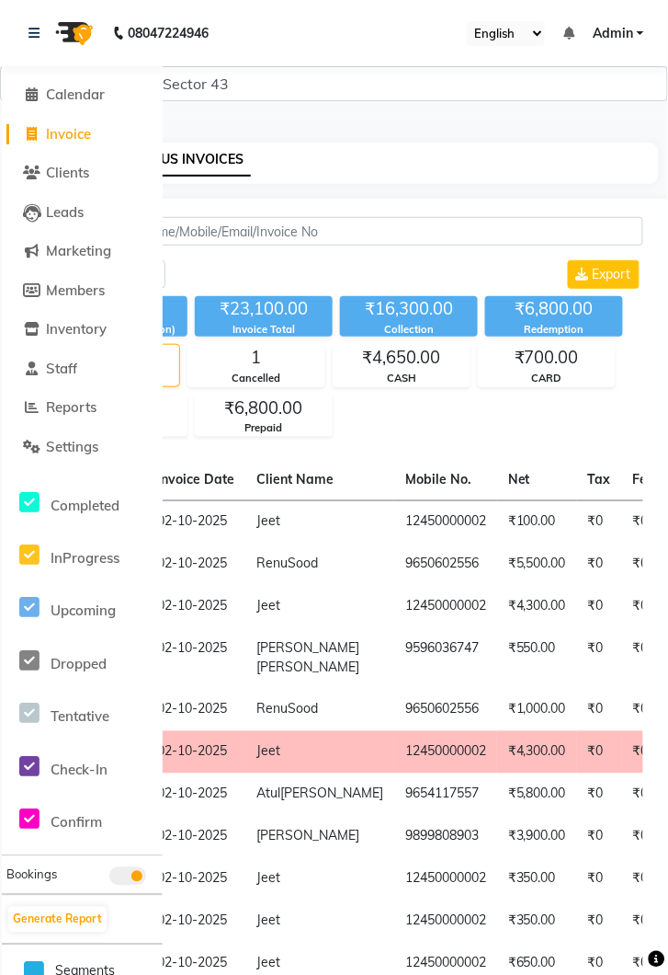
click at [86, 137] on span "Invoice" at bounding box center [68, 133] width 45 height 17
select select "service"
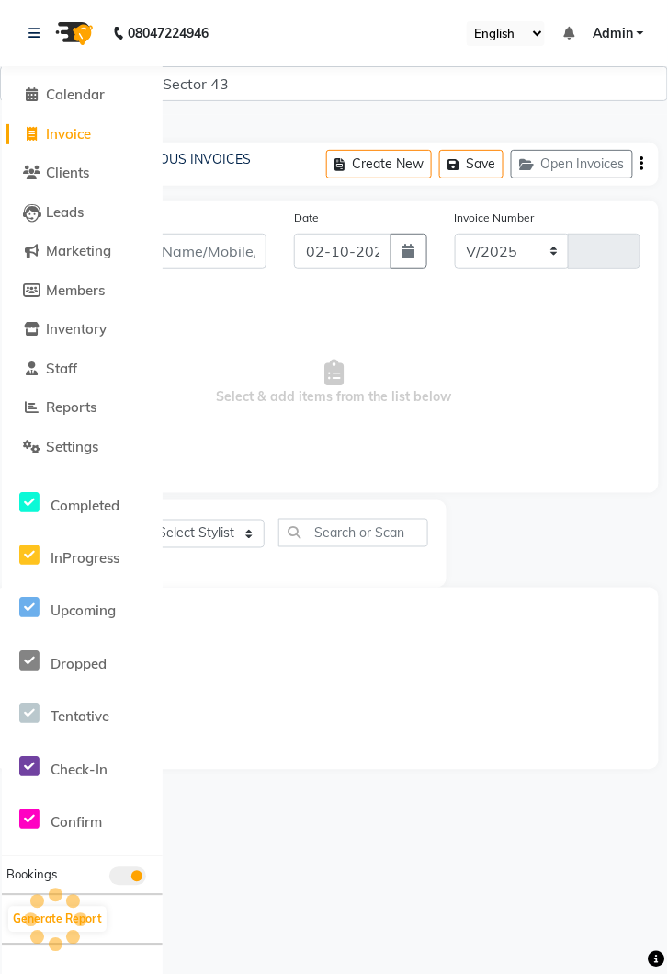
select select "5694"
type input "4291"
click at [38, 18] on link at bounding box center [38, 32] width 18 height 51
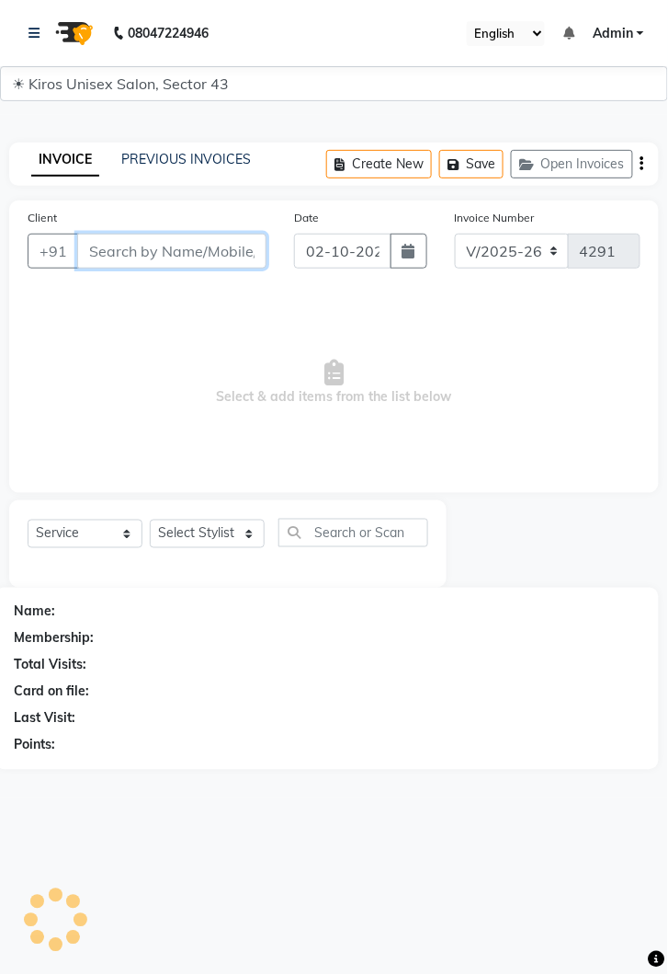
click at [189, 263] on input "Client" at bounding box center [171, 251] width 189 height 35
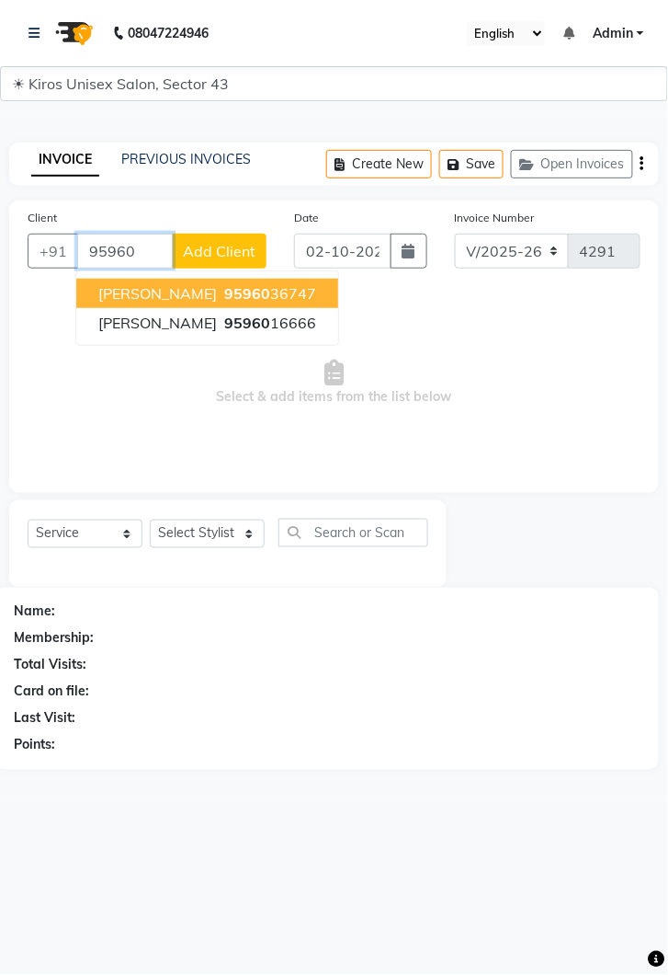
click at [224, 298] on span "95960" at bounding box center [247, 293] width 46 height 18
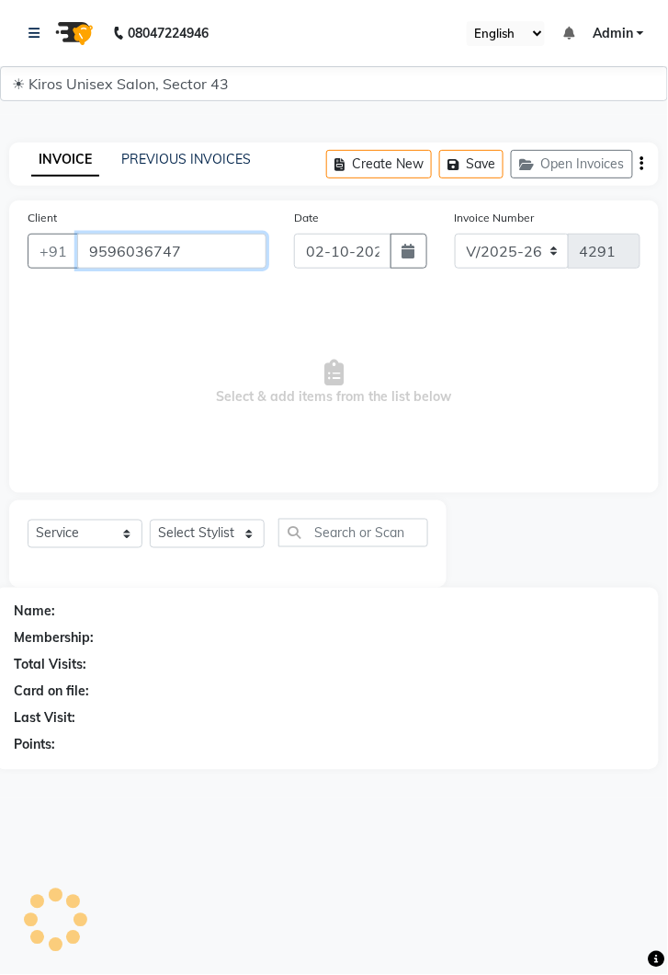
type input "9596036747"
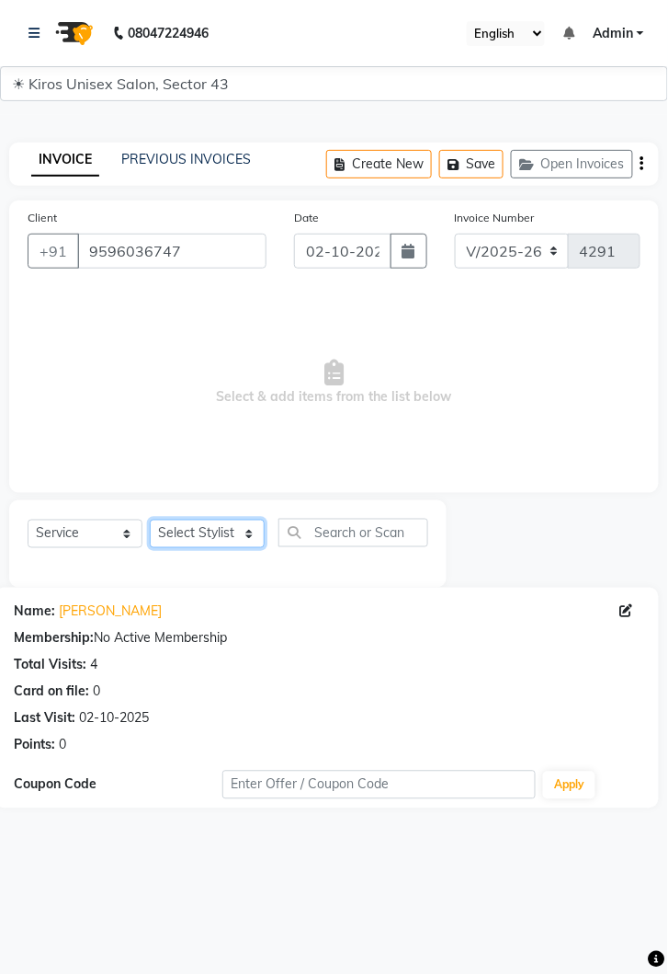
click at [246, 539] on select "Select Stylist Deepak Gunjan Habil Imran Jeet Lalit Lamu Mansi Raj Rashmi Rony …" at bounding box center [207, 534] width 115 height 29
click at [70, 370] on span "Select & add items from the list below" at bounding box center [334, 383] width 613 height 184
click at [42, 46] on link at bounding box center [38, 32] width 18 height 51
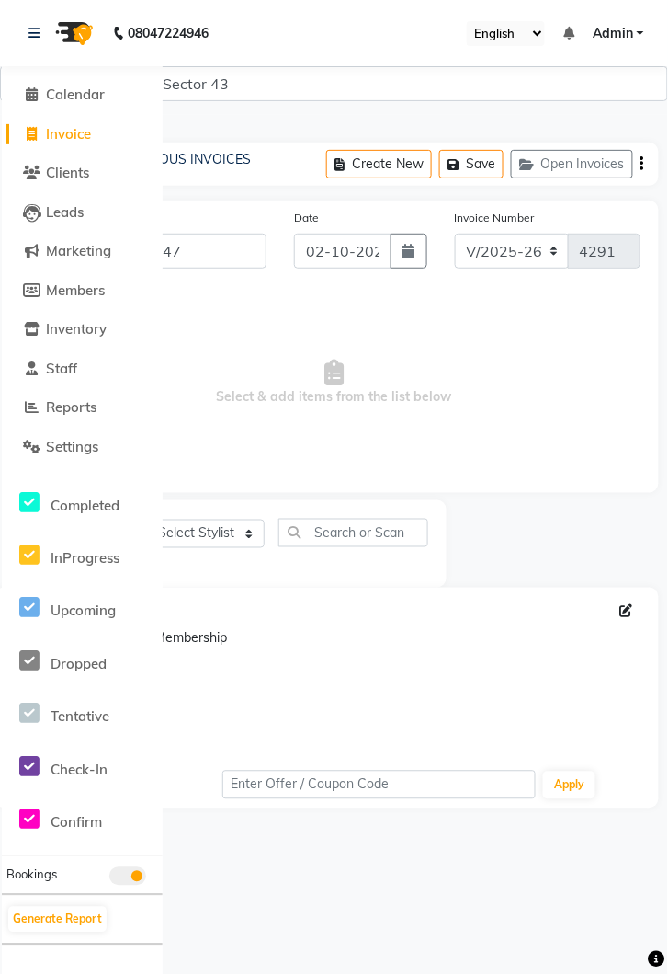
click at [95, 126] on link "Invoice" at bounding box center [82, 134] width 152 height 21
select select "service"
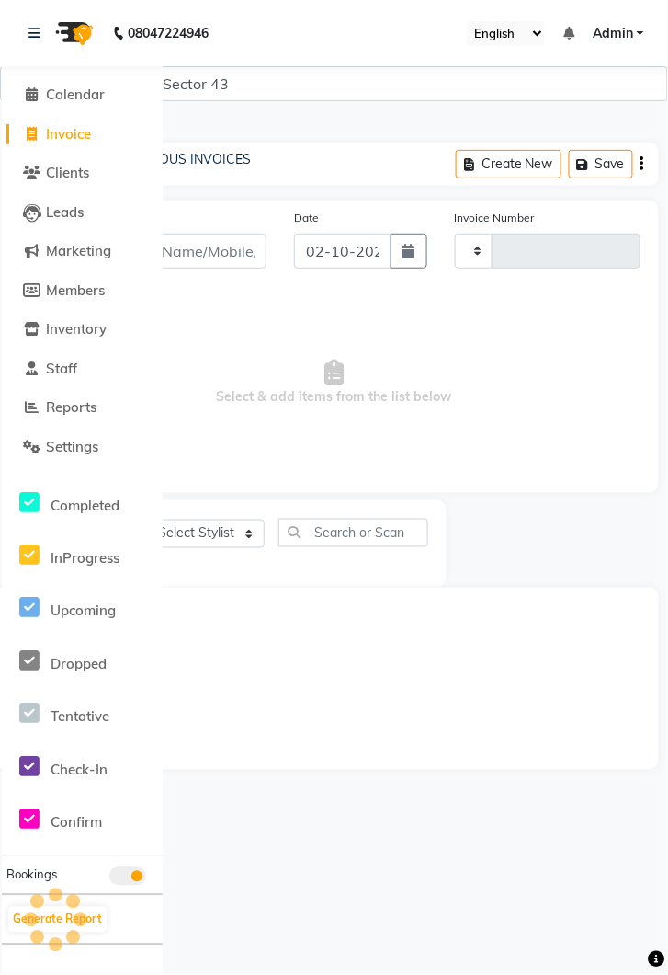
type input "4291"
select select "5694"
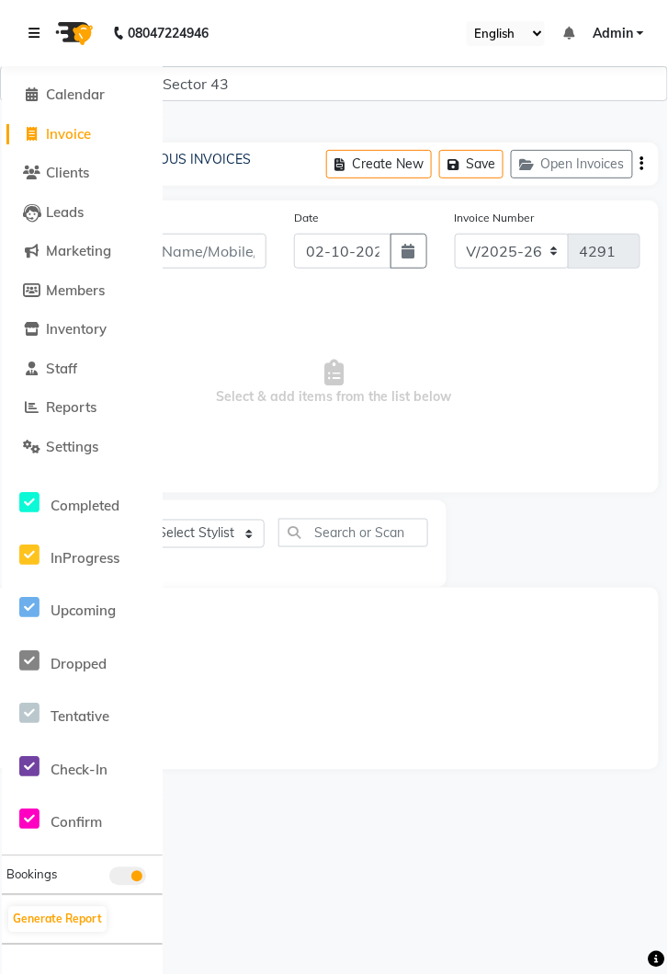
click at [29, 17] on link at bounding box center [38, 32] width 18 height 51
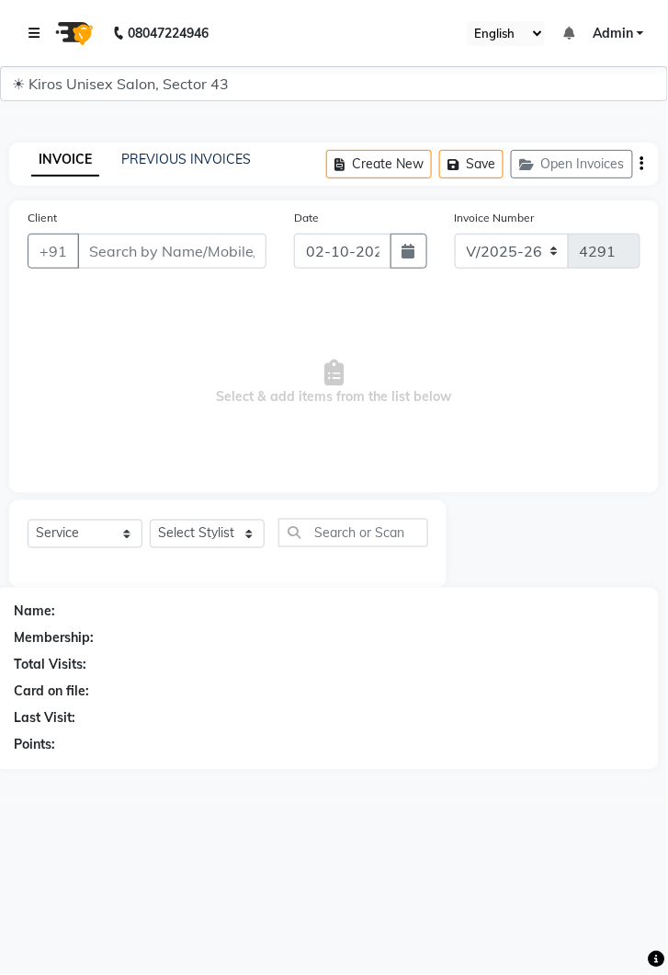
click at [45, 25] on link at bounding box center [38, 32] width 18 height 51
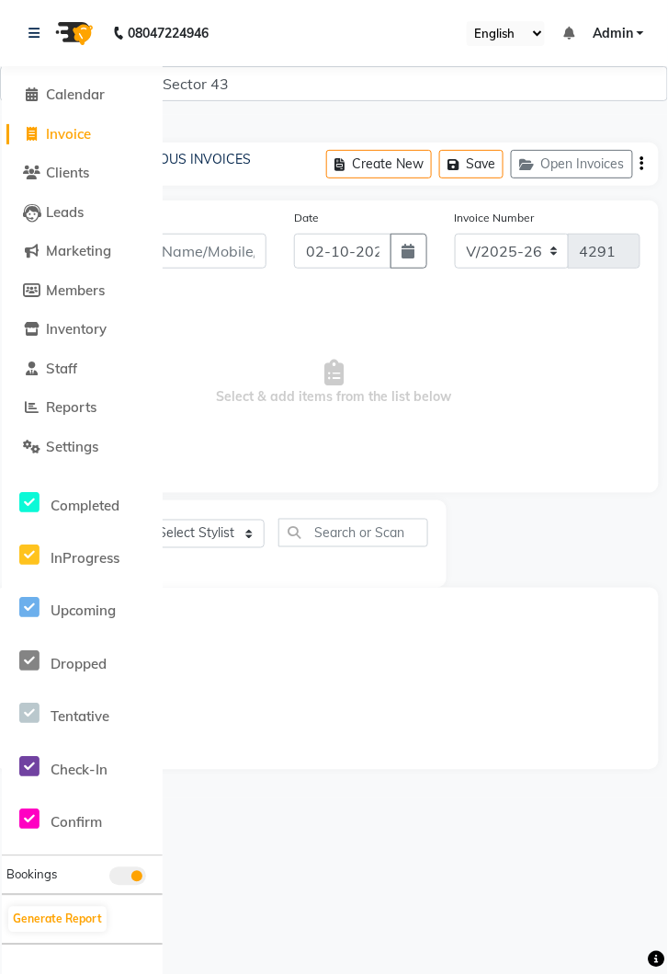
click at [88, 140] on span "Invoice" at bounding box center [68, 133] width 45 height 17
select select "service"
select select "5694"
type input "4291"
click at [39, 34] on icon at bounding box center [34, 33] width 11 height 13
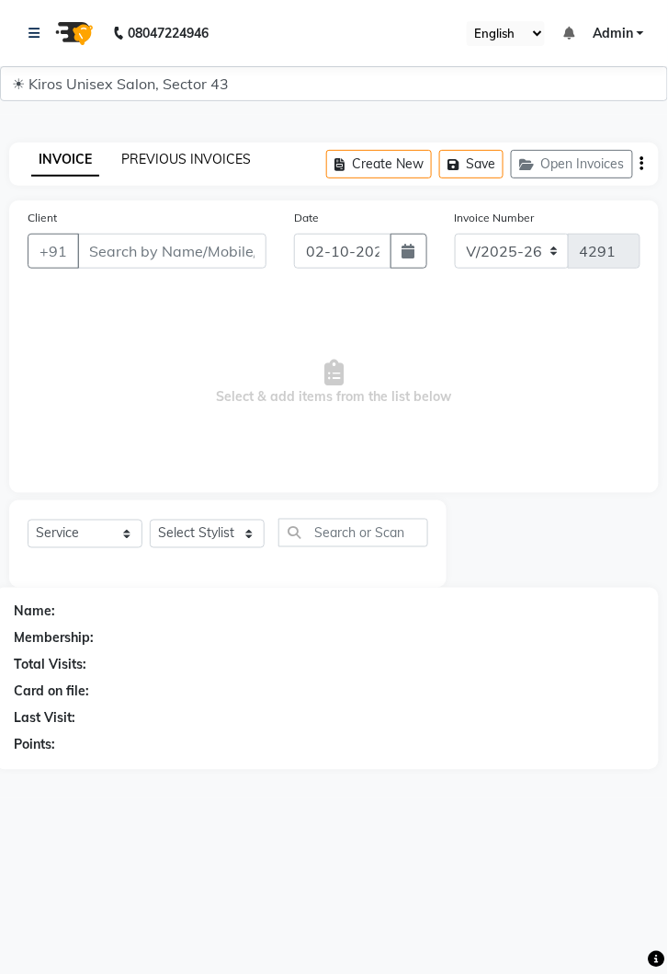
click at [228, 166] on link "PREVIOUS INVOICES" at bounding box center [186, 159] width 130 height 17
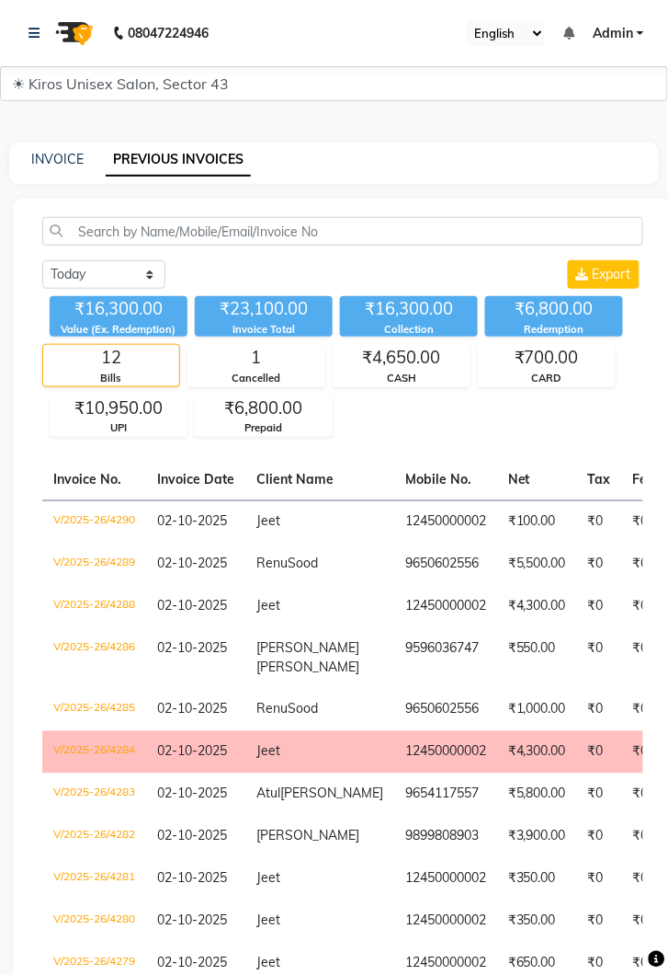
click at [394, 654] on td "9596036747" at bounding box center [445, 658] width 103 height 61
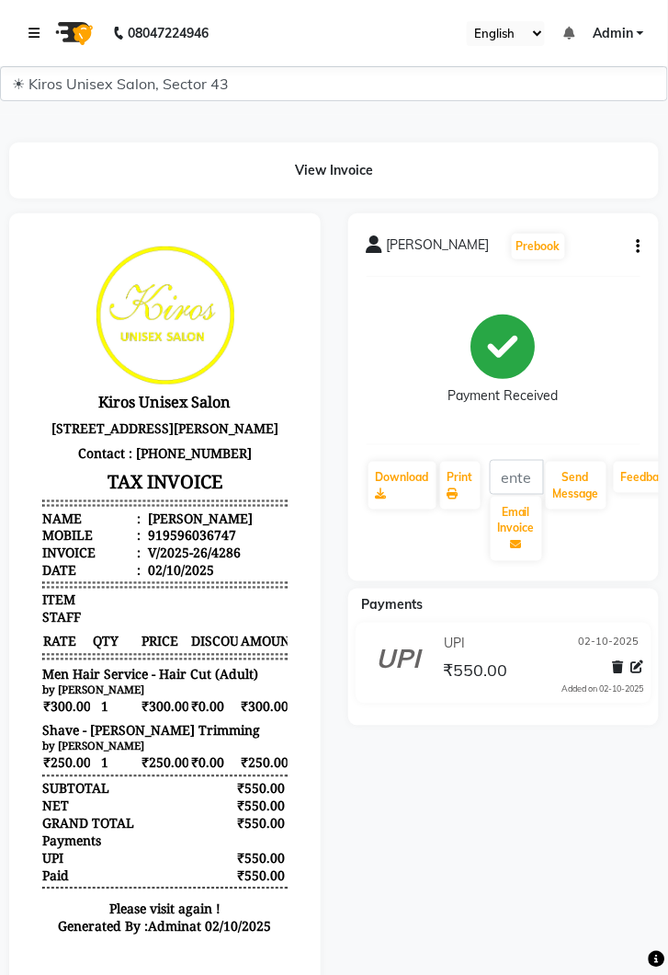
click at [39, 51] on link at bounding box center [38, 32] width 18 height 51
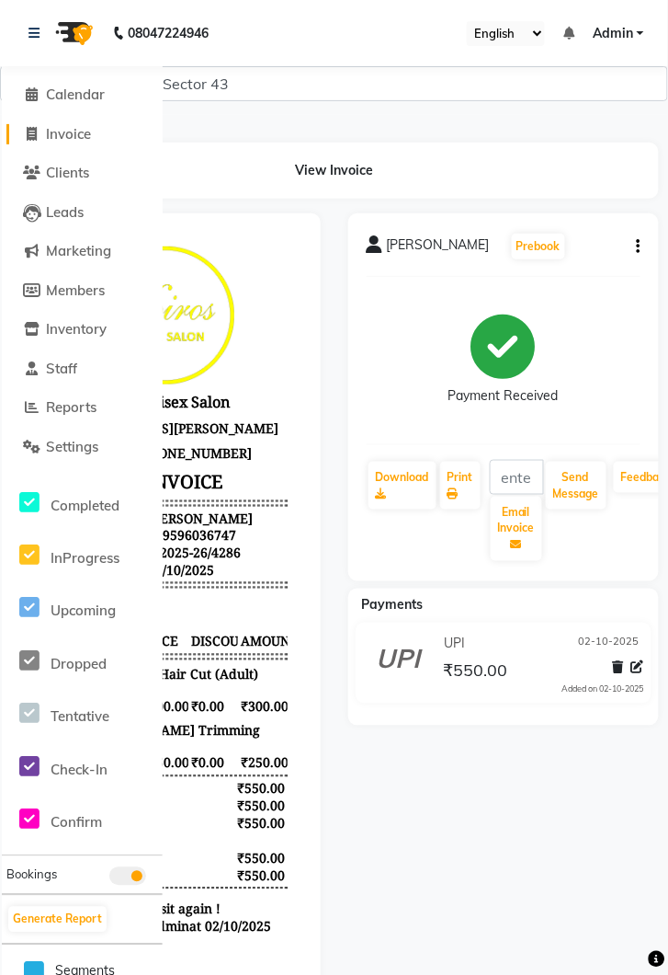
click at [89, 141] on span "Invoice" at bounding box center [68, 133] width 45 height 17
select select "service"
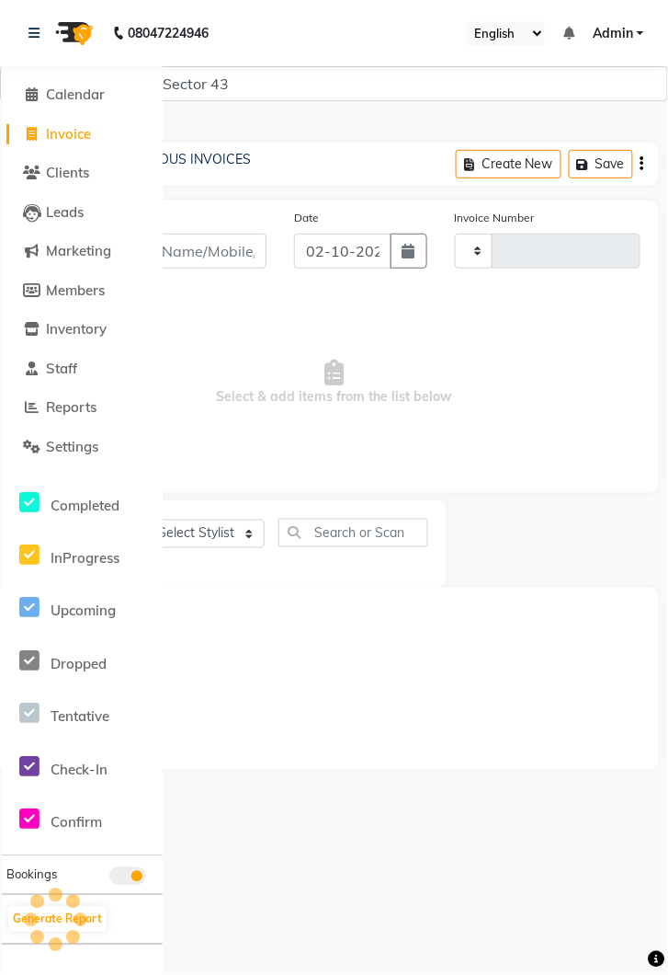
type input "4291"
click at [37, 42] on link at bounding box center [38, 32] width 18 height 51
select select "5694"
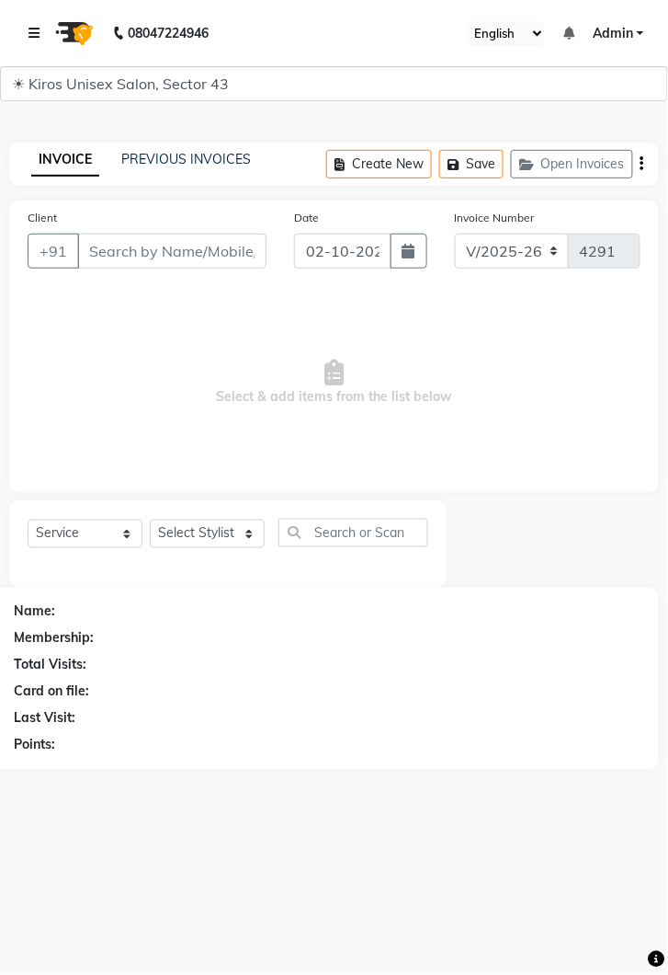
click at [32, 16] on link at bounding box center [38, 32] width 18 height 51
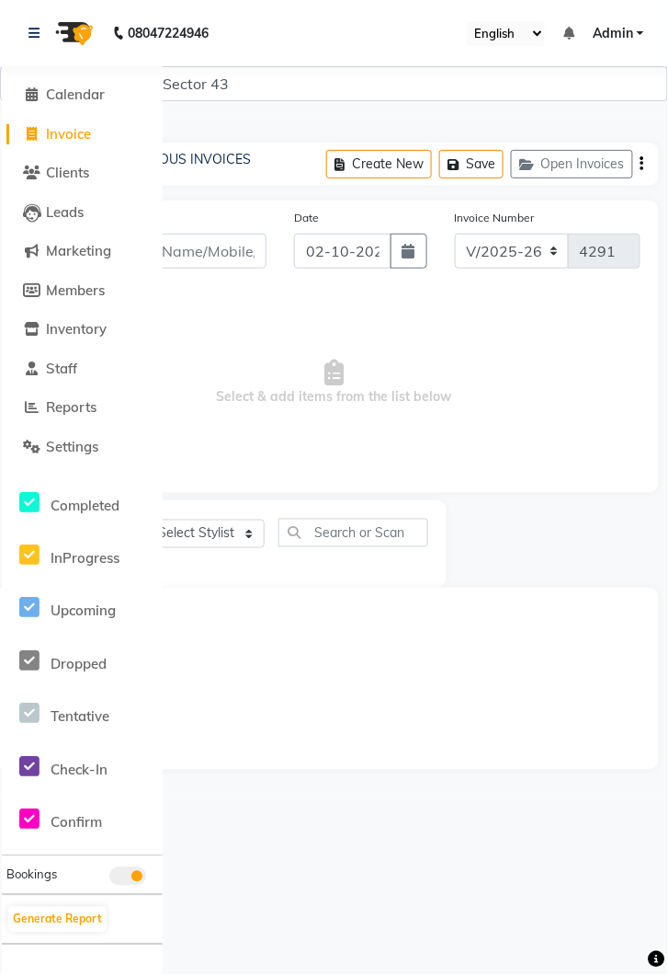
click at [89, 132] on span "Invoice" at bounding box center [68, 133] width 45 height 17
select select "service"
select select "5694"
type input "4291"
click at [30, 38] on icon at bounding box center [34, 33] width 11 height 13
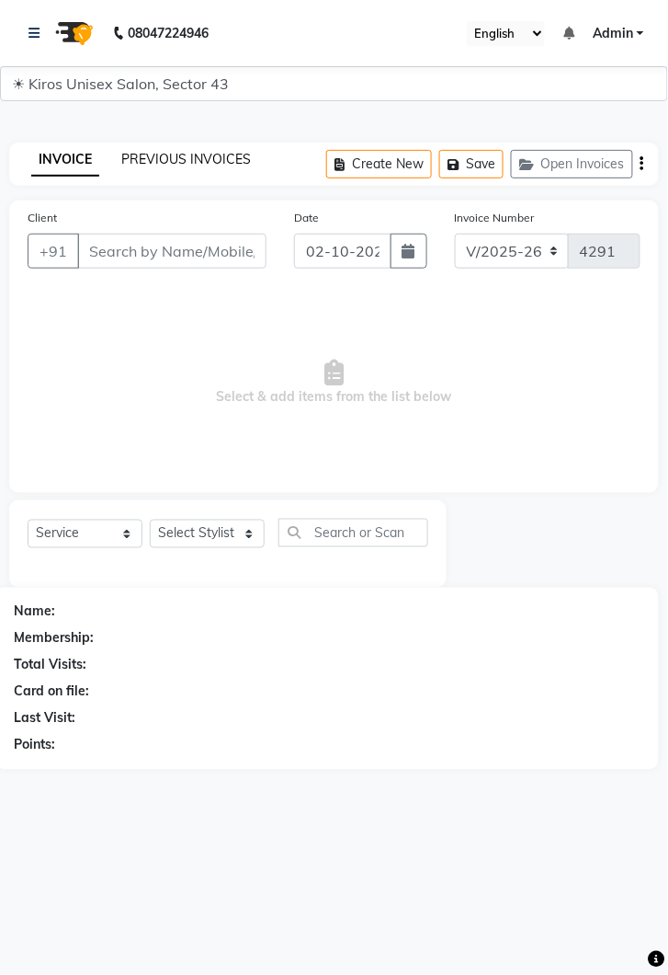
click at [210, 151] on link "PREVIOUS INVOICES" at bounding box center [186, 159] width 130 height 17
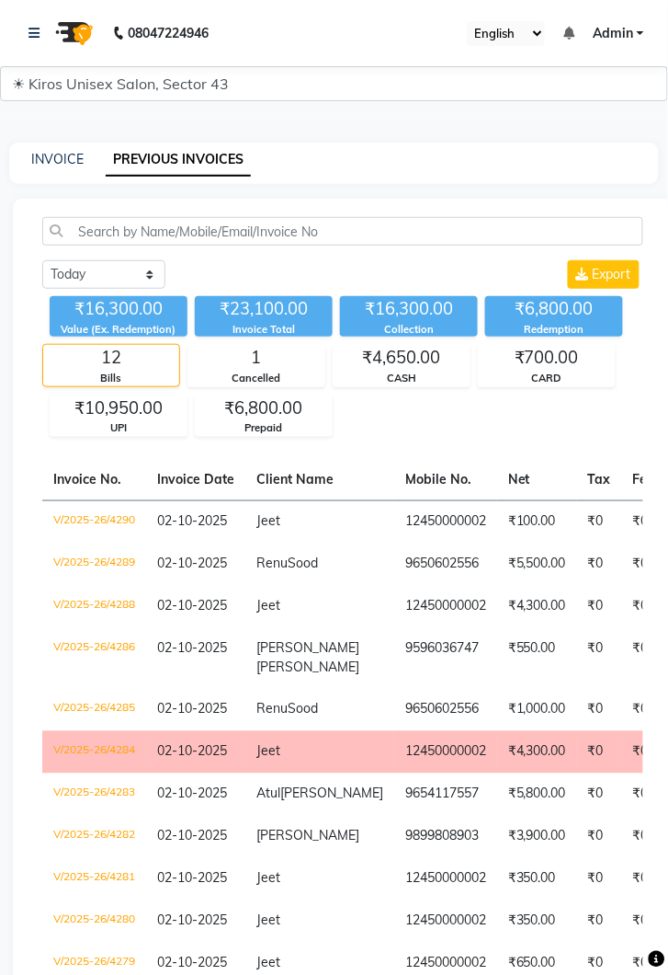
scroll to position [5, 0]
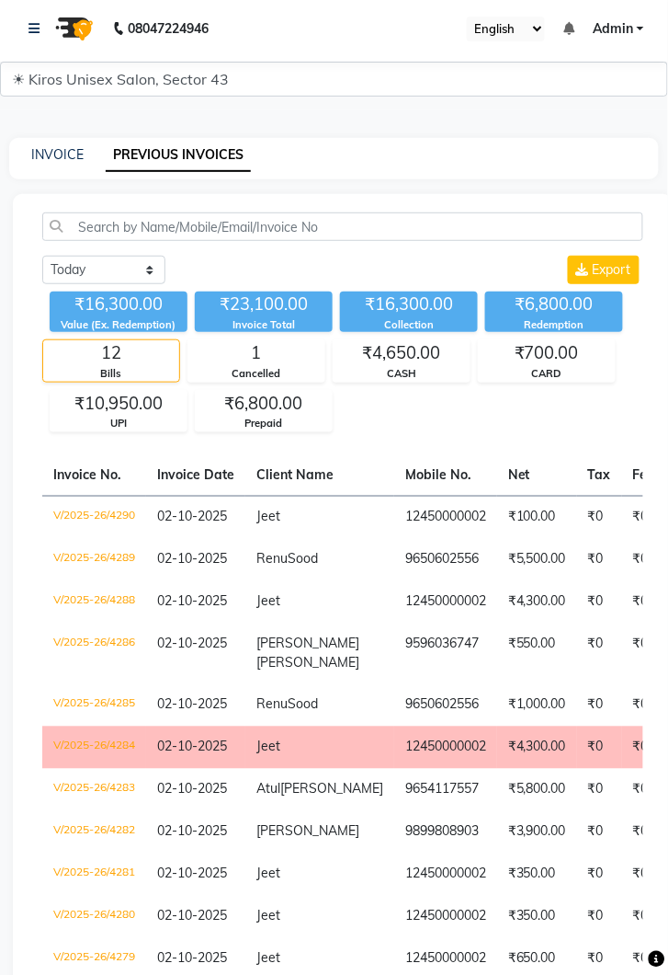
click at [411, 649] on td "9596036747" at bounding box center [445, 653] width 103 height 61
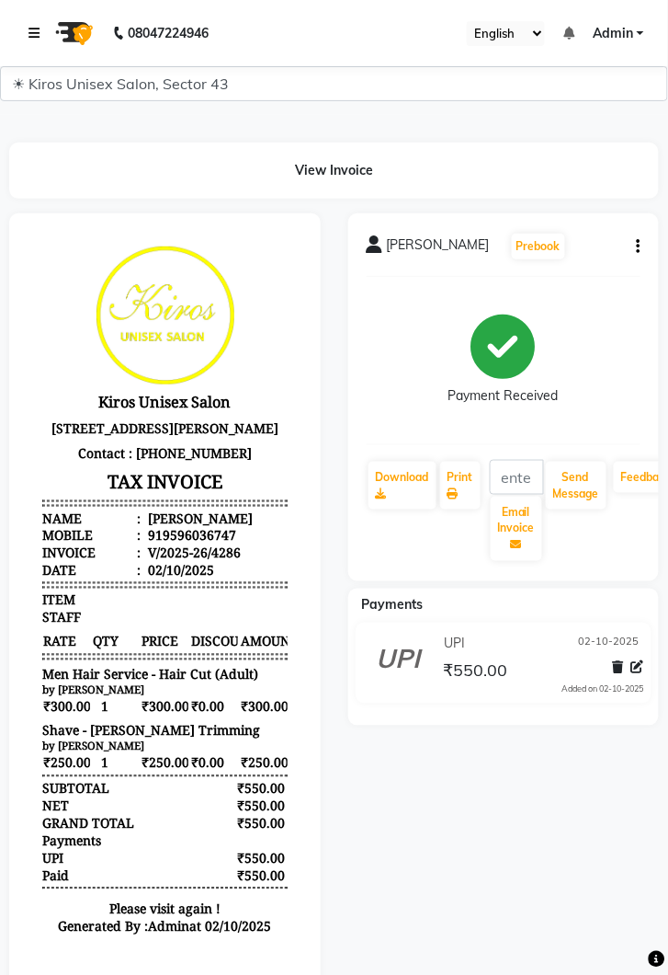
click at [33, 28] on icon at bounding box center [34, 33] width 11 height 13
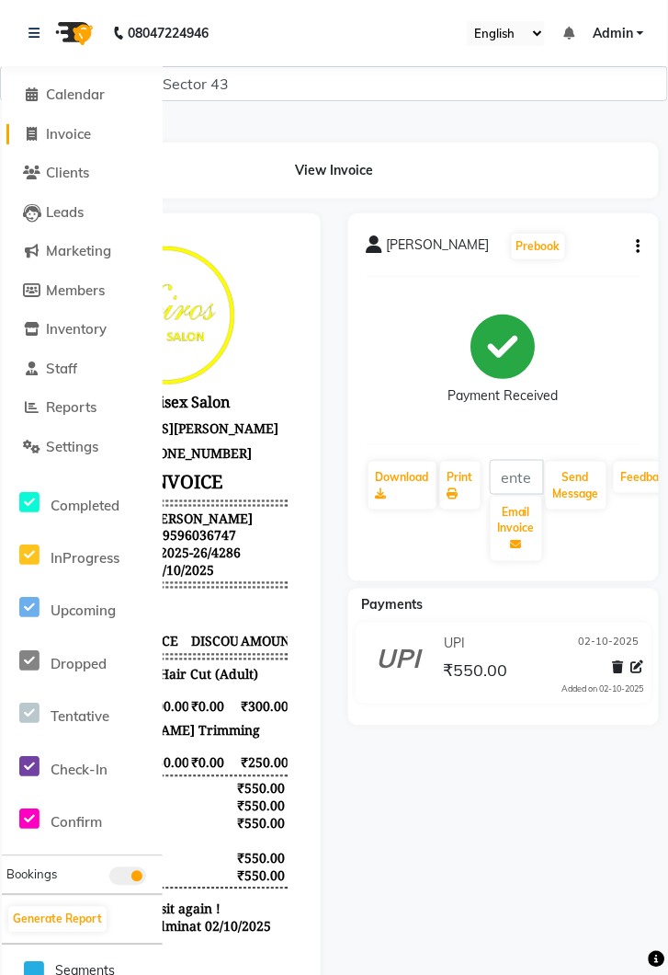
click at [80, 132] on span "Invoice" at bounding box center [68, 133] width 45 height 17
select select "service"
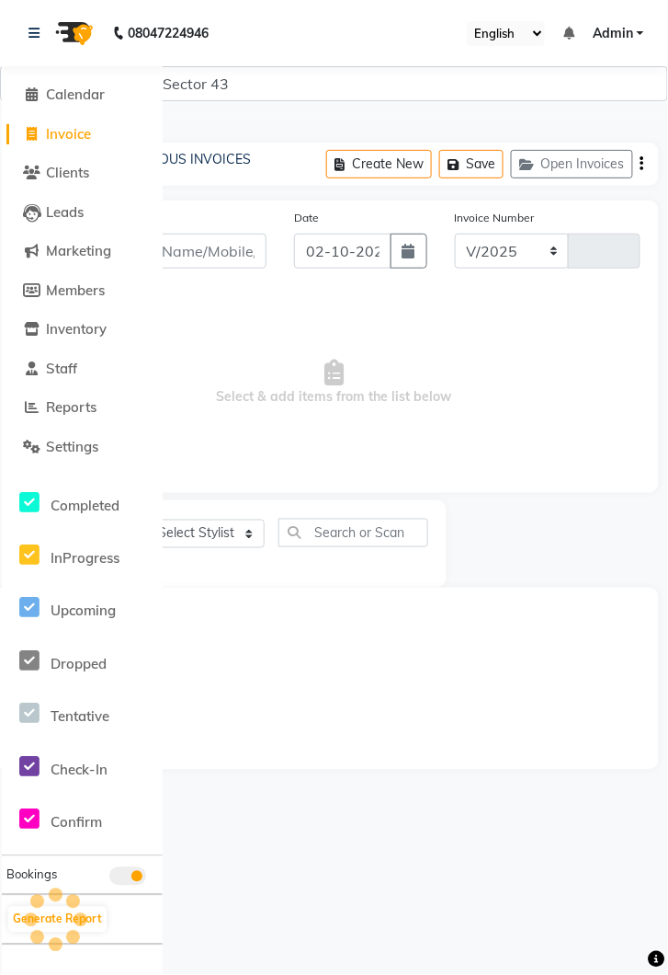
select select "5694"
type input "4291"
click at [37, 32] on icon at bounding box center [34, 33] width 11 height 13
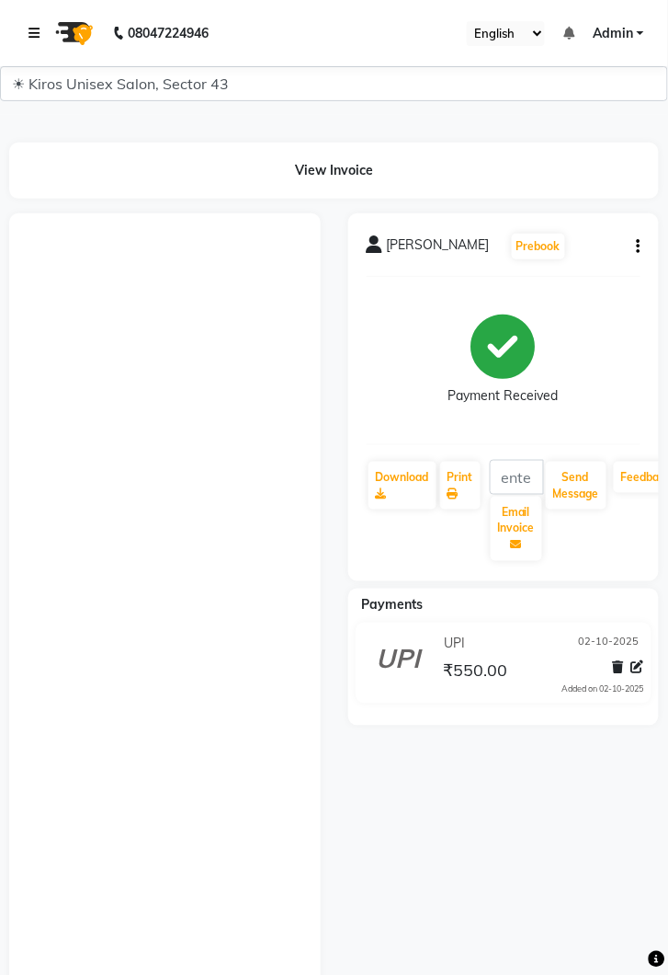
click at [36, 30] on icon at bounding box center [34, 33] width 11 height 13
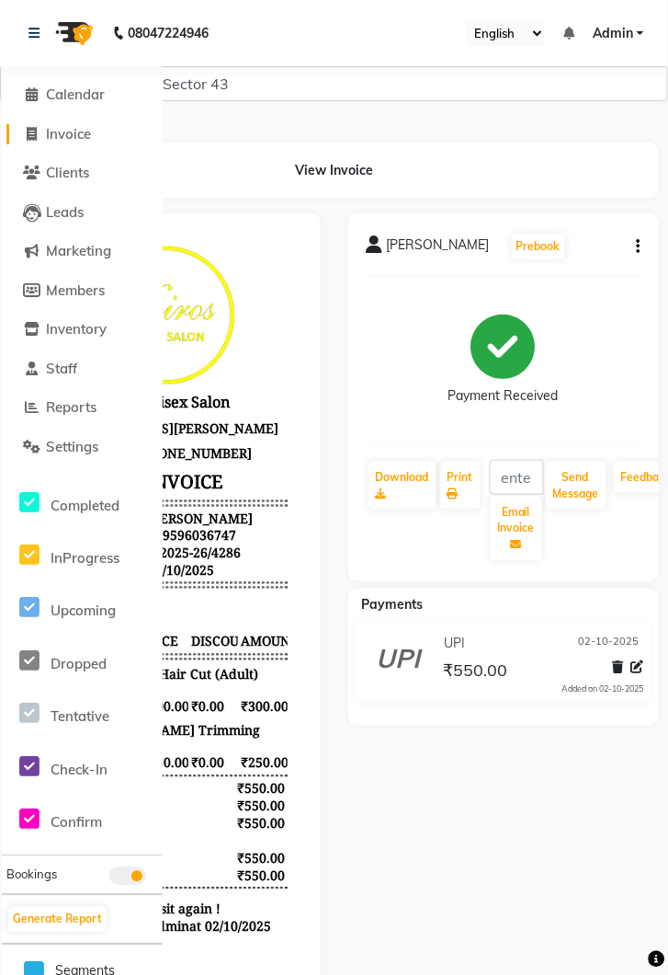
click at [85, 131] on span "Invoice" at bounding box center [68, 133] width 45 height 17
select select "service"
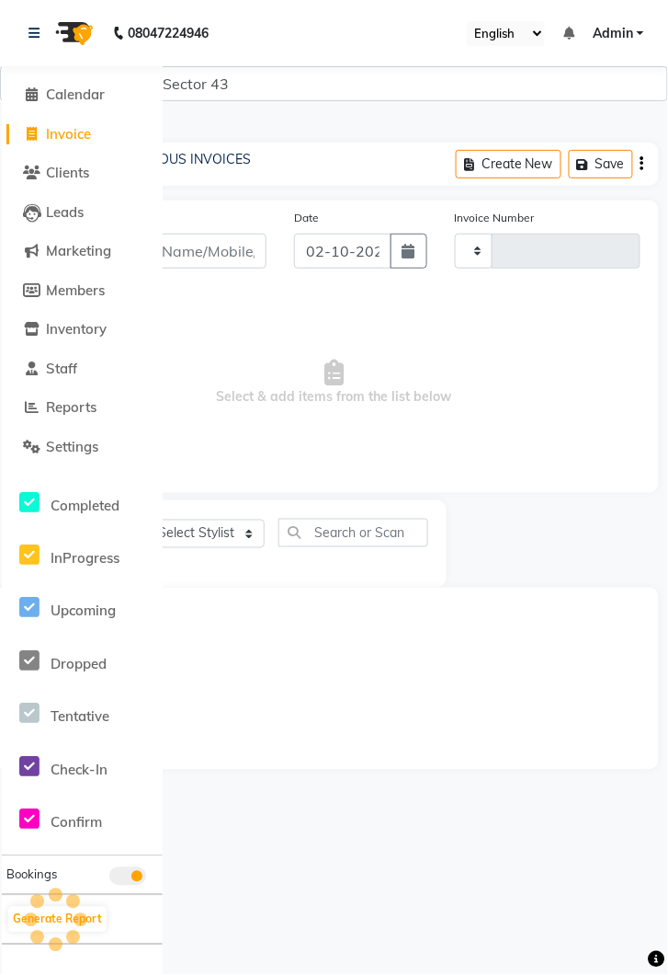
type input "4291"
select select "5694"
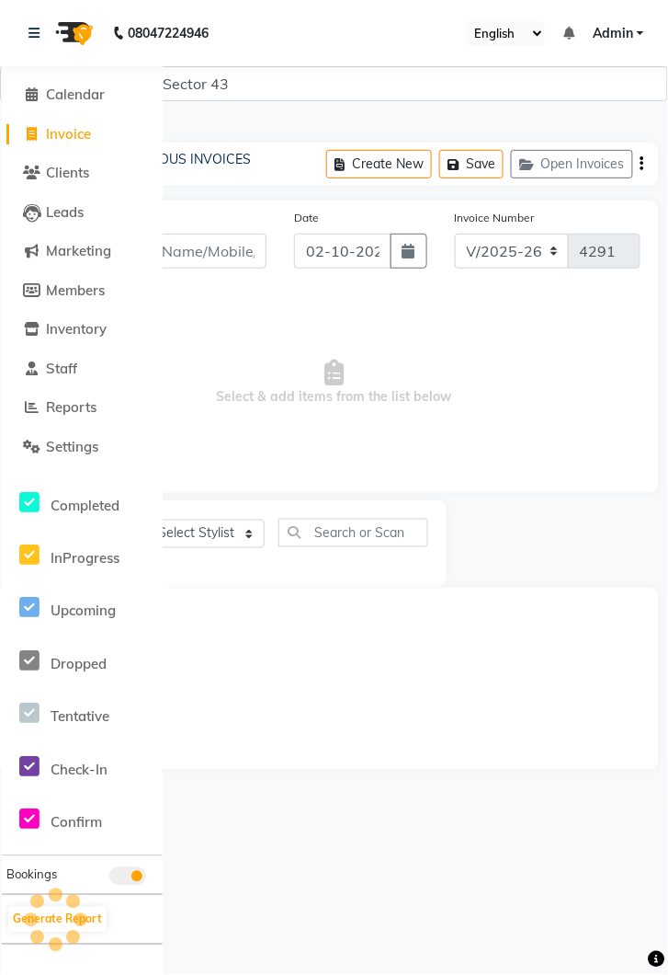
click at [196, 243] on input "Client" at bounding box center [171, 251] width 189 height 35
click at [91, 133] on span "Invoice" at bounding box center [68, 133] width 45 height 17
select select "service"
select select "5694"
type input "4291"
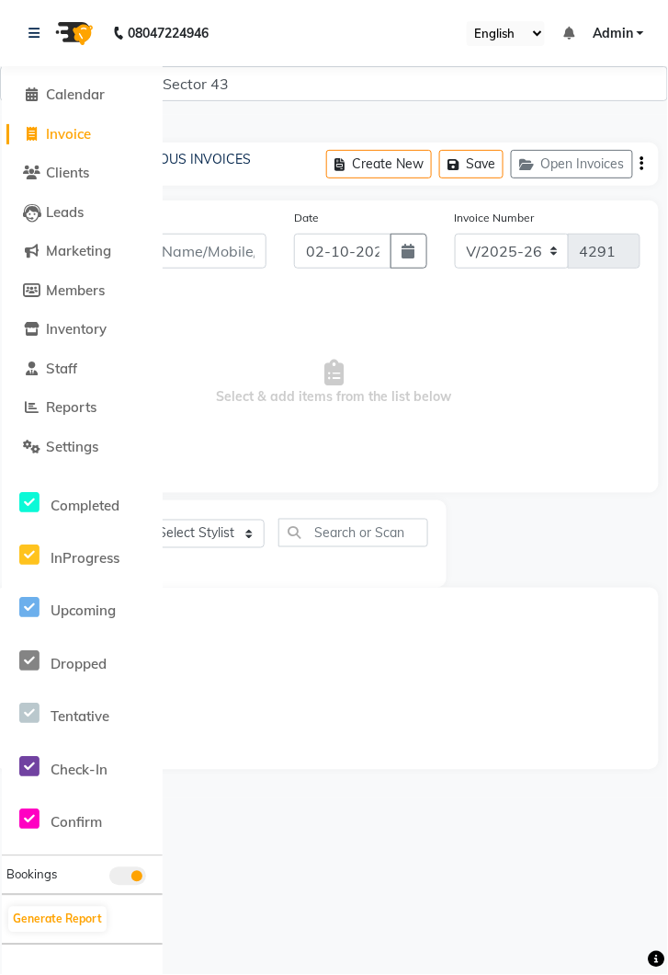
click at [229, 251] on input "Client" at bounding box center [171, 251] width 189 height 35
click at [39, 19] on link at bounding box center [38, 32] width 18 height 51
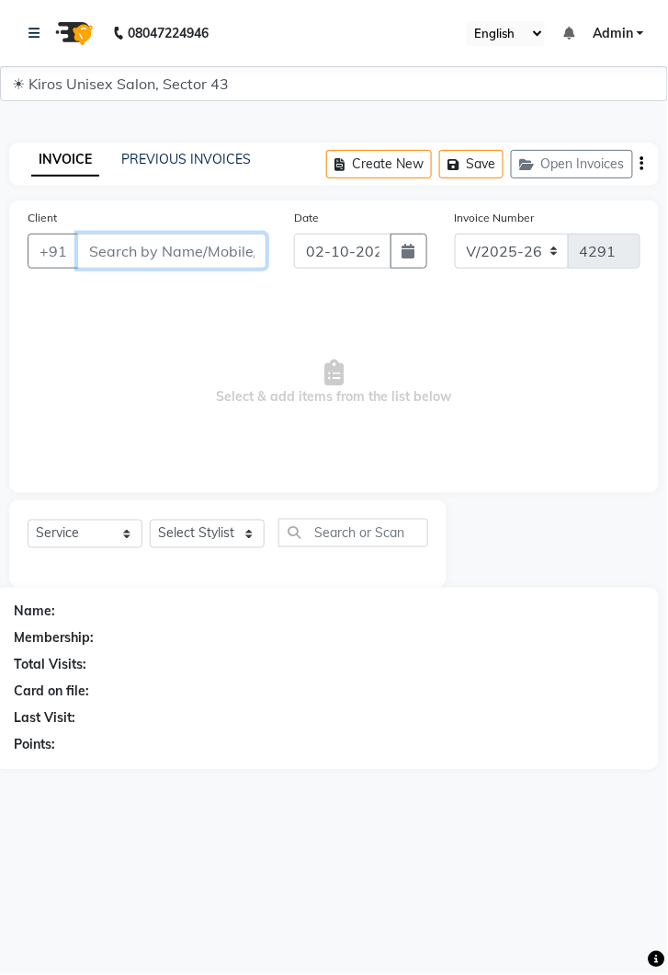
click at [170, 256] on input "Client" at bounding box center [171, 251] width 189 height 35
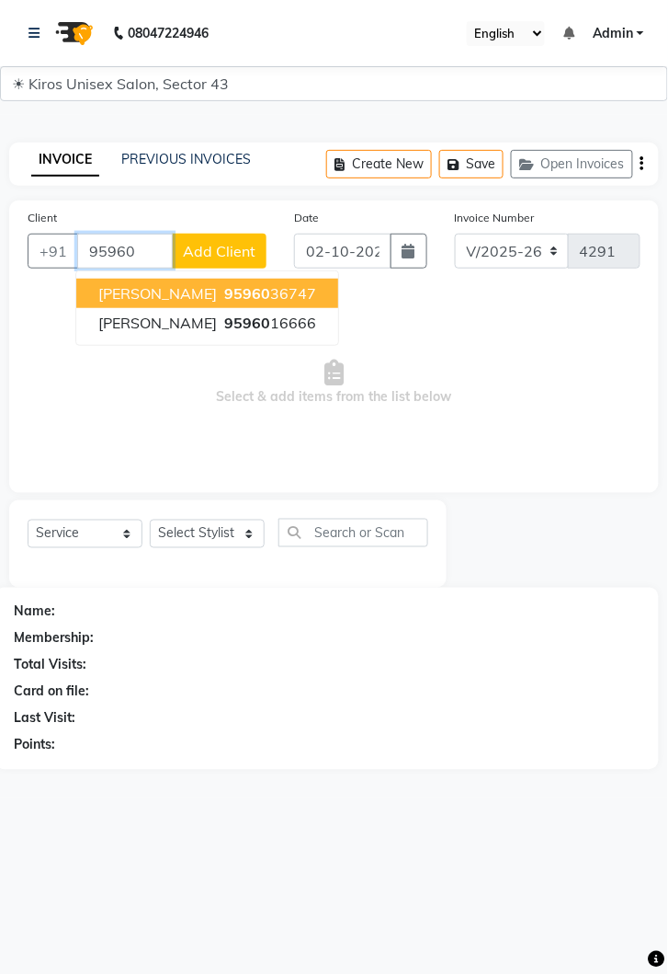
click at [184, 308] on button "Malik 95960 16666" at bounding box center [207, 322] width 262 height 29
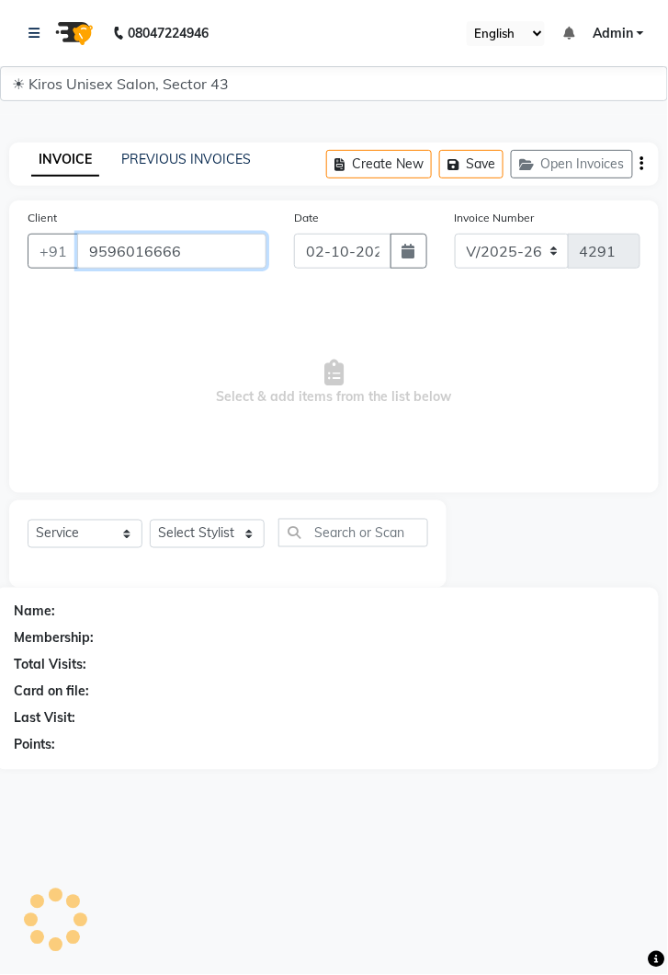
type input "9596016666"
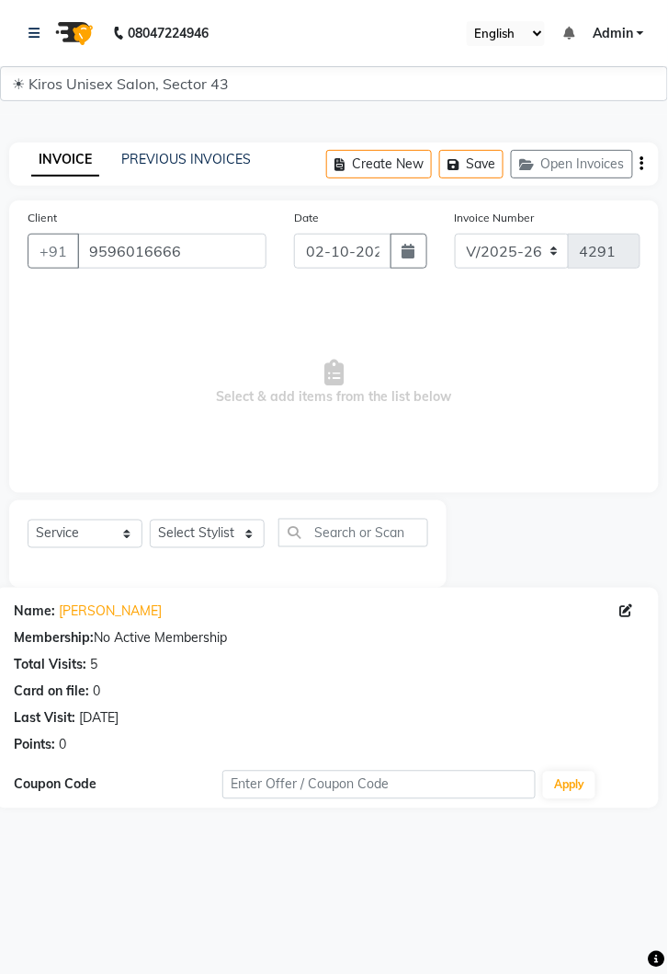
click at [177, 140] on main "INVOICE PREVIOUS INVOICES Create New Save Open Invoices Client [PHONE_NUMBER] D…" at bounding box center [334, 475] width 668 height 721
click at [166, 163] on link "PREVIOUS INVOICES" at bounding box center [186, 159] width 130 height 17
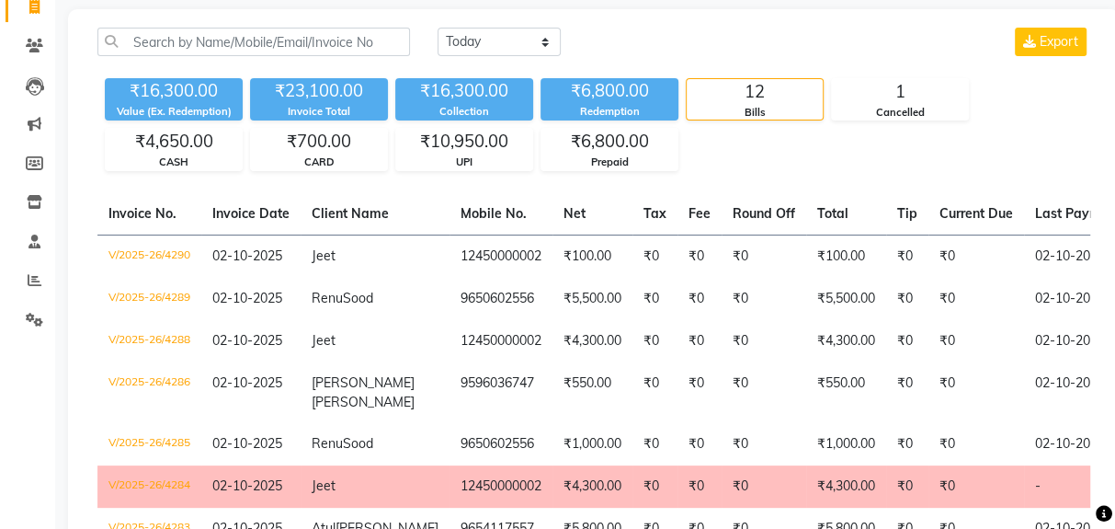
scroll to position [146, 0]
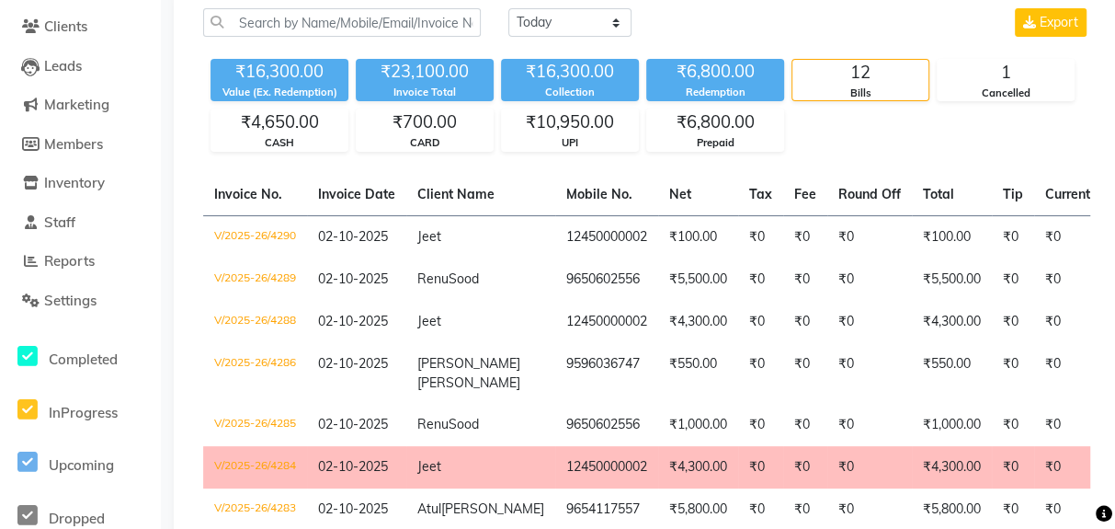
select select "service"
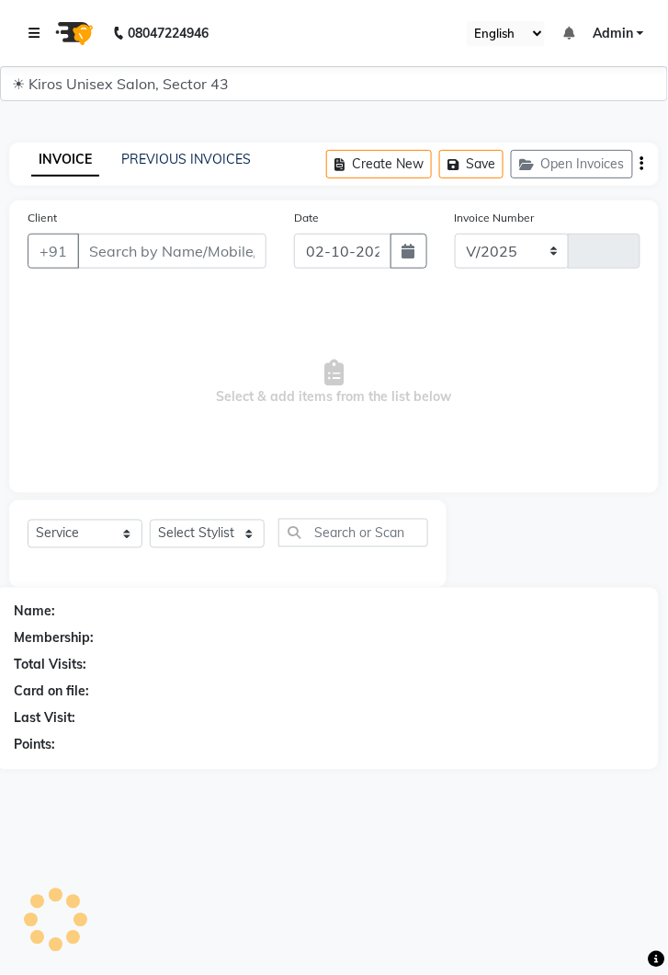
select select "5694"
type input "4291"
click at [197, 134] on main "INVOICE PREVIOUS INVOICES Create New Save Open Invoices Client +91 Date [DATE] …" at bounding box center [334, 456] width 668 height 682
click at [208, 176] on div "INVOICE PREVIOUS INVOICES Create New Save Open Invoices" at bounding box center [334, 164] width 650 height 43
click at [189, 153] on link "PREVIOUS INVOICES" at bounding box center [186, 159] width 130 height 17
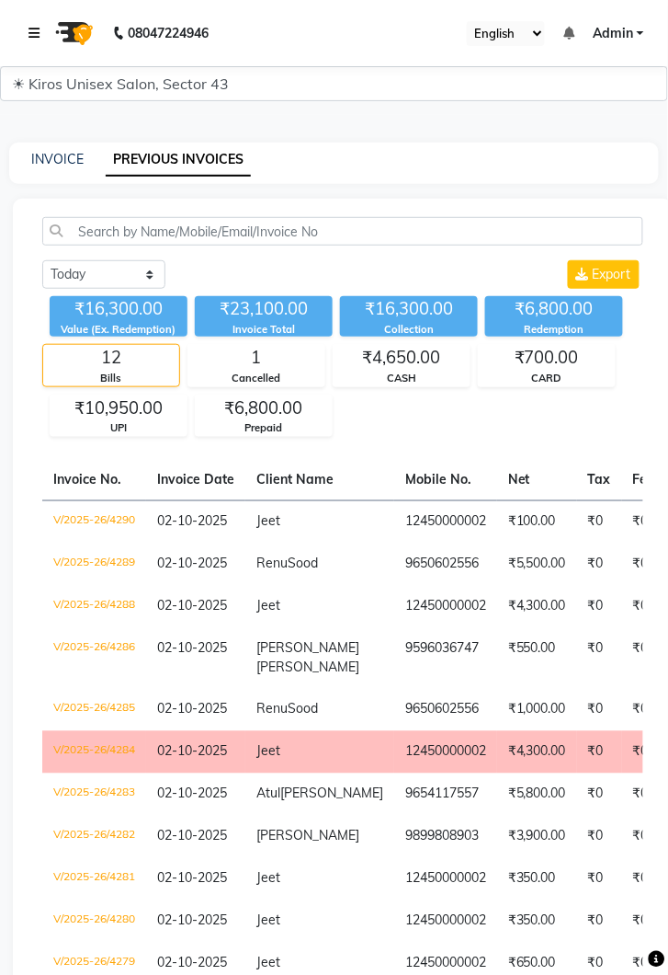
click at [44, 35] on link at bounding box center [38, 32] width 18 height 51
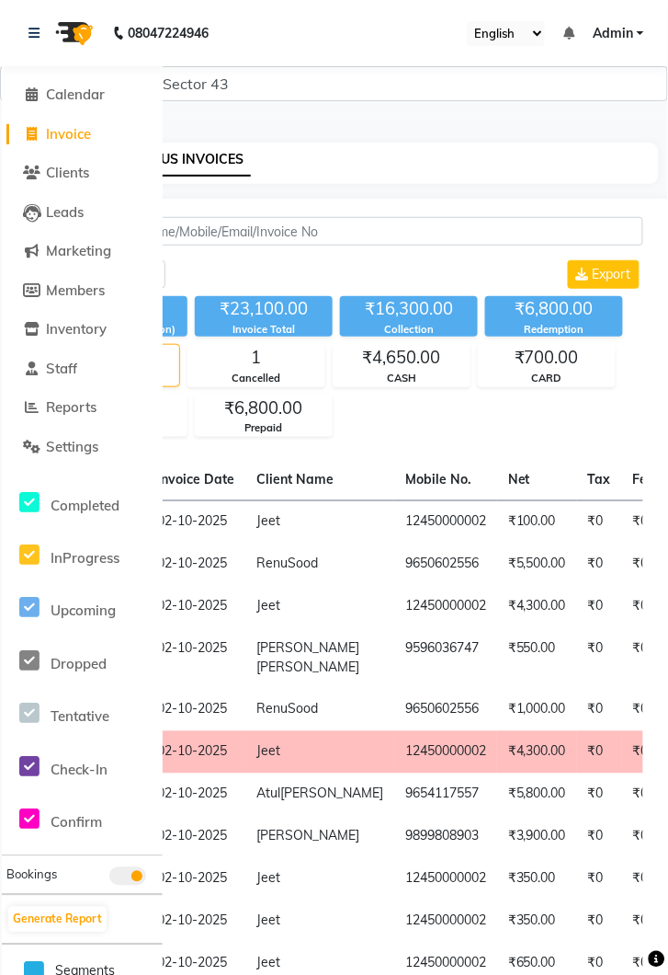
click at [82, 130] on span "Invoice" at bounding box center [68, 133] width 45 height 17
select select "service"
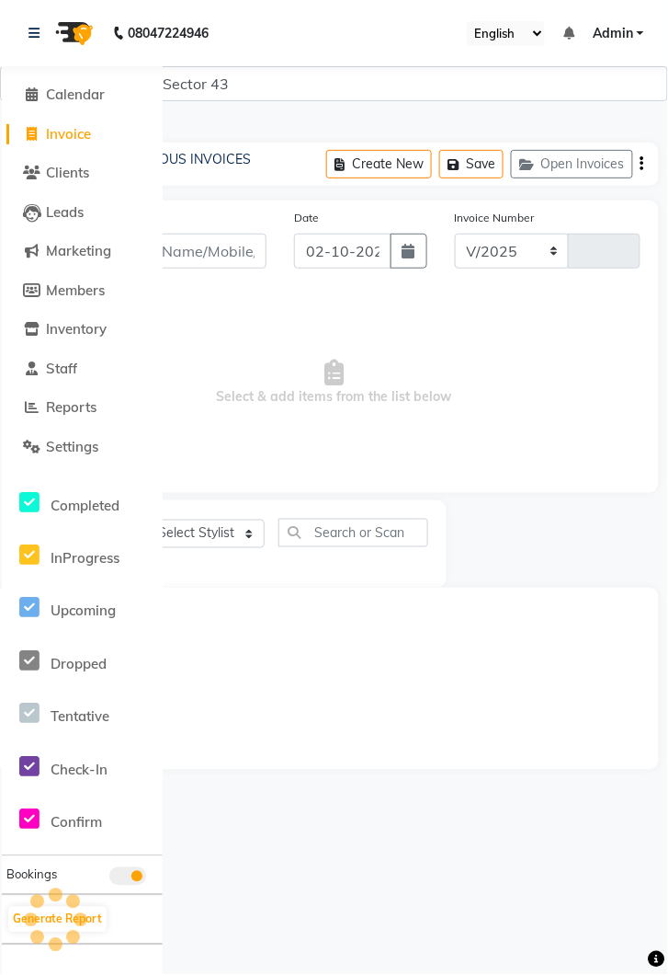
select select "5694"
type input "4291"
click at [37, 37] on icon at bounding box center [34, 33] width 11 height 13
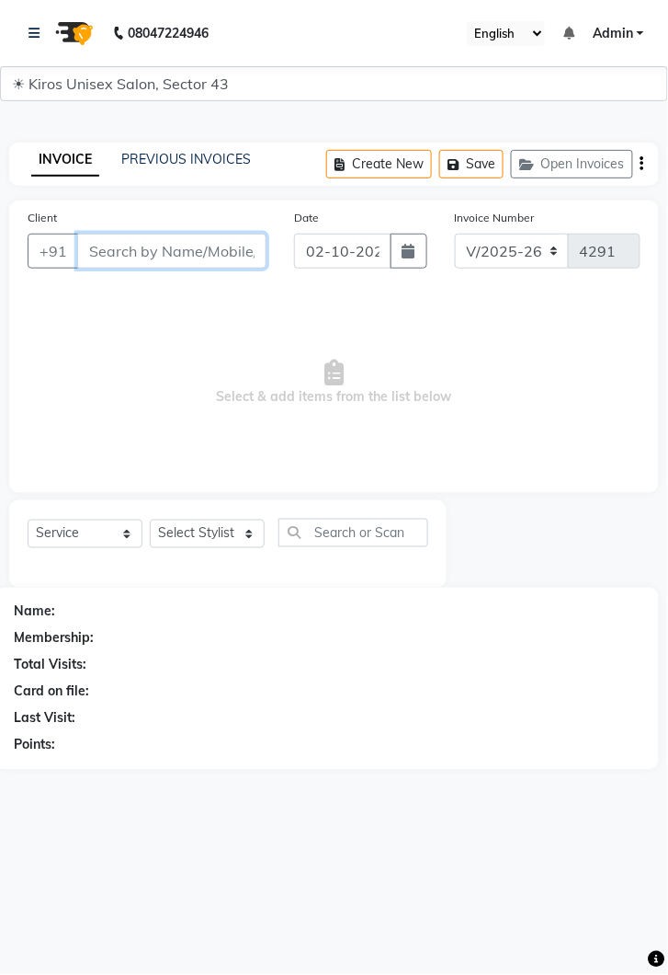
click at [172, 244] on input "Client" at bounding box center [171, 251] width 189 height 35
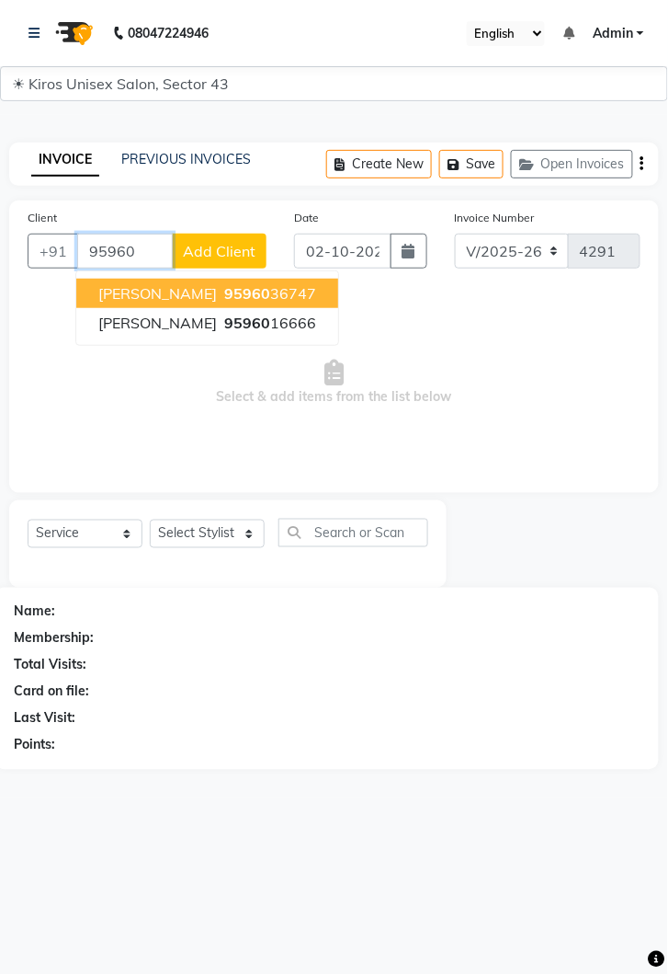
click at [221, 315] on ngb-highlight "95960 16666" at bounding box center [269, 323] width 96 height 18
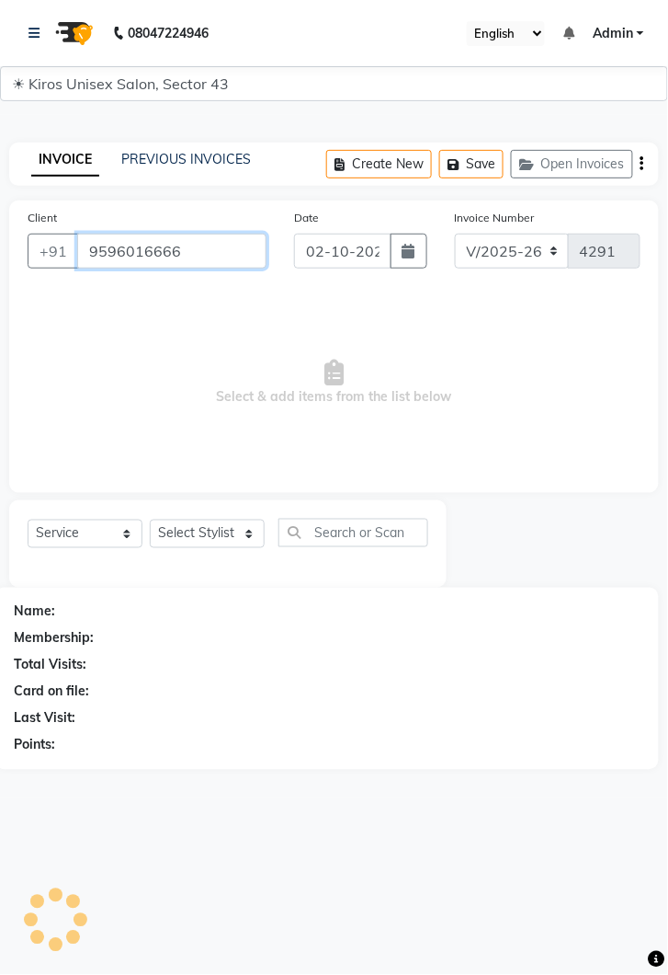
type input "9596016666"
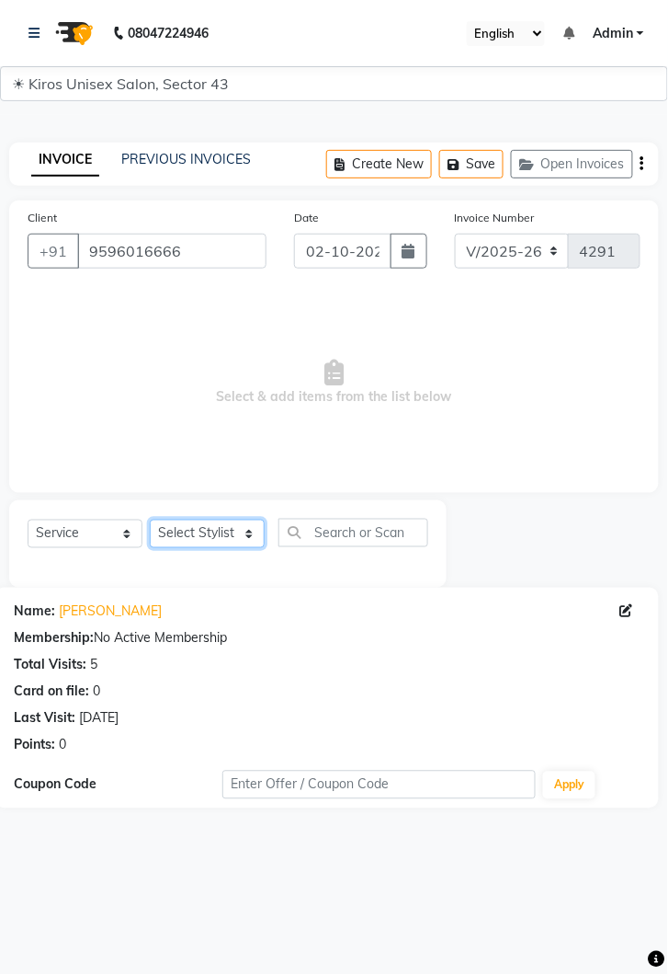
click at [250, 543] on select "Select Stylist [PERSON_NAME] [PERSON_NAME] Jeet Lalit Lamu [PERSON_NAME] [PERSO…" at bounding box center [207, 534] width 115 height 29
click at [212, 314] on span "Select & add items from the list below" at bounding box center [334, 383] width 613 height 184
click at [254, 528] on select "Select Stylist [PERSON_NAME] [PERSON_NAME] Jeet Lalit Lamu [PERSON_NAME] [PERSO…" at bounding box center [207, 534] width 115 height 29
select select "39647"
click at [150, 520] on select "Select Stylist [PERSON_NAME] [PERSON_NAME] Jeet Lalit Lamu [PERSON_NAME] [PERSO…" at bounding box center [207, 534] width 115 height 29
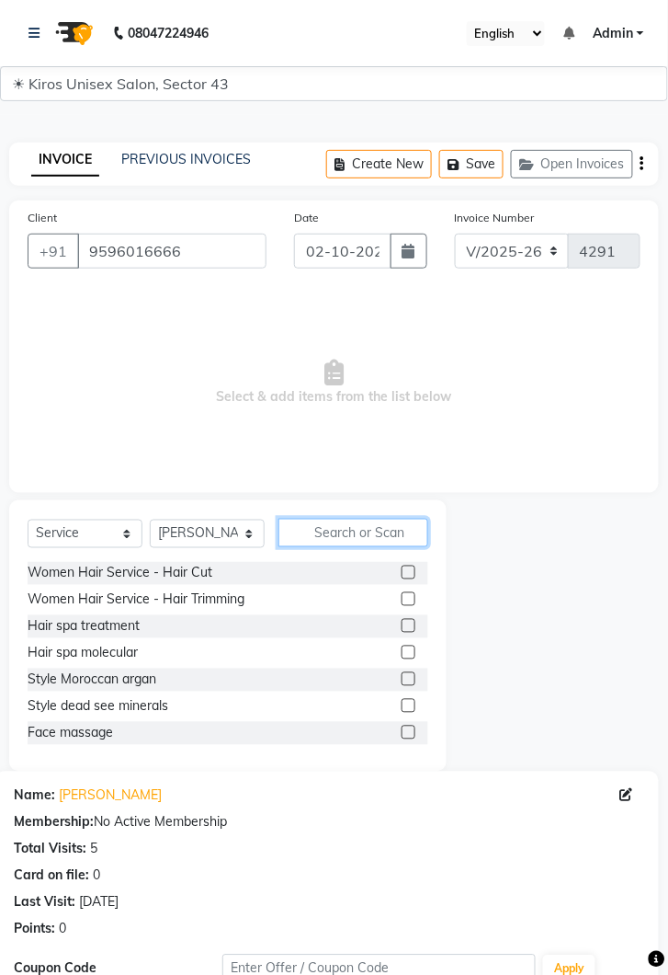
click at [349, 527] on input "text" at bounding box center [354, 533] width 150 height 29
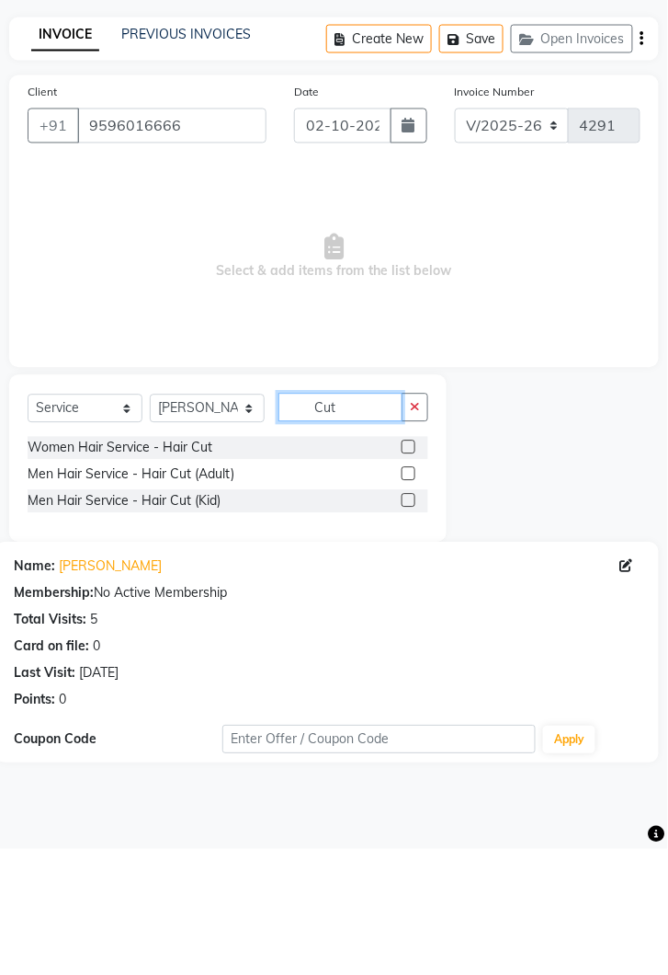
type input "Cut"
click at [407, 599] on label at bounding box center [409, 599] width 14 height 14
click at [407, 599] on input "checkbox" at bounding box center [408, 600] width 12 height 12
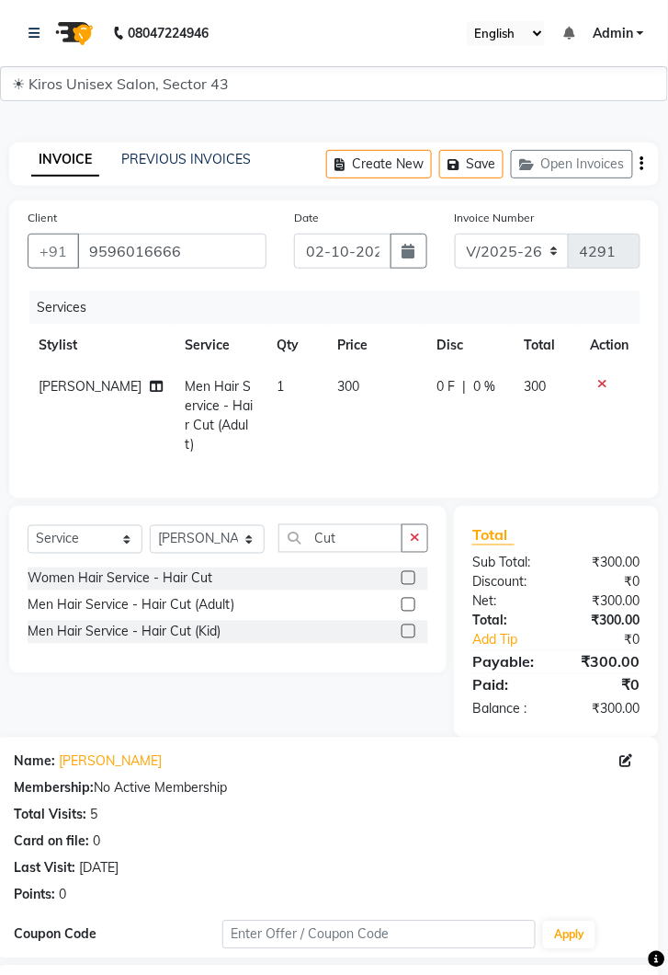
click at [605, 380] on icon at bounding box center [604, 383] width 10 height 13
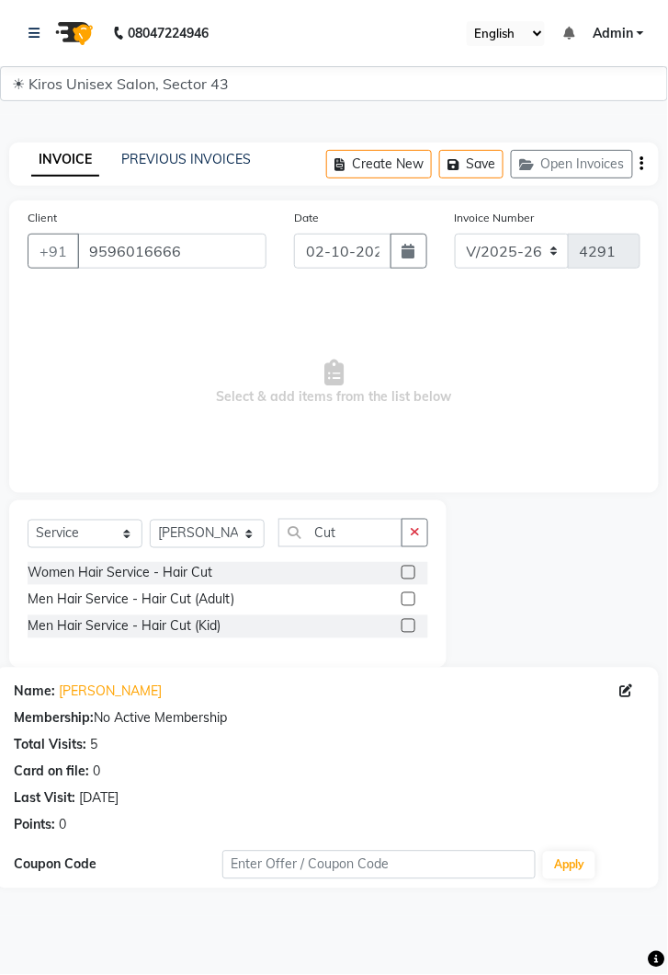
click at [407, 599] on label at bounding box center [409, 599] width 14 height 14
click at [407, 599] on input "checkbox" at bounding box center [408, 600] width 12 height 12
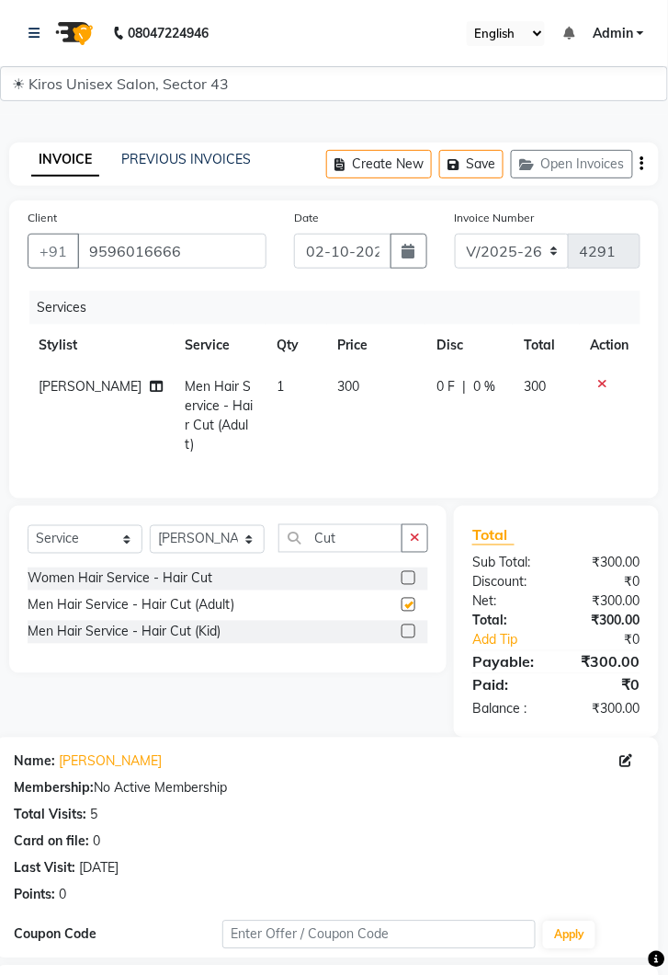
checkbox input "false"
click at [360, 533] on input "Cut" at bounding box center [341, 538] width 124 height 29
type input "C"
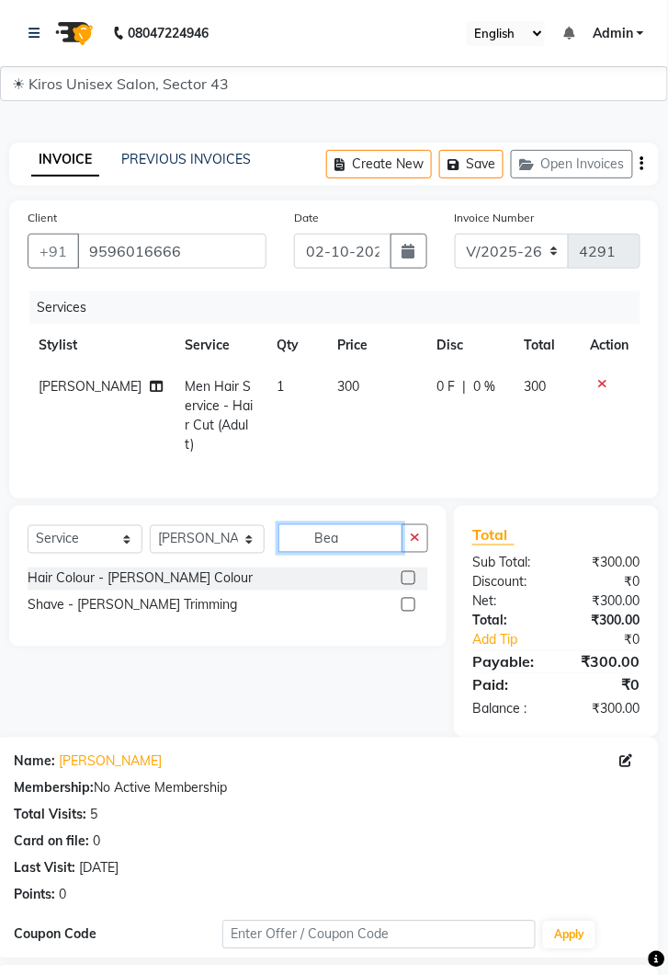
type input "Bea"
click at [407, 599] on label at bounding box center [409, 605] width 14 height 14
click at [407, 600] on input "checkbox" at bounding box center [408, 606] width 12 height 12
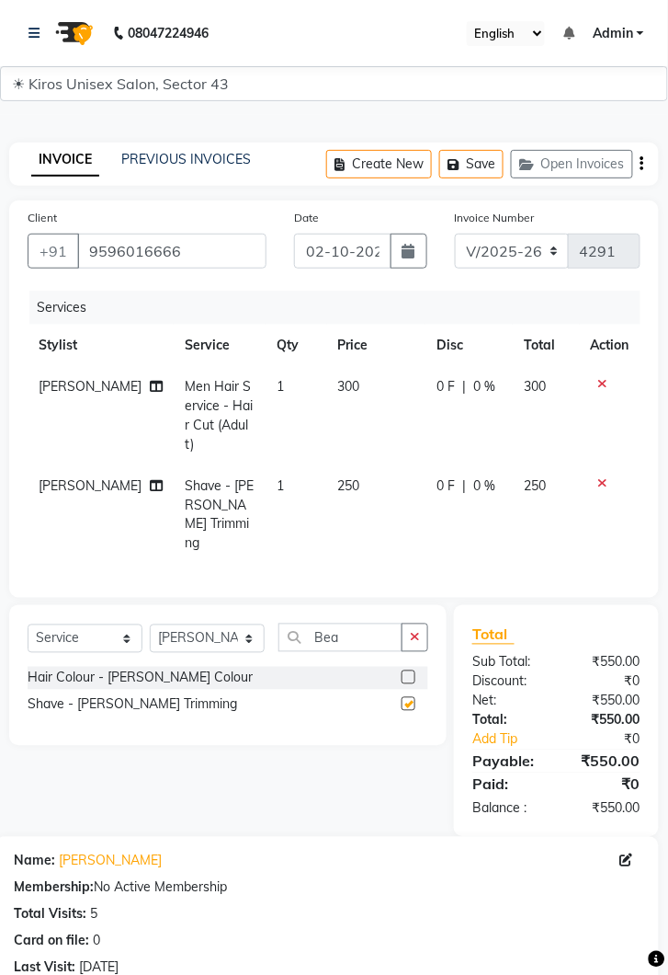
checkbox input "false"
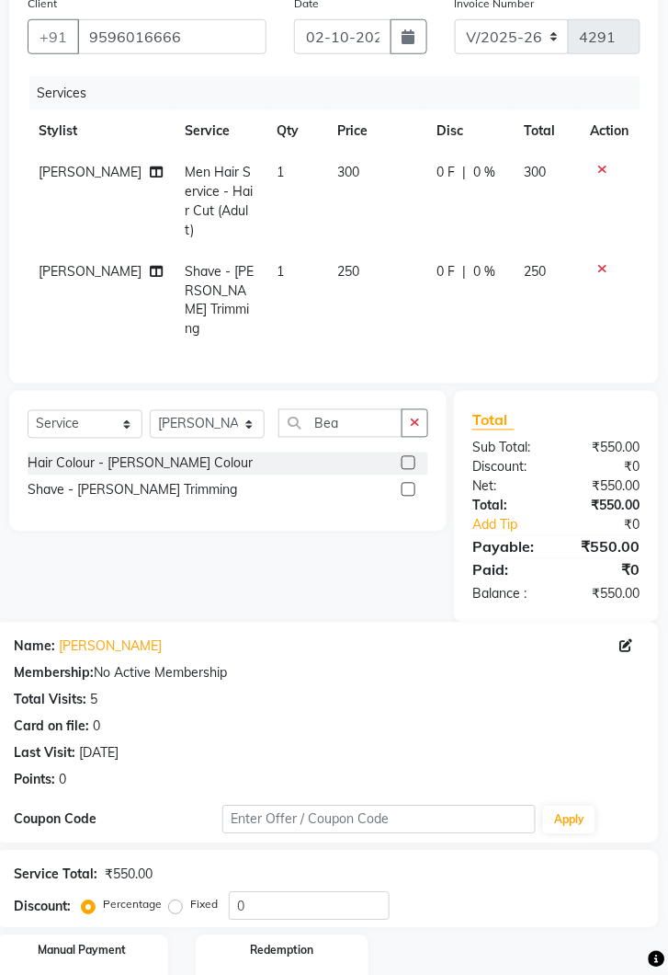
scroll to position [223, 0]
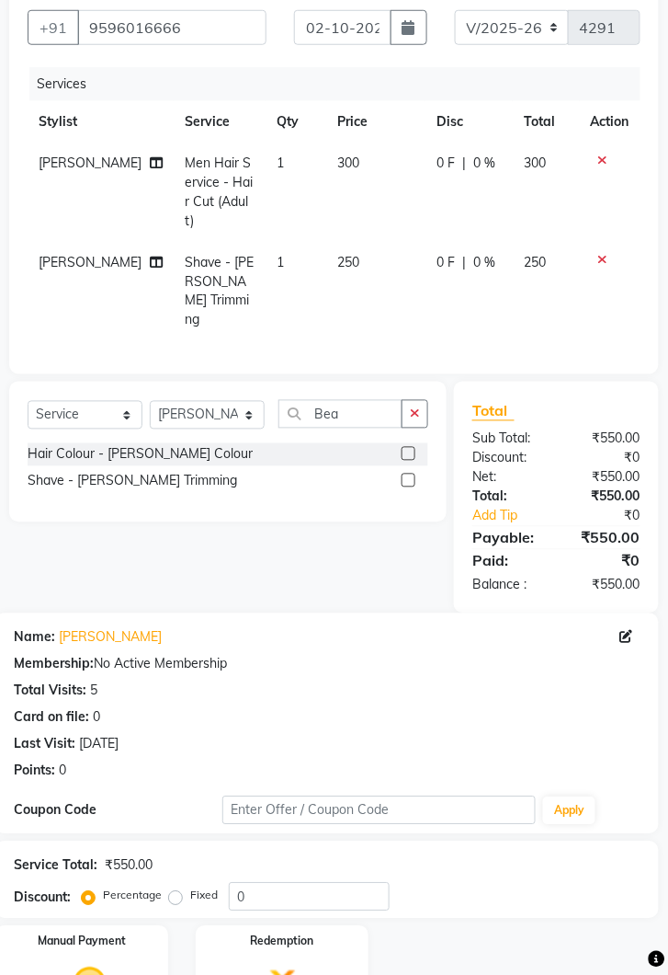
click at [134, 926] on div "Manual Payment" at bounding box center [81, 988] width 173 height 124
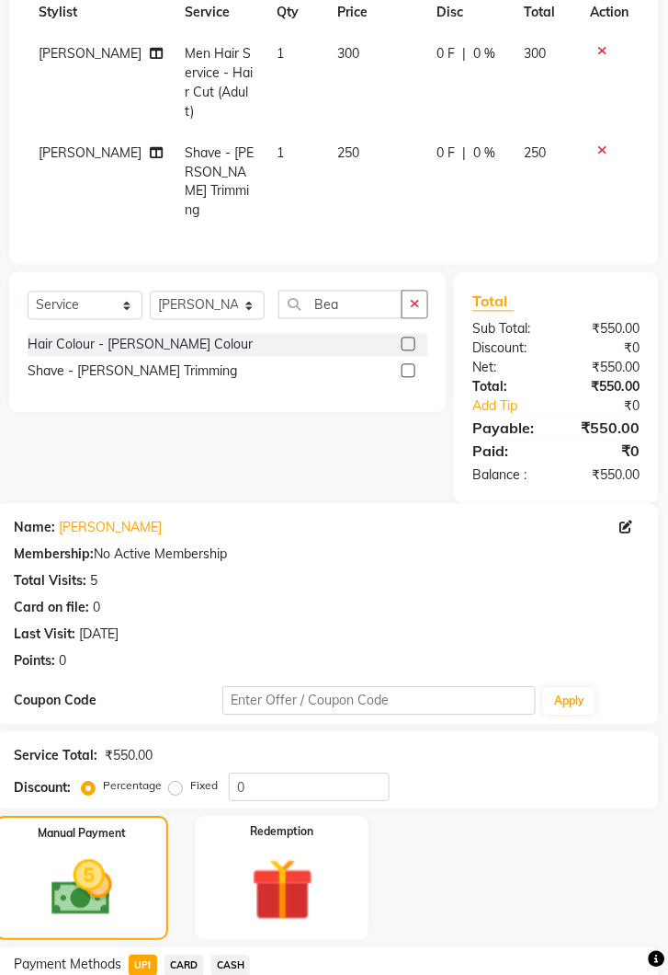
scroll to position [368, 0]
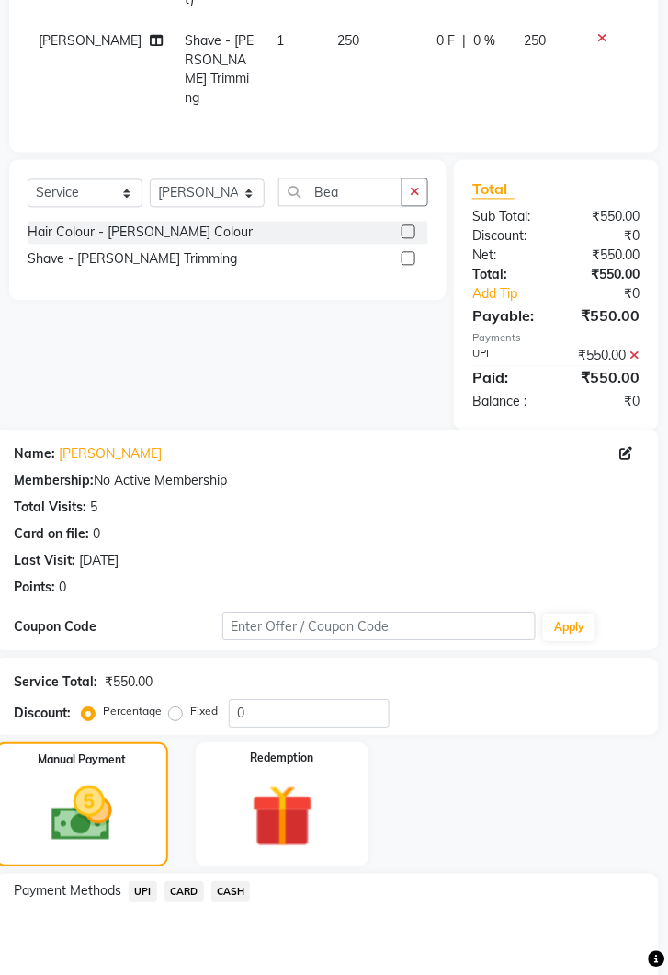
scroll to position [483, 0]
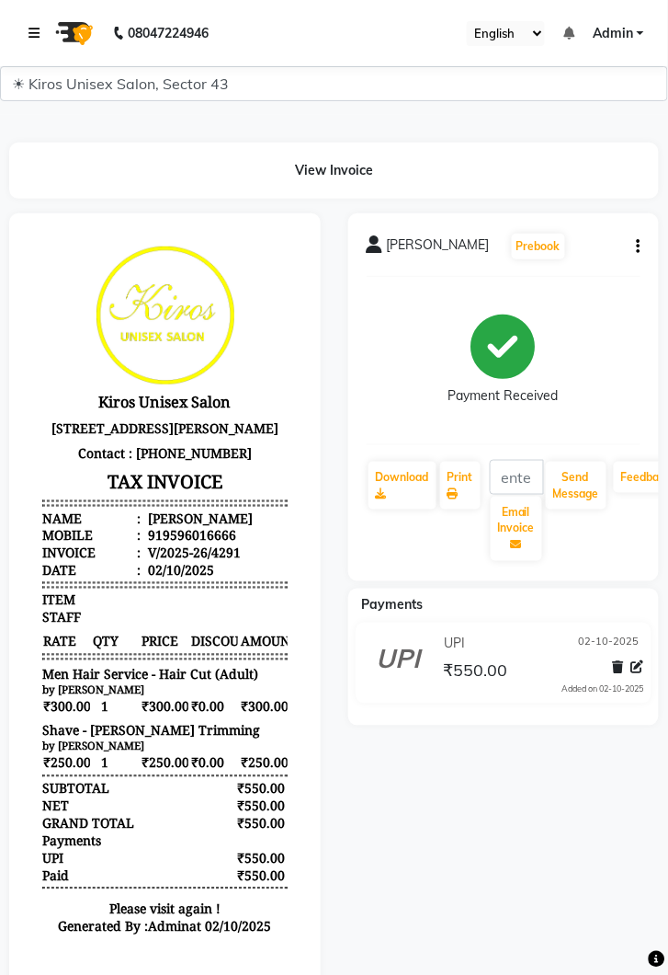
click at [42, 25] on link at bounding box center [38, 32] width 18 height 51
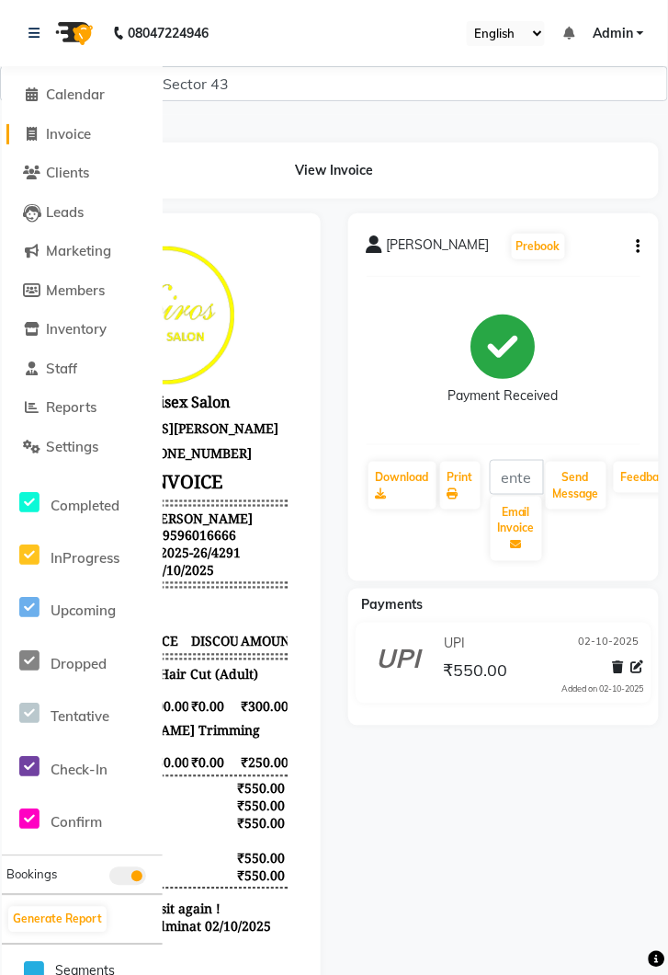
click at [82, 125] on span "Invoice" at bounding box center [68, 133] width 45 height 17
select select "service"
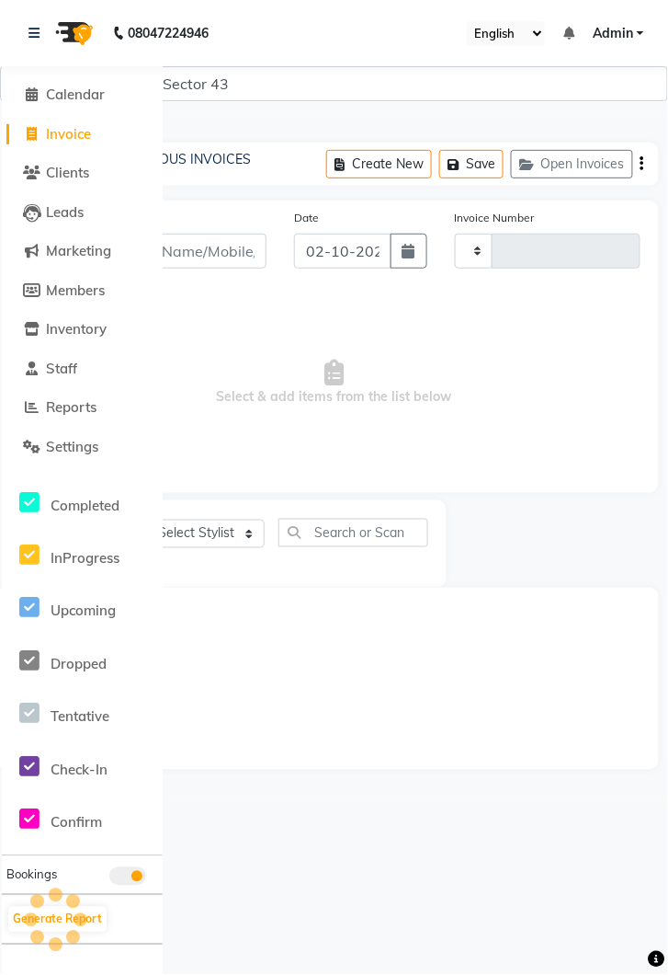
scroll to position [27, 0]
type input "4292"
select select "5694"
click at [29, 34] on icon at bounding box center [34, 33] width 11 height 13
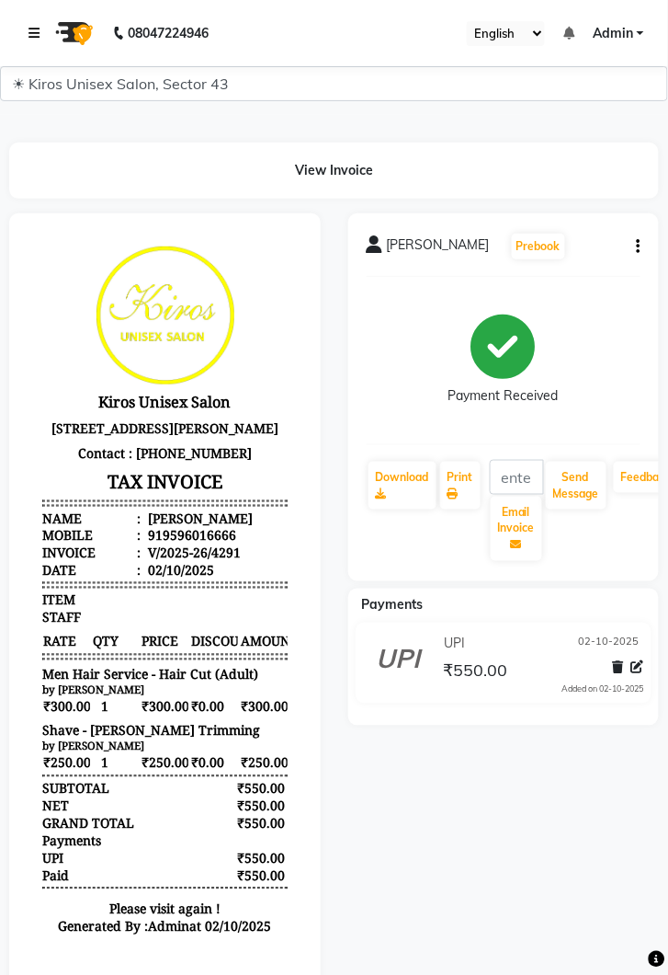
click at [33, 28] on icon at bounding box center [34, 33] width 11 height 13
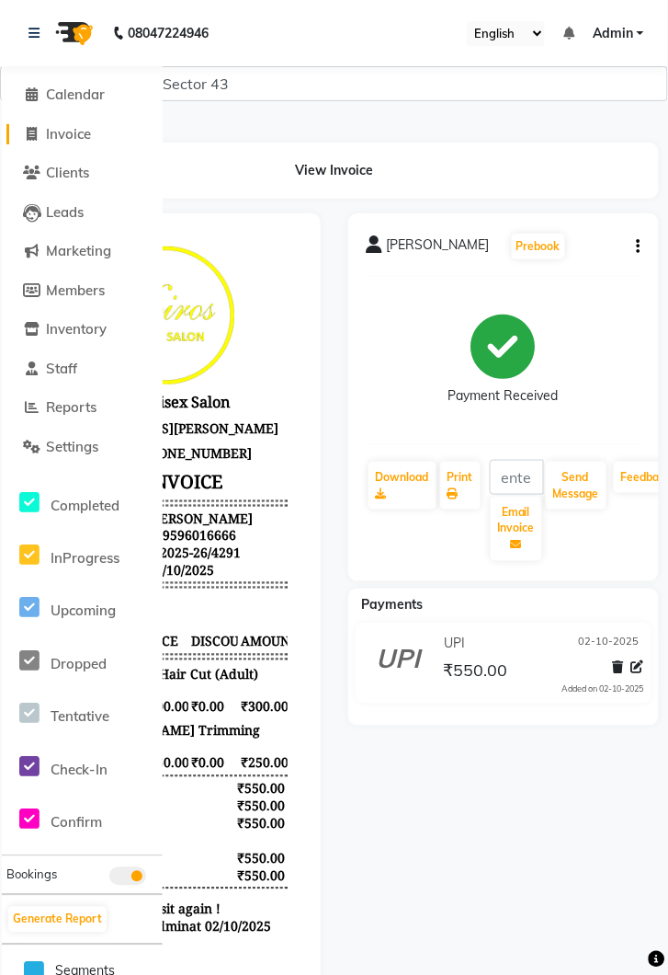
click at [74, 131] on span "Invoice" at bounding box center [68, 133] width 45 height 17
select select "service"
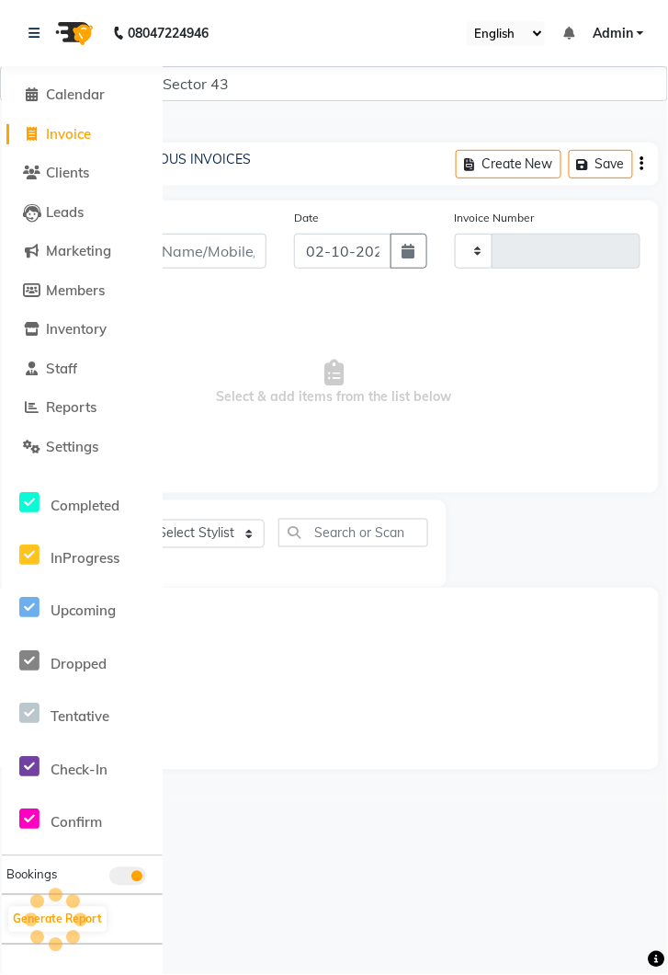
type input "4292"
select select "5694"
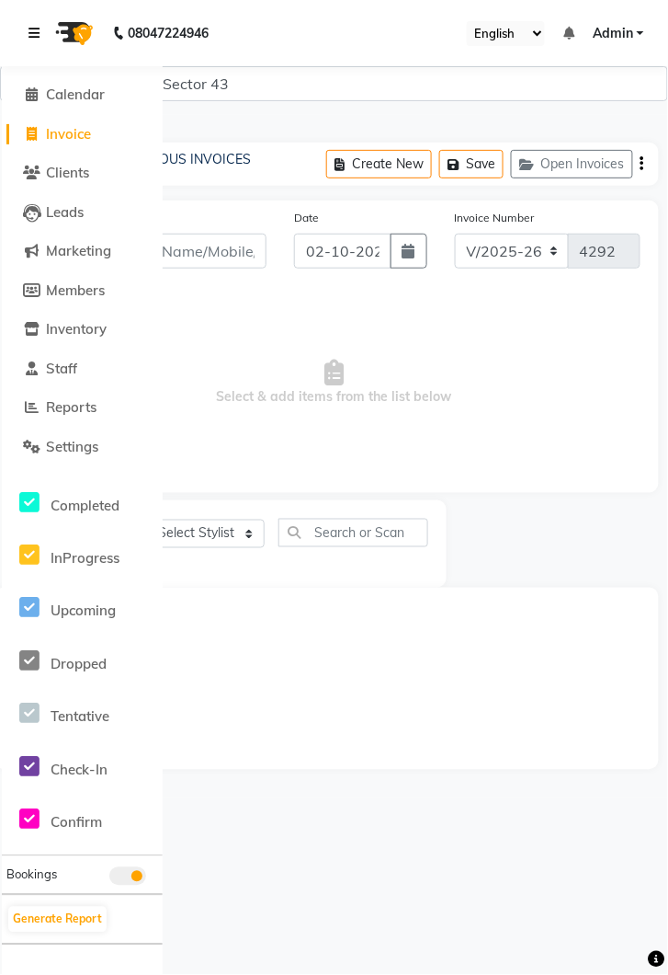
click at [40, 29] on link at bounding box center [38, 32] width 18 height 51
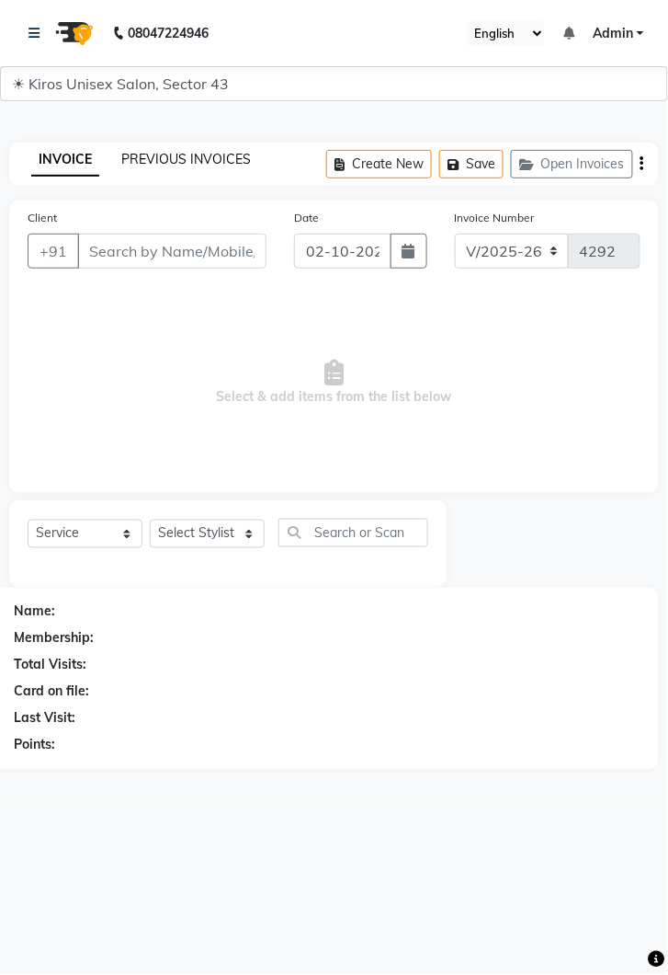
click at [213, 153] on link "PREVIOUS INVOICES" at bounding box center [186, 159] width 130 height 17
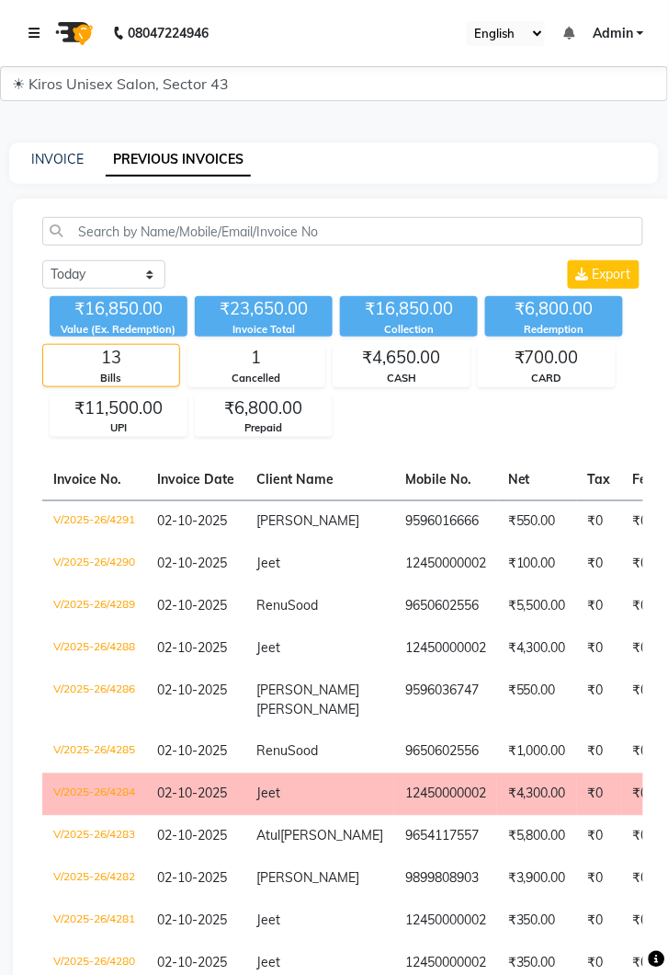
click at [33, 25] on link at bounding box center [38, 32] width 18 height 51
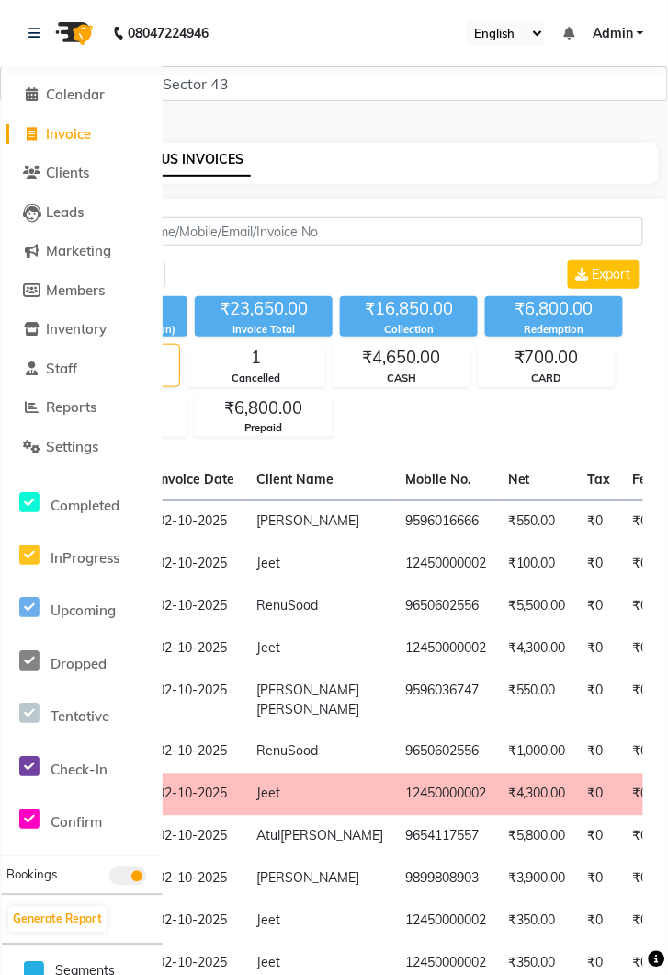
click at [94, 140] on link "Invoice" at bounding box center [82, 134] width 152 height 21
select select "service"
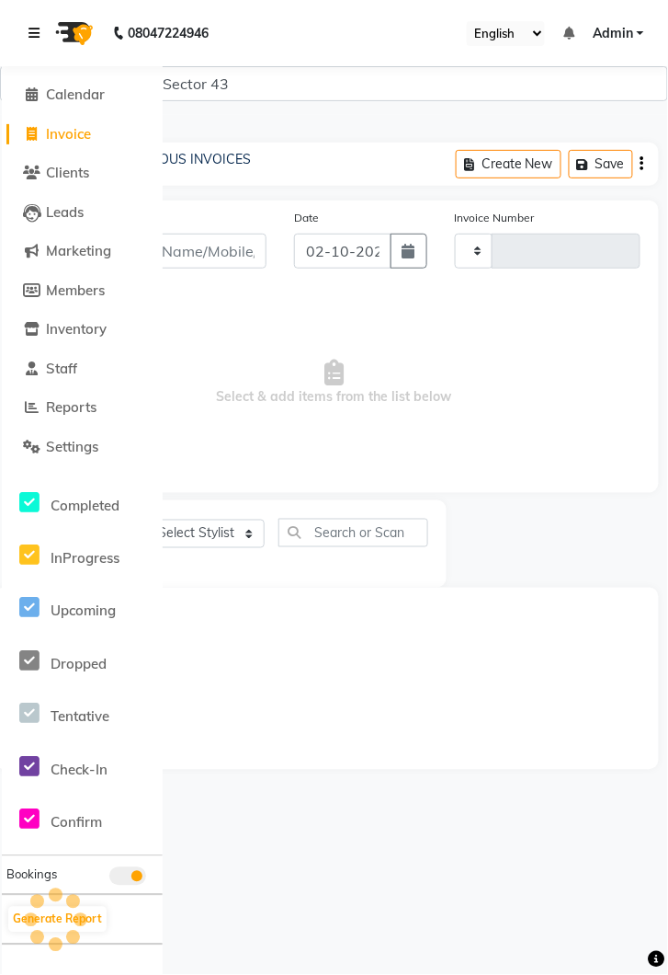
click at [29, 34] on icon at bounding box center [34, 33] width 11 height 13
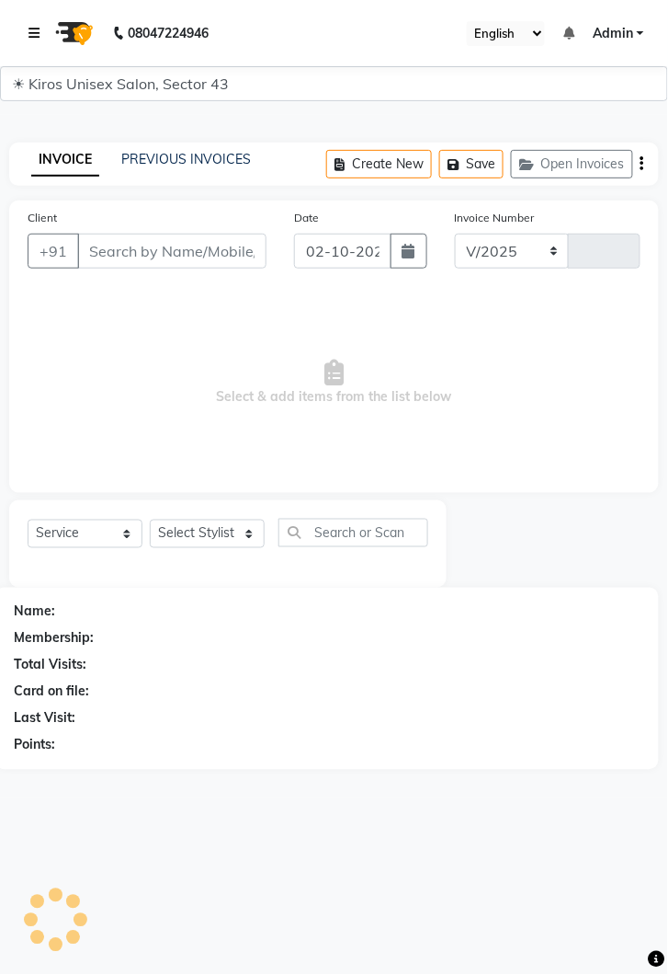
select select "5694"
type input "4292"
click at [170, 244] on input "Client" at bounding box center [171, 251] width 189 height 35
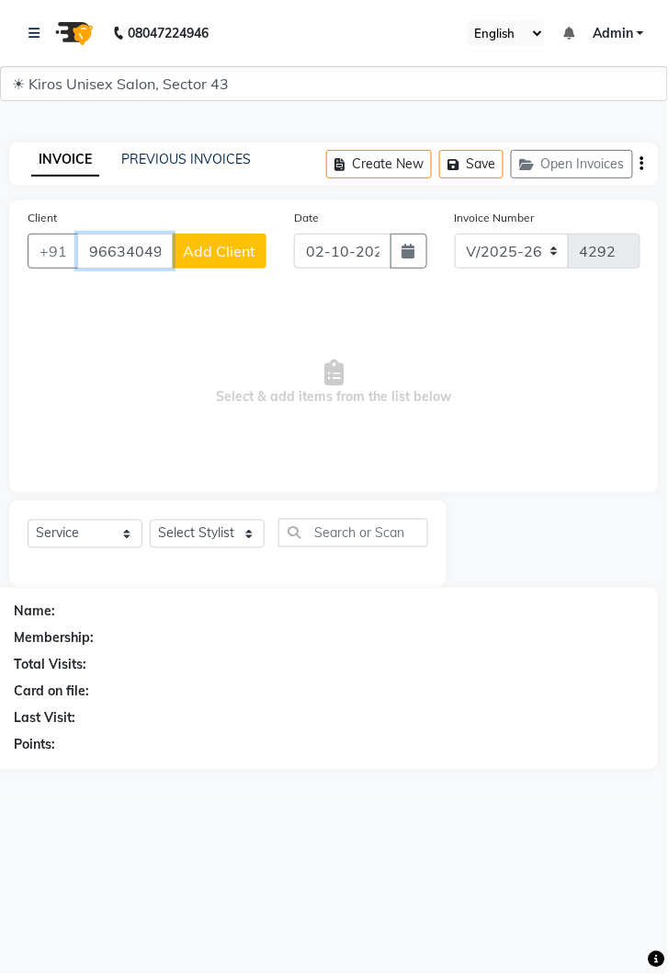
type input "9663404953"
click at [225, 256] on span "Add Client" at bounding box center [219, 251] width 73 height 18
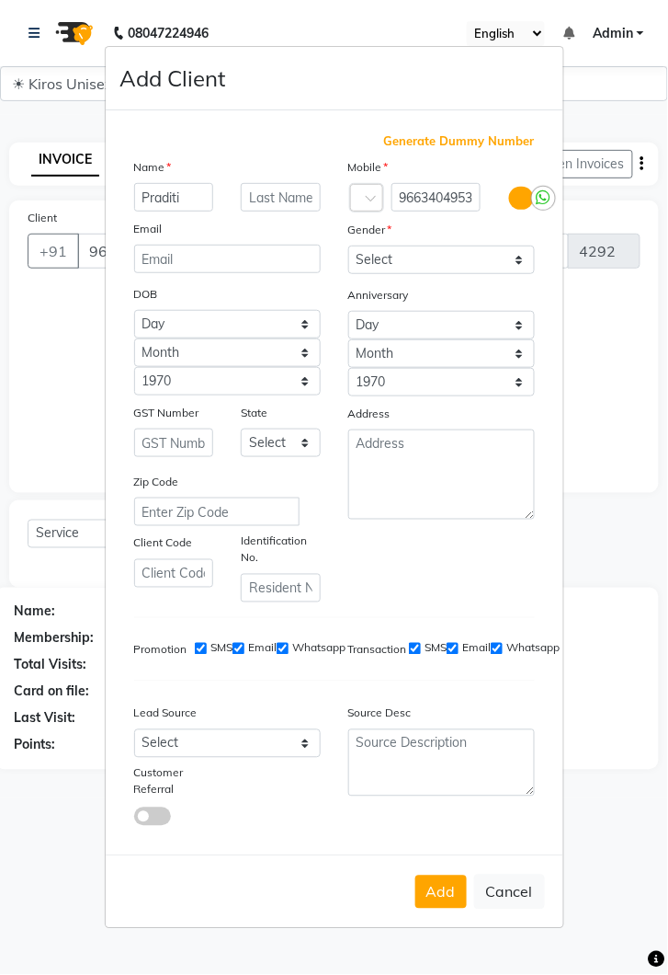
type input "Praditi"
click at [520, 274] on select "Select [DEMOGRAPHIC_DATA] [DEMOGRAPHIC_DATA] Other Prefer Not To Say" at bounding box center [441, 260] width 187 height 29
select select "[DEMOGRAPHIC_DATA]"
click at [348, 274] on select "Select [DEMOGRAPHIC_DATA] [DEMOGRAPHIC_DATA] Other Prefer Not To Say" at bounding box center [441, 260] width 187 height 29
click at [447, 908] on button "Add" at bounding box center [441, 891] width 51 height 33
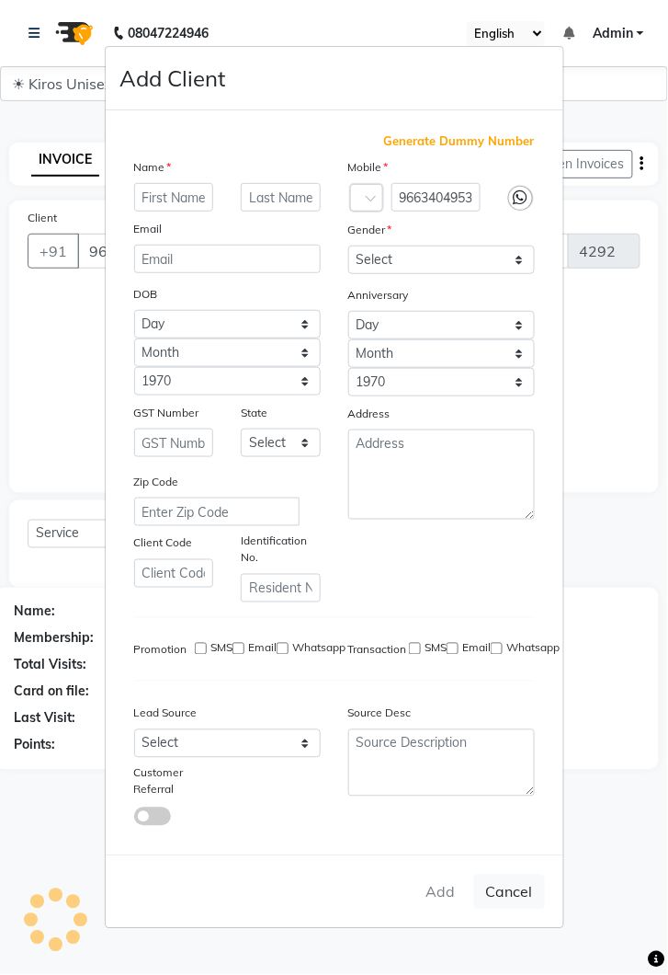
select select
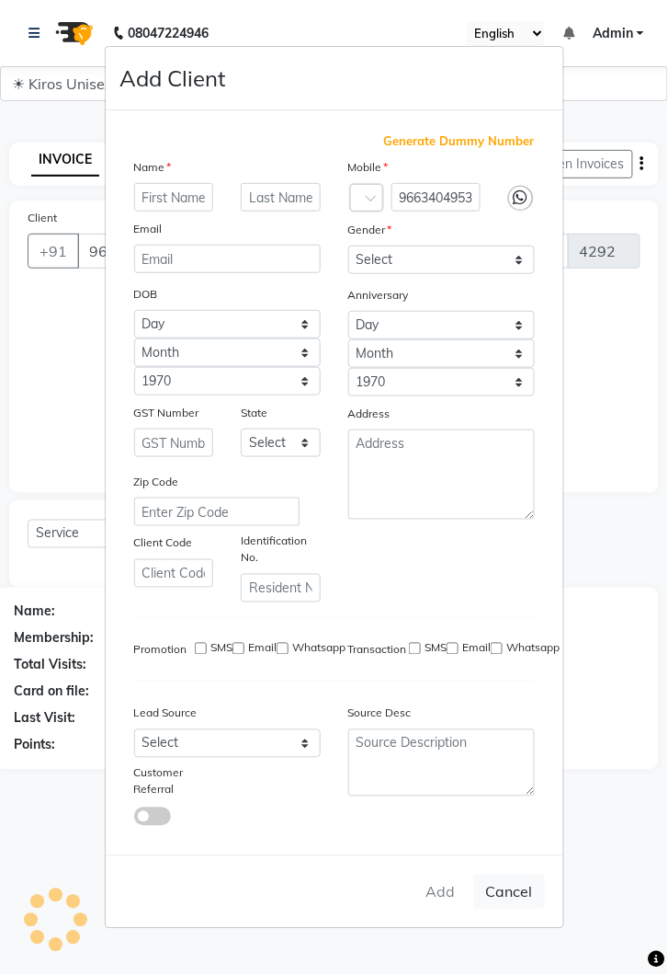
select select
checkbox input "false"
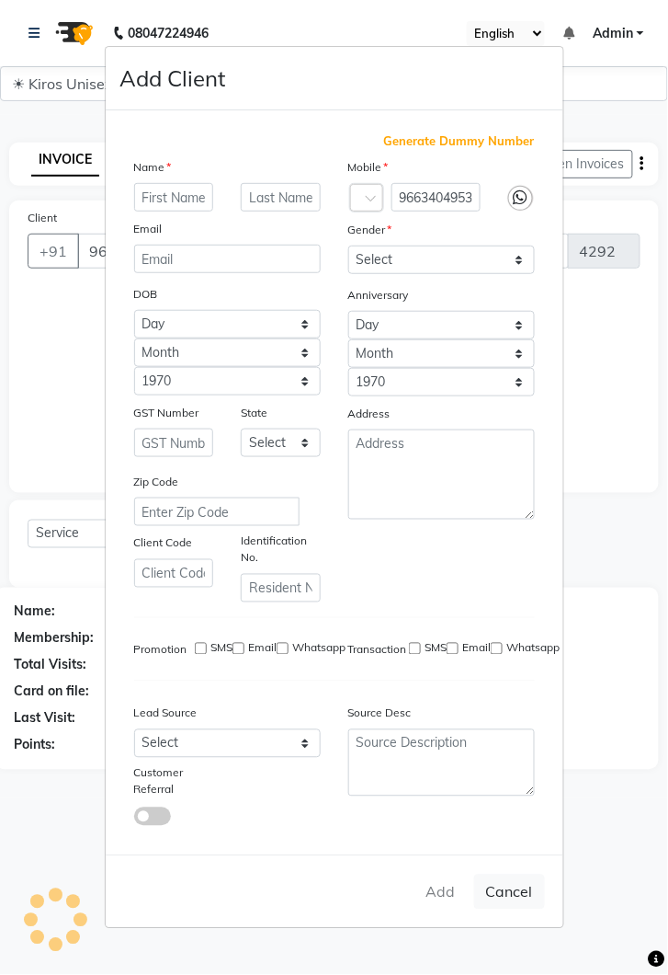
checkbox input "false"
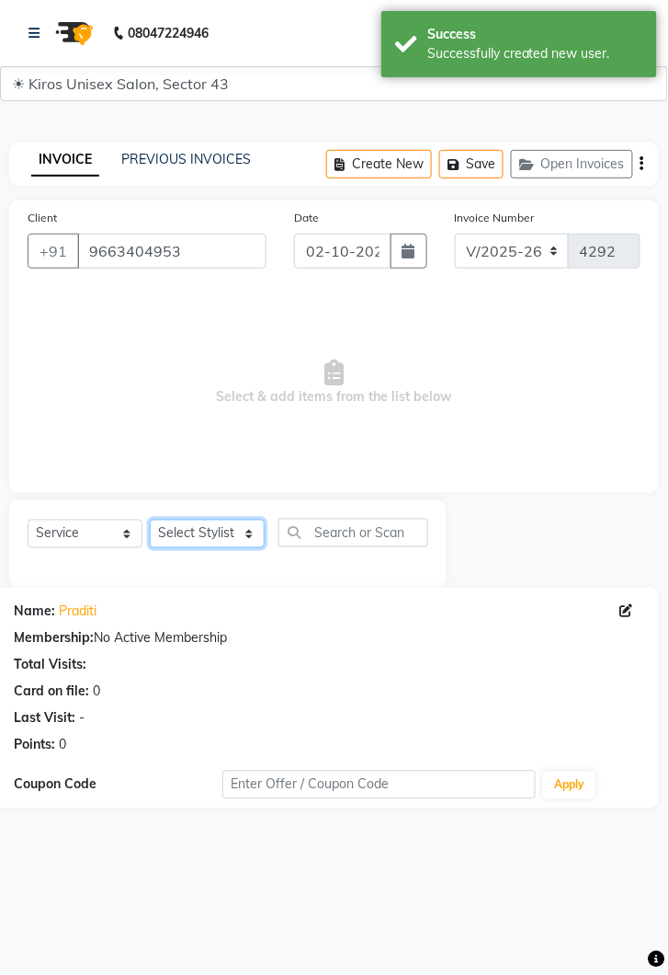
click at [253, 532] on select "Select Stylist [PERSON_NAME] [PERSON_NAME] Jeet Lalit Lamu [PERSON_NAME] [PERSO…" at bounding box center [207, 534] width 115 height 29
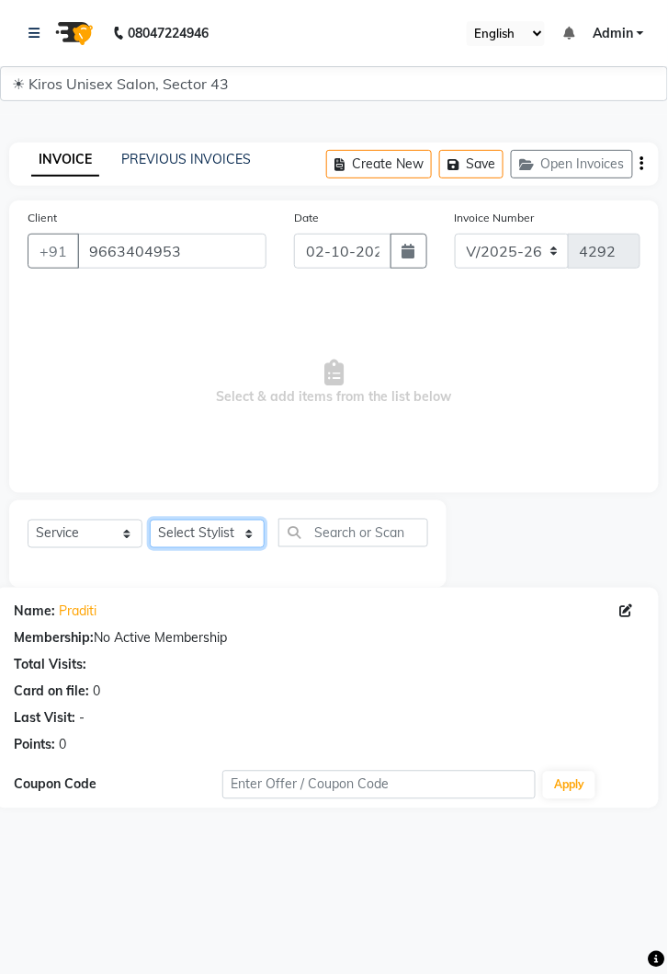
select select "90704"
click at [150, 520] on select "Select Stylist [PERSON_NAME] [PERSON_NAME] Jeet Lalit Lamu [PERSON_NAME] [PERSO…" at bounding box center [207, 534] width 115 height 29
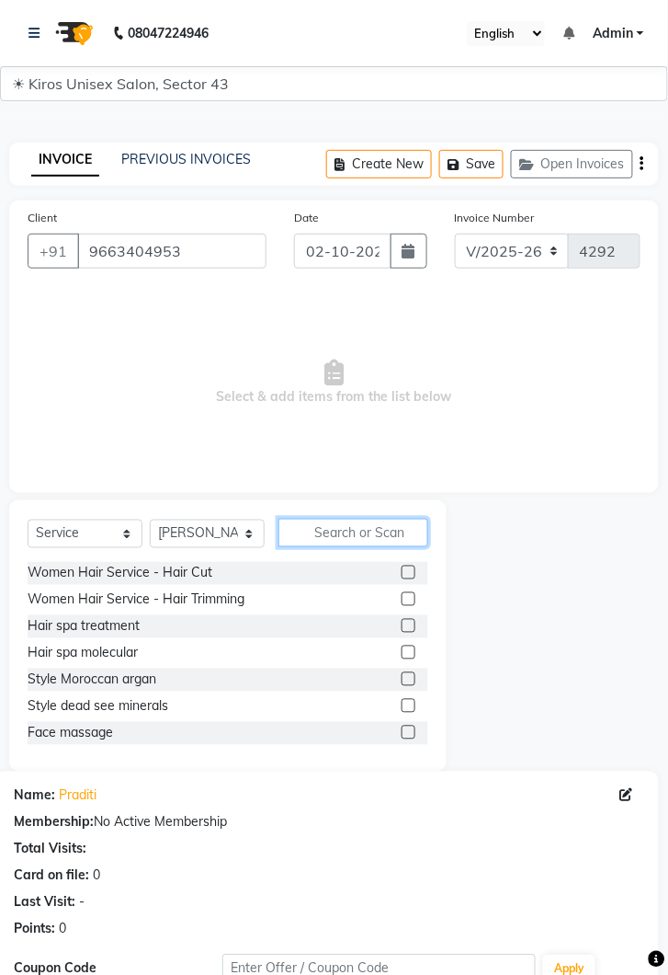
click at [349, 526] on input "text" at bounding box center [354, 533] width 150 height 29
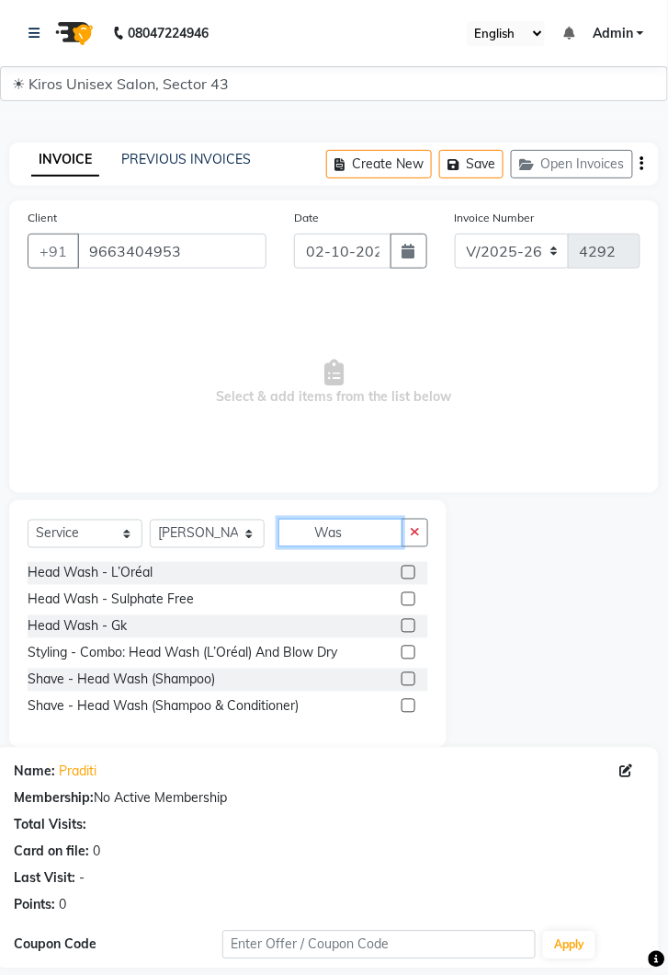
type input "Was"
click at [407, 570] on label at bounding box center [409, 573] width 14 height 14
click at [407, 570] on input "checkbox" at bounding box center [408, 573] width 12 height 12
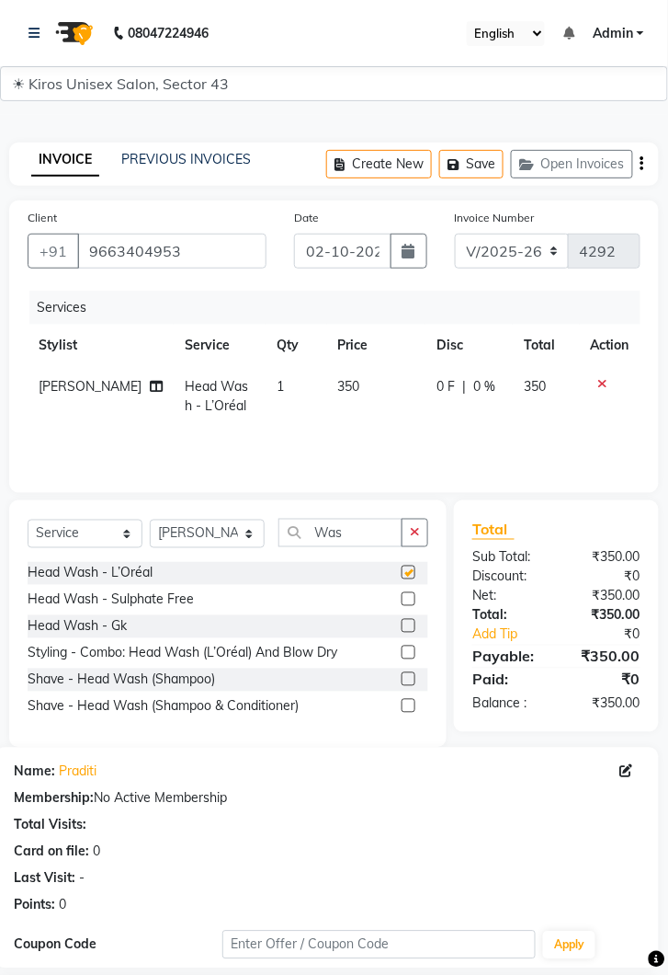
checkbox input "false"
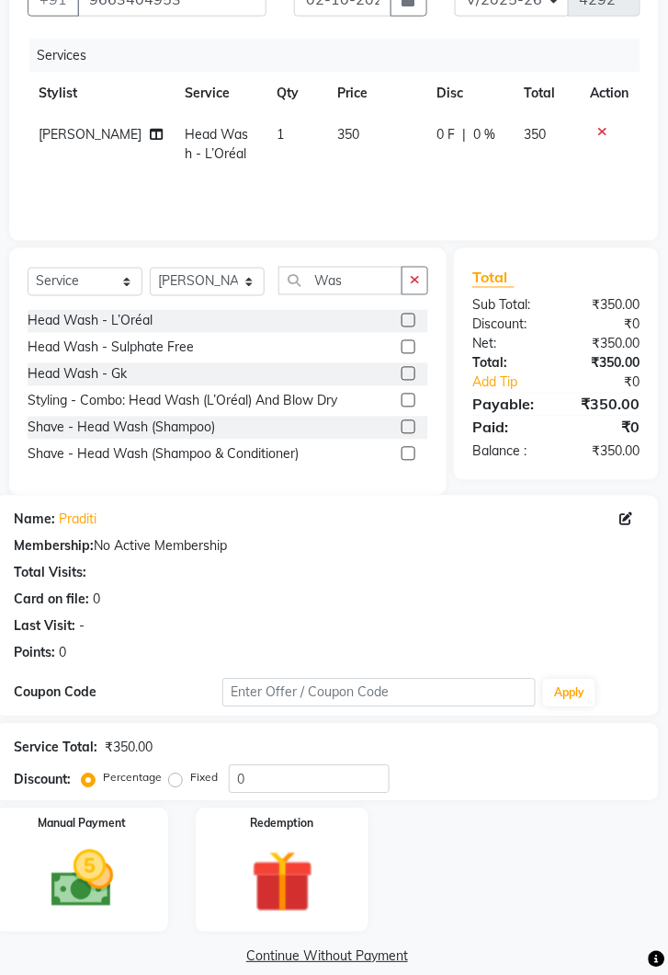
scroll to position [279, 0]
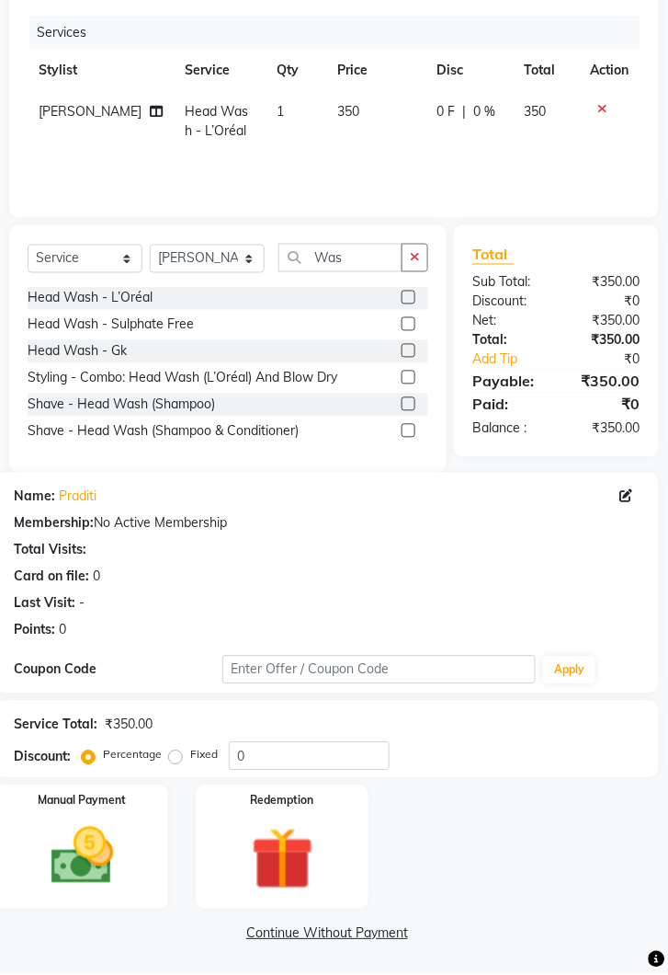
click at [102, 851] on img at bounding box center [82, 856] width 102 height 73
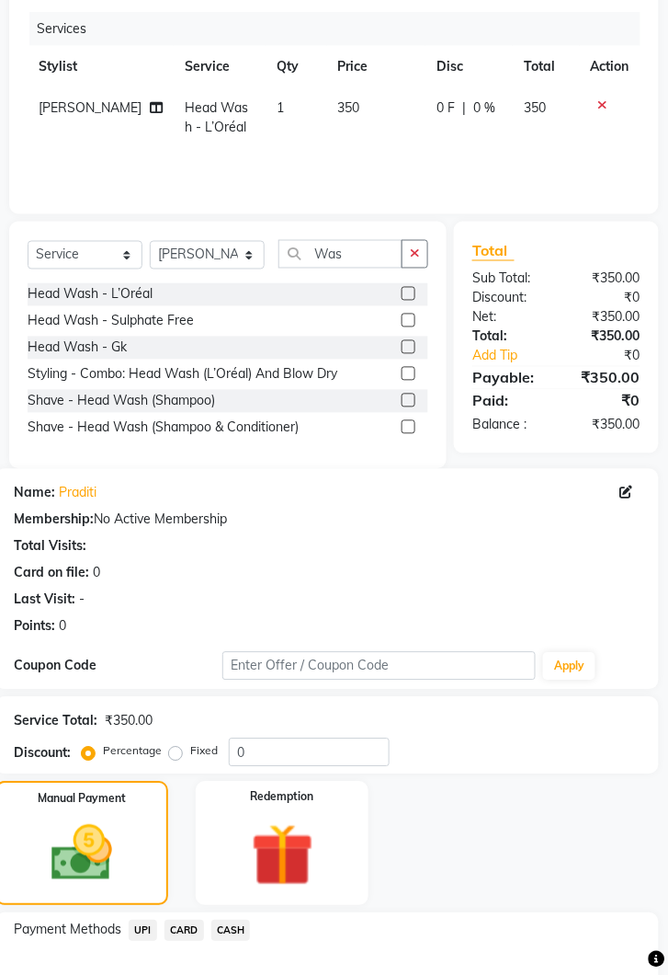
scroll to position [315, 0]
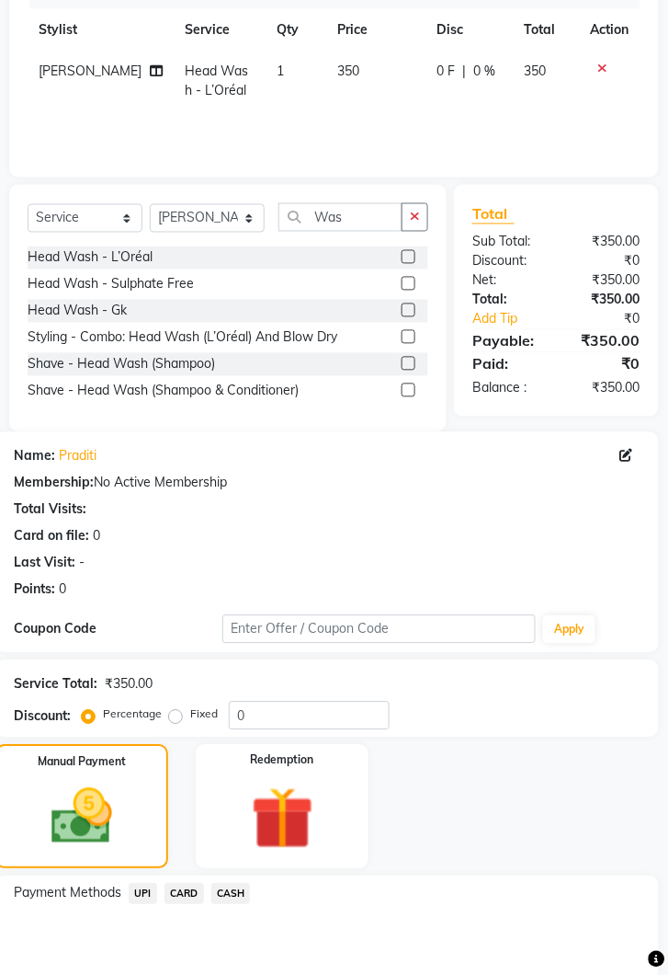
click at [154, 897] on span "UPI" at bounding box center [143, 894] width 29 height 21
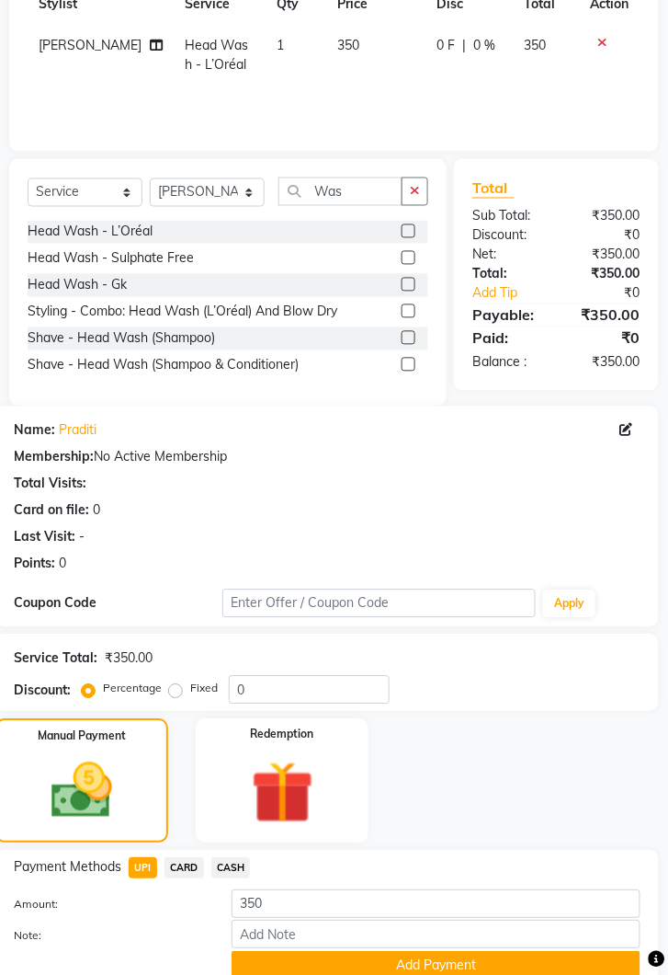
click at [499, 974] on button "Add Payment" at bounding box center [436, 966] width 409 height 29
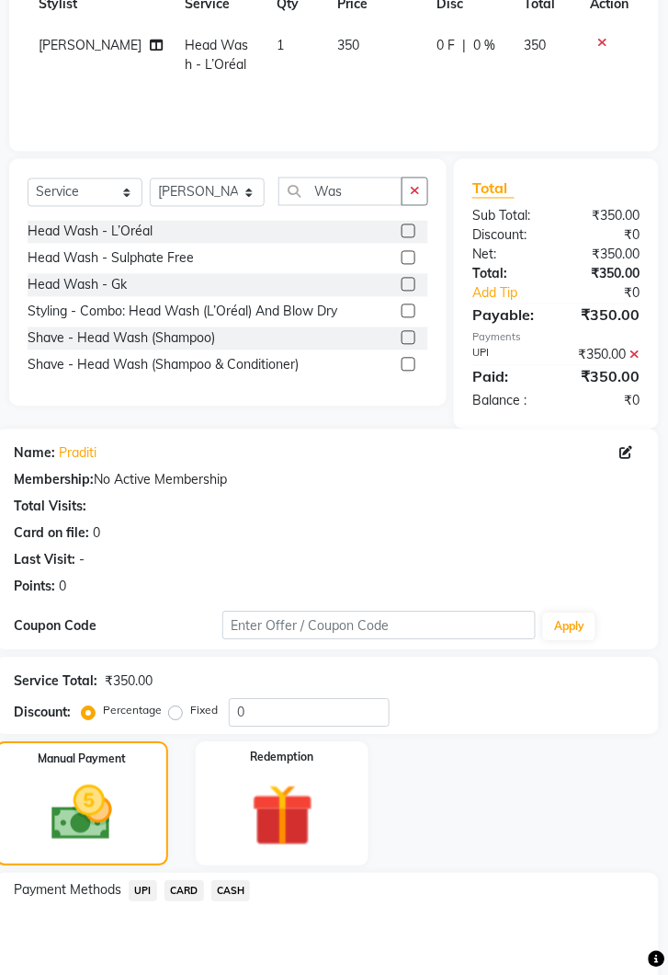
scroll to position [436, 0]
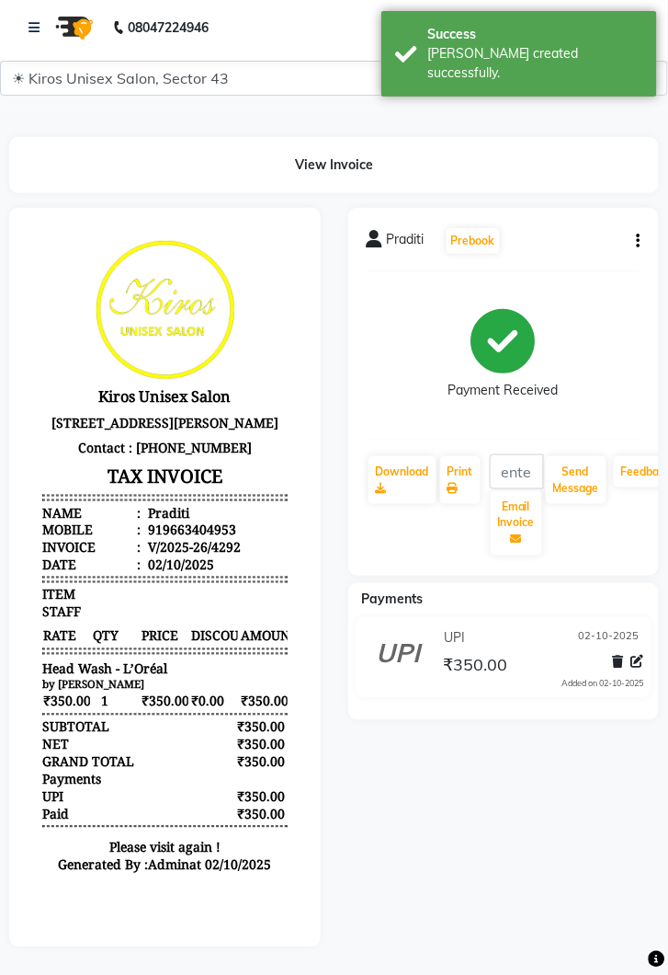
scroll to position [6, 0]
